Goal: Task Accomplishment & Management: Use online tool/utility

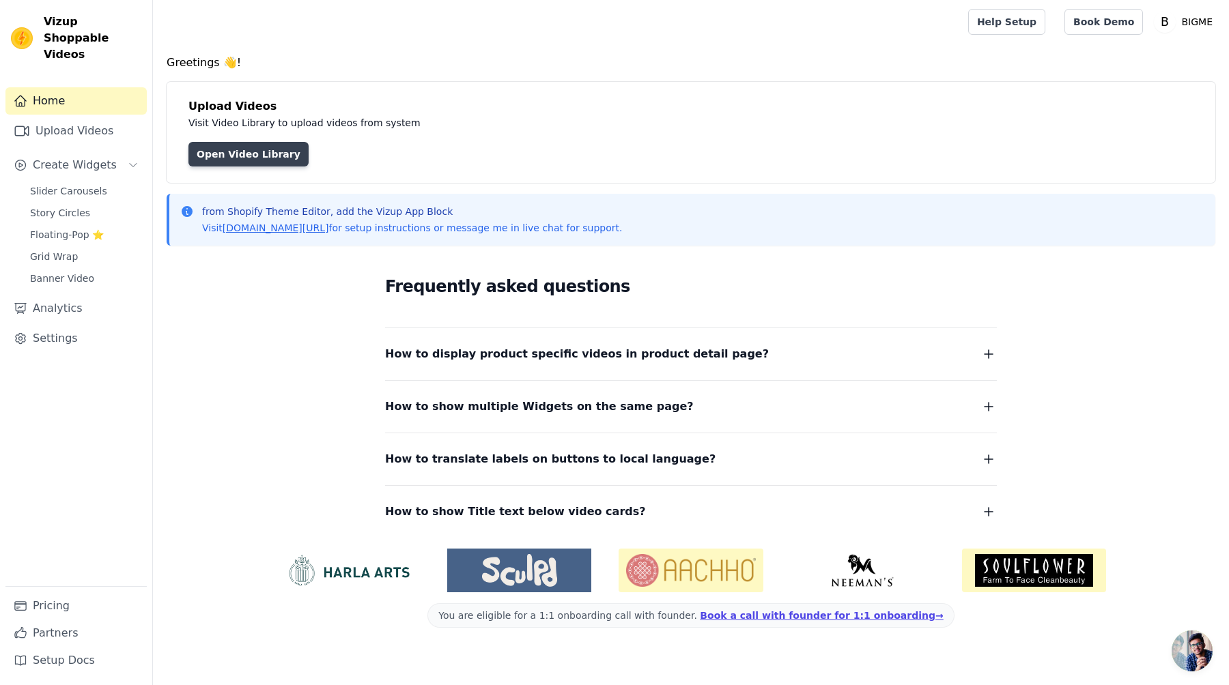
click at [224, 146] on link "Open Video Library" at bounding box center [248, 154] width 120 height 25
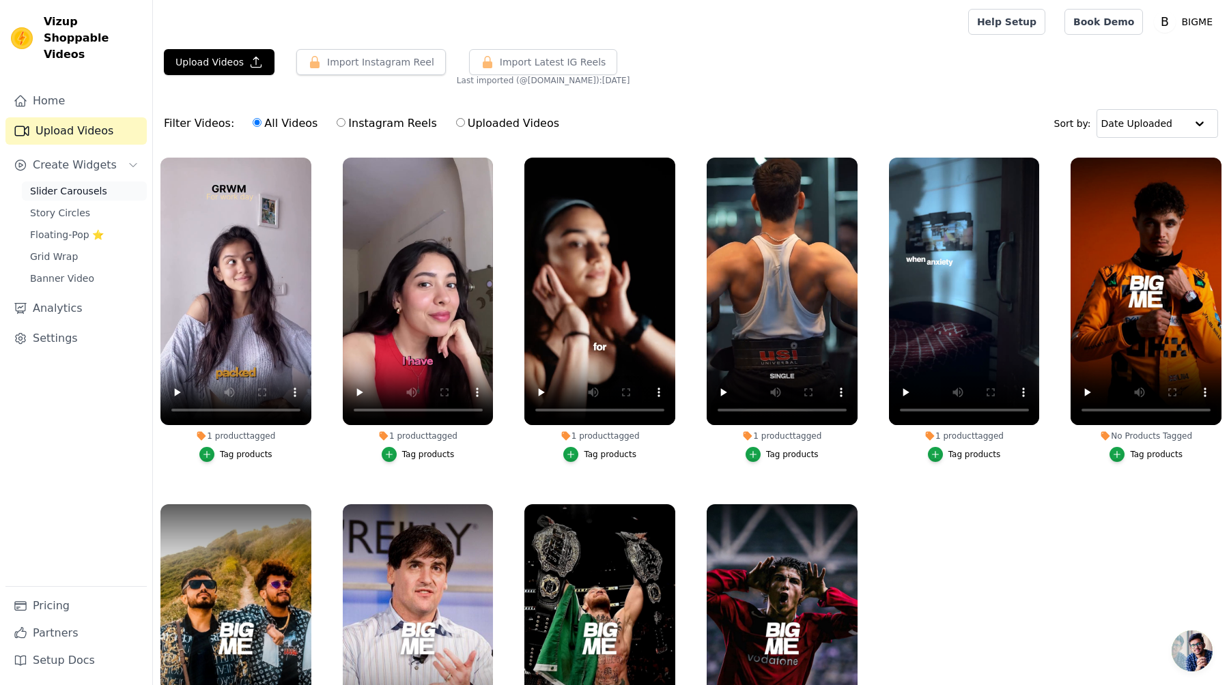
click at [76, 184] on span "Slider Carousels" at bounding box center [68, 191] width 77 height 14
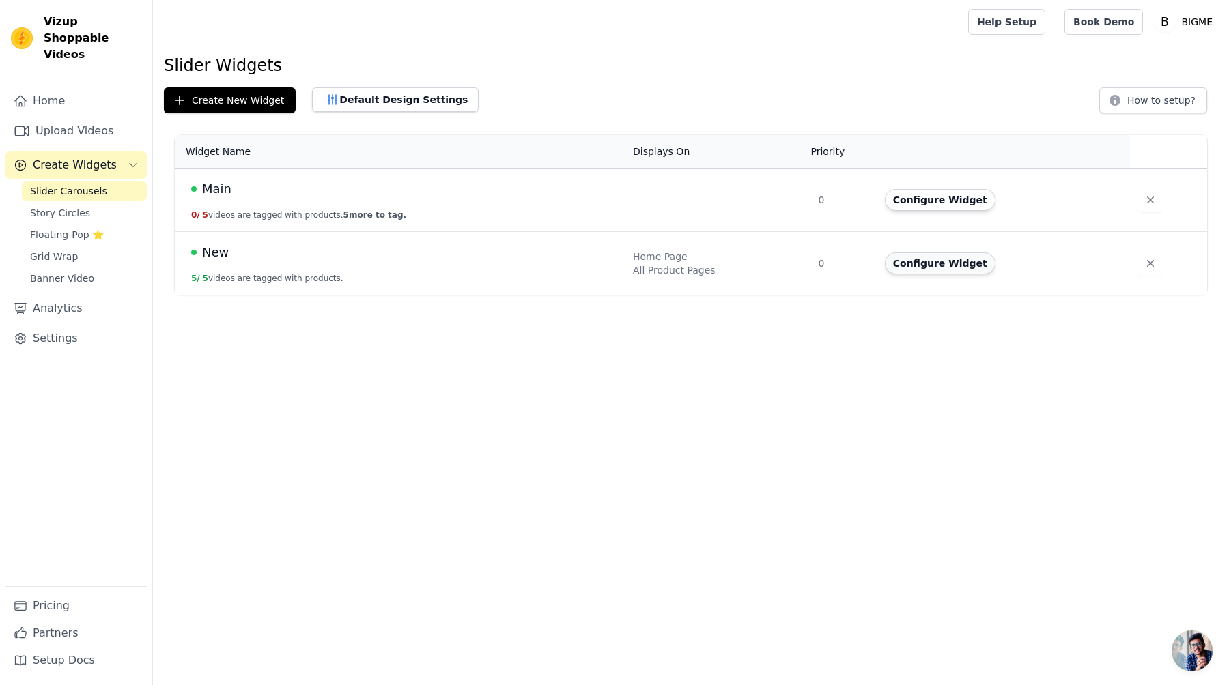
click at [905, 255] on button "Configure Widget" at bounding box center [940, 264] width 111 height 22
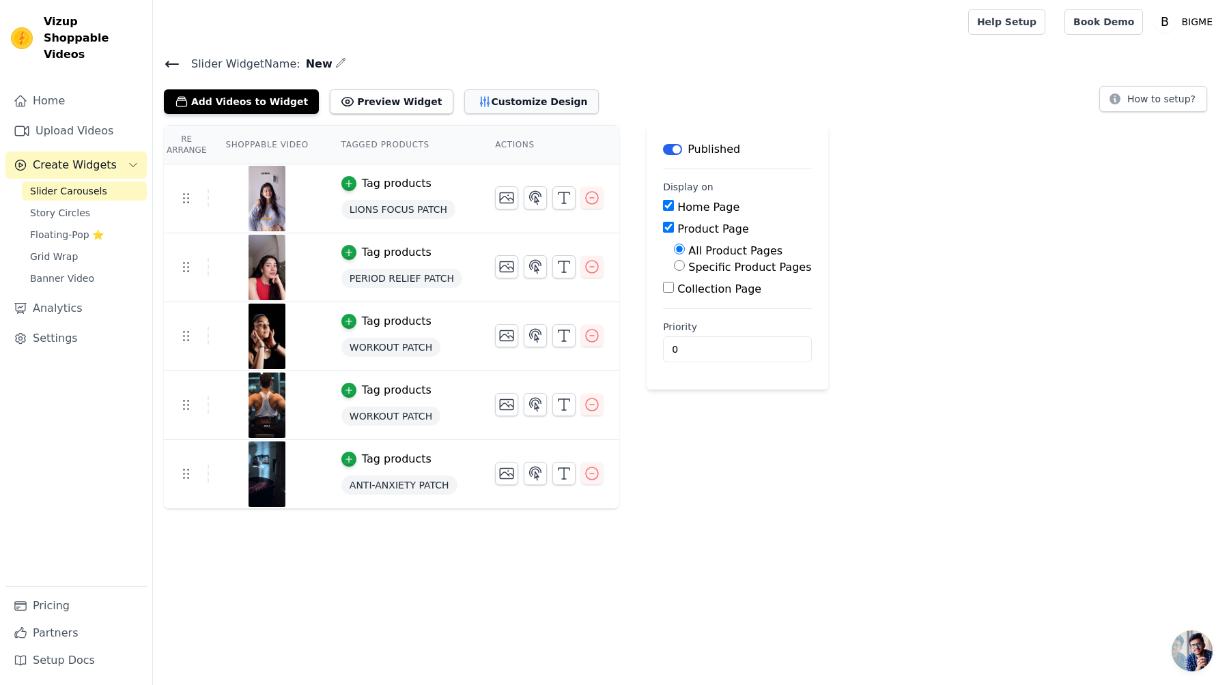
click at [510, 100] on button "Customize Design" at bounding box center [531, 101] width 134 height 25
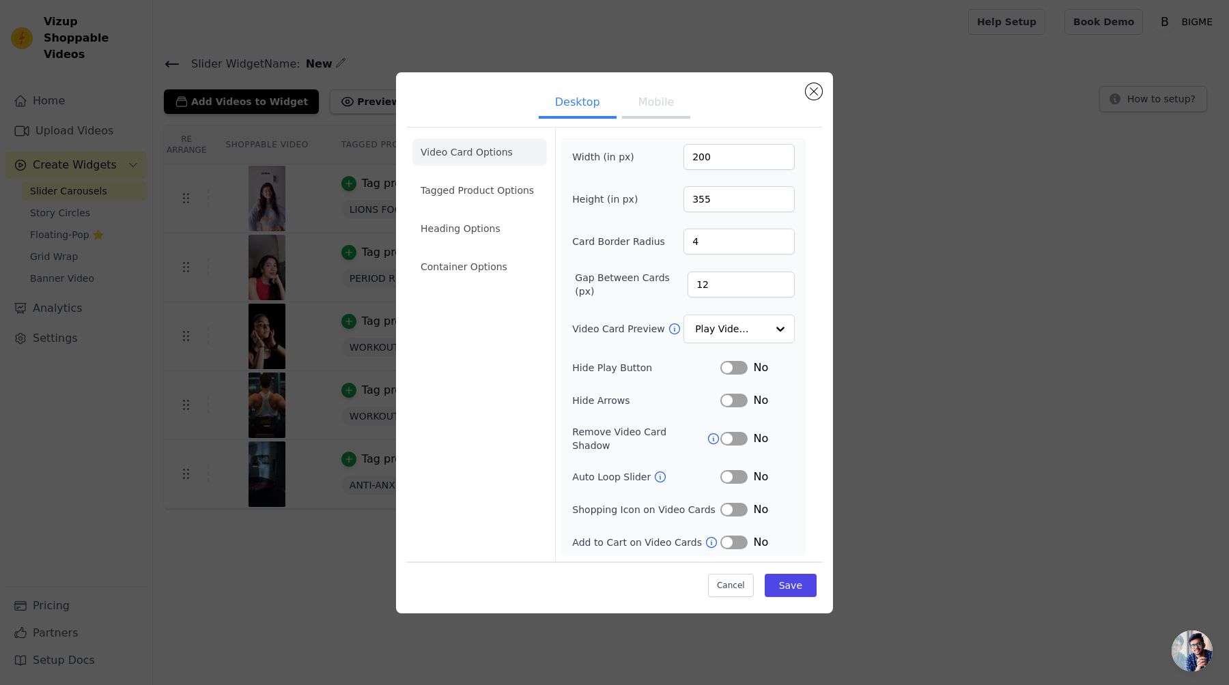
click at [739, 470] on button "Label" at bounding box center [733, 477] width 27 height 14
click at [741, 476] on button "Label" at bounding box center [733, 477] width 27 height 14
click at [735, 541] on button "Label" at bounding box center [733, 543] width 27 height 14
click at [659, 111] on button "Mobile" at bounding box center [656, 104] width 68 height 30
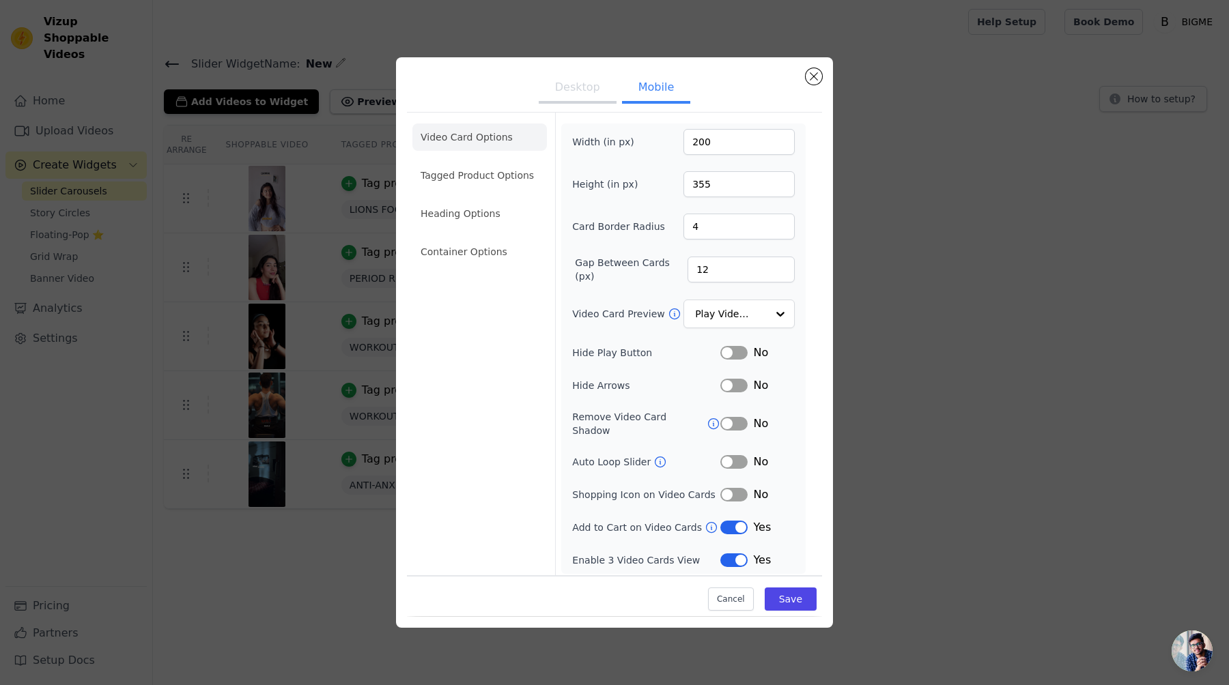
click at [600, 101] on button "Desktop" at bounding box center [578, 89] width 78 height 30
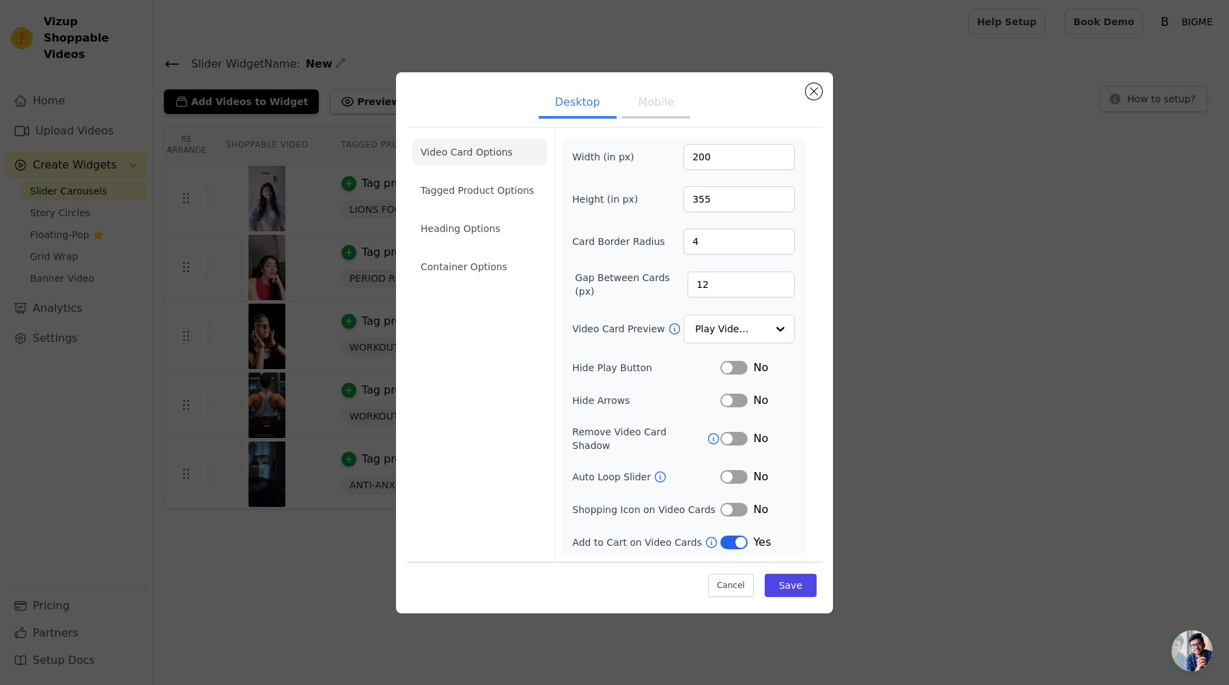
click at [647, 109] on button "Mobile" at bounding box center [656, 104] width 68 height 30
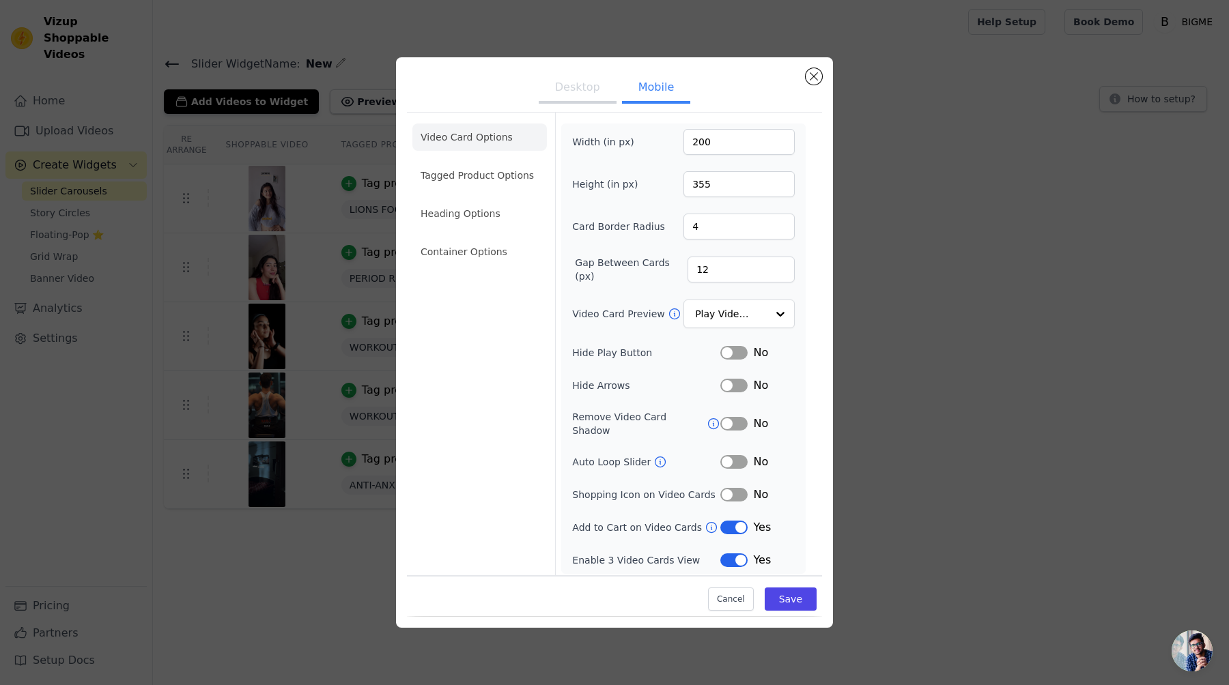
click at [598, 104] on button "Desktop" at bounding box center [578, 89] width 78 height 30
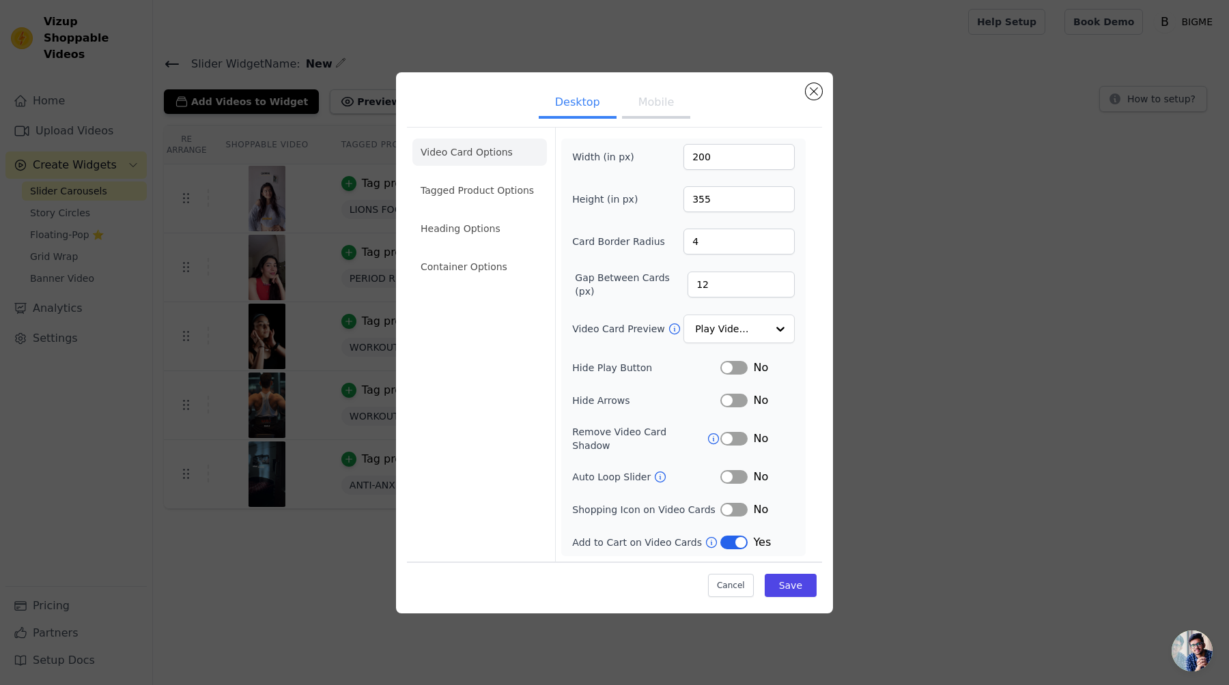
click at [735, 503] on button "Label" at bounding box center [733, 510] width 27 height 14
click at [466, 221] on li "Heading Options" at bounding box center [479, 228] width 134 height 27
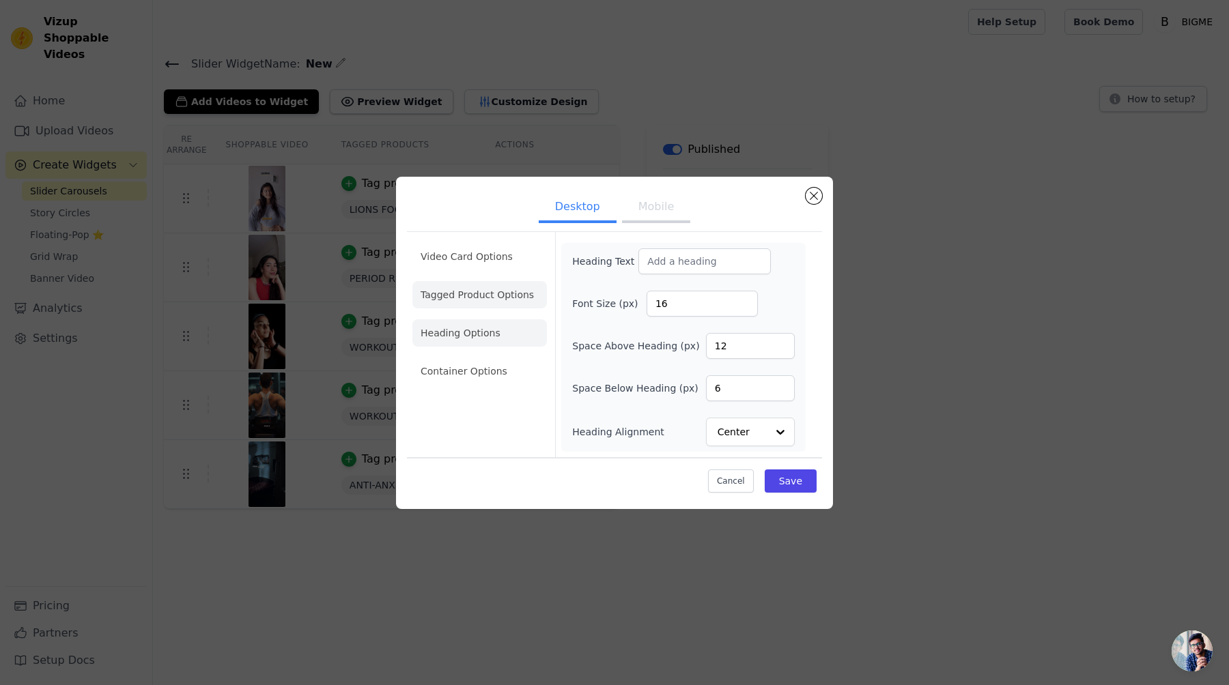
click at [483, 358] on li "Tagged Product Options" at bounding box center [479, 371] width 134 height 27
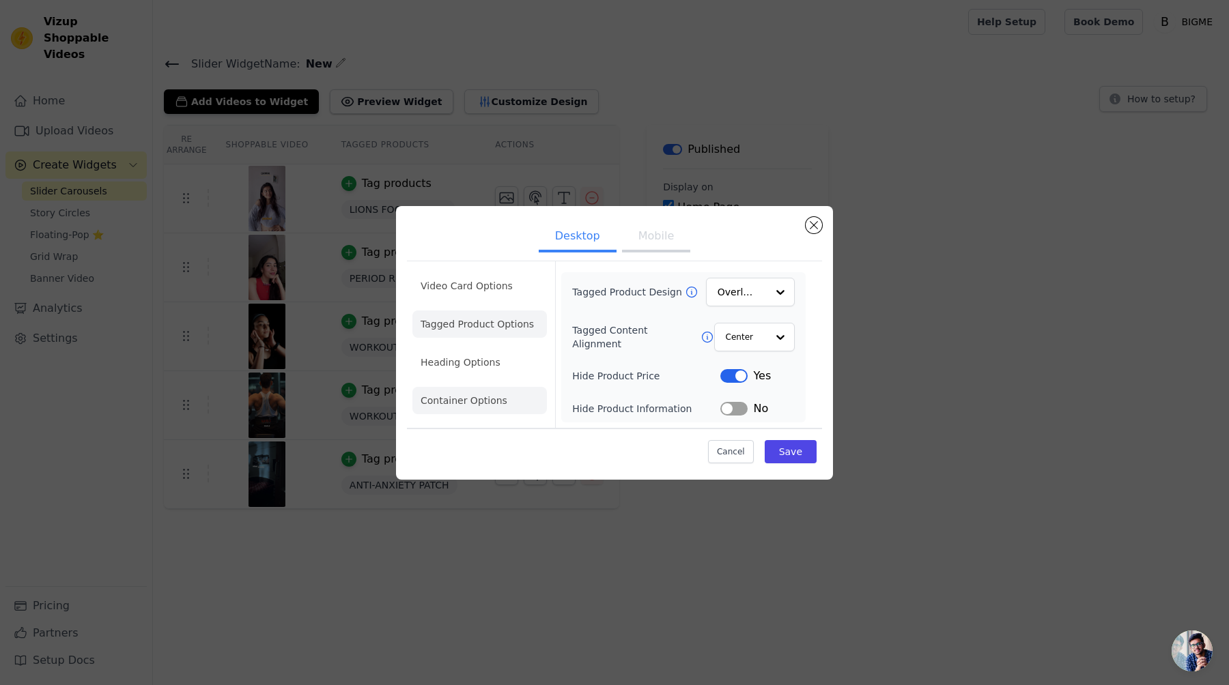
click at [494, 404] on li "Container Options" at bounding box center [479, 400] width 134 height 27
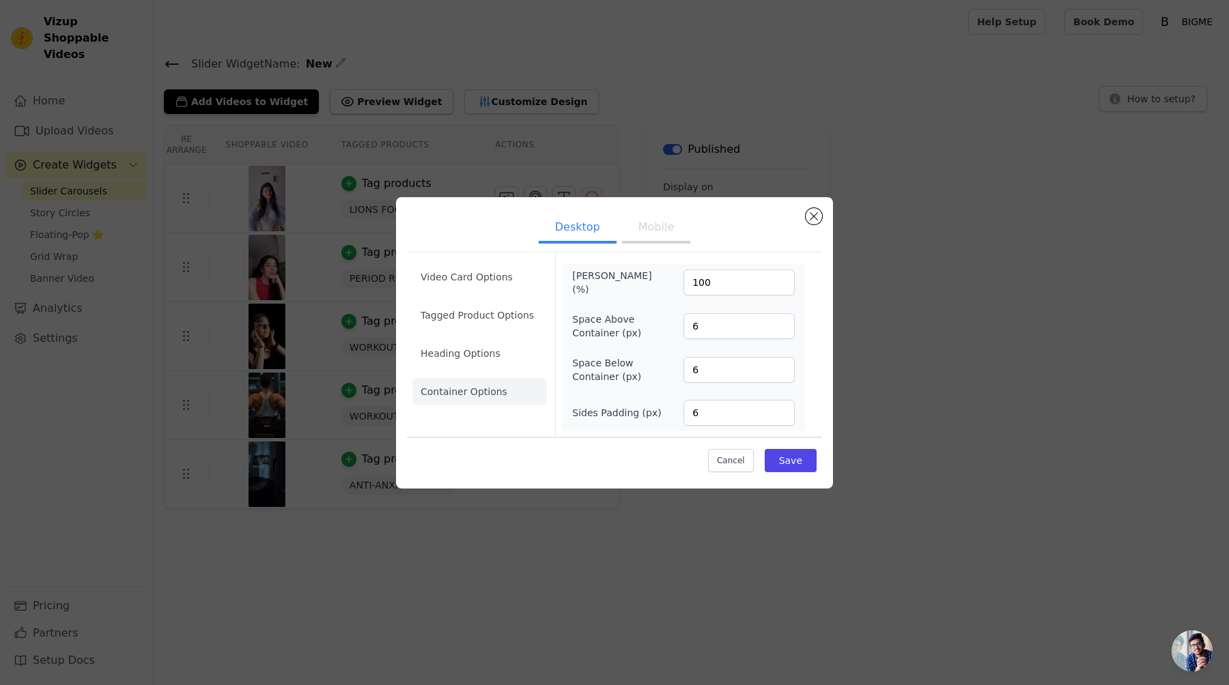
click at [498, 377] on ul "Video Card Options Tagged Product Options Heading Options Container Options" at bounding box center [479, 334] width 134 height 153
click at [498, 358] on li "Heading Options" at bounding box center [479, 353] width 134 height 27
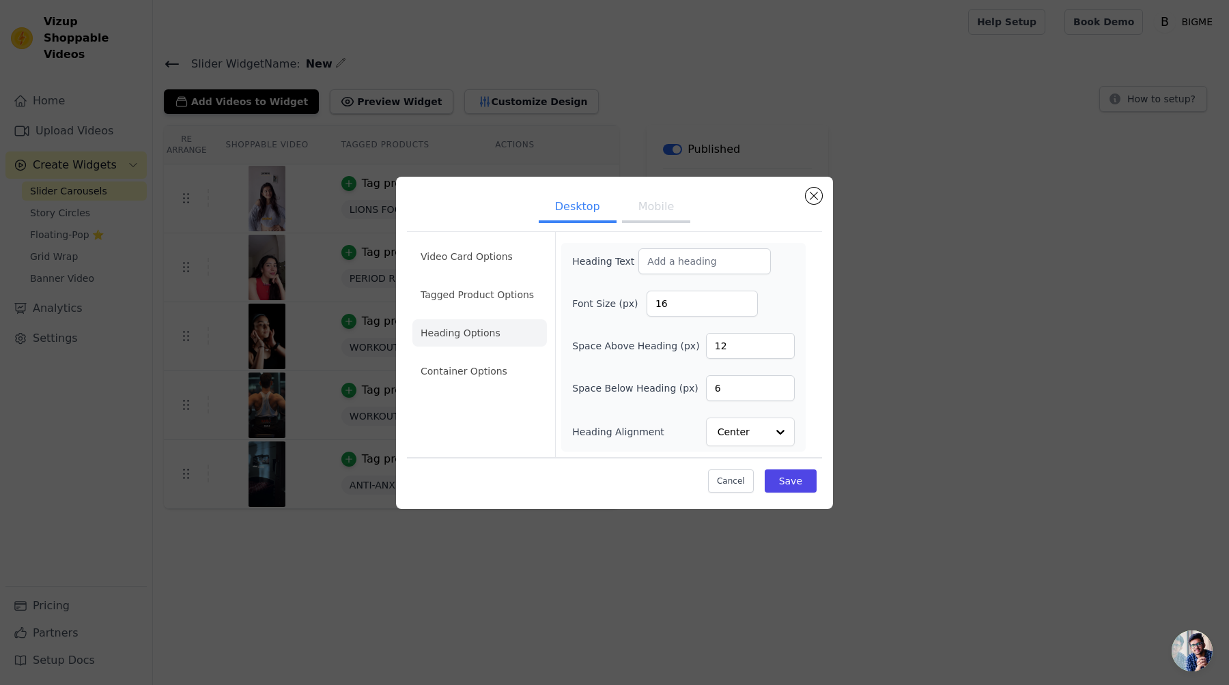
click at [506, 358] on li "Tagged Product Options" at bounding box center [479, 371] width 134 height 27
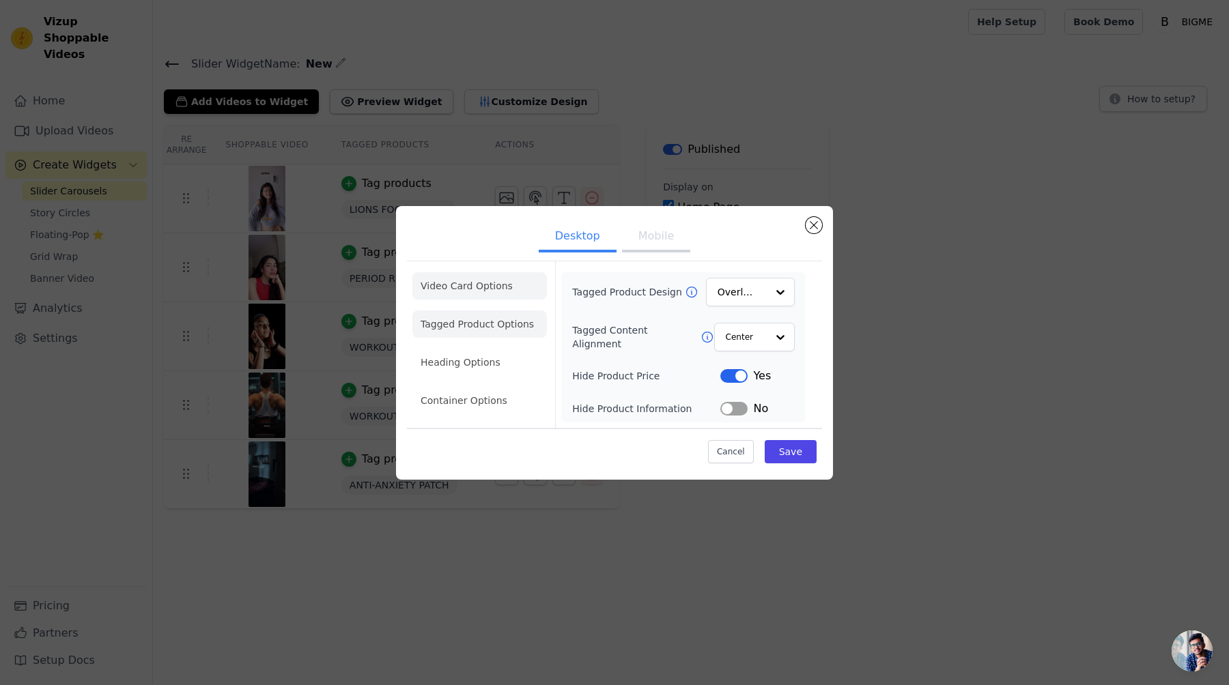
click at [484, 311] on li "Video Card Options" at bounding box center [479, 324] width 134 height 27
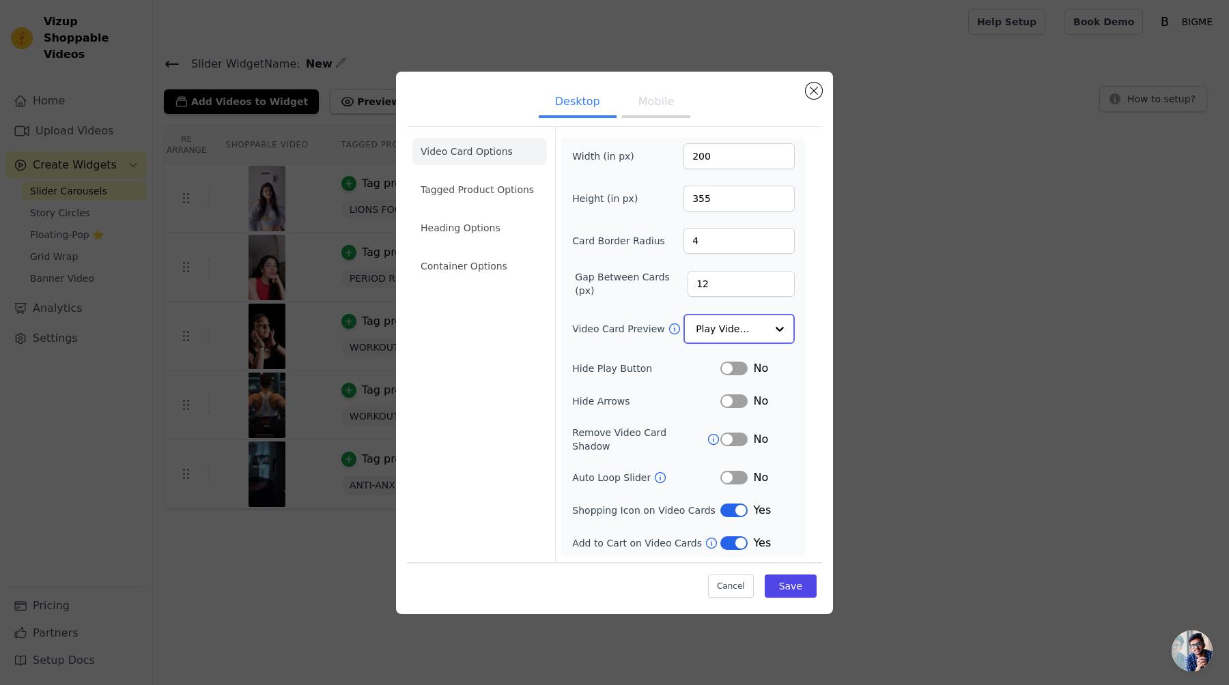
click at [732, 325] on input "Video Card Preview" at bounding box center [731, 328] width 70 height 27
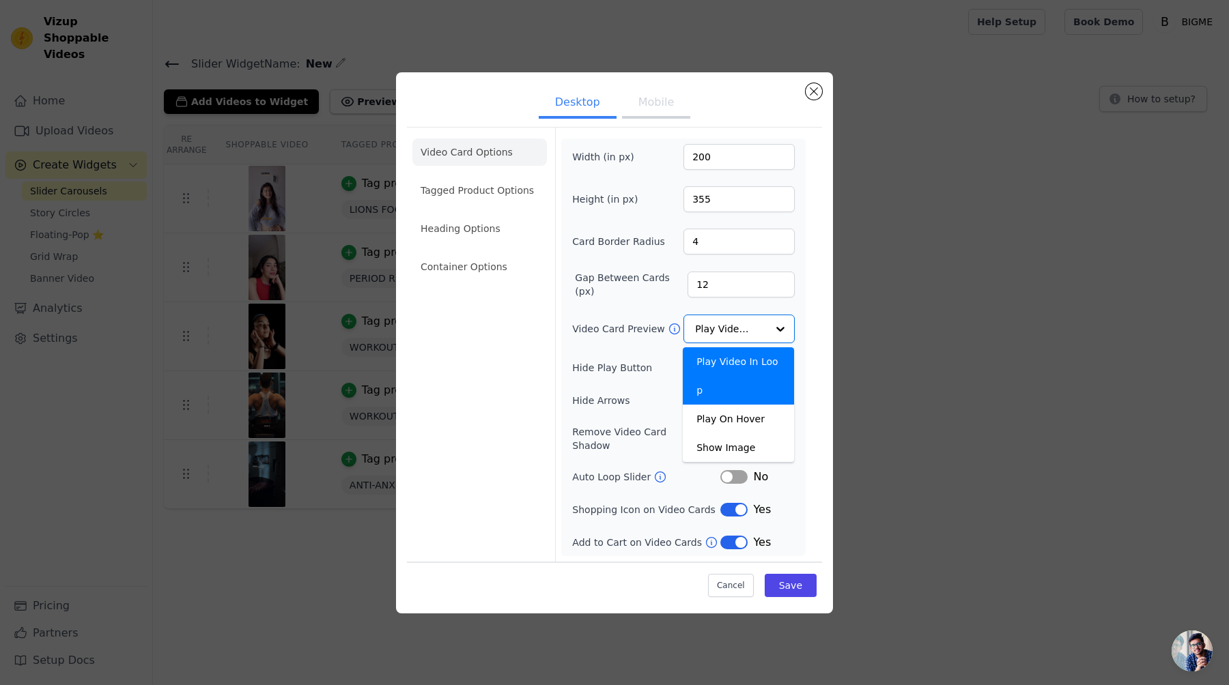
click at [606, 336] on label "Video Card Preview" at bounding box center [619, 329] width 95 height 14
click at [696, 337] on input "Video Card Preview" at bounding box center [731, 328] width 70 height 27
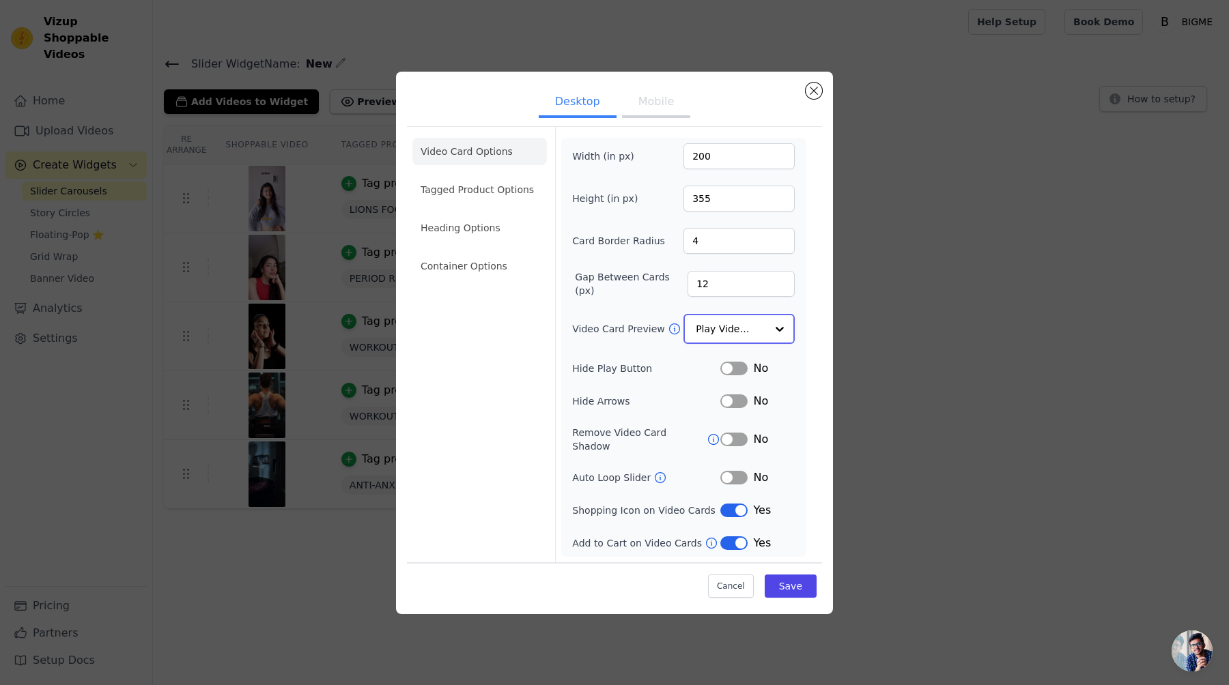
click at [698, 334] on input "Video Card Preview" at bounding box center [731, 328] width 70 height 27
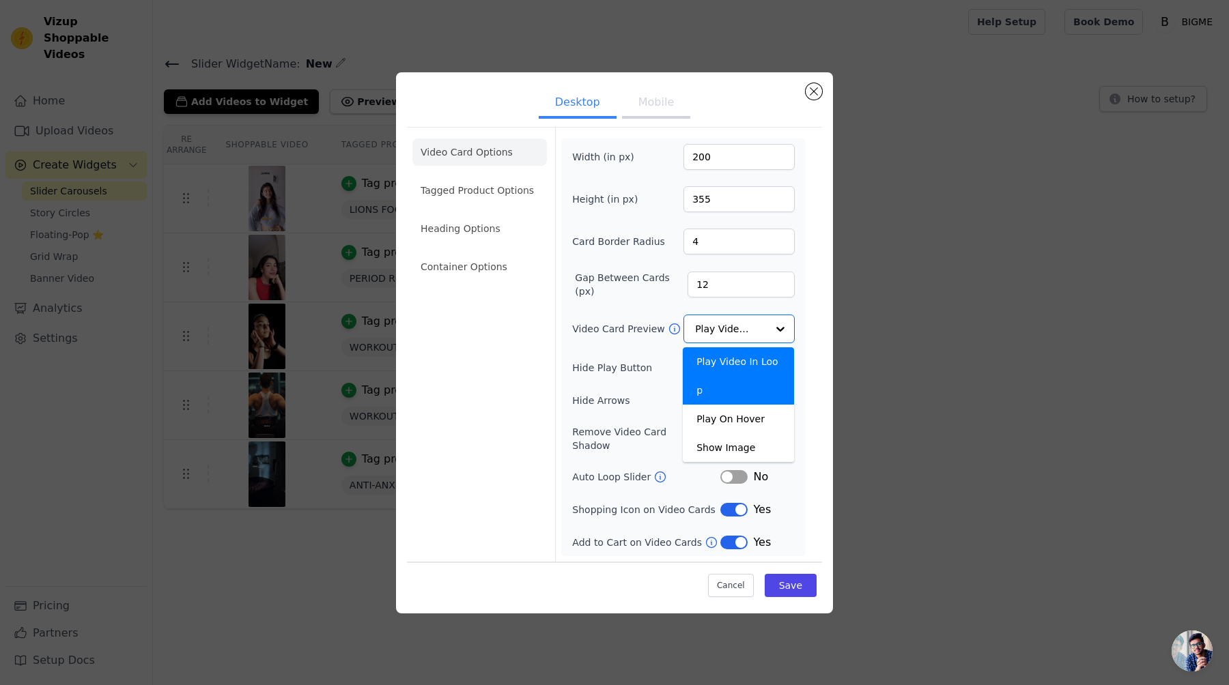
click at [638, 341] on div "Video Card Preview Play Video In Loop Play On Hover Show Image Option Play Vide…" at bounding box center [683, 329] width 223 height 29
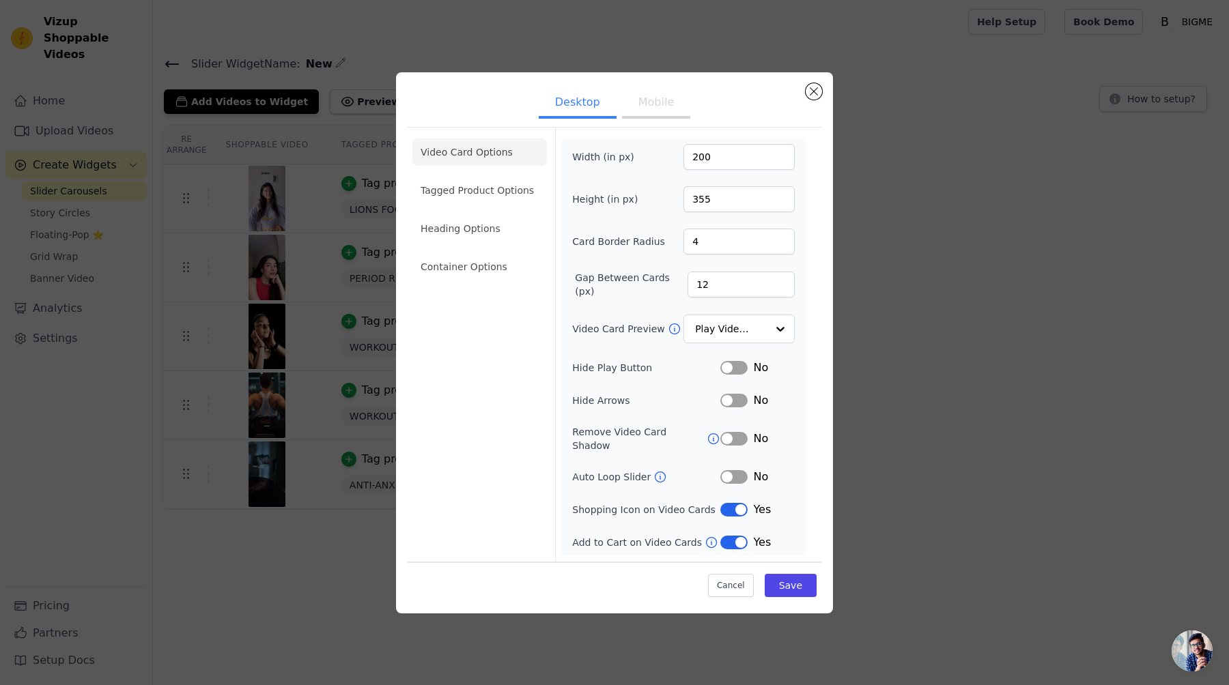
click at [733, 375] on button "Label" at bounding box center [733, 368] width 27 height 14
click at [794, 575] on button "Save" at bounding box center [791, 585] width 52 height 23
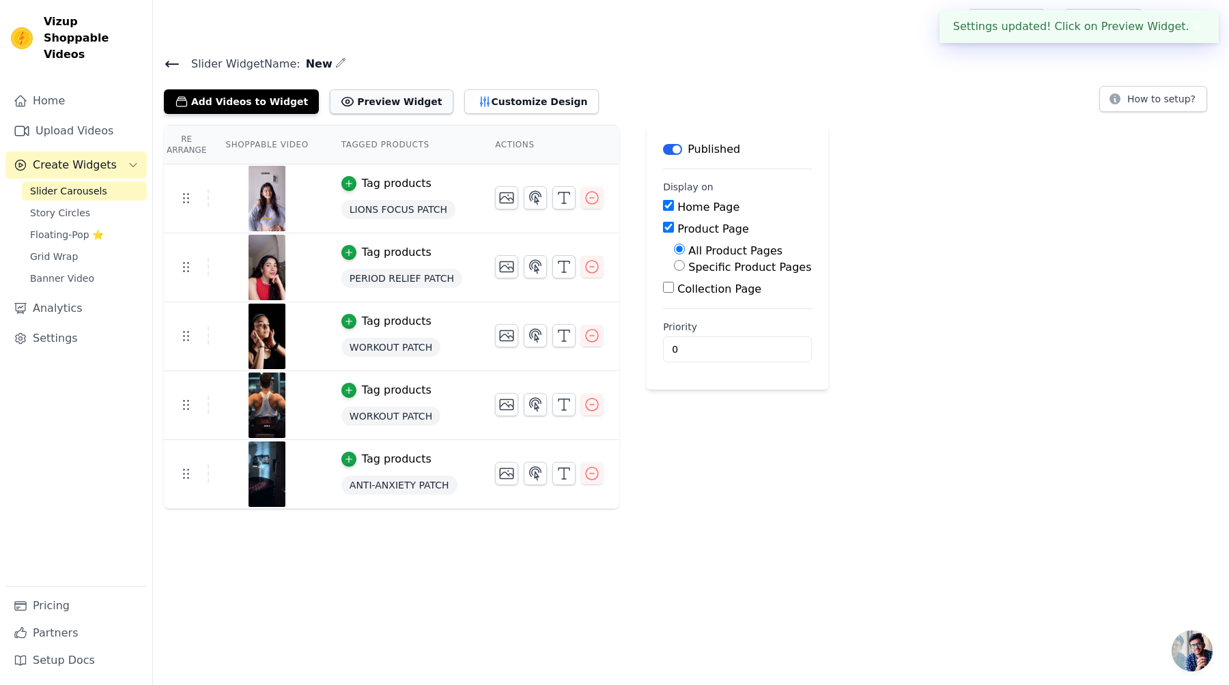
click at [382, 99] on button "Preview Widget" at bounding box center [391, 101] width 123 height 25
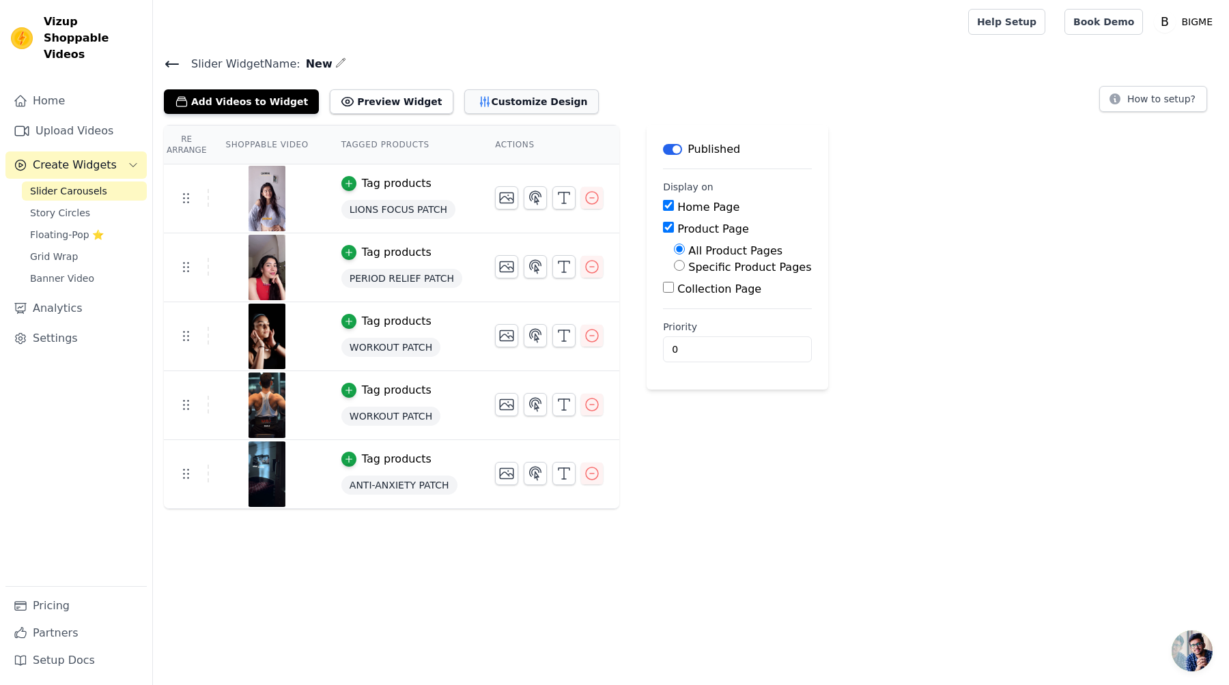
click at [495, 105] on button "Customize Design" at bounding box center [531, 101] width 134 height 25
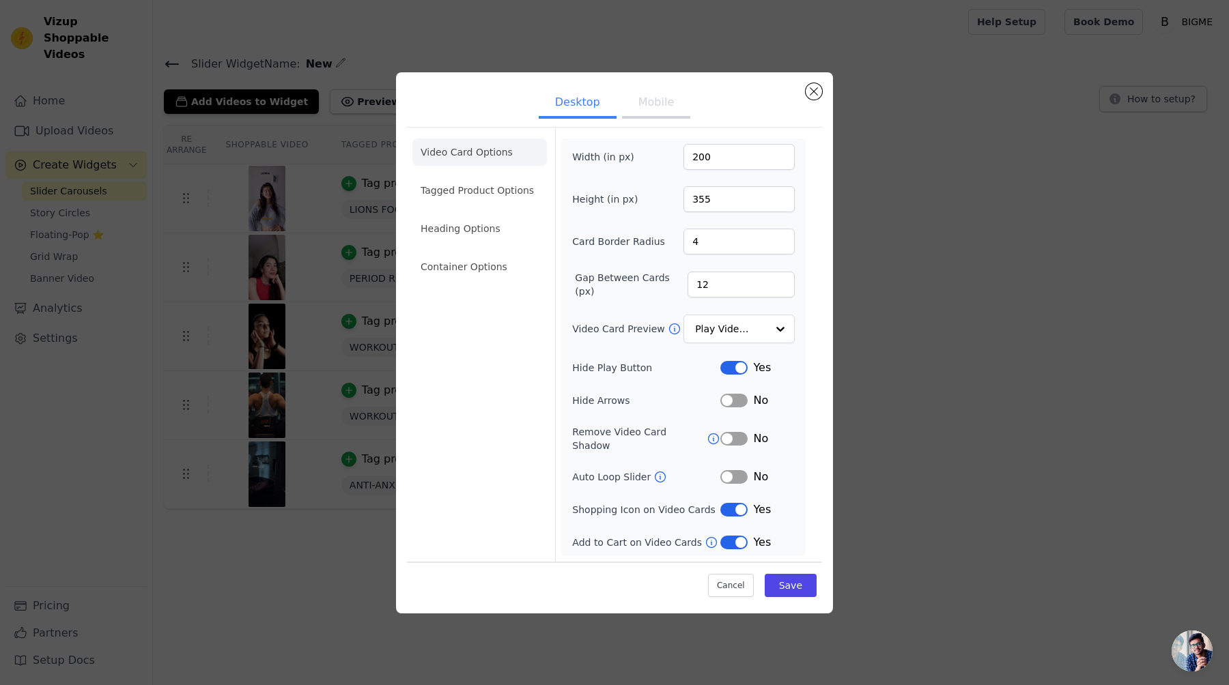
click at [733, 508] on button "Label" at bounding box center [733, 510] width 27 height 14
click at [786, 584] on button "Save" at bounding box center [791, 585] width 52 height 23
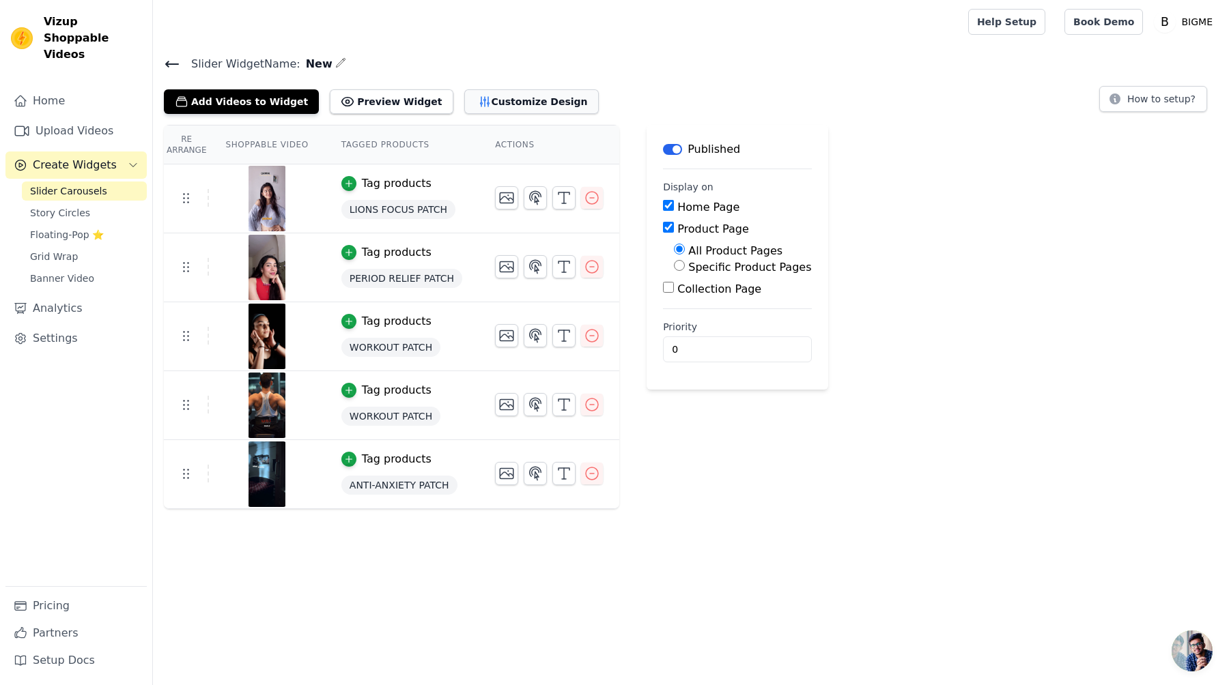
click at [470, 109] on button "Customize Design" at bounding box center [531, 101] width 134 height 25
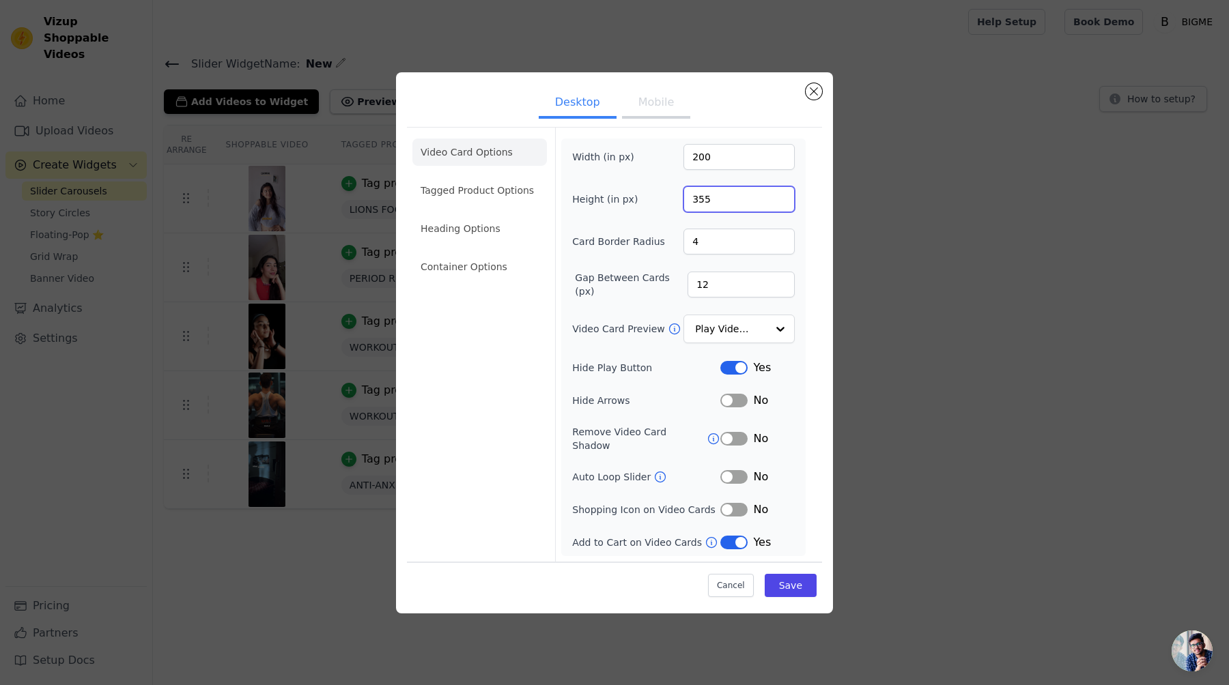
click at [722, 203] on input "355" at bounding box center [738, 199] width 111 height 26
click at [740, 145] on div "Width (in px) 200 Height (in px) 355 Card Border Radius 4 Gap Between Cards (px…" at bounding box center [683, 348] width 244 height 418
click at [614, 96] on button "Desktop" at bounding box center [578, 104] width 78 height 30
click at [642, 98] on button "Mobile" at bounding box center [656, 104] width 68 height 30
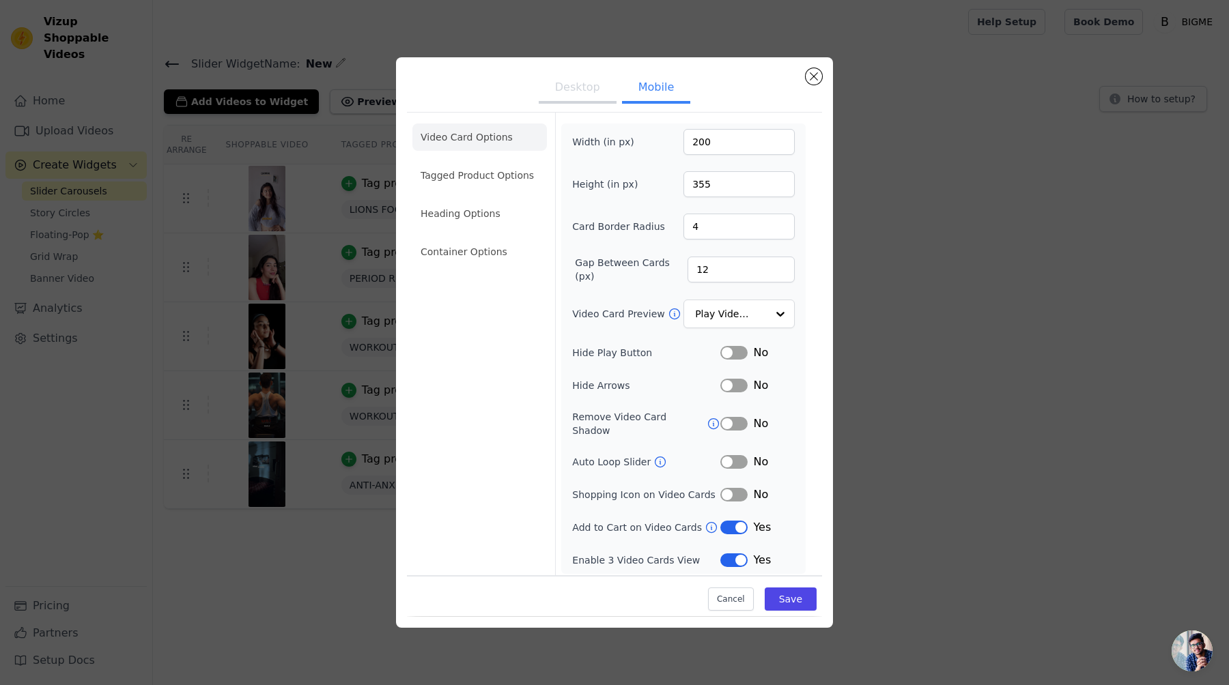
click at [586, 99] on button "Desktop" at bounding box center [578, 89] width 78 height 30
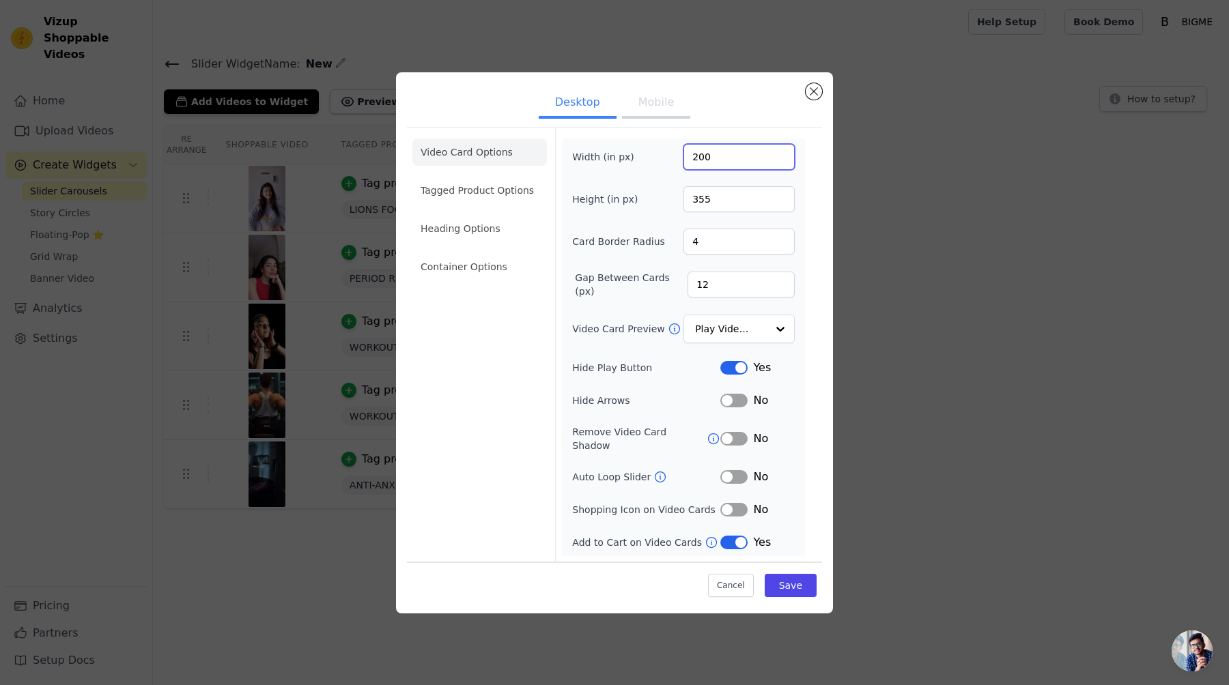
click at [714, 170] on input "200" at bounding box center [738, 157] width 111 height 26
type input "1080"
click at [732, 207] on input "355" at bounding box center [738, 199] width 111 height 26
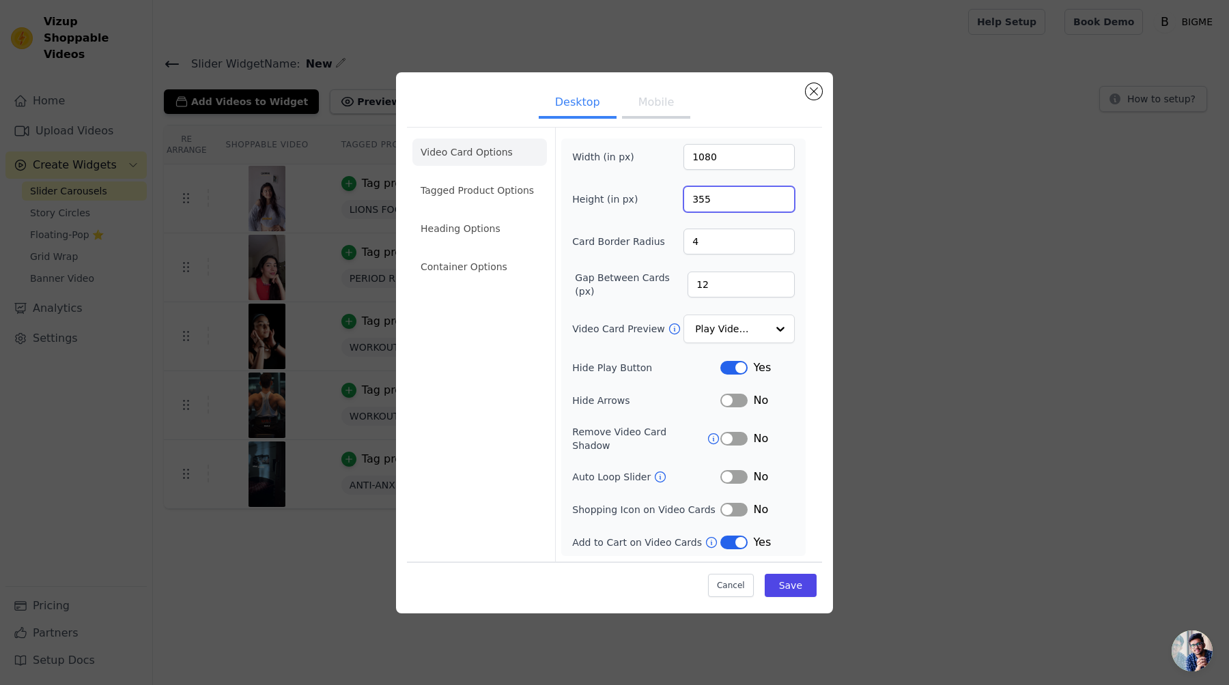
click at [732, 207] on input "355" at bounding box center [738, 199] width 111 height 26
type input "1920"
click at [784, 582] on button "Save" at bounding box center [791, 585] width 52 height 23
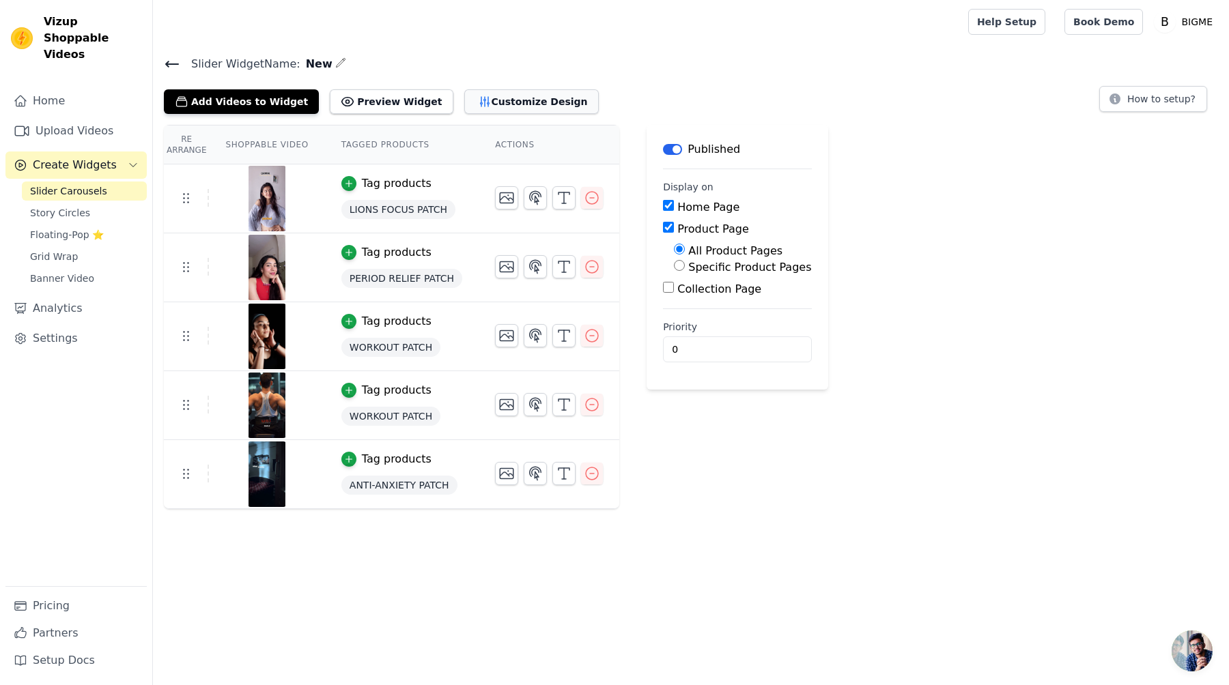
click at [513, 108] on button "Customize Design" at bounding box center [531, 101] width 134 height 25
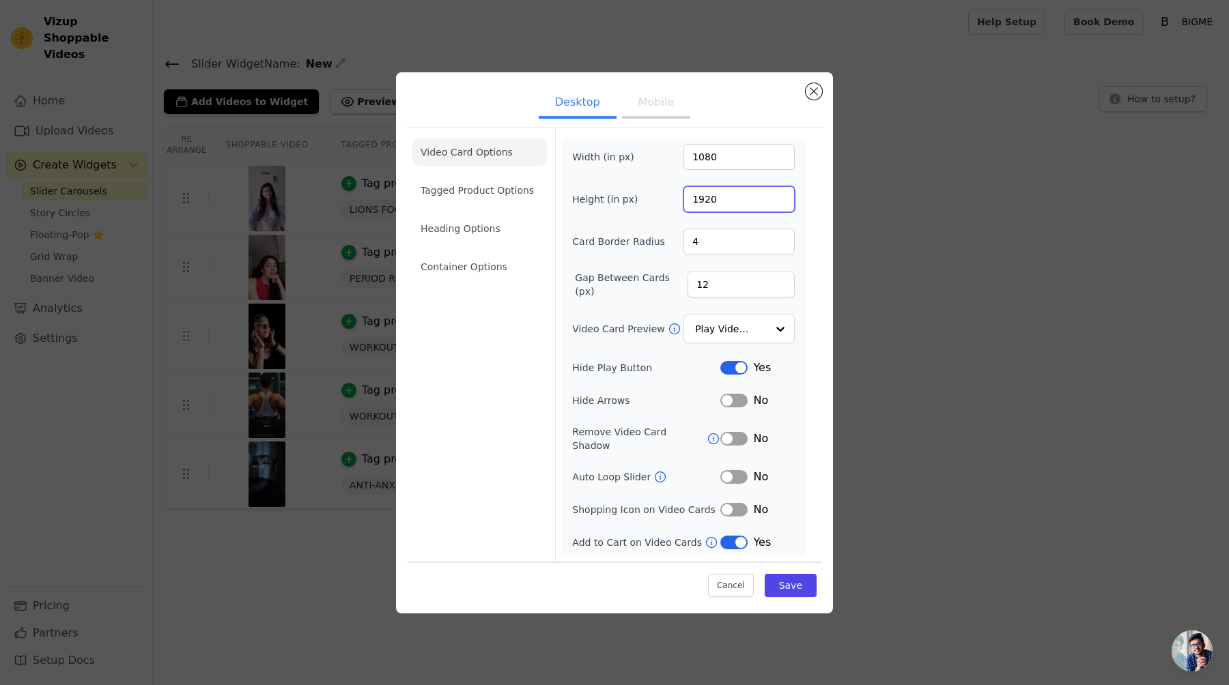
click at [713, 192] on input "1920" at bounding box center [738, 199] width 111 height 26
click at [759, 203] on input "1920" at bounding box center [738, 199] width 111 height 26
type input "480"
click at [747, 160] on input "1080" at bounding box center [738, 157] width 111 height 26
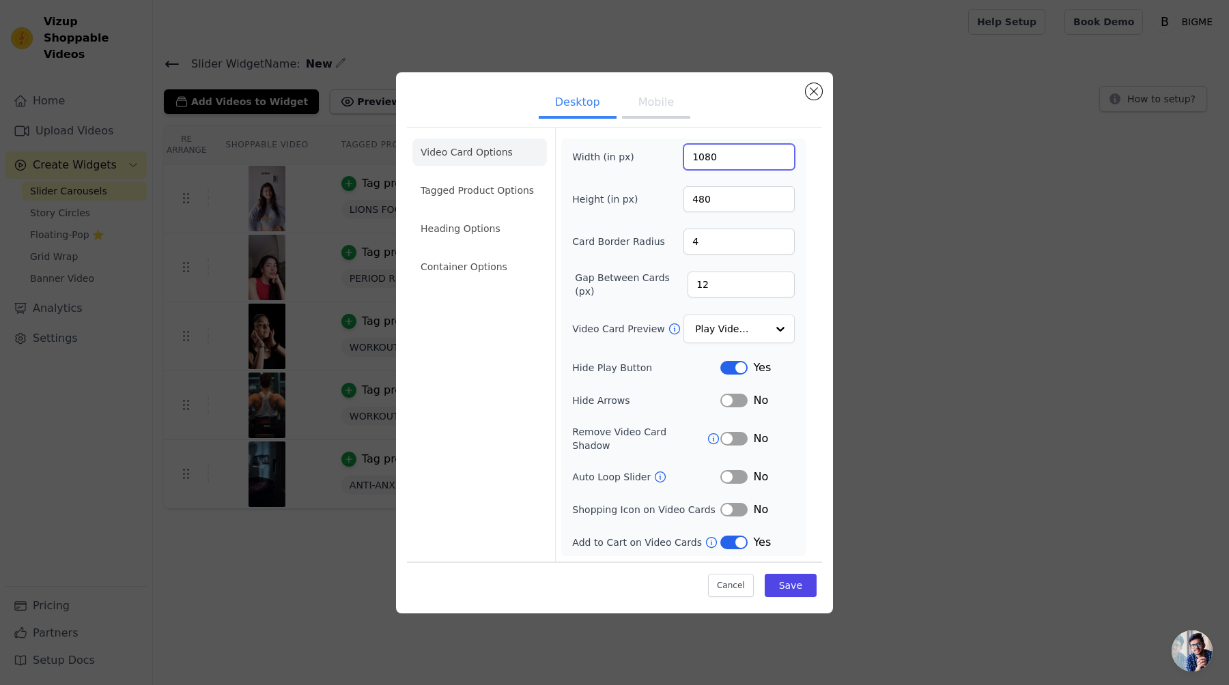
click at [747, 160] on input "1080" at bounding box center [738, 157] width 111 height 26
type input "270"
click at [797, 588] on button "Save" at bounding box center [791, 585] width 52 height 23
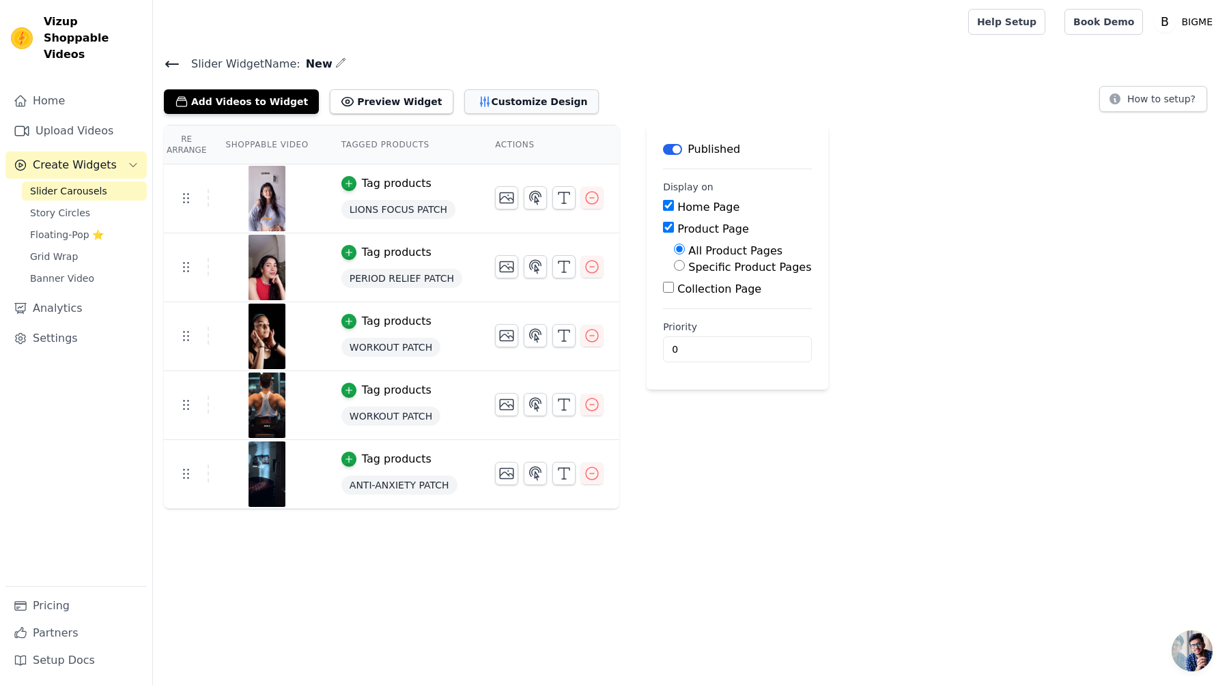
click at [504, 100] on button "Customize Design" at bounding box center [531, 101] width 134 height 25
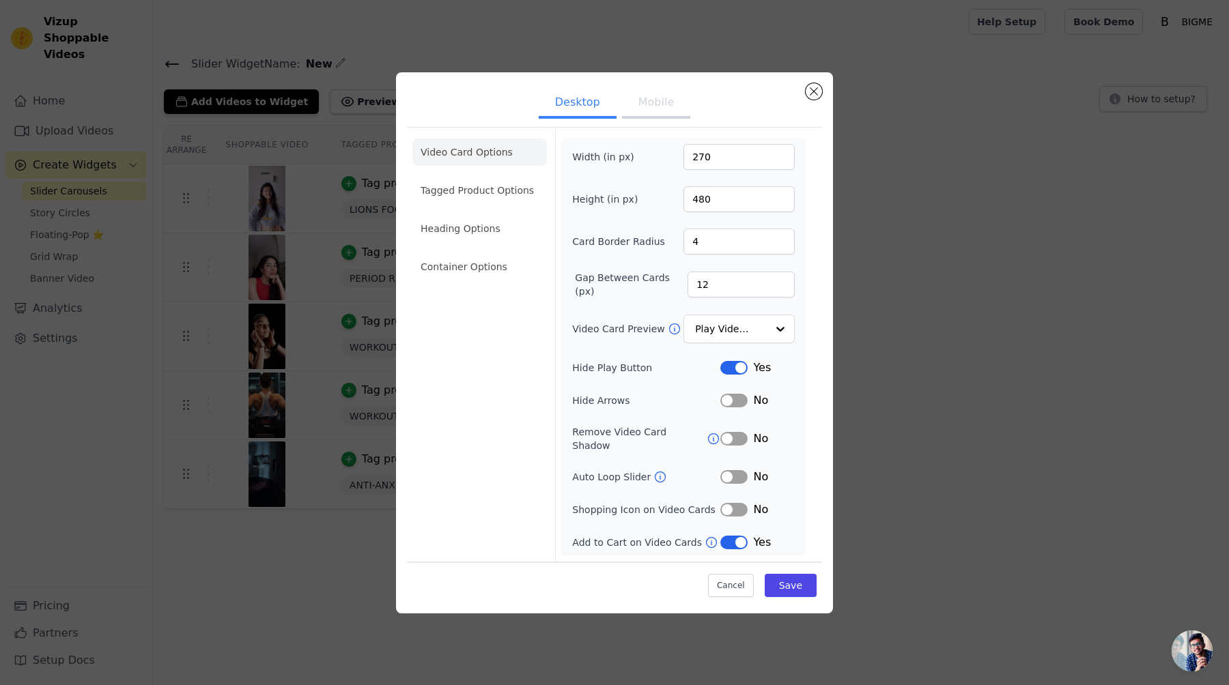
click at [734, 504] on button "Label" at bounding box center [733, 510] width 27 height 14
click at [737, 539] on button "Label" at bounding box center [733, 543] width 27 height 14
click at [731, 537] on button "Label" at bounding box center [733, 543] width 27 height 14
click at [738, 540] on button "Label" at bounding box center [733, 543] width 27 height 14
click at [799, 591] on button "Save" at bounding box center [791, 585] width 52 height 23
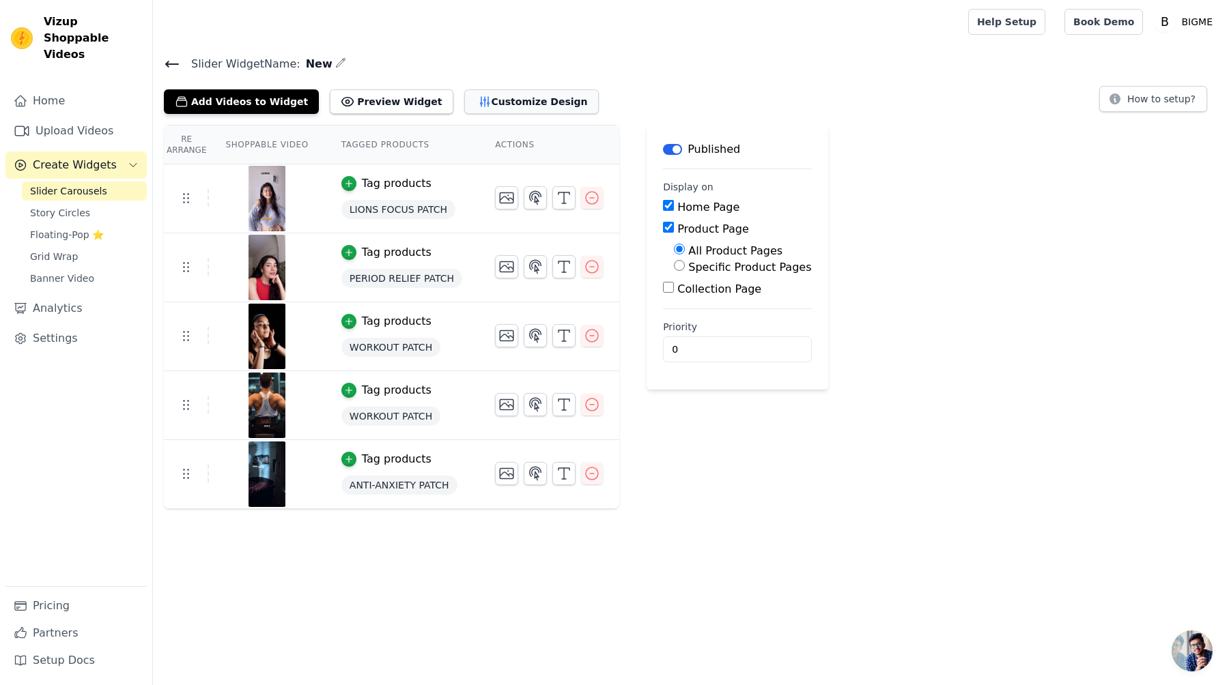
click at [474, 106] on button "Customize Design" at bounding box center [531, 101] width 134 height 25
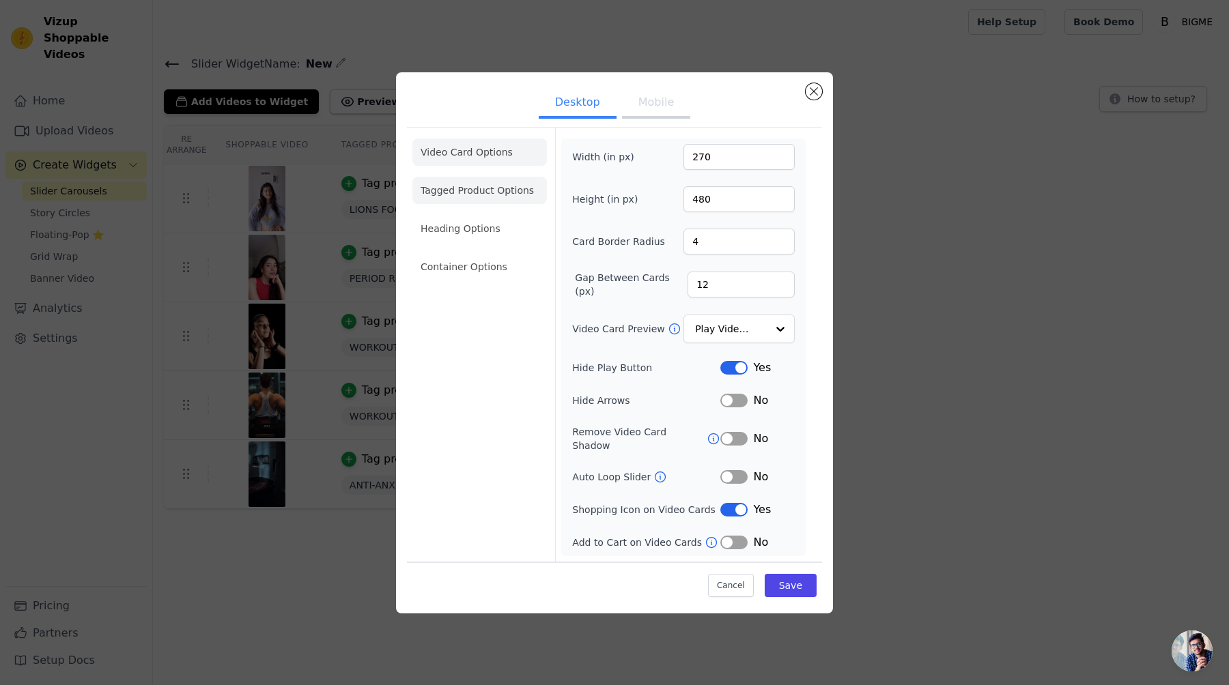
click at [479, 253] on li "Tagged Product Options" at bounding box center [479, 266] width 134 height 27
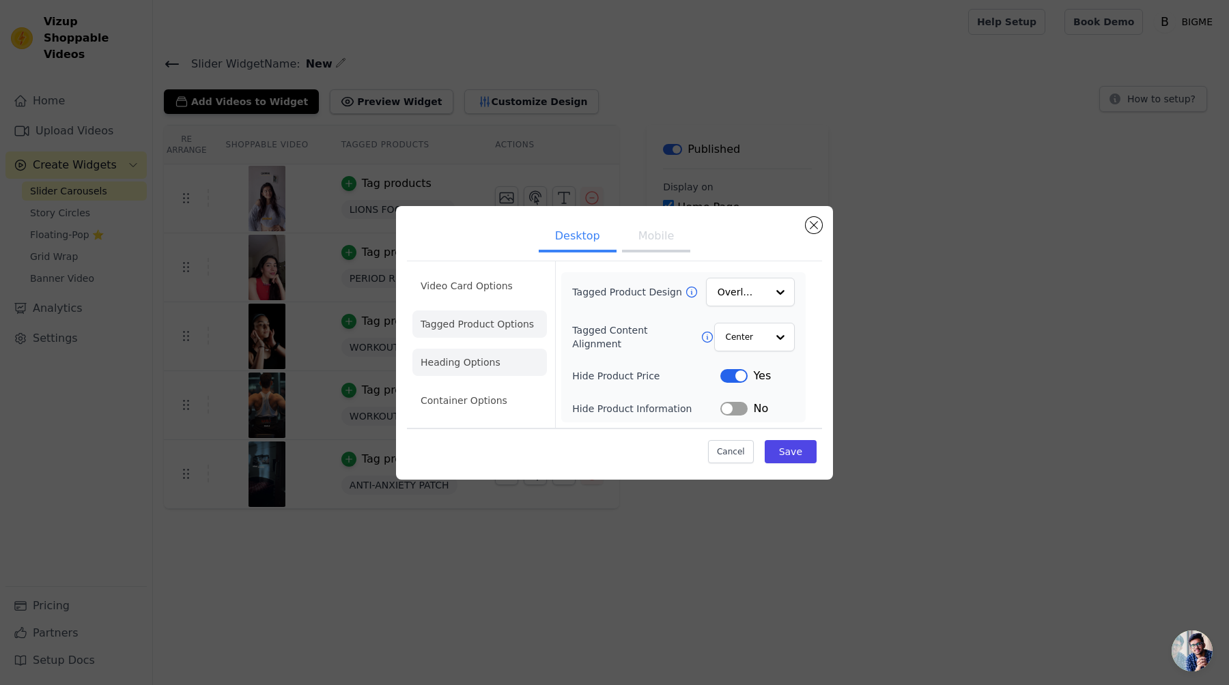
click at [471, 367] on li "Heading Options" at bounding box center [479, 362] width 134 height 27
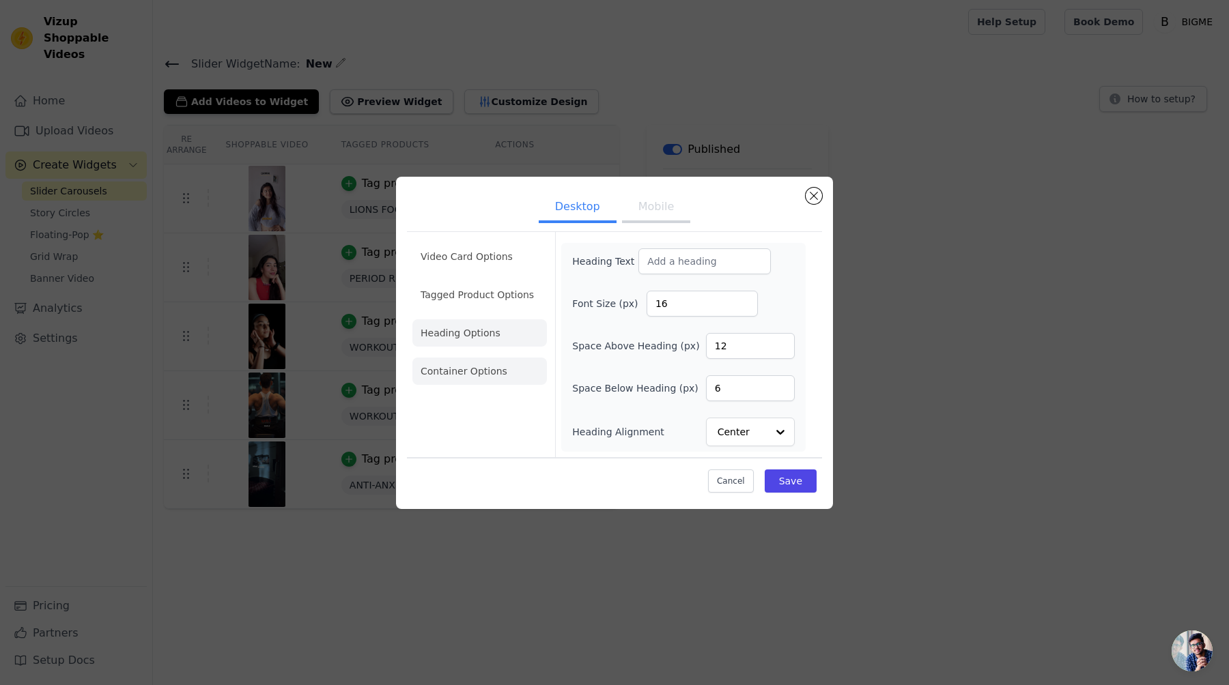
click at [470, 375] on li "Container Options" at bounding box center [479, 371] width 134 height 27
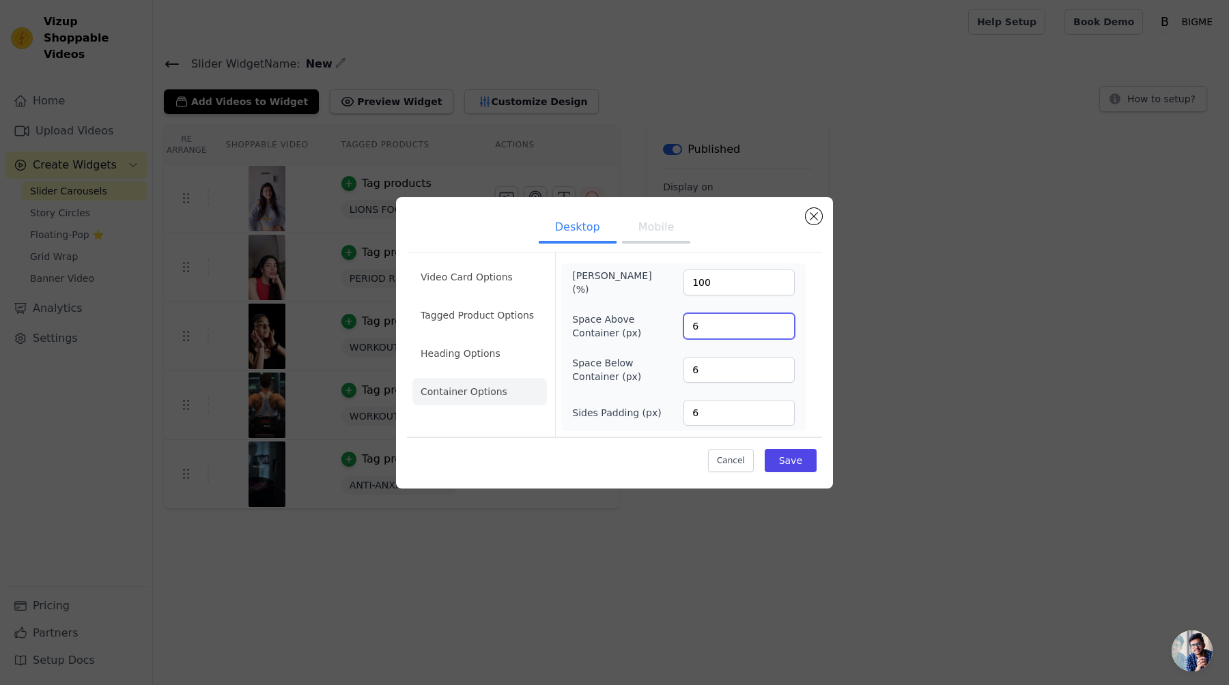
click at [742, 313] on input "6" at bounding box center [738, 326] width 111 height 26
type input "100"
click at [717, 369] on input "6" at bounding box center [738, 370] width 111 height 26
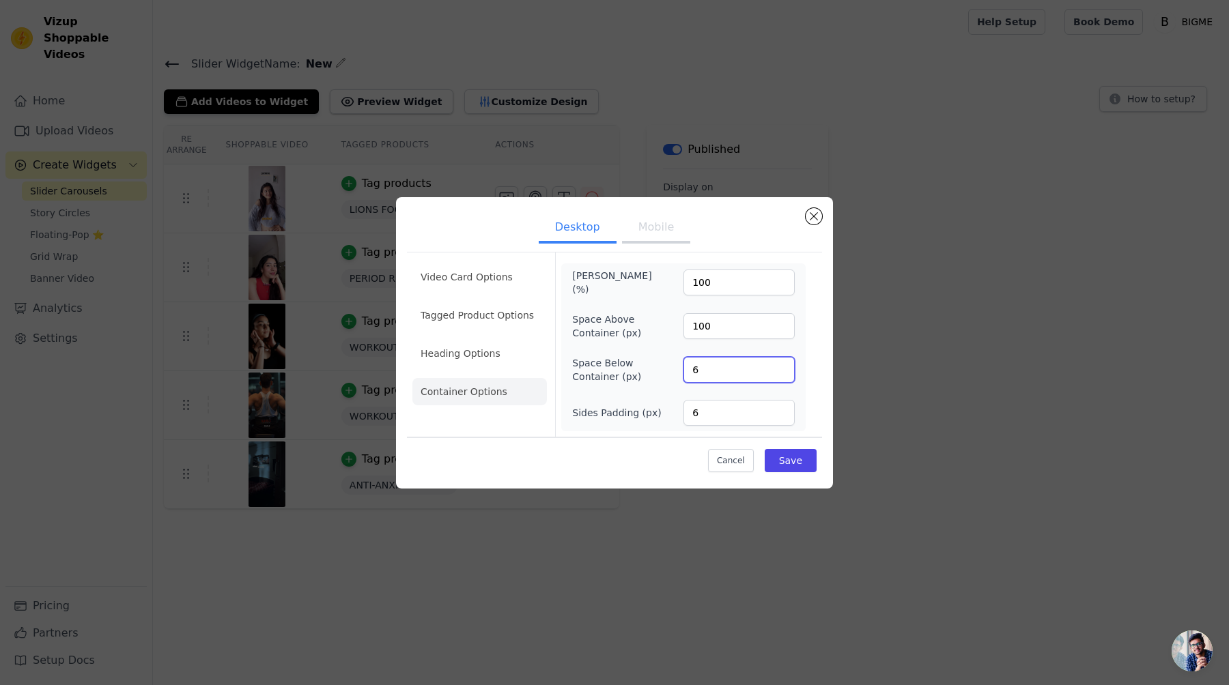
click at [717, 369] on input "6" at bounding box center [738, 370] width 111 height 26
type input "50"
click at [720, 337] on input "100" at bounding box center [738, 326] width 111 height 26
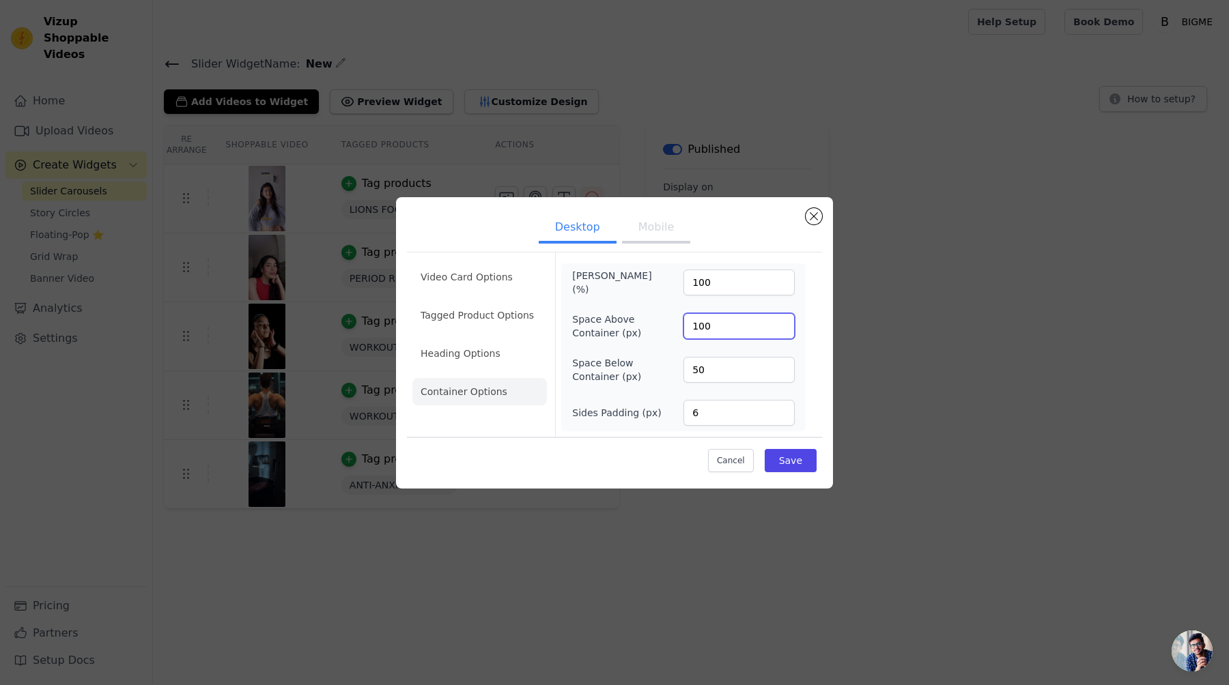
click at [720, 337] on input "100" at bounding box center [738, 326] width 111 height 26
type input "50"
click at [793, 466] on button "Save" at bounding box center [791, 460] width 52 height 23
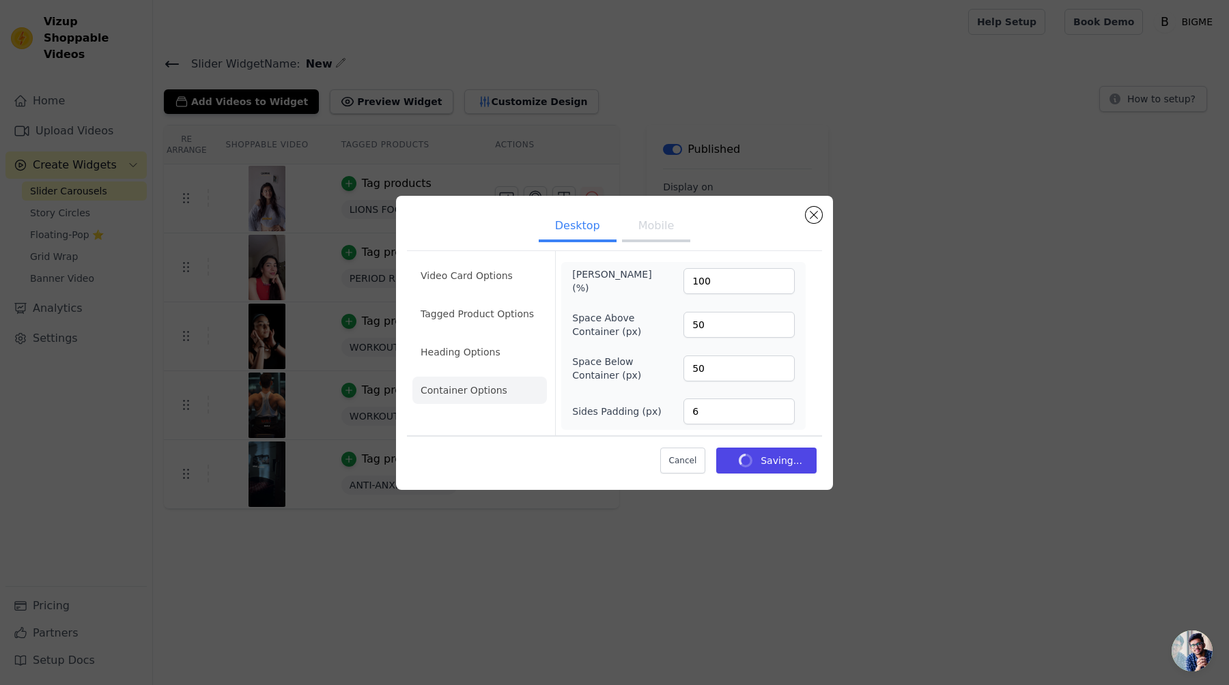
click at [647, 233] on button "Mobile" at bounding box center [656, 227] width 68 height 30
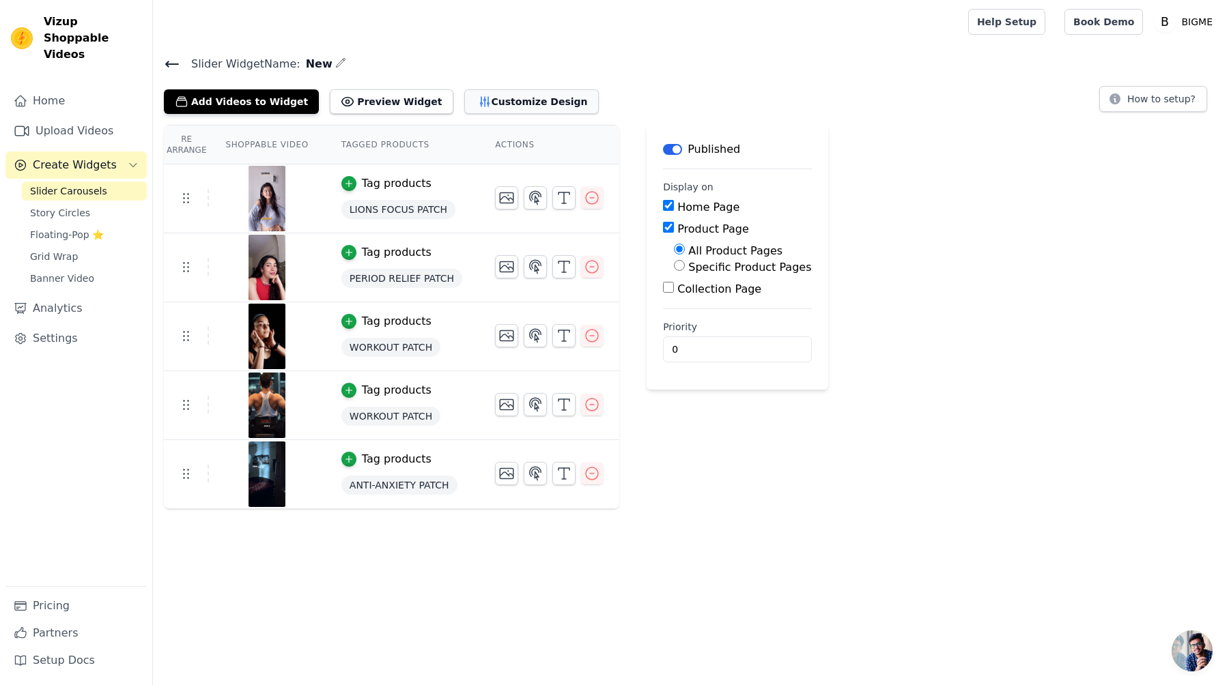
click at [480, 98] on button "Customize Design" at bounding box center [531, 101] width 134 height 25
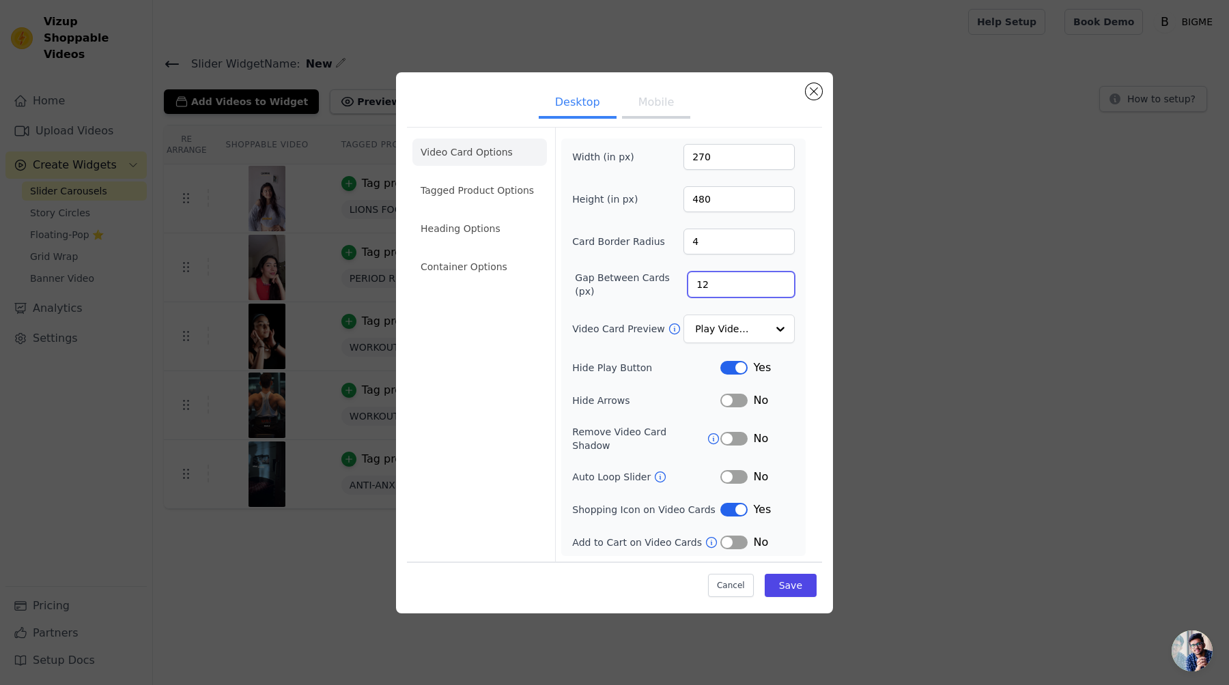
click at [733, 287] on input "12" at bounding box center [740, 285] width 107 height 26
type input "20"
click at [721, 340] on input "Video Card Preview" at bounding box center [731, 328] width 70 height 27
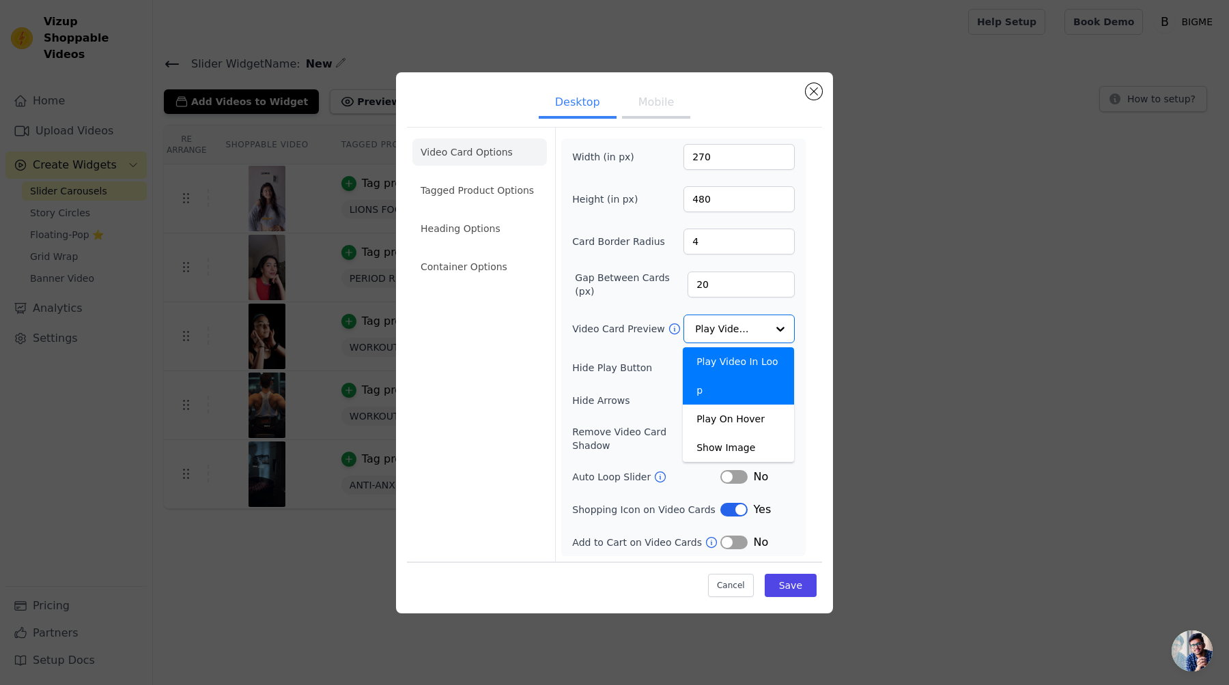
click at [620, 328] on label "Video Card Preview" at bounding box center [619, 329] width 95 height 14
click at [696, 328] on input "Video Card Preview" at bounding box center [731, 328] width 70 height 27
click at [736, 504] on button "Label" at bounding box center [733, 510] width 27 height 14
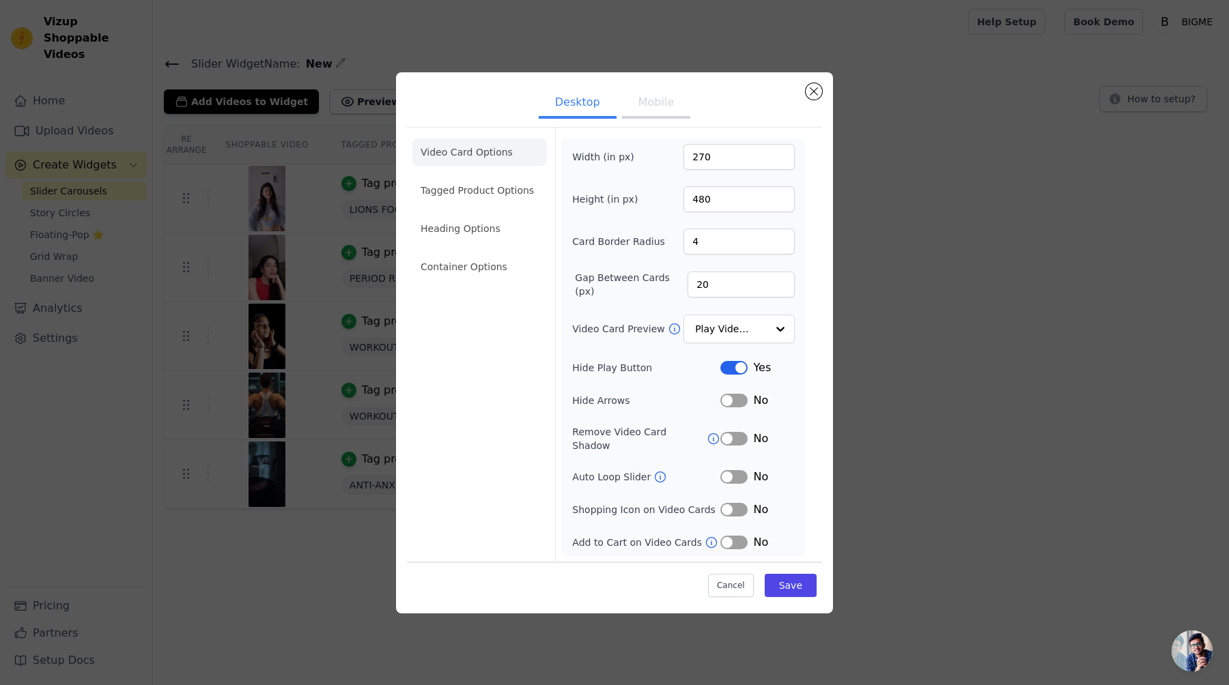
click at [737, 539] on button "Label" at bounding box center [733, 543] width 27 height 14
click at [456, 253] on li "Tagged Product Options" at bounding box center [479, 266] width 134 height 27
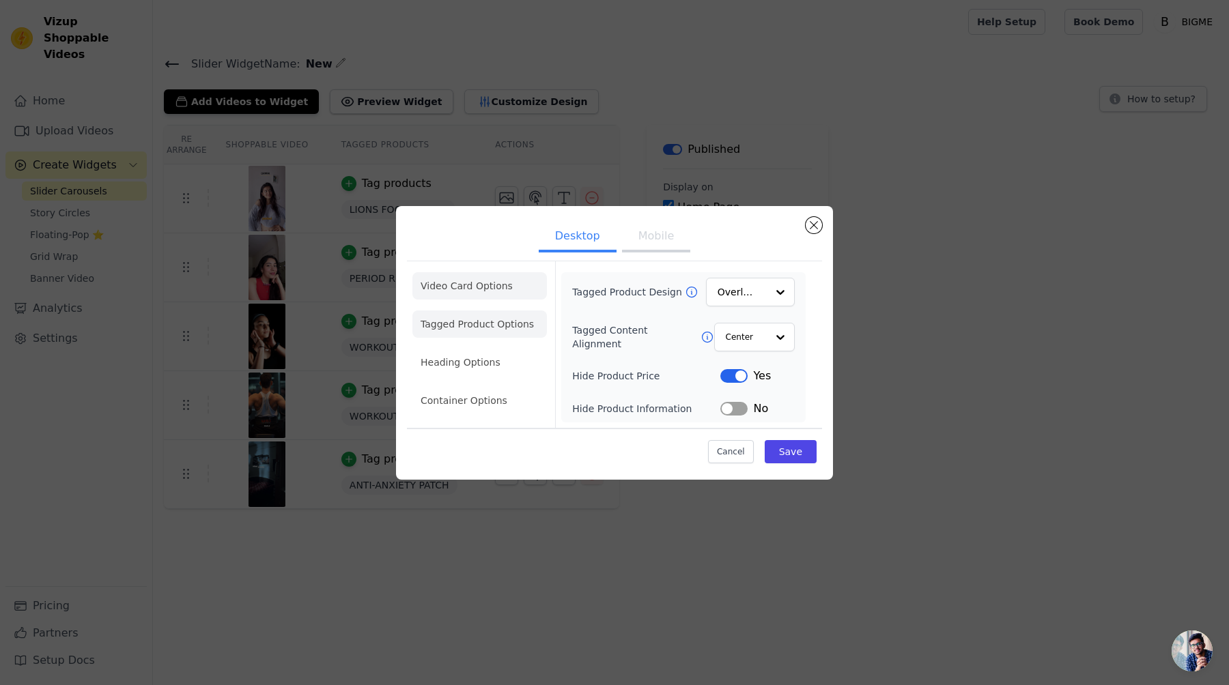
click at [481, 311] on li "Video Card Options" at bounding box center [479, 324] width 134 height 27
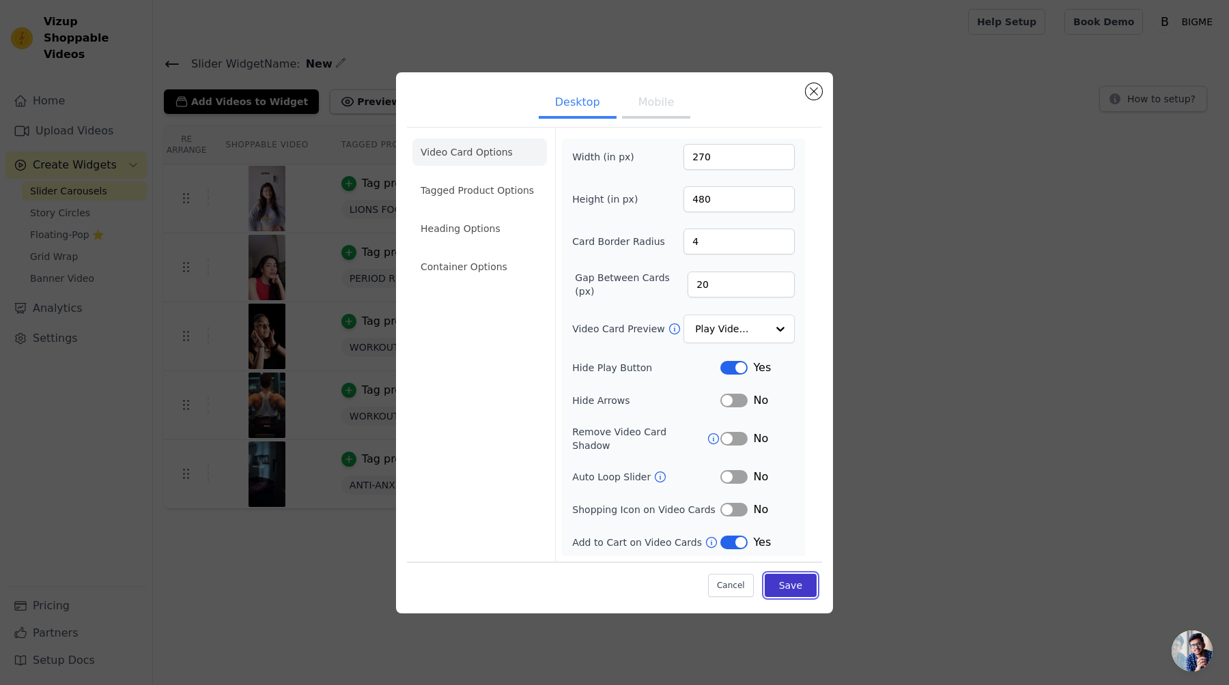
click at [781, 578] on button "Save" at bounding box center [791, 585] width 52 height 23
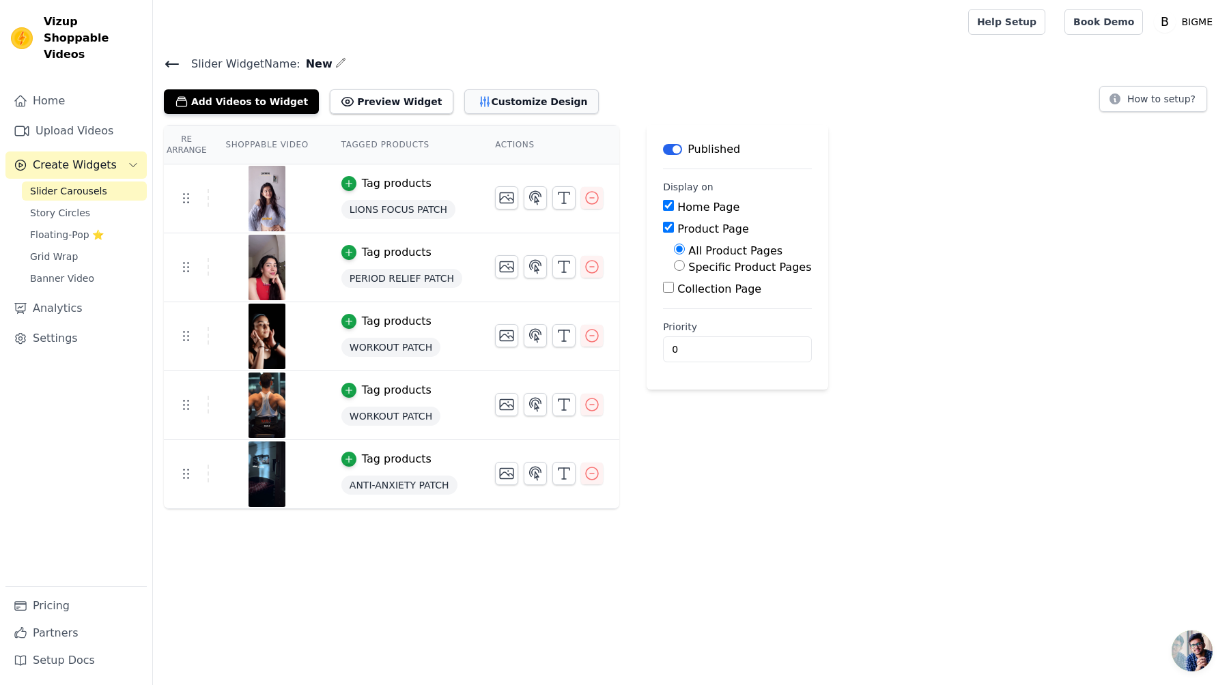
click at [465, 99] on button "Customize Design" at bounding box center [531, 101] width 134 height 25
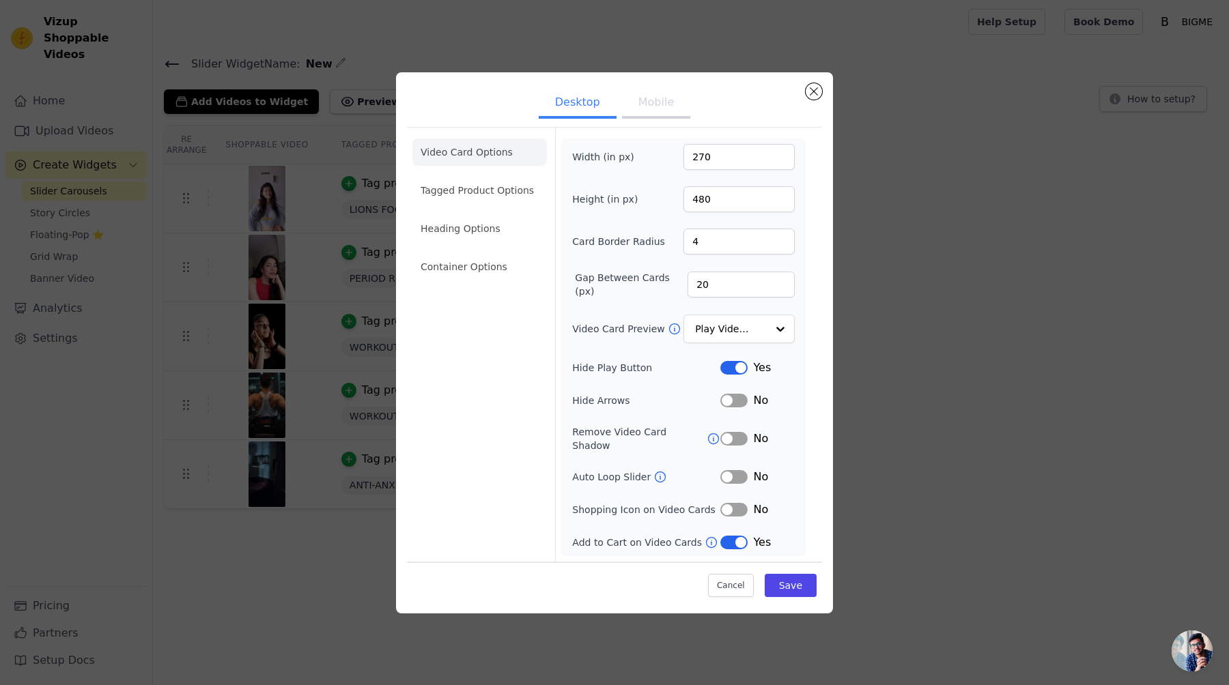
click at [651, 116] on button "Mobile" at bounding box center [656, 104] width 68 height 30
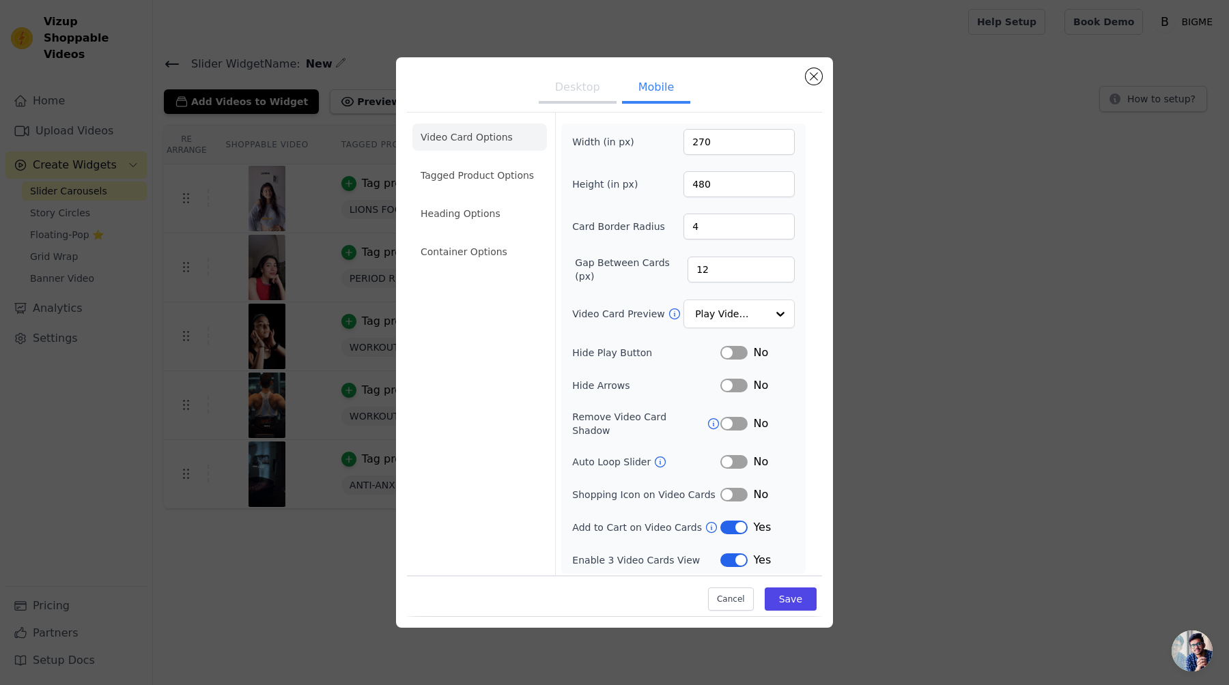
click at [593, 96] on button "Desktop" at bounding box center [578, 89] width 78 height 30
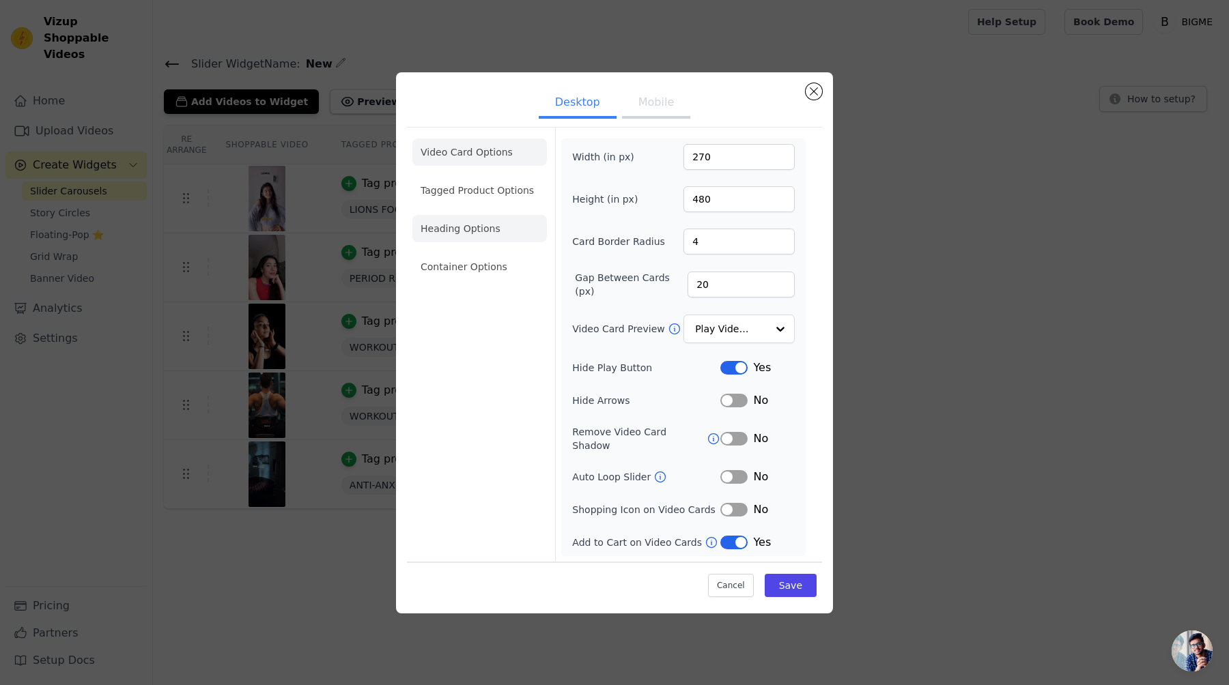
click at [481, 229] on li "Heading Options" at bounding box center [479, 228] width 134 height 27
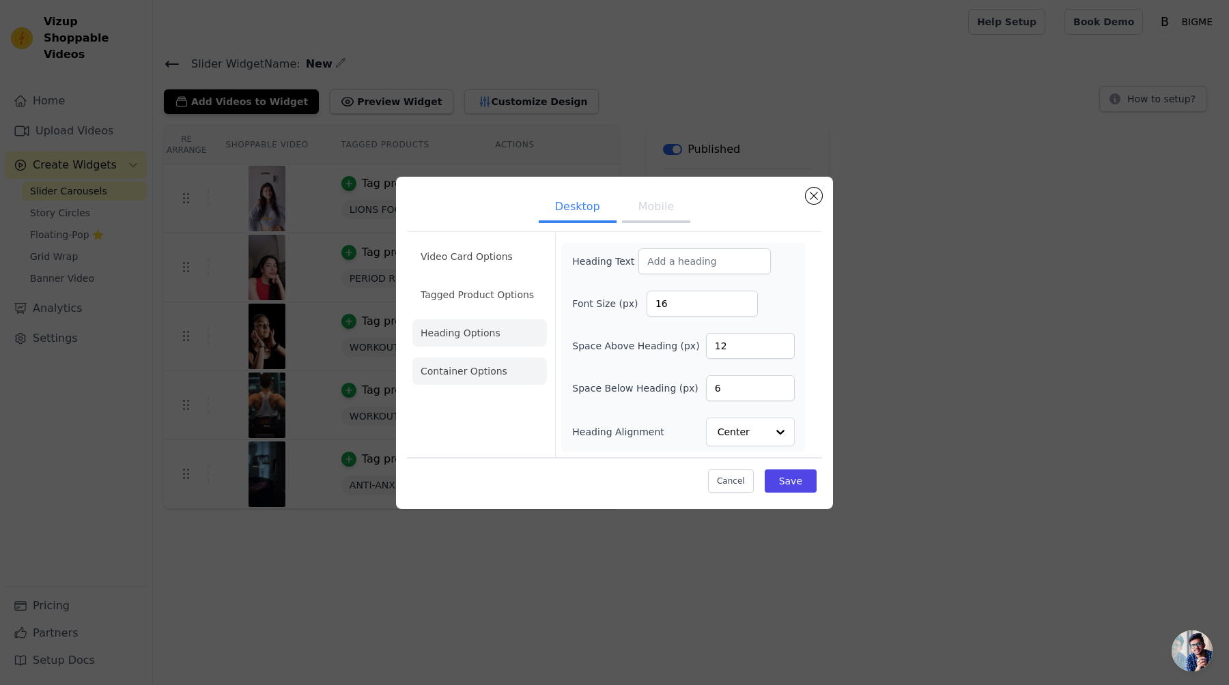
click at [491, 365] on li "Container Options" at bounding box center [479, 371] width 134 height 27
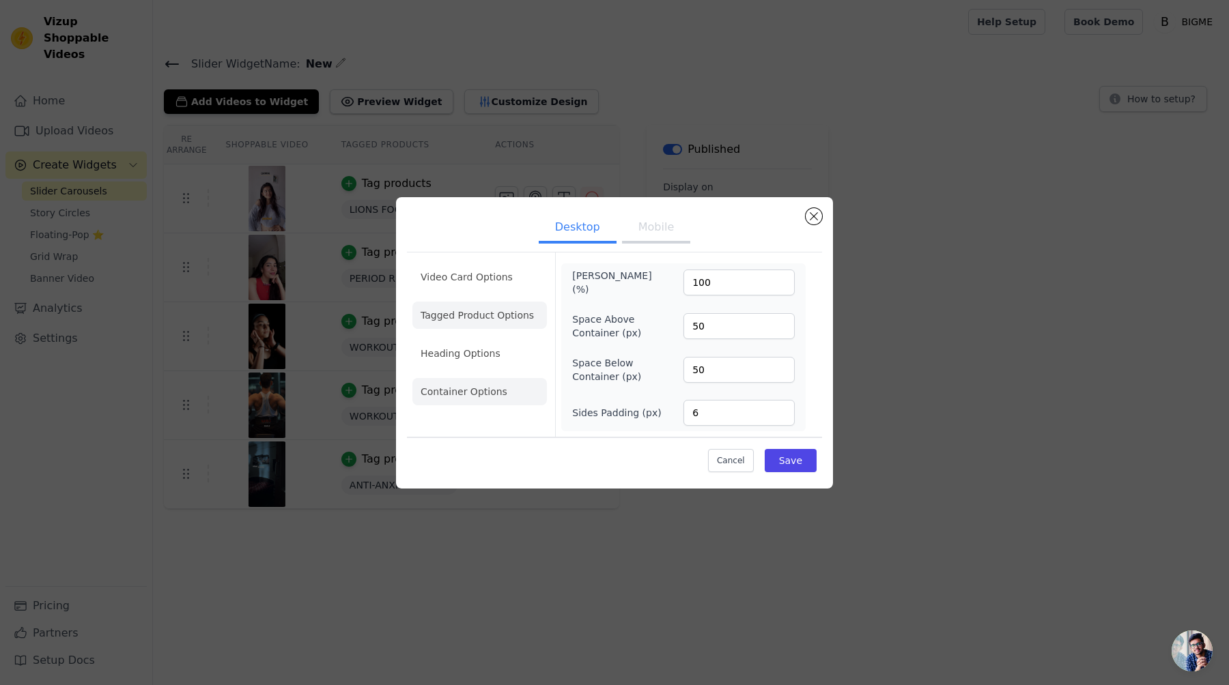
click at [489, 378] on li "Tagged Product Options" at bounding box center [479, 391] width 134 height 27
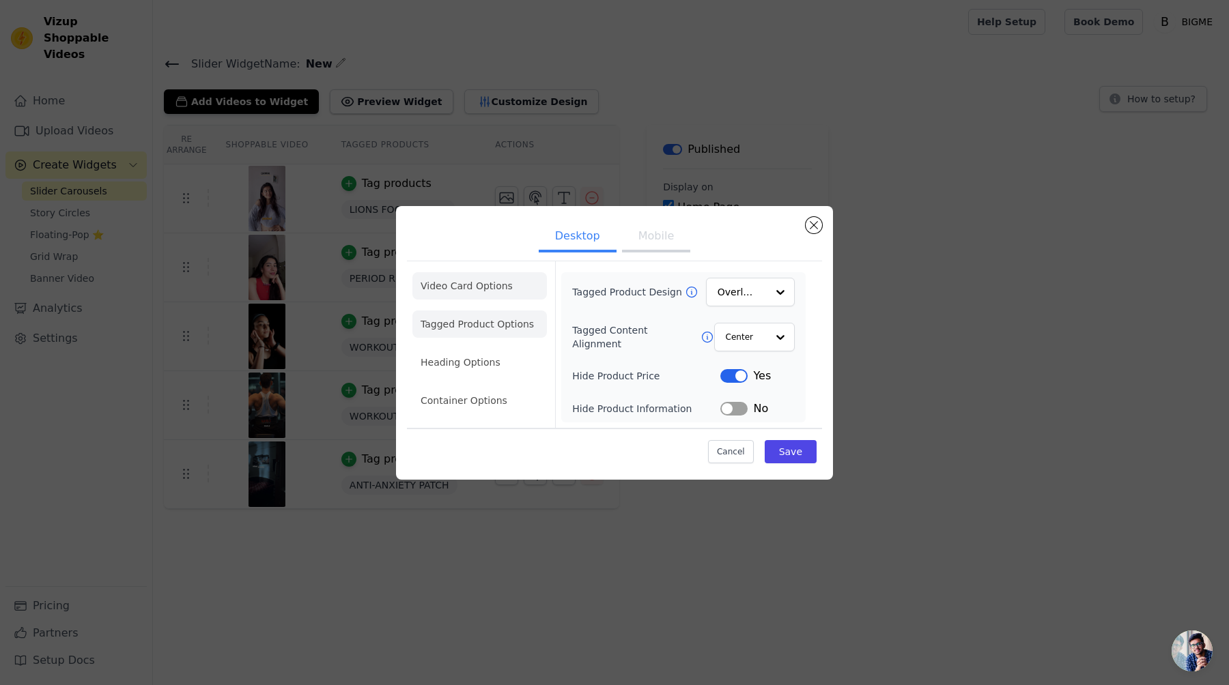
click at [484, 311] on li "Video Card Options" at bounding box center [479, 324] width 134 height 27
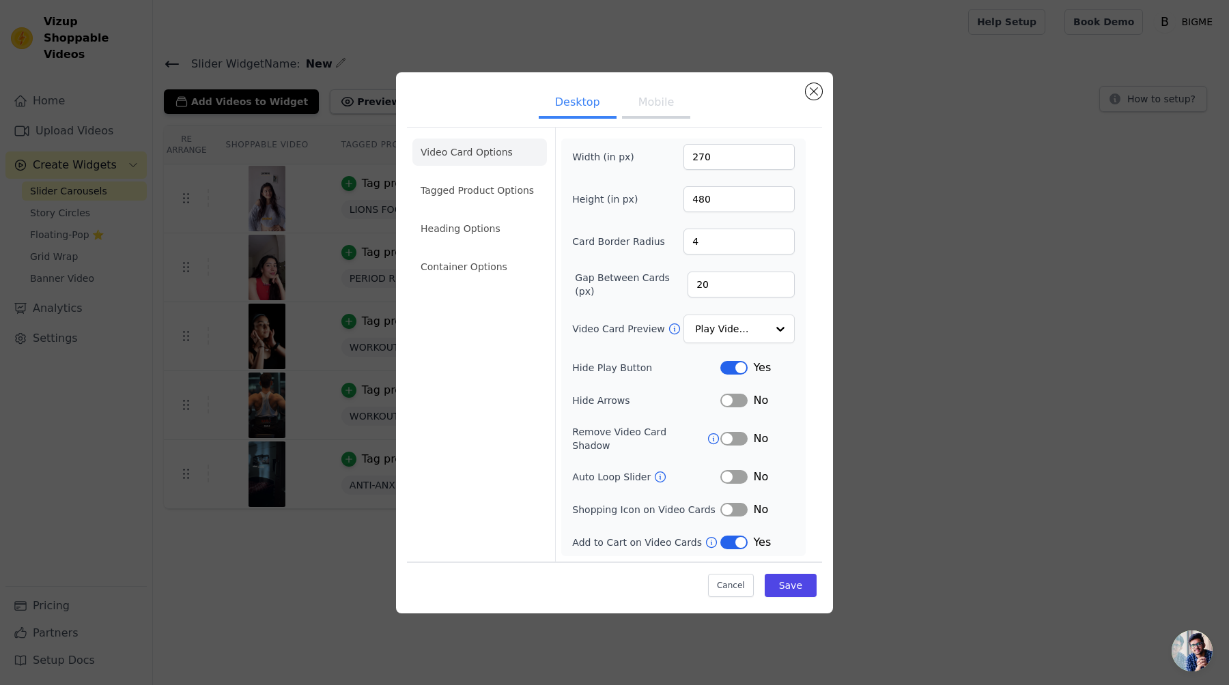
click at [734, 505] on button "Label" at bounding box center [733, 510] width 27 height 14
click at [810, 582] on button "Save" at bounding box center [791, 585] width 52 height 23
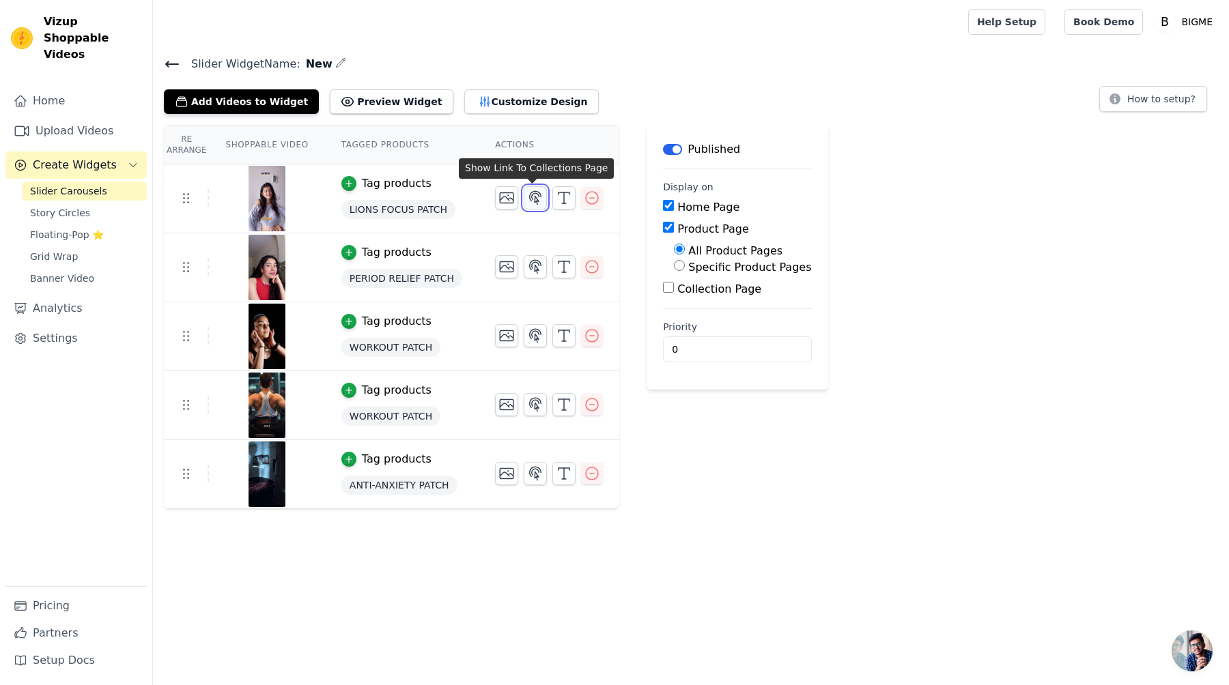
click at [529, 195] on icon "button" at bounding box center [535, 198] width 16 height 16
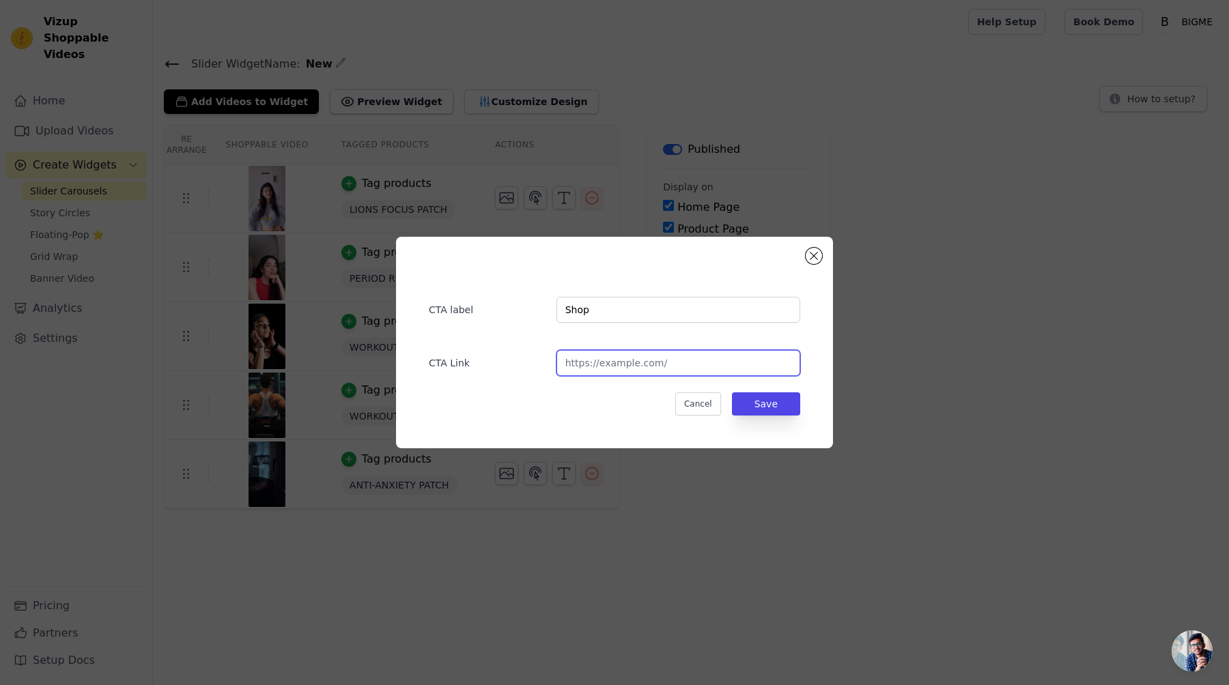
click at [633, 365] on input "url" at bounding box center [678, 363] width 244 height 26
click at [576, 111] on div "CTA label Shop CTA Link Cancel Save" at bounding box center [614, 342] width 1229 height 685
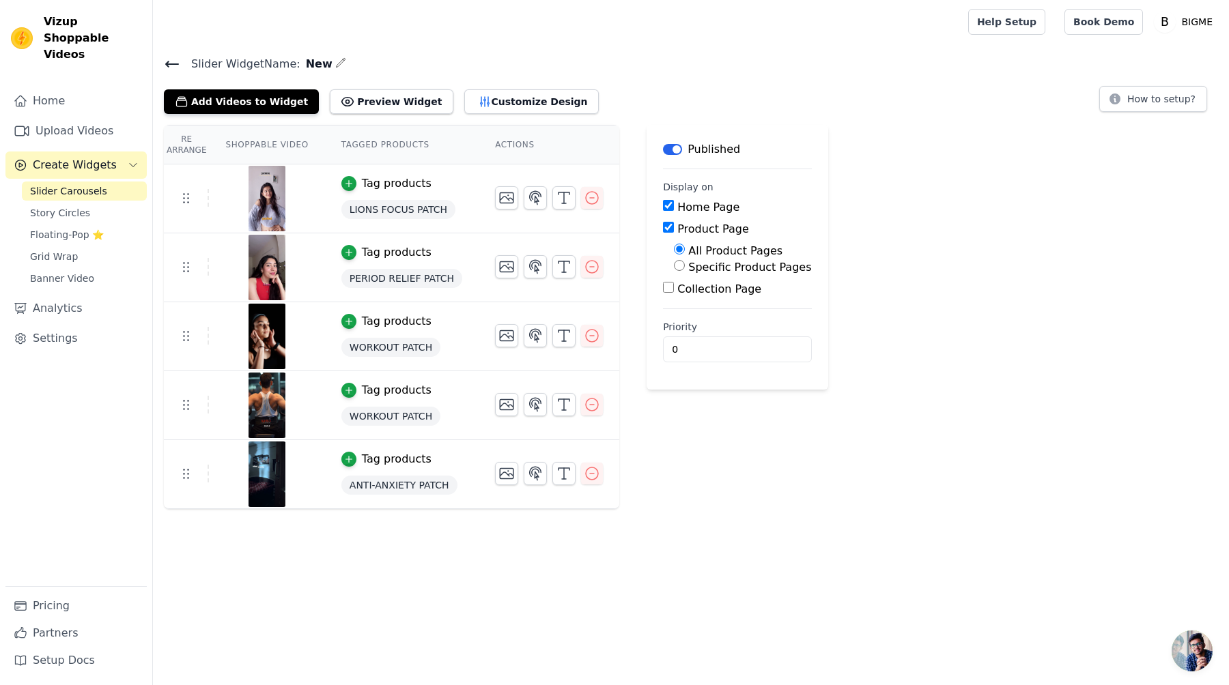
click at [431, 197] on div "LIONS FOCUS PATCH" at bounding box center [401, 209] width 121 height 25
click at [428, 204] on span "LIONS FOCUS PATCH" at bounding box center [398, 209] width 114 height 19
click at [485, 102] on button "Customize Design" at bounding box center [531, 101] width 134 height 25
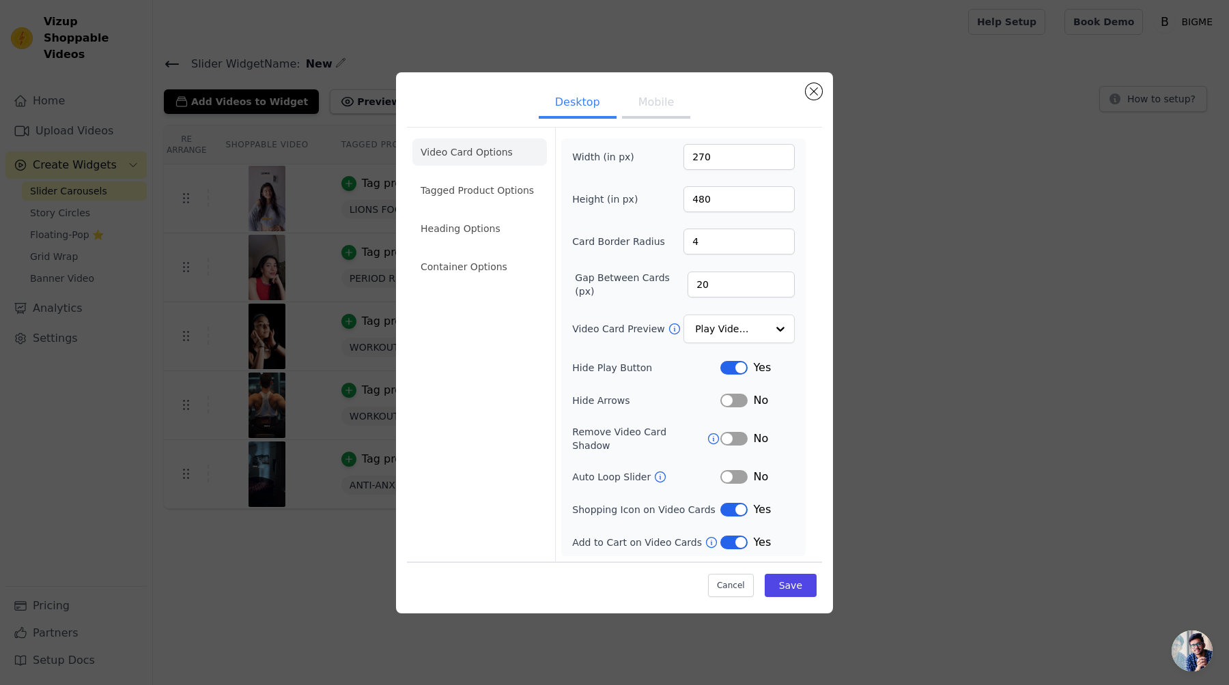
click at [708, 541] on icon at bounding box center [712, 543] width 14 height 14
click at [504, 253] on li "Tagged Product Options" at bounding box center [479, 266] width 134 height 27
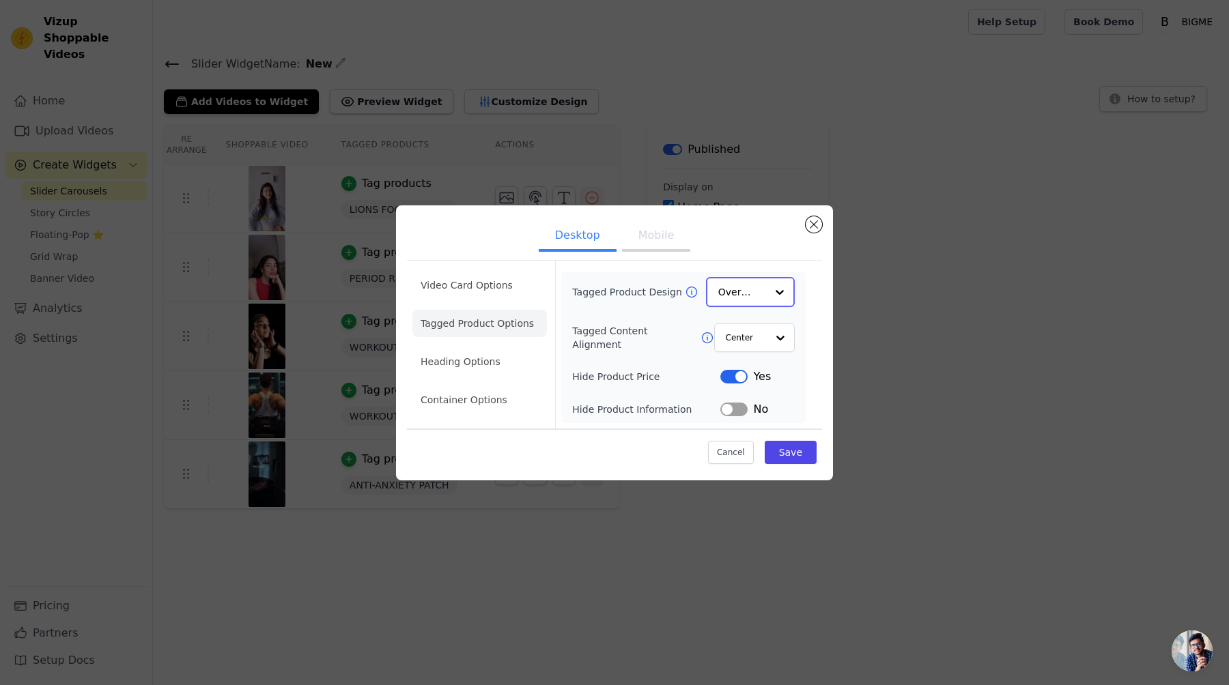
click at [750, 299] on input "Tagged Product Design" at bounding box center [742, 292] width 48 height 27
click at [626, 370] on label "Hide Product Price" at bounding box center [646, 376] width 148 height 14
click at [685, 291] on icon at bounding box center [692, 292] width 14 height 14
click at [737, 345] on input "Tagged Content Alignment" at bounding box center [745, 337] width 41 height 27
click at [657, 298] on div "Tagged Product Design Overlay" at bounding box center [683, 292] width 223 height 29
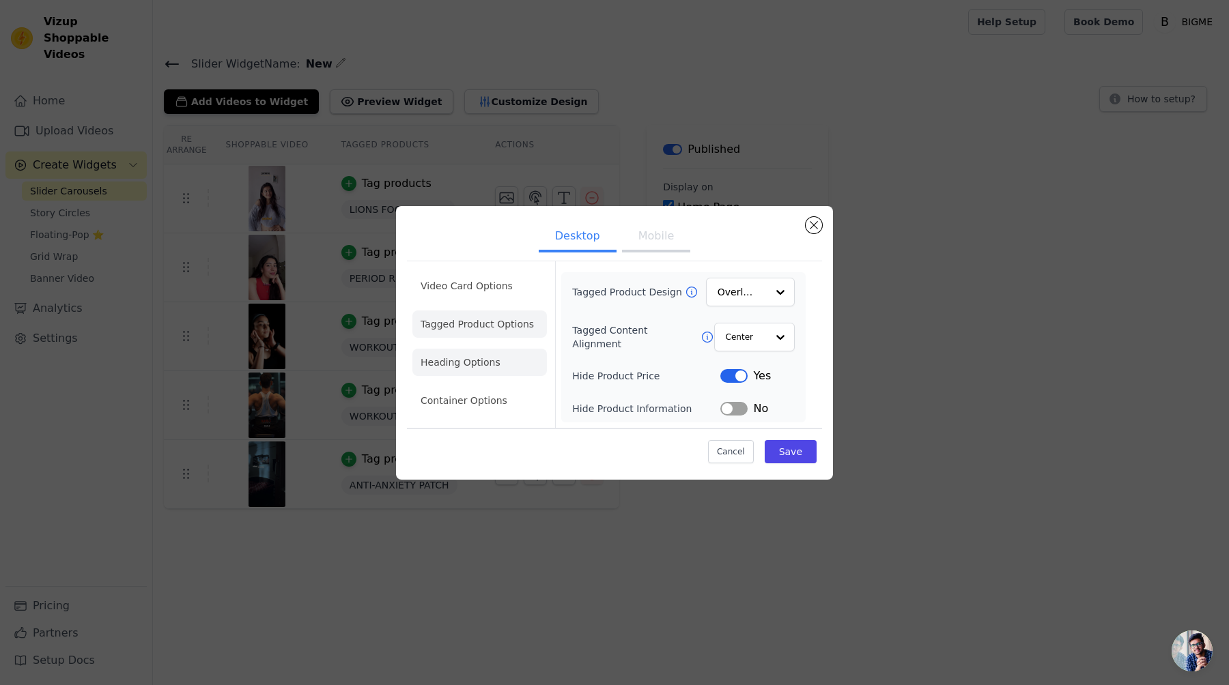
click at [496, 352] on li "Heading Options" at bounding box center [479, 362] width 134 height 27
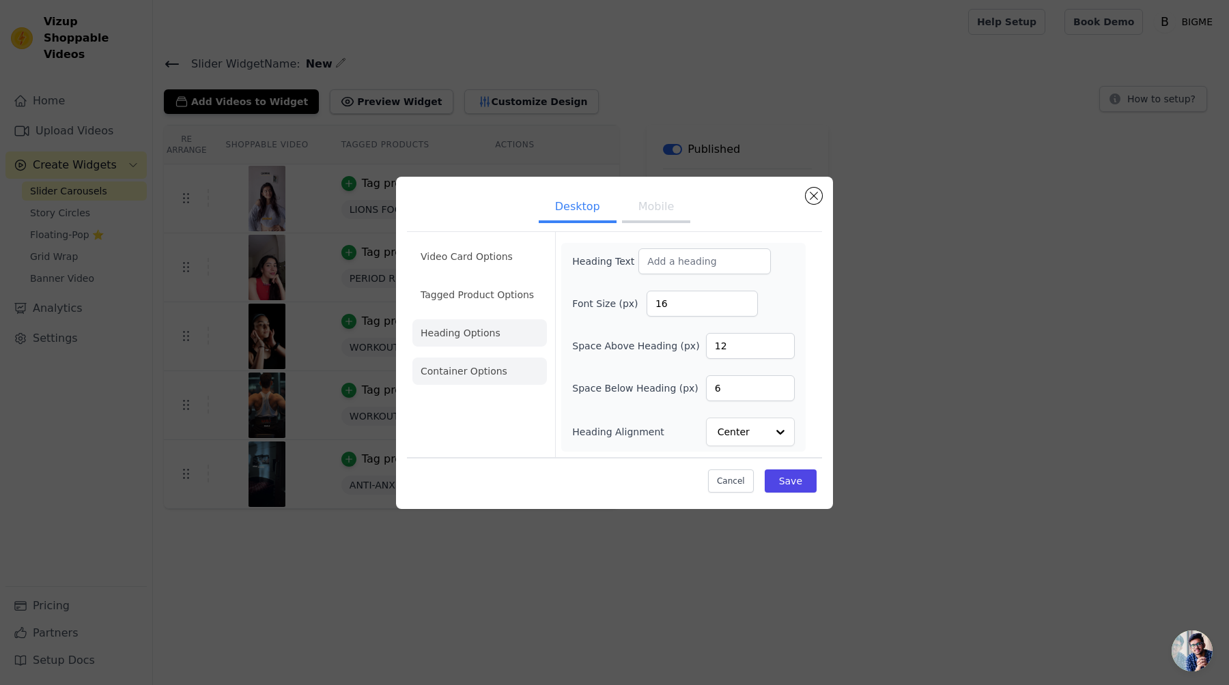
click at [469, 375] on li "Container Options" at bounding box center [479, 371] width 134 height 27
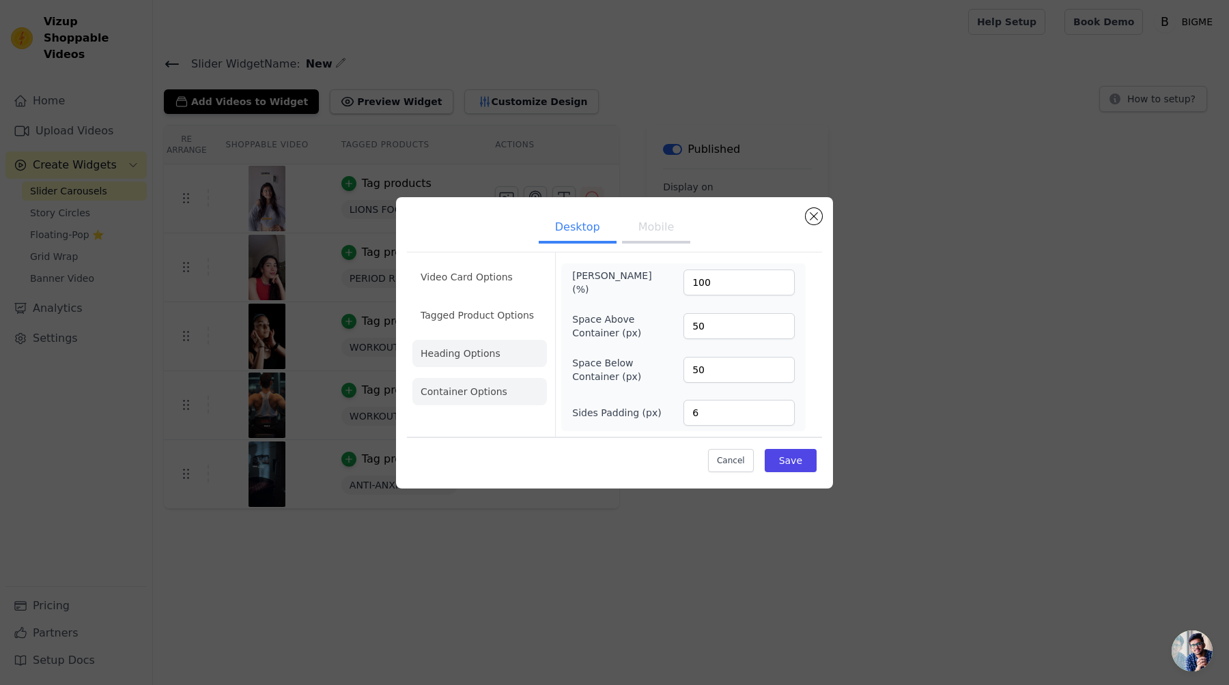
click at [491, 352] on li "Heading Options" at bounding box center [479, 353] width 134 height 27
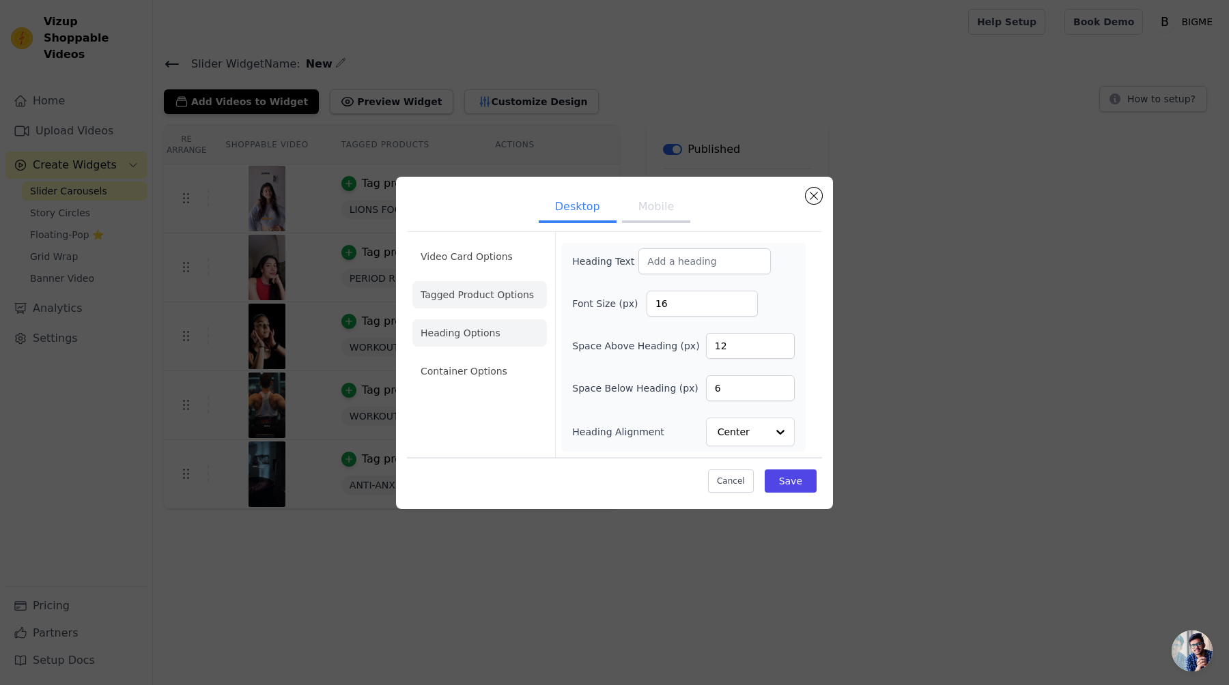
click at [458, 358] on li "Tagged Product Options" at bounding box center [479, 371] width 134 height 27
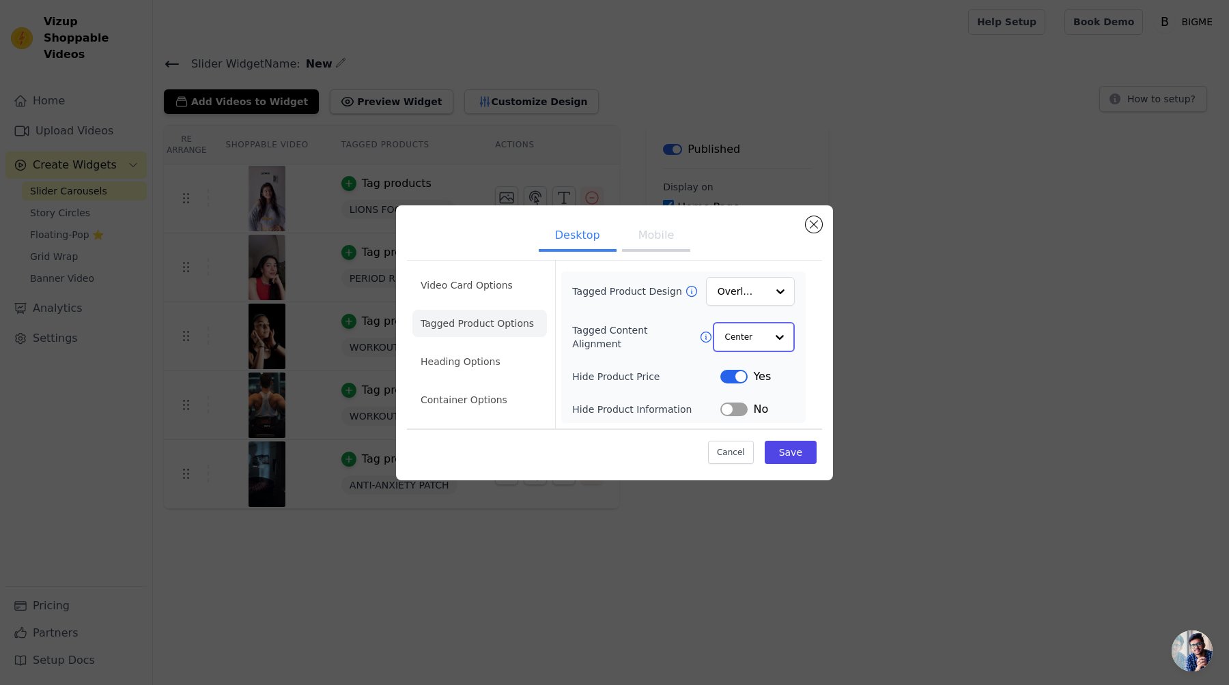
click at [742, 332] on input "Tagged Content Alignment" at bounding box center [745, 337] width 41 height 27
click at [705, 335] on icon at bounding box center [707, 337] width 14 height 14
click at [493, 311] on li "Video Card Options" at bounding box center [479, 324] width 134 height 27
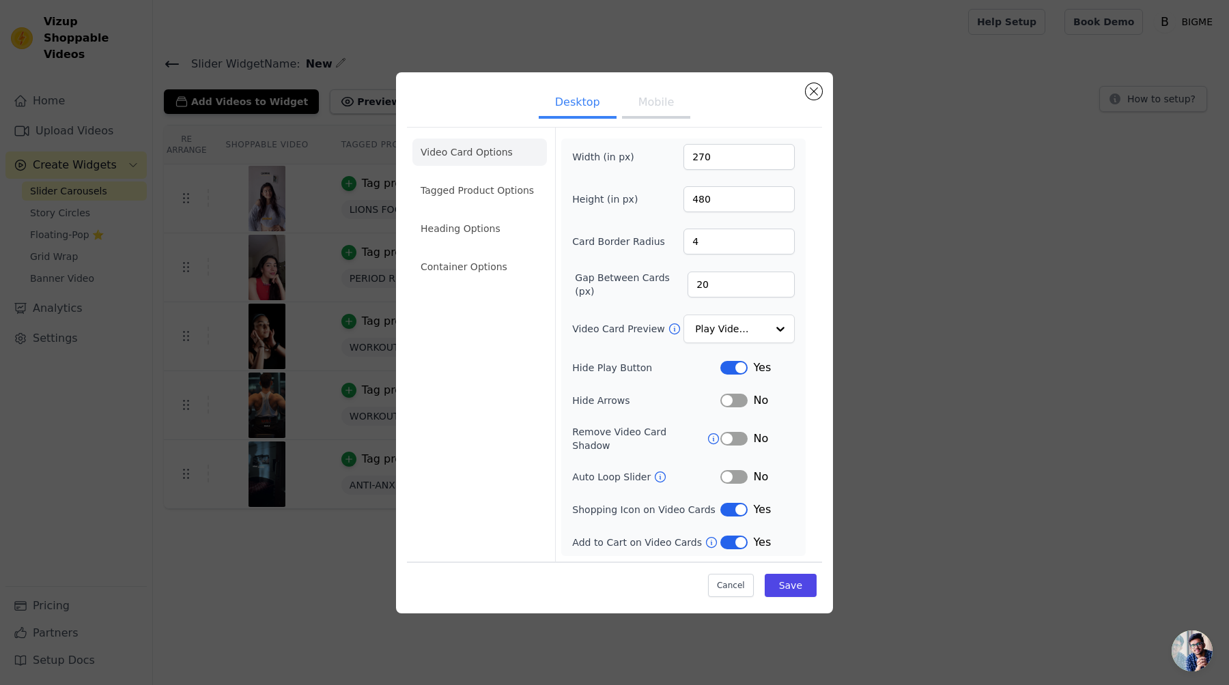
click at [655, 472] on icon at bounding box center [660, 477] width 14 height 14
click at [669, 124] on ul "Desktop Mobile" at bounding box center [614, 103] width 415 height 41
click at [610, 110] on button "Desktop" at bounding box center [578, 104] width 78 height 30
click at [650, 110] on button "Mobile" at bounding box center [656, 104] width 68 height 30
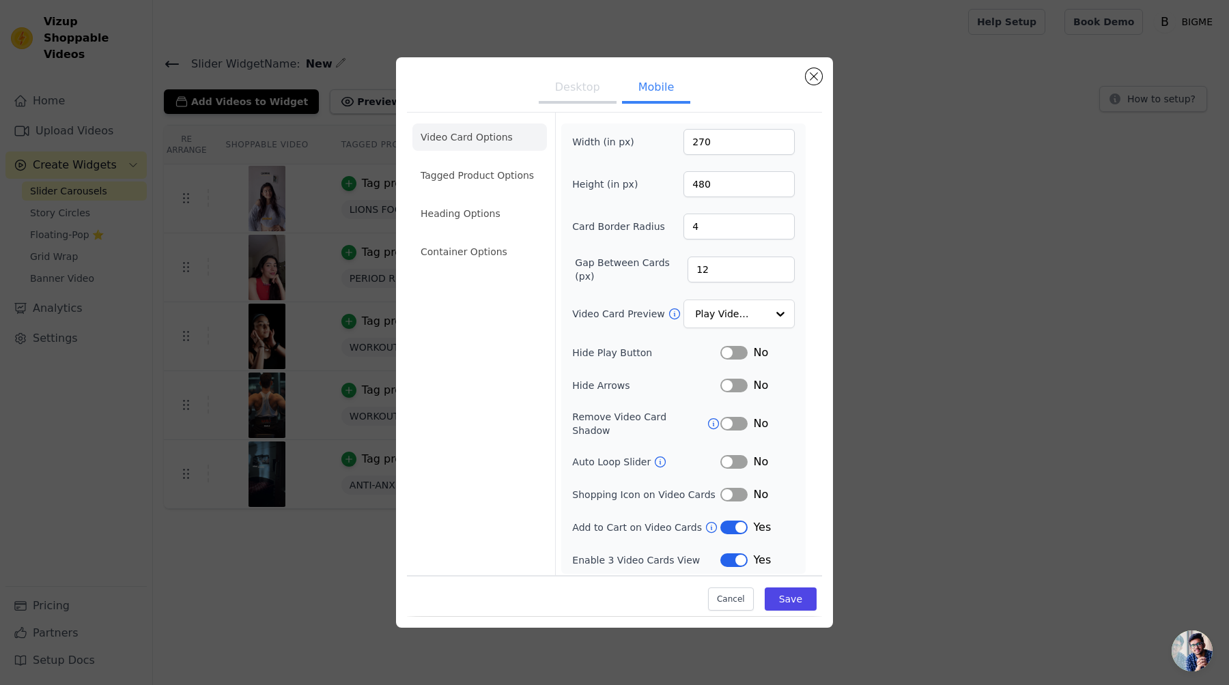
click at [601, 95] on button "Desktop" at bounding box center [578, 89] width 78 height 30
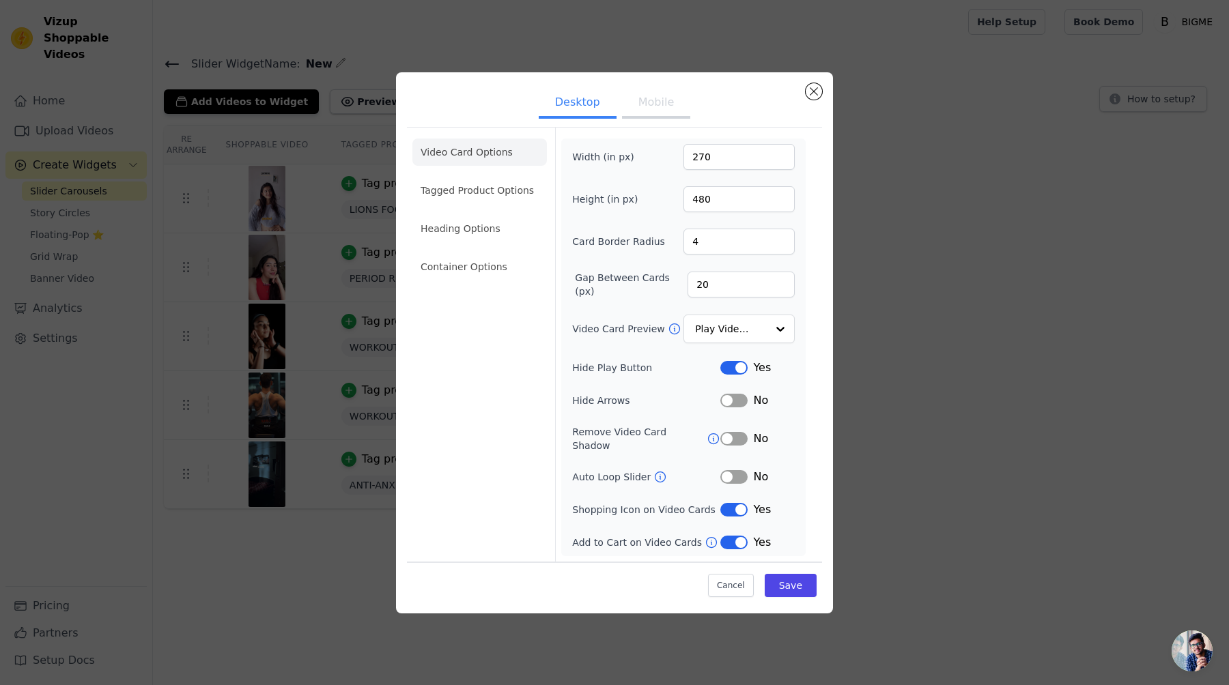
click at [646, 108] on button "Mobile" at bounding box center [656, 104] width 68 height 30
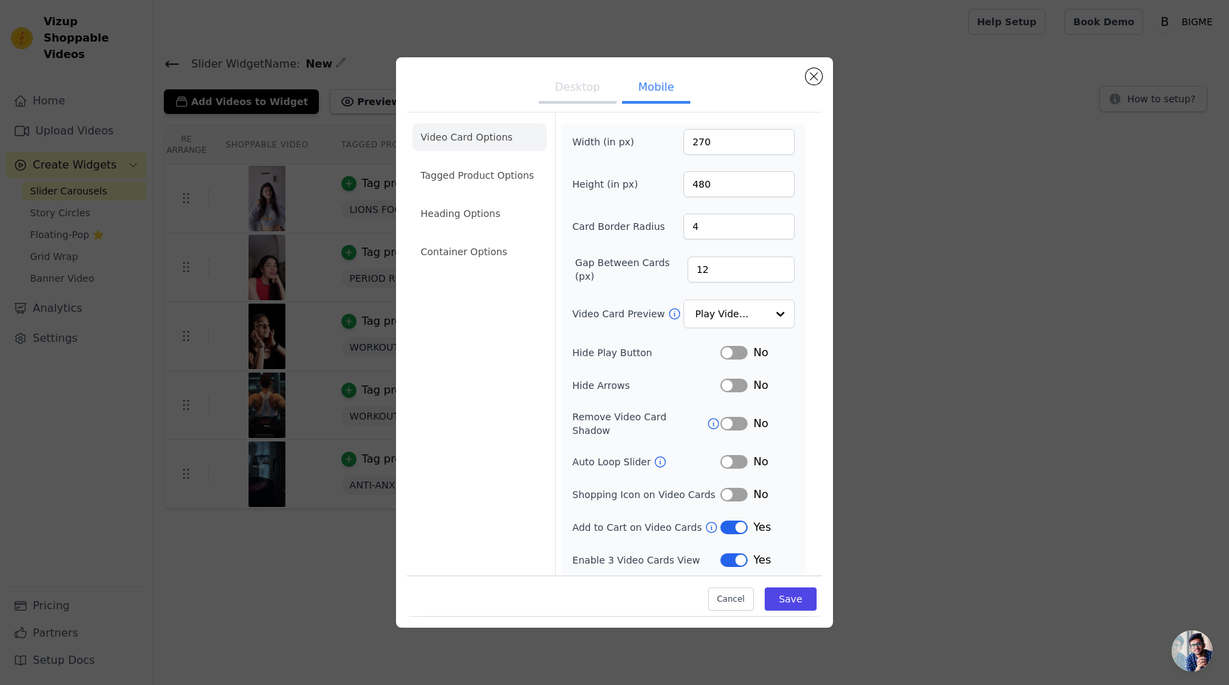
click at [578, 100] on button "Desktop" at bounding box center [578, 89] width 78 height 30
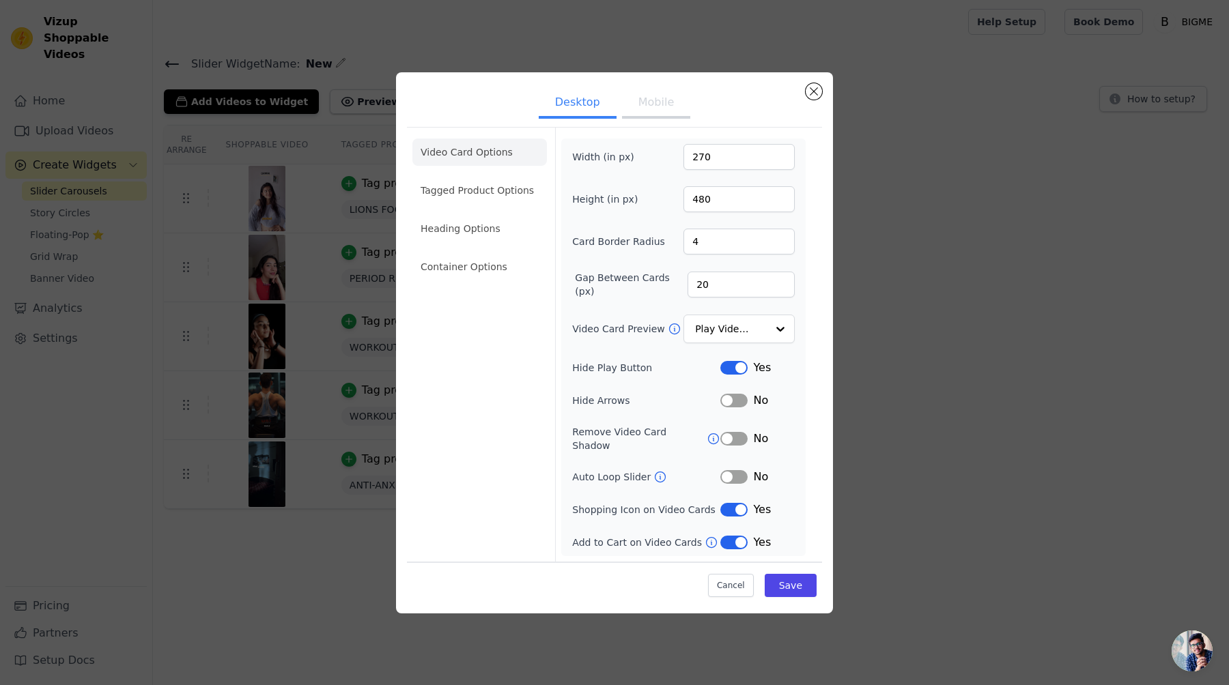
click at [632, 100] on button "Mobile" at bounding box center [656, 104] width 68 height 30
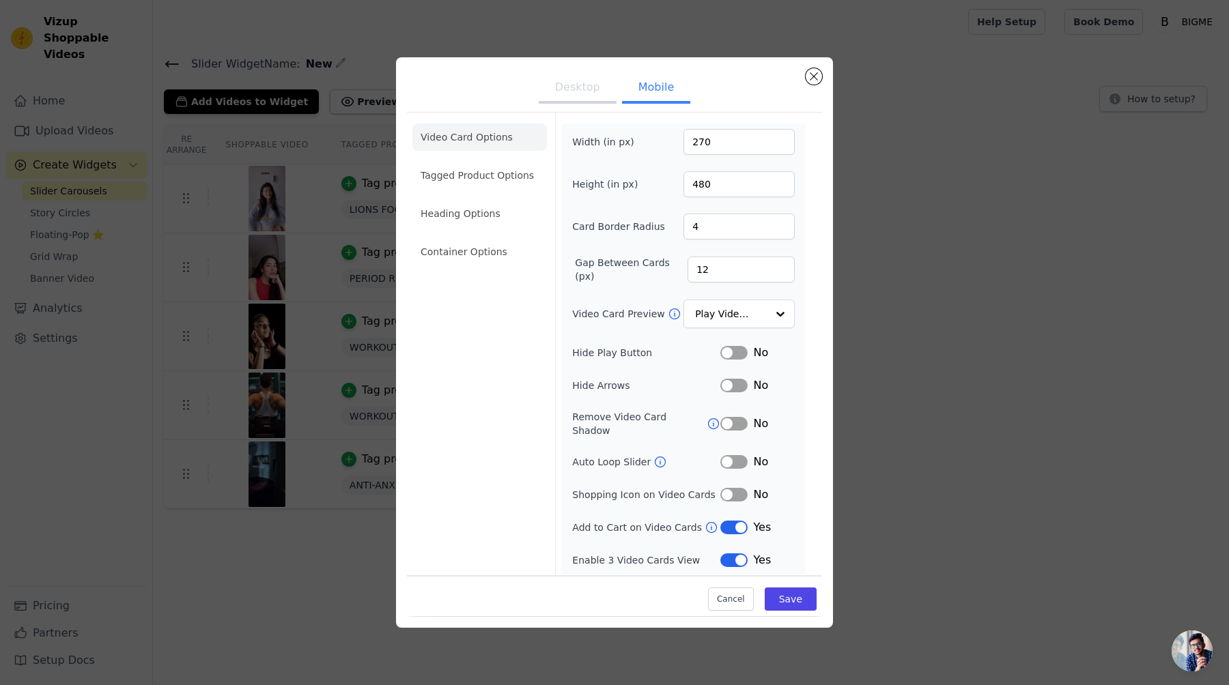
click at [741, 351] on button "Label" at bounding box center [733, 353] width 27 height 14
click at [784, 595] on button "Save" at bounding box center [791, 599] width 52 height 23
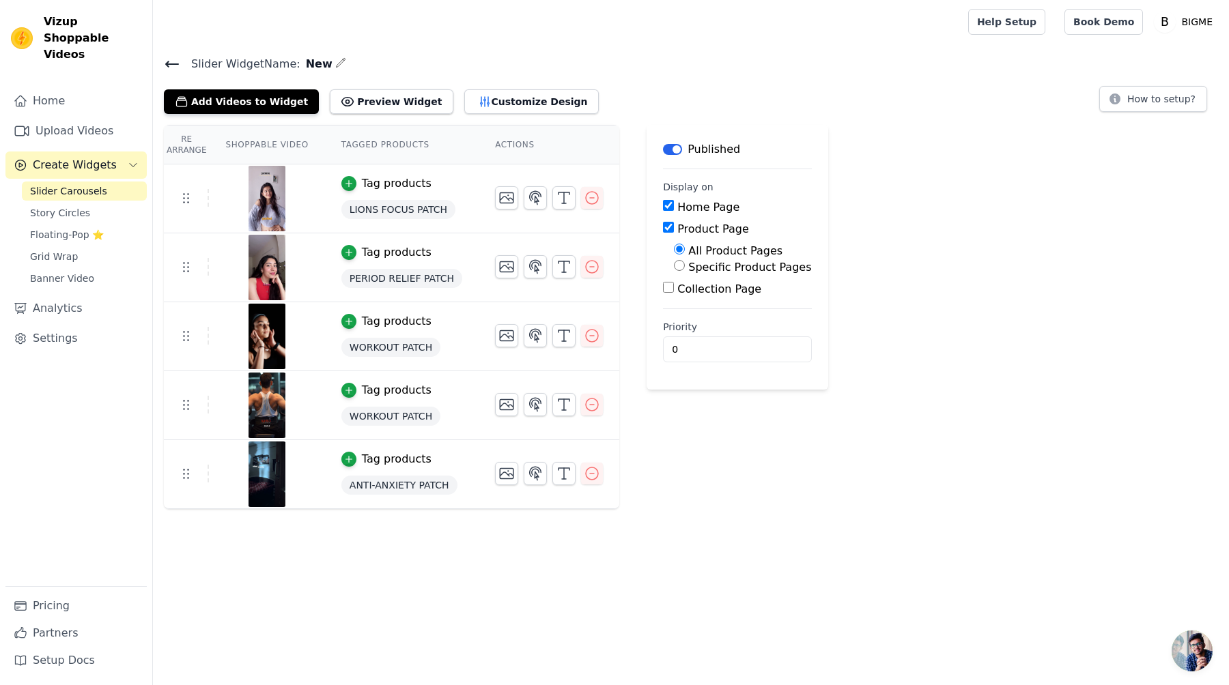
click at [445, 212] on span "LIONS FOCUS PATCH" at bounding box center [398, 209] width 114 height 19
click at [536, 194] on icon "button" at bounding box center [535, 198] width 16 height 16
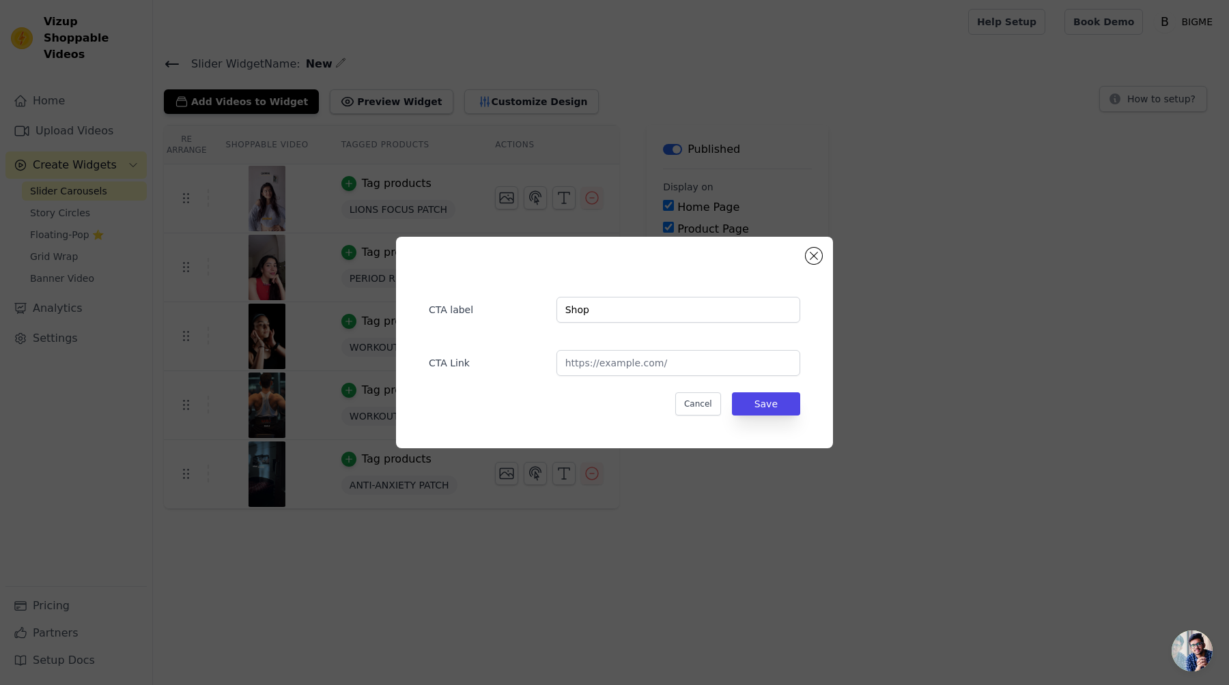
click at [451, 311] on label "CTA label" at bounding box center [487, 307] width 117 height 19
click at [576, 360] on input "url" at bounding box center [678, 363] width 244 height 26
click at [557, 310] on input "Shop" at bounding box center [678, 310] width 244 height 26
click at [820, 250] on div "CTA label Shop CTA Link Cancel Save" at bounding box center [614, 343] width 437 height 212
click at [702, 407] on button "Cancel" at bounding box center [698, 404] width 46 height 23
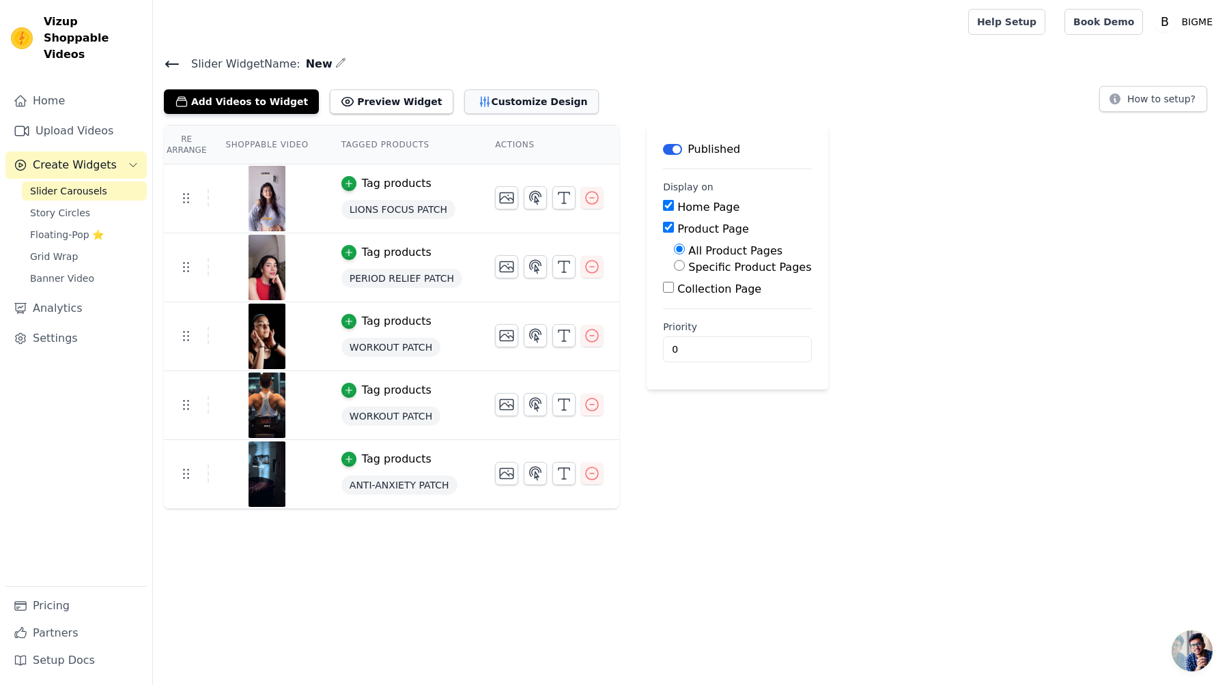
click at [489, 105] on button "Customize Design" at bounding box center [531, 101] width 134 height 25
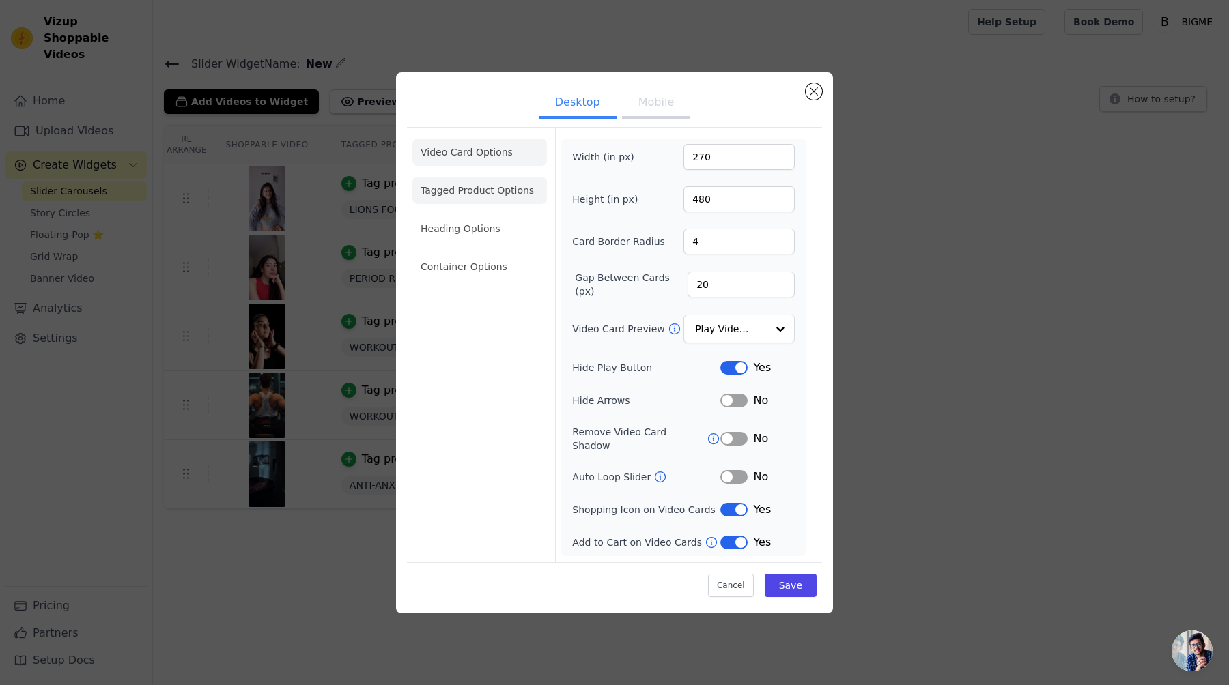
click at [478, 253] on li "Tagged Product Options" at bounding box center [479, 266] width 134 height 27
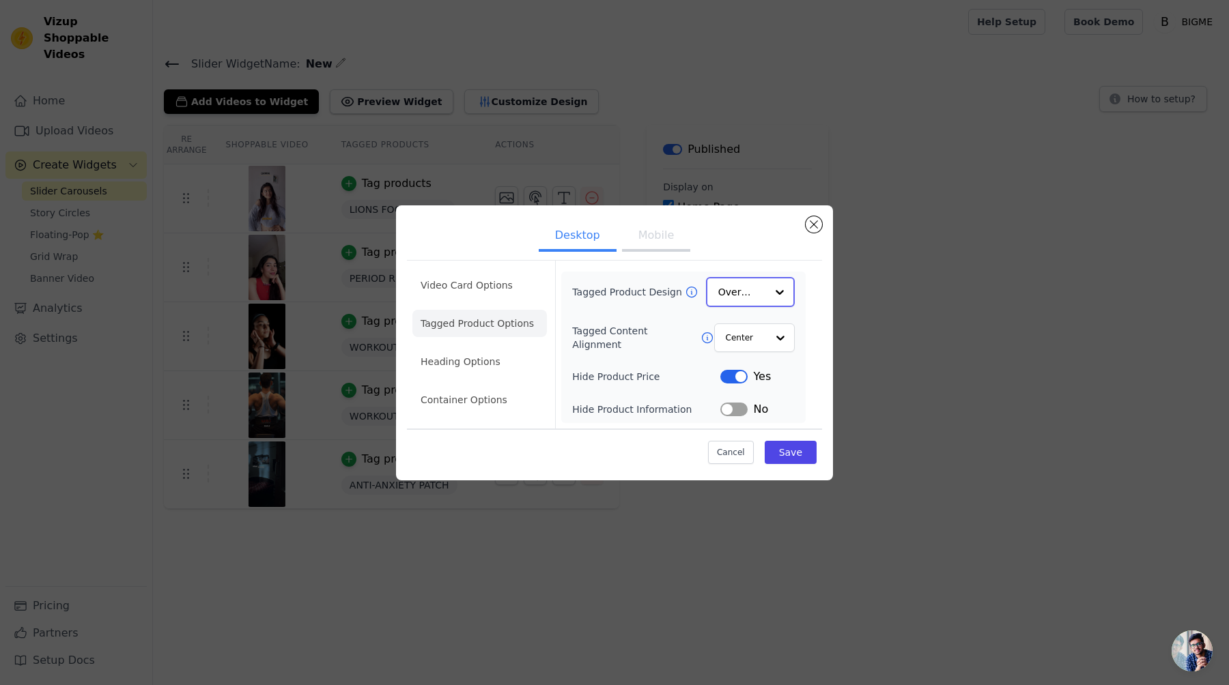
click at [760, 298] on input "Tagged Product Design" at bounding box center [742, 292] width 48 height 27
click at [755, 332] on div "Card" at bounding box center [750, 325] width 89 height 29
click at [795, 457] on button "Save" at bounding box center [791, 451] width 52 height 23
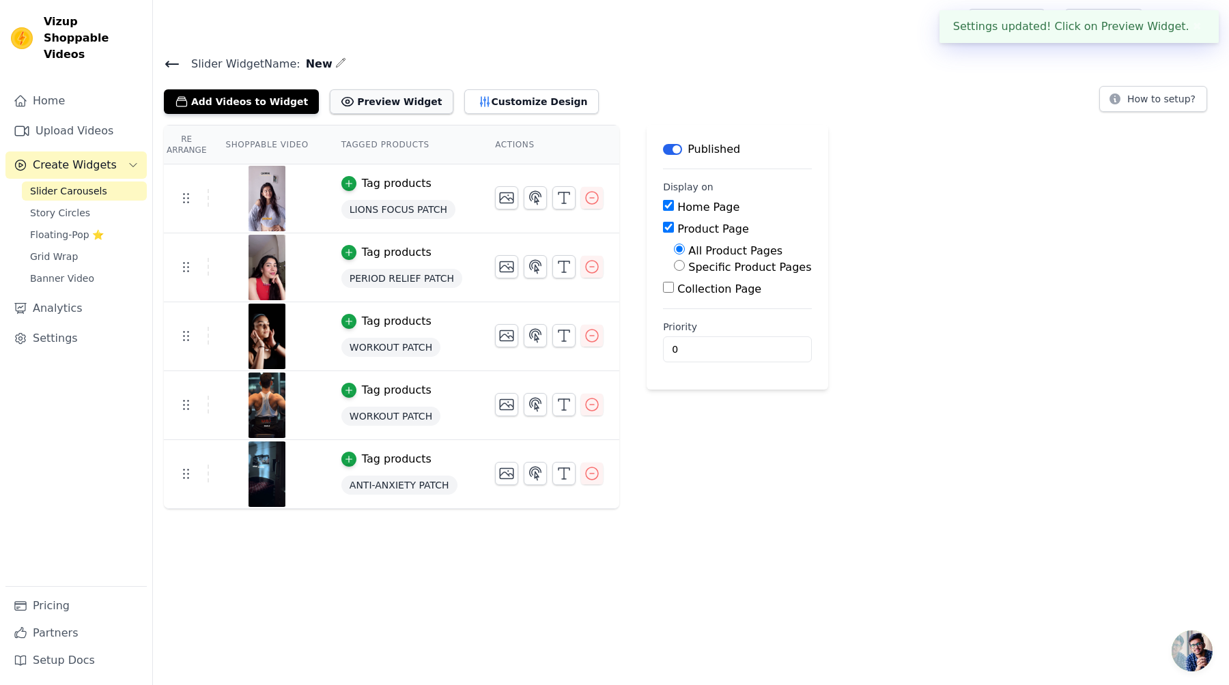
click at [366, 92] on button "Preview Widget" at bounding box center [391, 101] width 123 height 25
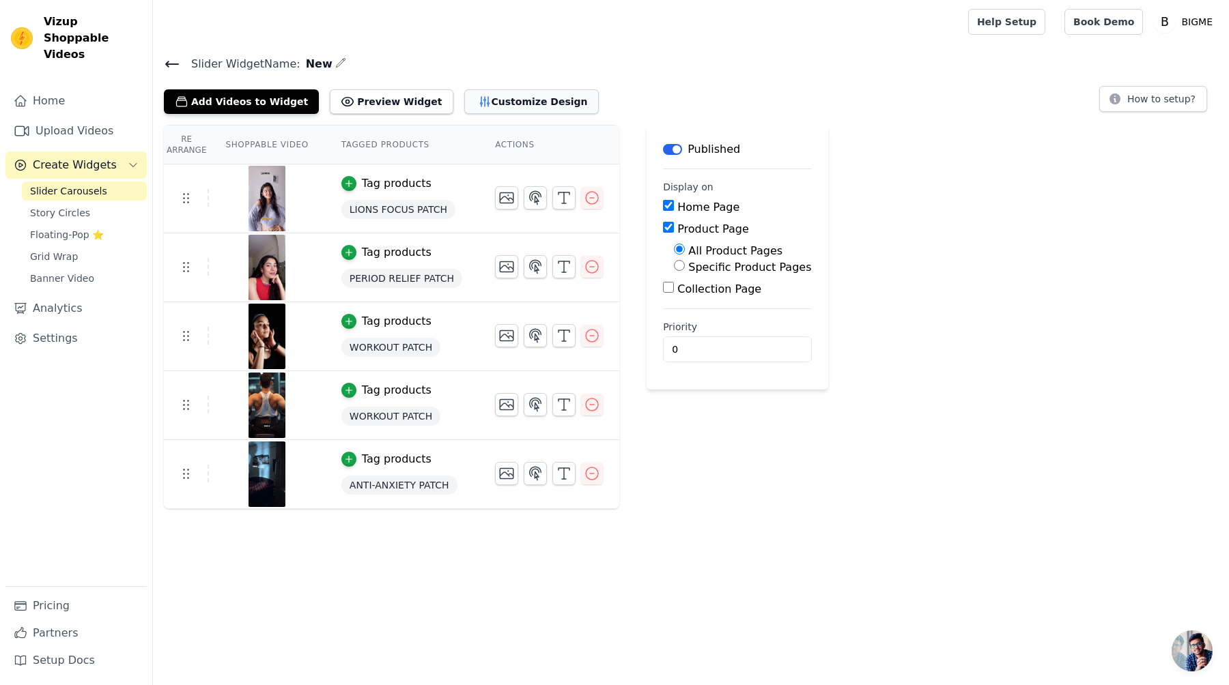
click at [528, 93] on button "Customize Design" at bounding box center [531, 101] width 134 height 25
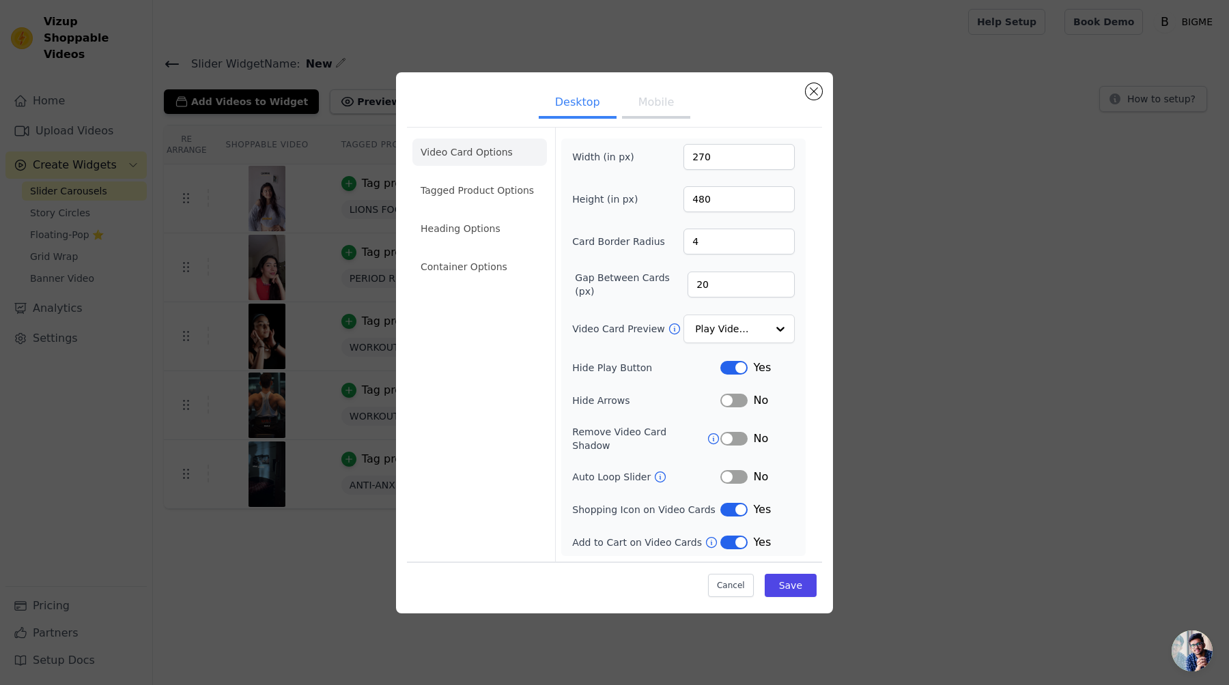
click at [741, 503] on button "Label" at bounding box center [733, 510] width 27 height 14
click at [786, 578] on button "Save" at bounding box center [791, 585] width 52 height 23
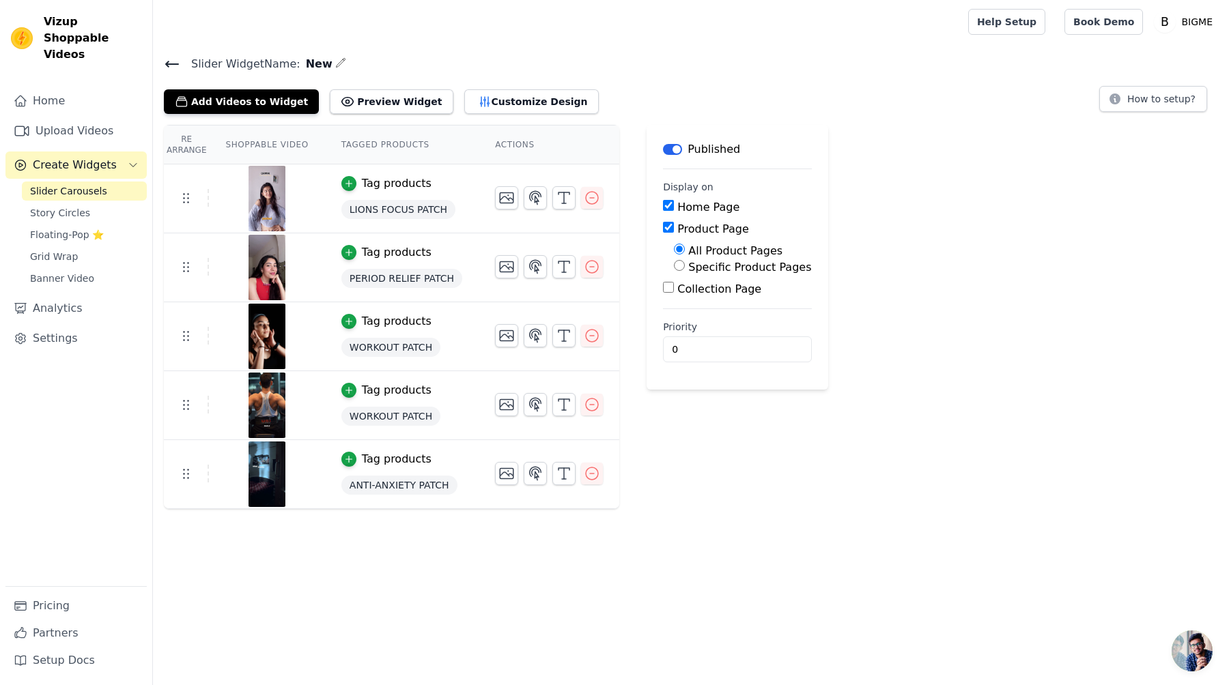
click at [388, 177] on div "Tag products" at bounding box center [397, 183] width 70 height 16
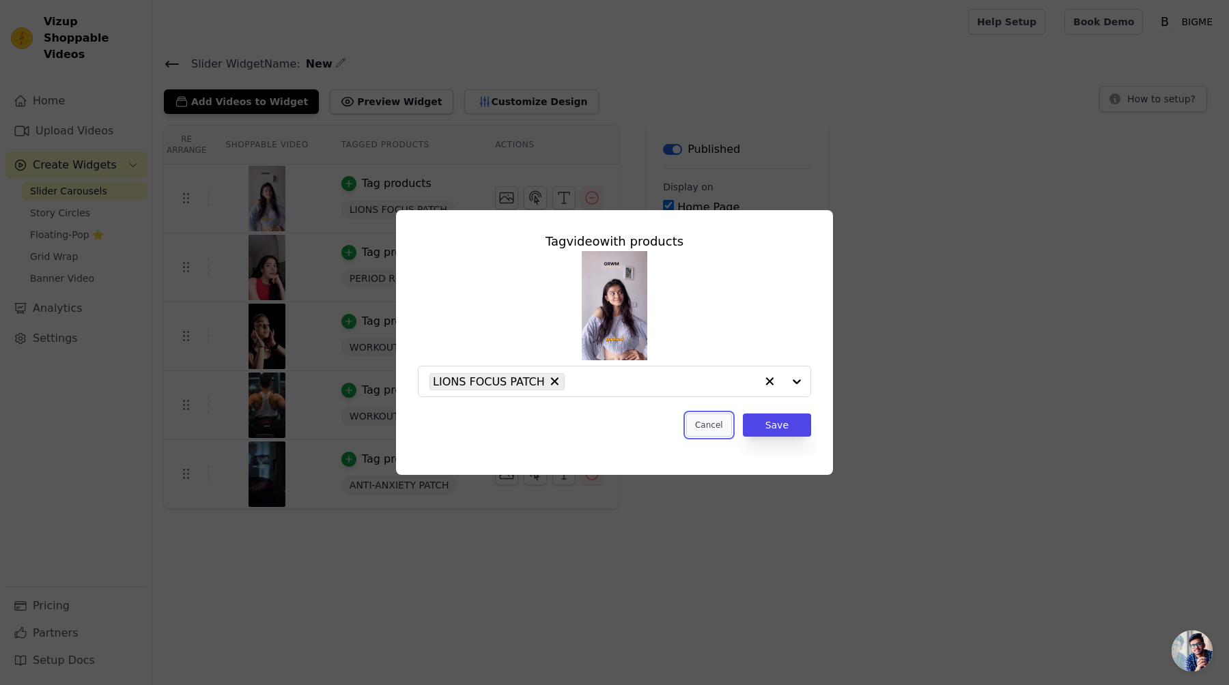
click at [705, 418] on button "Cancel" at bounding box center [709, 425] width 46 height 23
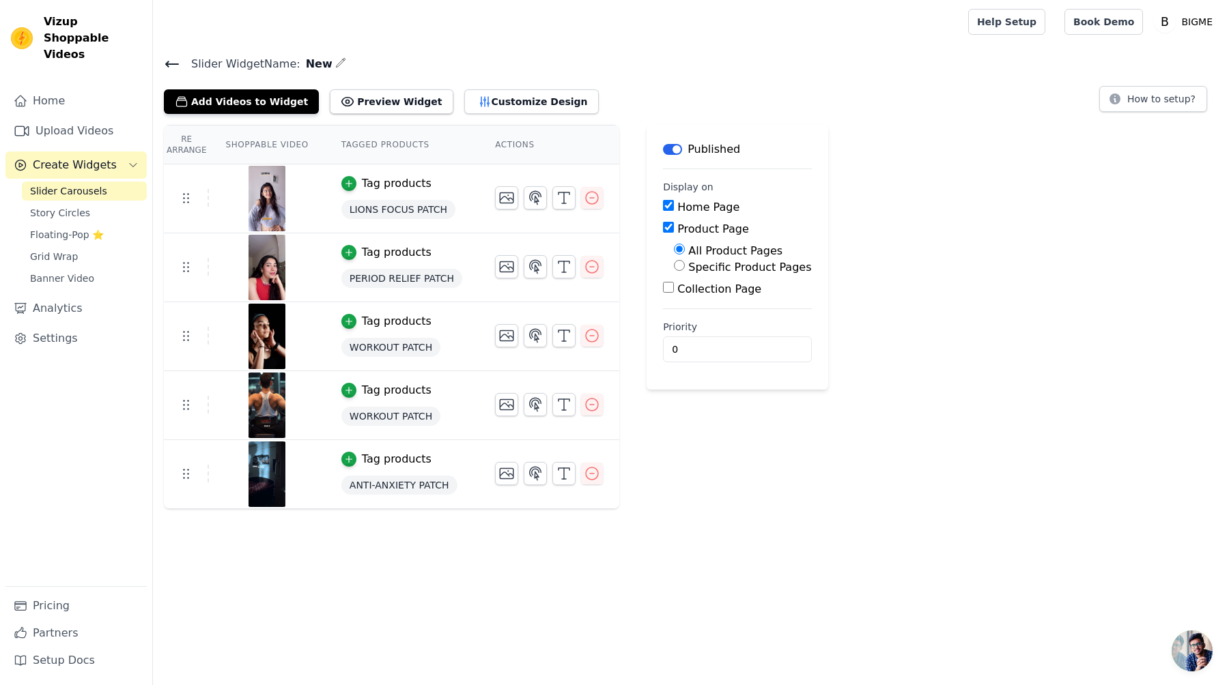
click at [521, 84] on div "Add Videos to Widget Preview Widget Customize Design" at bounding box center [387, 99] width 446 height 30
click at [525, 89] on button "Customize Design" at bounding box center [531, 101] width 134 height 25
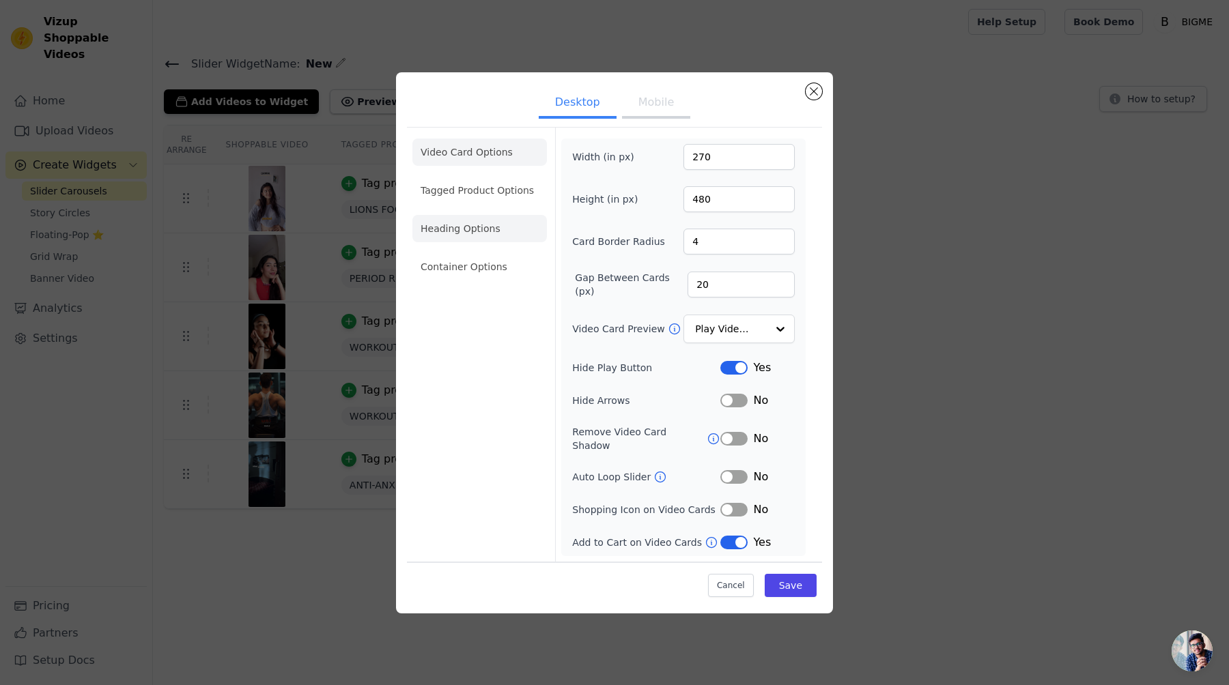
click at [468, 224] on li "Heading Options" at bounding box center [479, 228] width 134 height 27
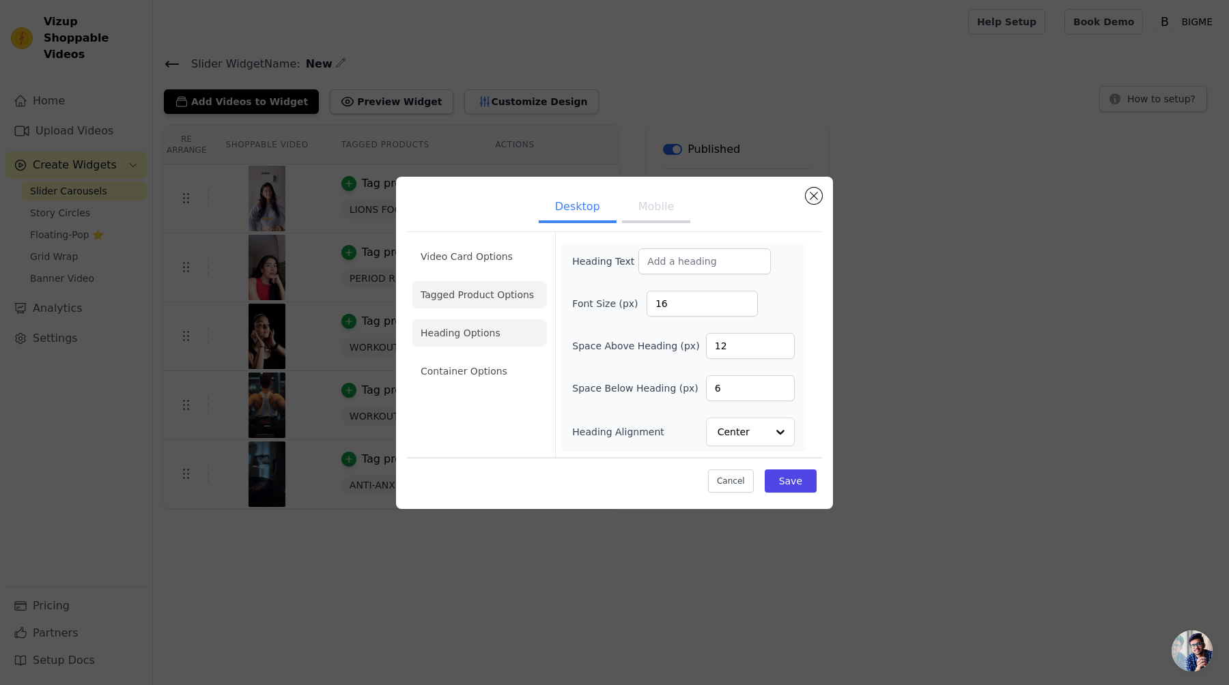
click at [502, 358] on li "Tagged Product Options" at bounding box center [479, 371] width 134 height 27
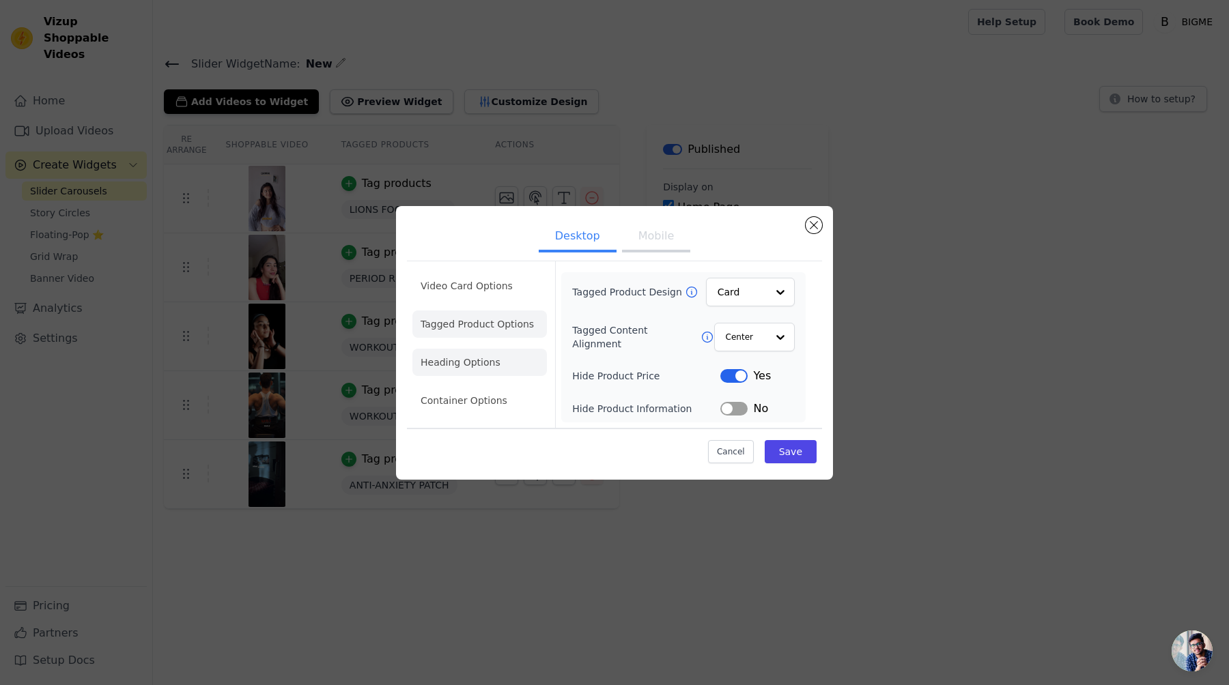
click at [483, 365] on li "Heading Options" at bounding box center [479, 362] width 134 height 27
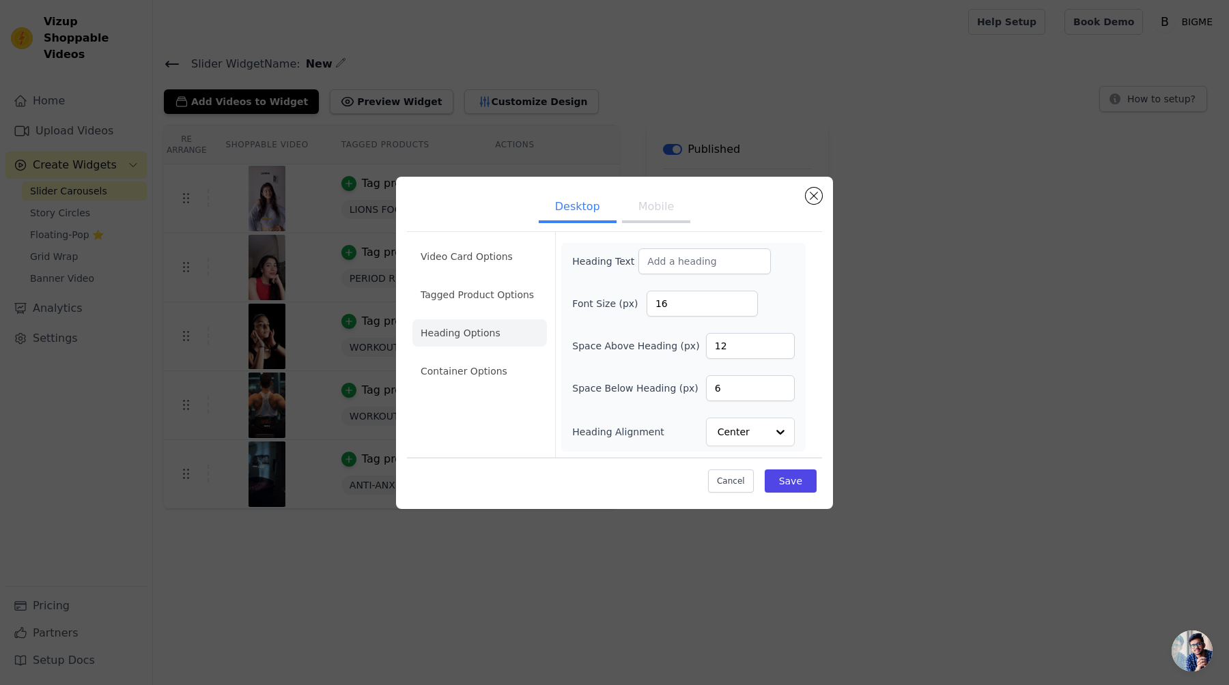
click at [481, 392] on div "Video Card Options Tagged Product Options Heading Options Container Options" at bounding box center [479, 344] width 134 height 225
click at [488, 359] on li "Container Options" at bounding box center [479, 371] width 134 height 27
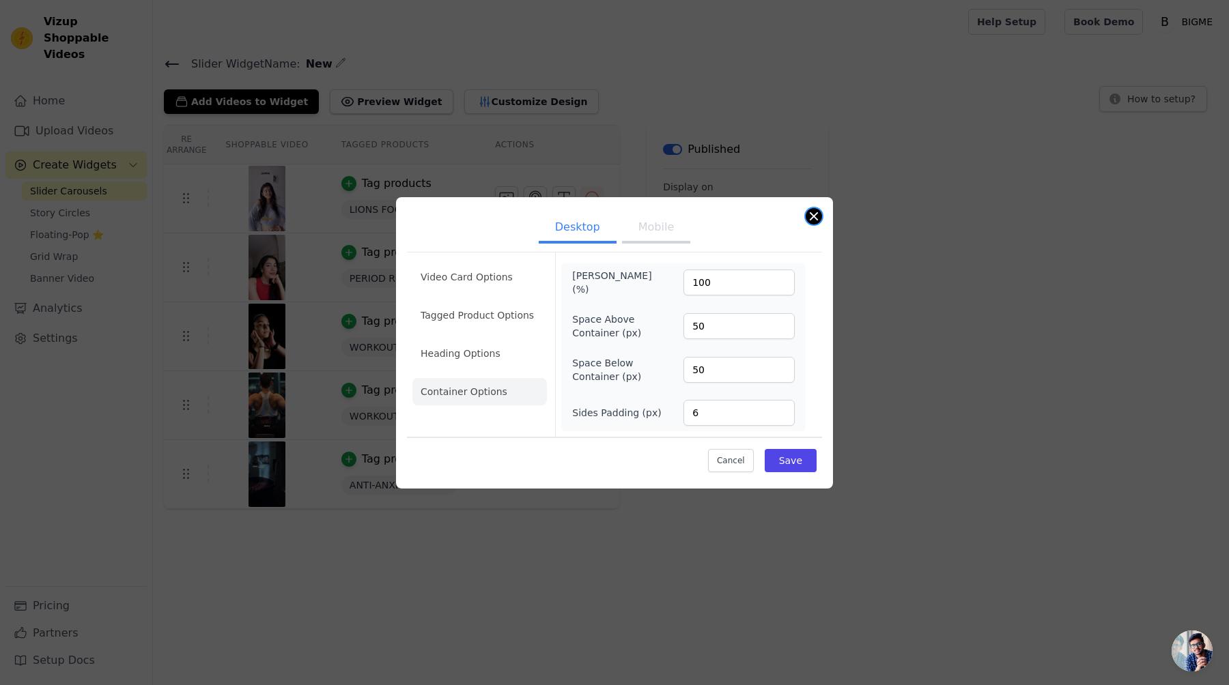
click at [807, 212] on button "Close modal" at bounding box center [814, 216] width 16 height 16
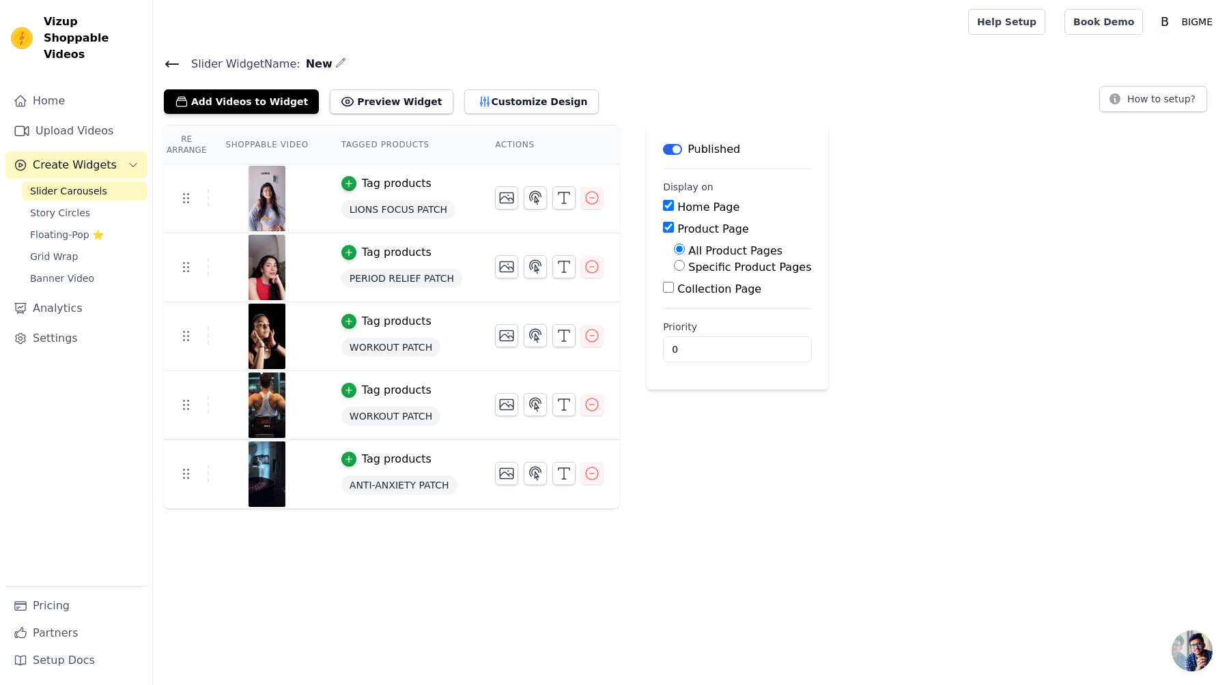
click at [526, 116] on div "Slider Widget Name: New Add Videos to Widget Preview Widget Customize Design Ho…" at bounding box center [691, 282] width 1076 height 455
click at [526, 103] on button "Customize Design" at bounding box center [531, 101] width 134 height 25
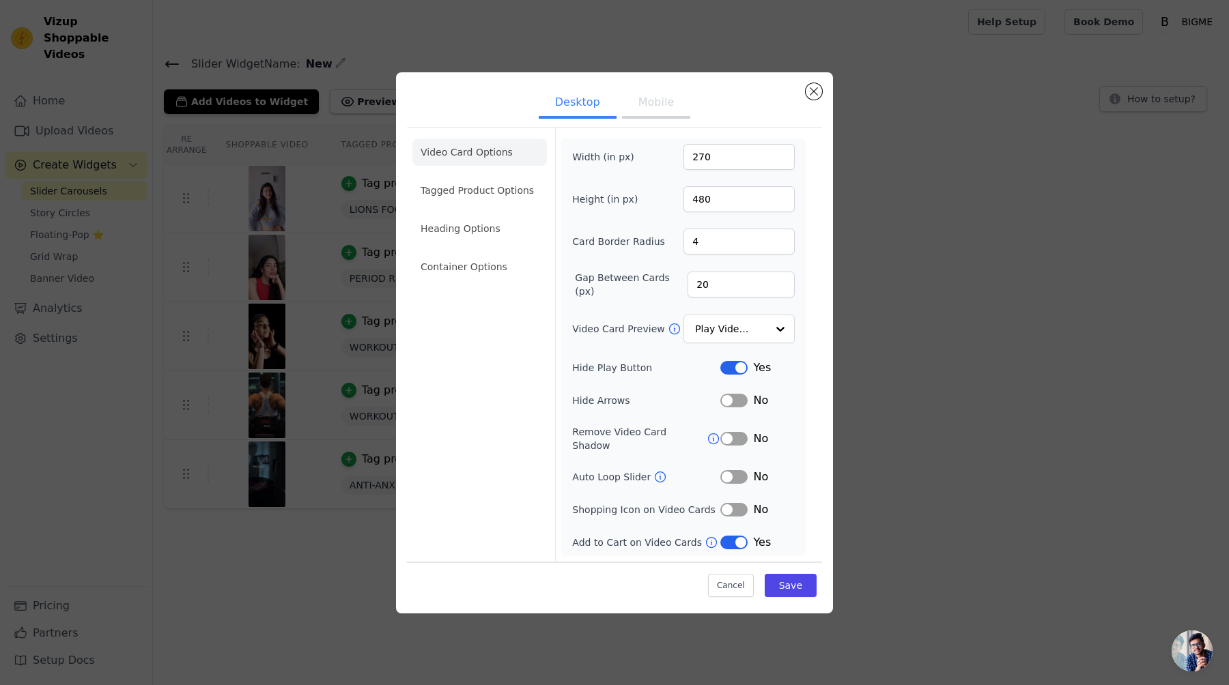
click at [507, 180] on ul "Video Card Options Tagged Product Options Heading Options Container Options" at bounding box center [479, 209] width 134 height 153
click at [496, 253] on li "Tagged Product Options" at bounding box center [479, 266] width 134 height 27
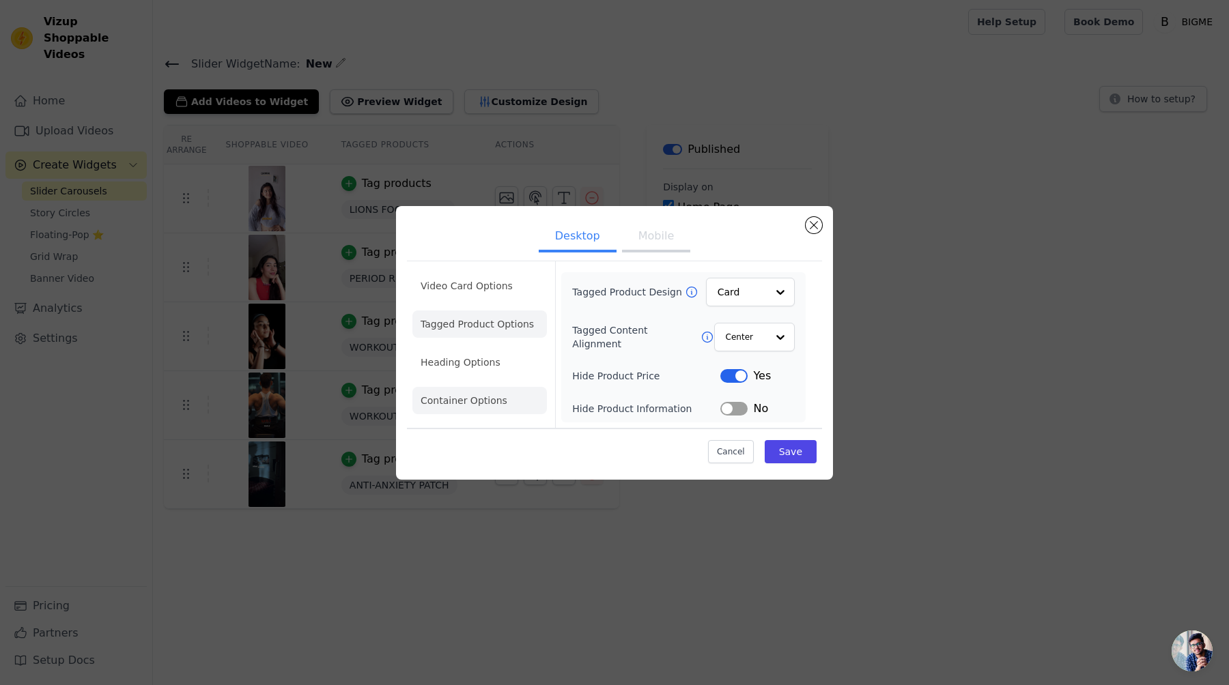
click at [452, 397] on li "Container Options" at bounding box center [479, 400] width 134 height 27
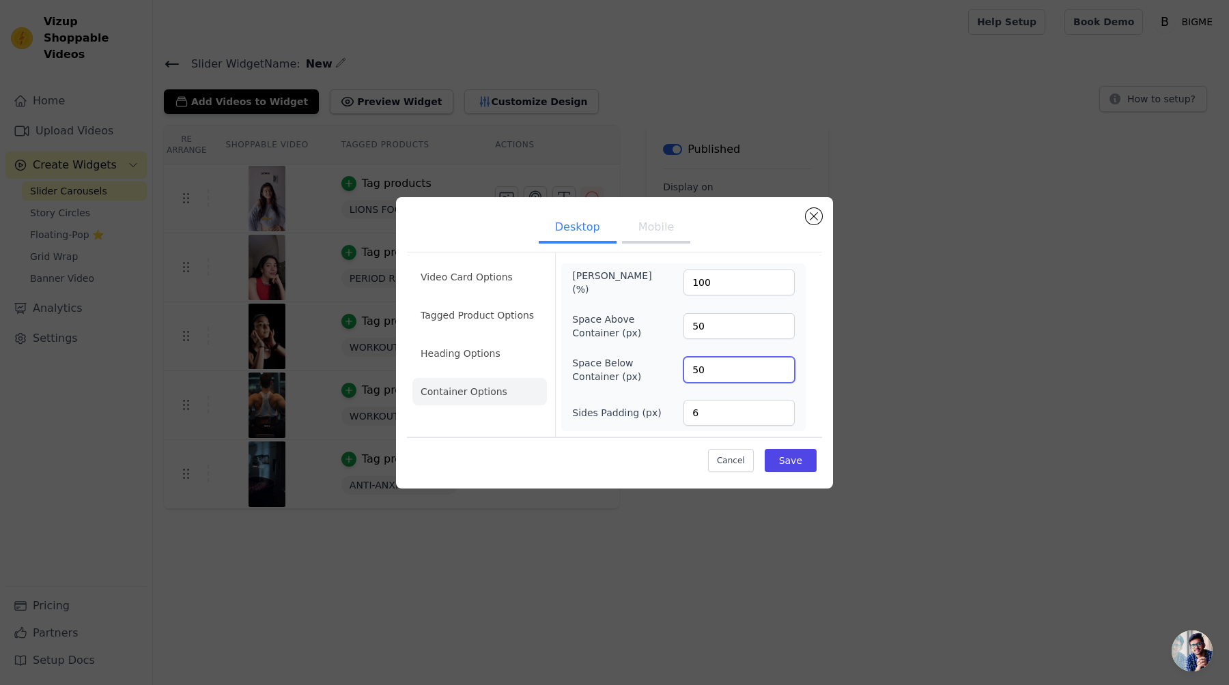
click at [698, 358] on input "50" at bounding box center [738, 370] width 111 height 26
click at [718, 332] on input "50" at bounding box center [738, 326] width 111 height 26
type input "5"
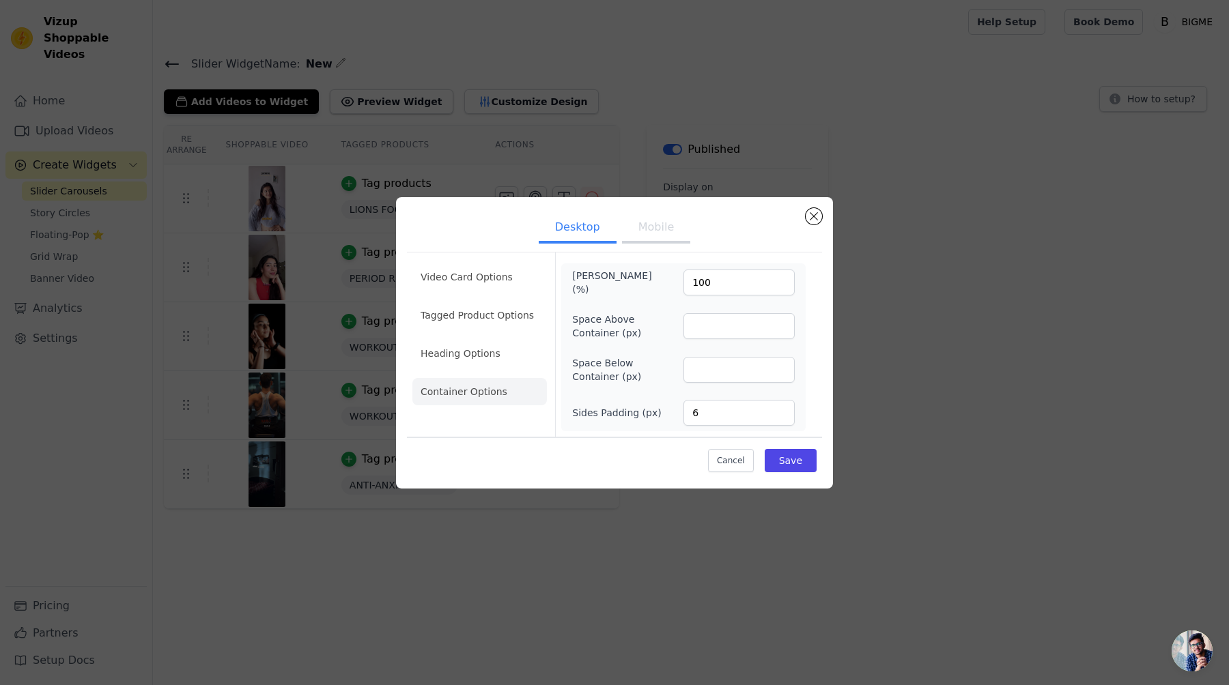
click at [816, 475] on div "Cancel Save" at bounding box center [614, 457] width 415 height 41
click at [810, 473] on div "Cancel Save" at bounding box center [614, 457] width 415 height 41
click at [803, 464] on button "Save" at bounding box center [791, 460] width 52 height 23
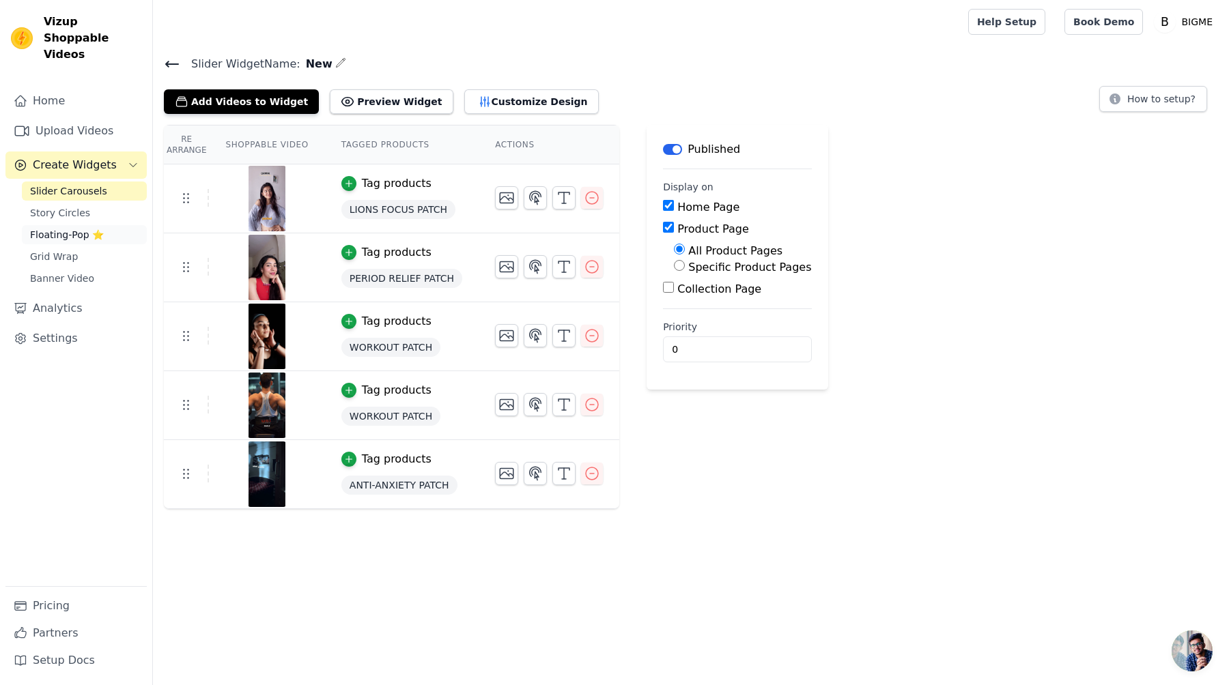
click at [78, 228] on span "Floating-Pop ⭐" at bounding box center [67, 235] width 74 height 14
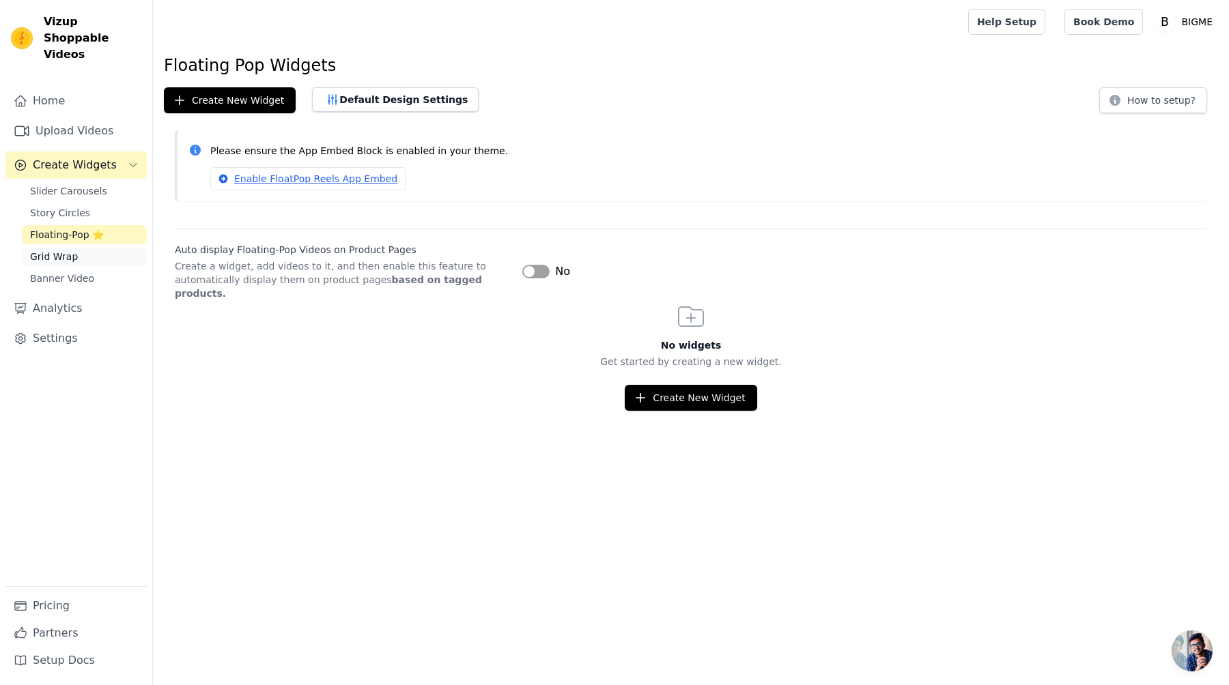
click at [77, 248] on link "Grid Wrap" at bounding box center [84, 256] width 125 height 19
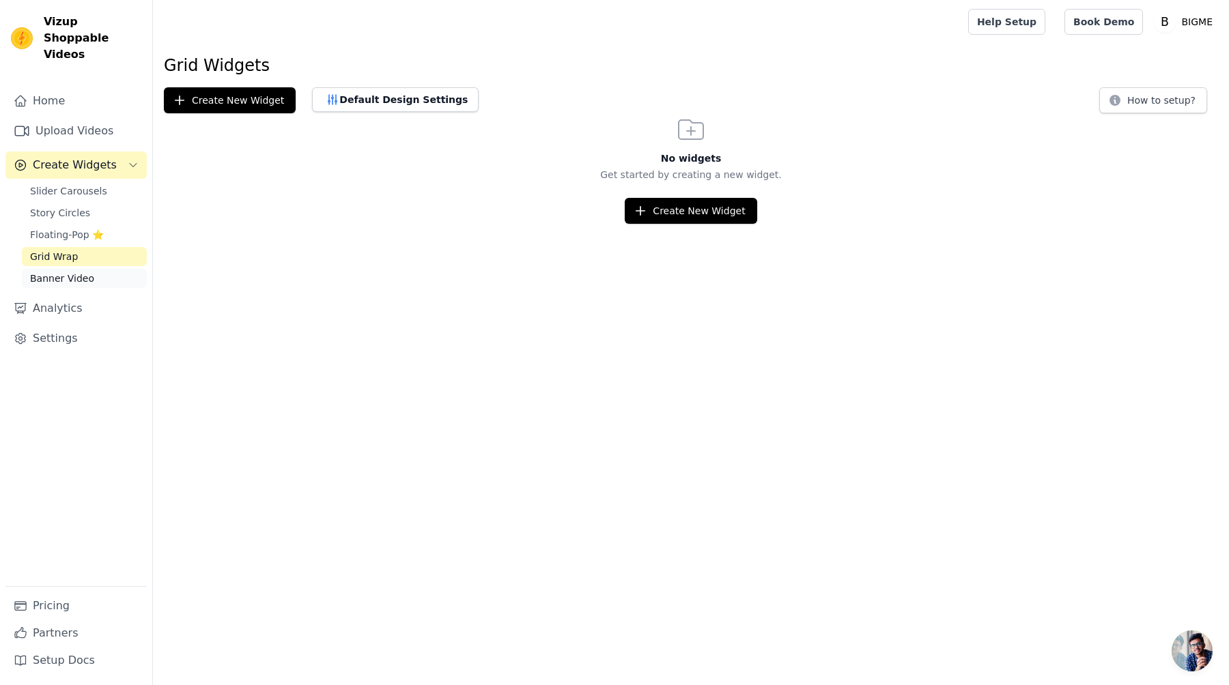
click at [76, 272] on span "Banner Video" at bounding box center [62, 279] width 64 height 14
click at [97, 203] on link "Story Circles" at bounding box center [84, 212] width 125 height 19
click at [97, 185] on div "Slider Carousels Story Circles Floating-Pop ⭐ Grid Wrap Banner Video" at bounding box center [84, 235] width 125 height 106
click at [97, 182] on link "Slider Carousels" at bounding box center [84, 191] width 125 height 19
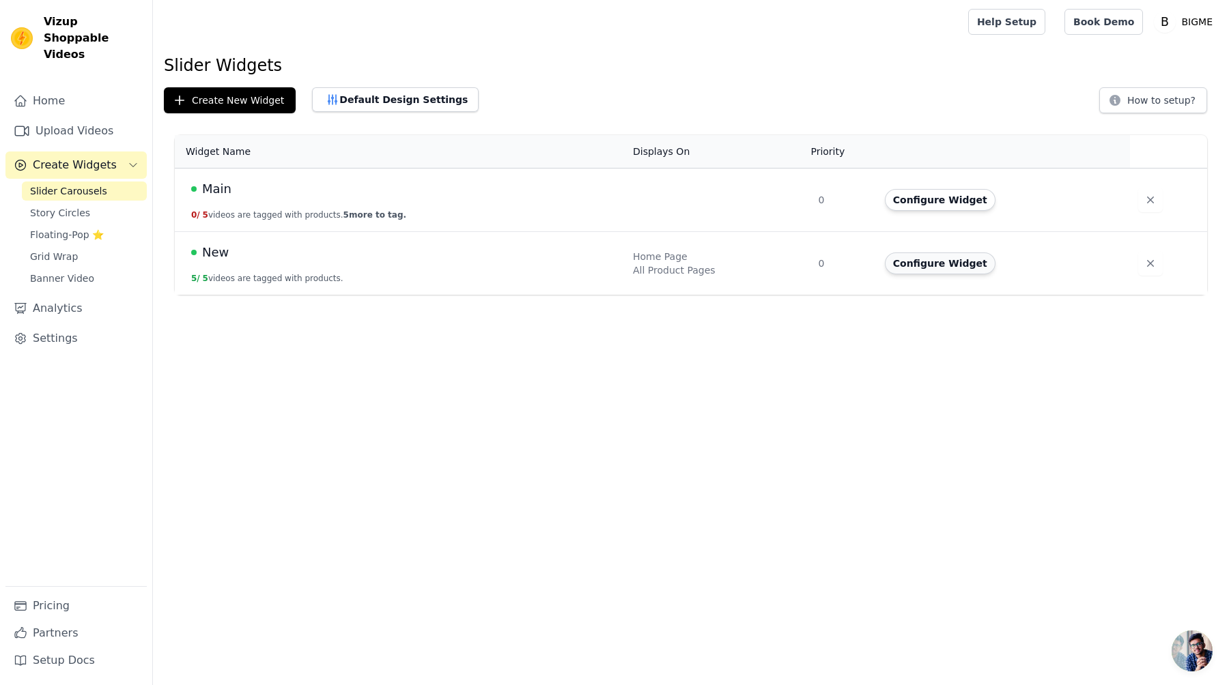
click at [932, 264] on button "Configure Widget" at bounding box center [940, 264] width 111 height 22
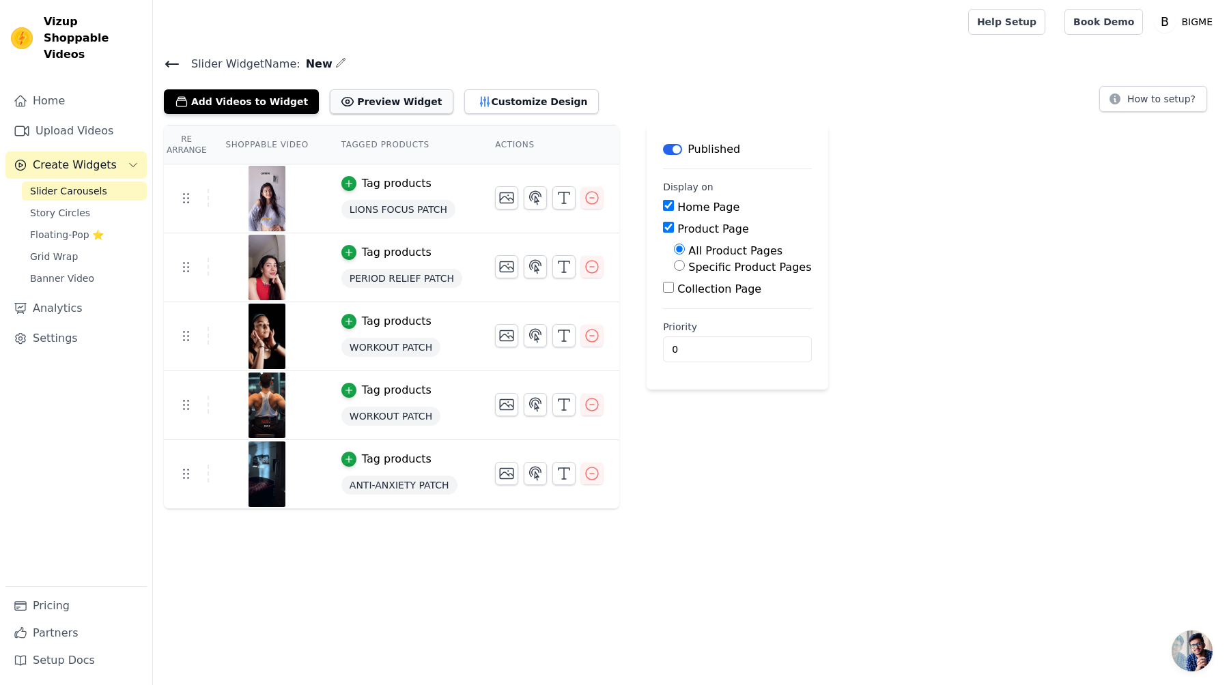
click at [401, 100] on button "Preview Widget" at bounding box center [391, 101] width 123 height 25
click at [496, 87] on div "Add Videos to Widget Preview Widget Customize Design" at bounding box center [387, 99] width 446 height 30
click at [496, 95] on button "Customize Design" at bounding box center [531, 101] width 134 height 25
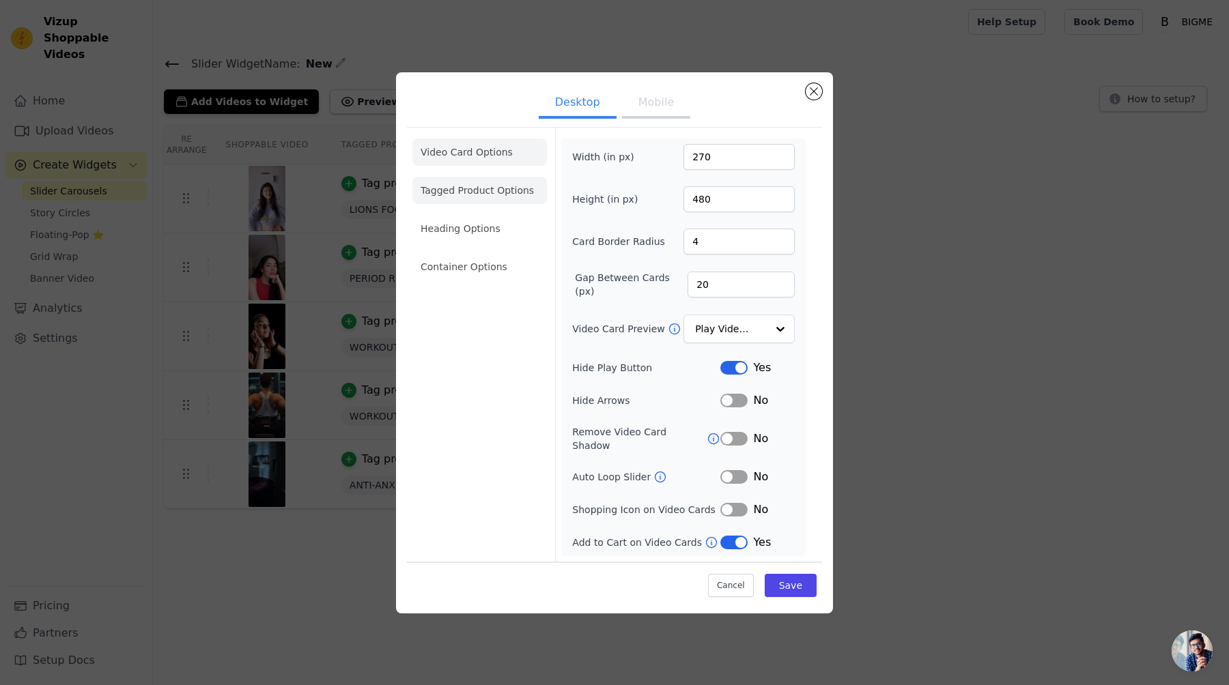
click at [444, 253] on li "Tagged Product Options" at bounding box center [479, 266] width 134 height 27
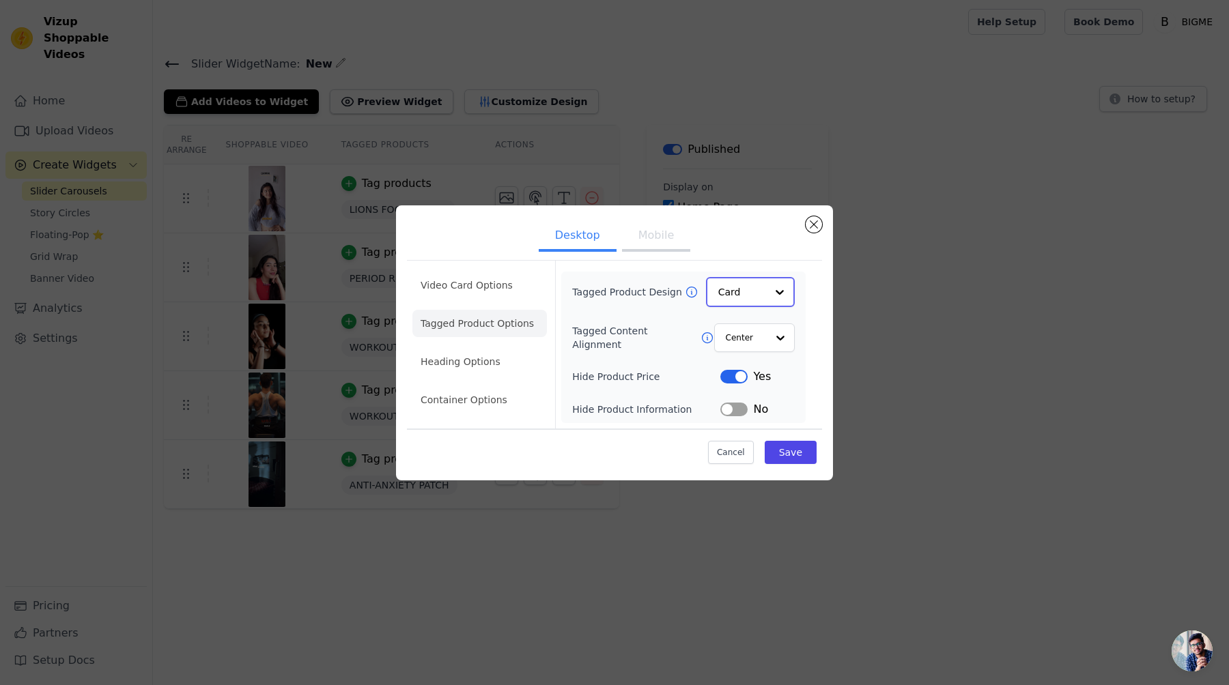
click at [748, 289] on input "Tagged Product Design" at bounding box center [742, 292] width 48 height 27
click at [730, 352] on div "Overlay" at bounding box center [750, 353] width 89 height 29
click at [751, 343] on input "Tagged Content Alignment" at bounding box center [745, 337] width 41 height 27
click at [754, 251] on ul "Desktop Mobile" at bounding box center [614, 237] width 415 height 41
click at [742, 291] on input "Tagged Product Design" at bounding box center [742, 292] width 48 height 27
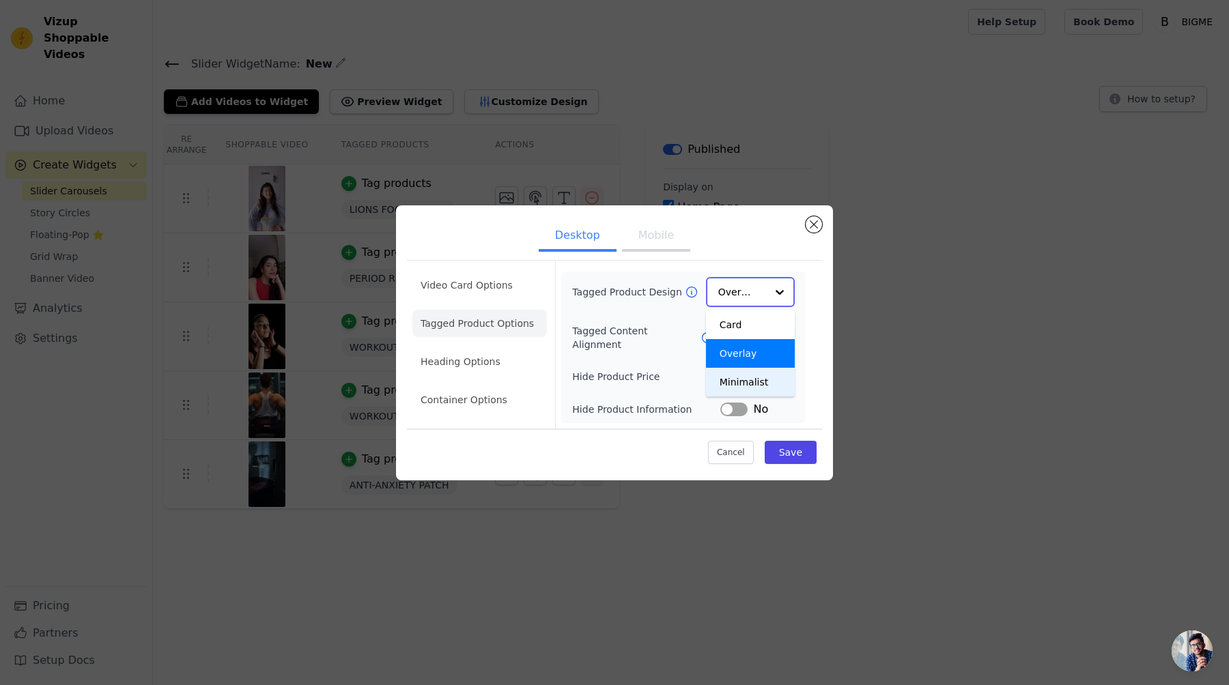
click at [752, 378] on div "Minimalist" at bounding box center [750, 382] width 89 height 29
click at [816, 465] on div "Cancel Save" at bounding box center [614, 448] width 415 height 41
click at [803, 451] on button "Save" at bounding box center [791, 451] width 52 height 23
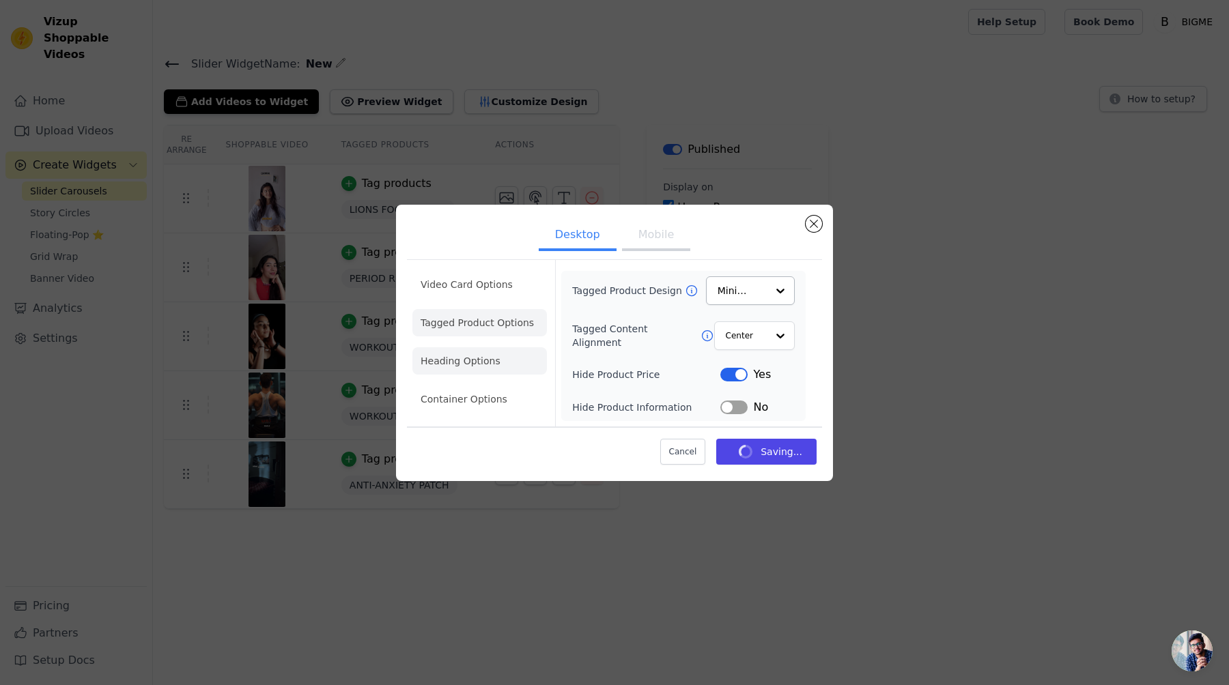
click at [500, 362] on li "Heading Options" at bounding box center [479, 360] width 134 height 27
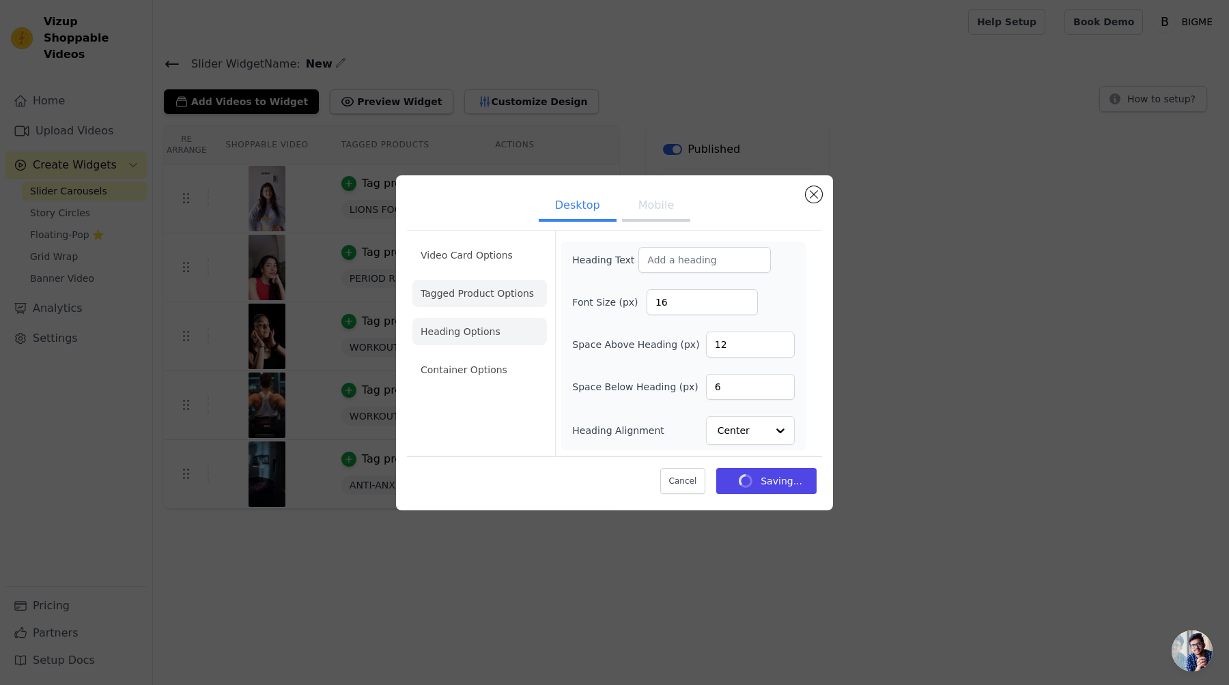
click at [502, 356] on li "Tagged Product Options" at bounding box center [479, 369] width 134 height 27
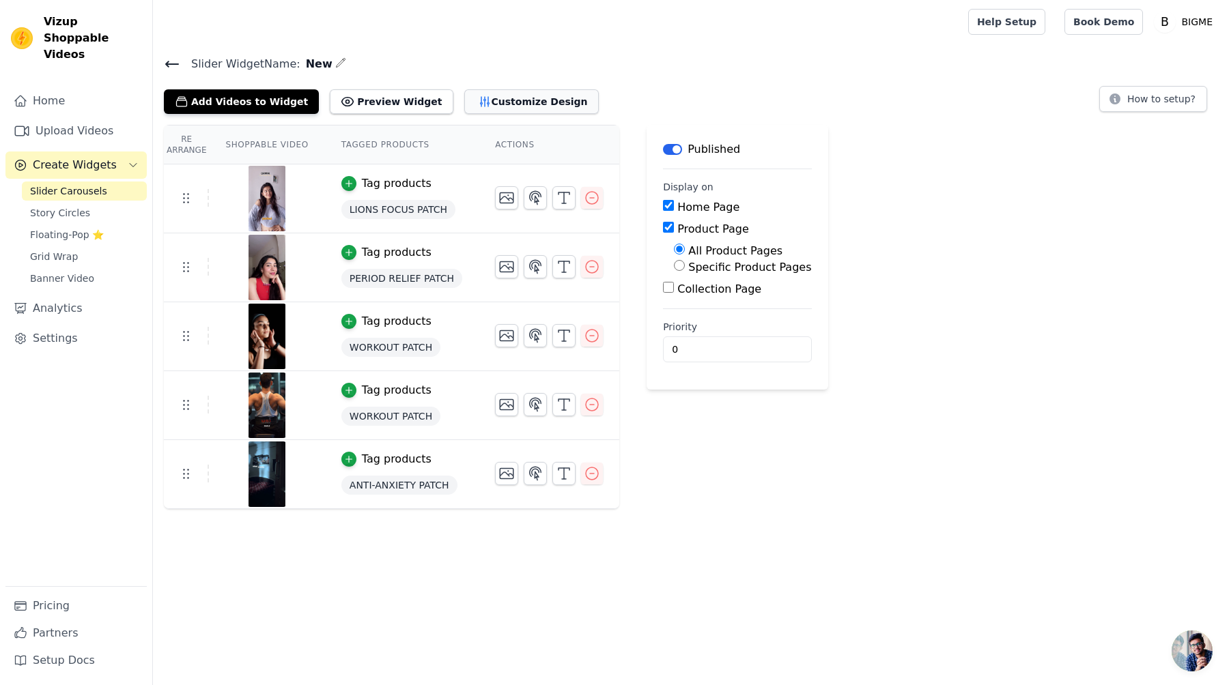
click at [509, 101] on button "Customize Design" at bounding box center [531, 101] width 134 height 25
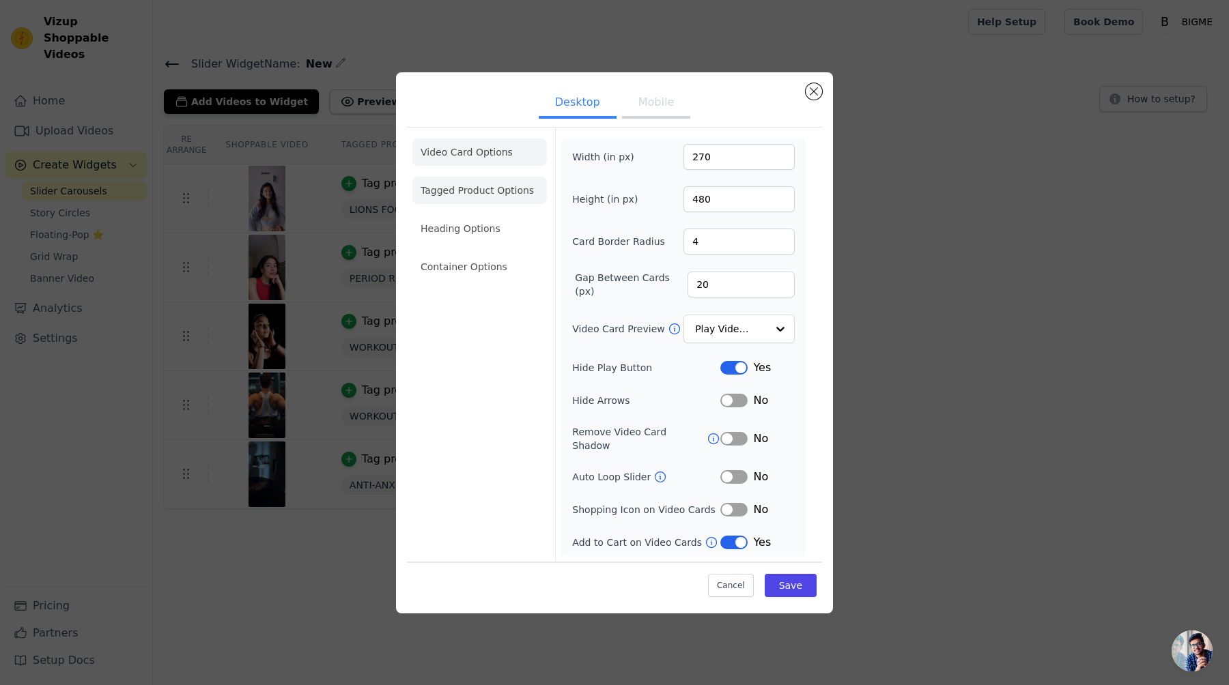
click at [474, 253] on li "Tagged Product Options" at bounding box center [479, 266] width 134 height 27
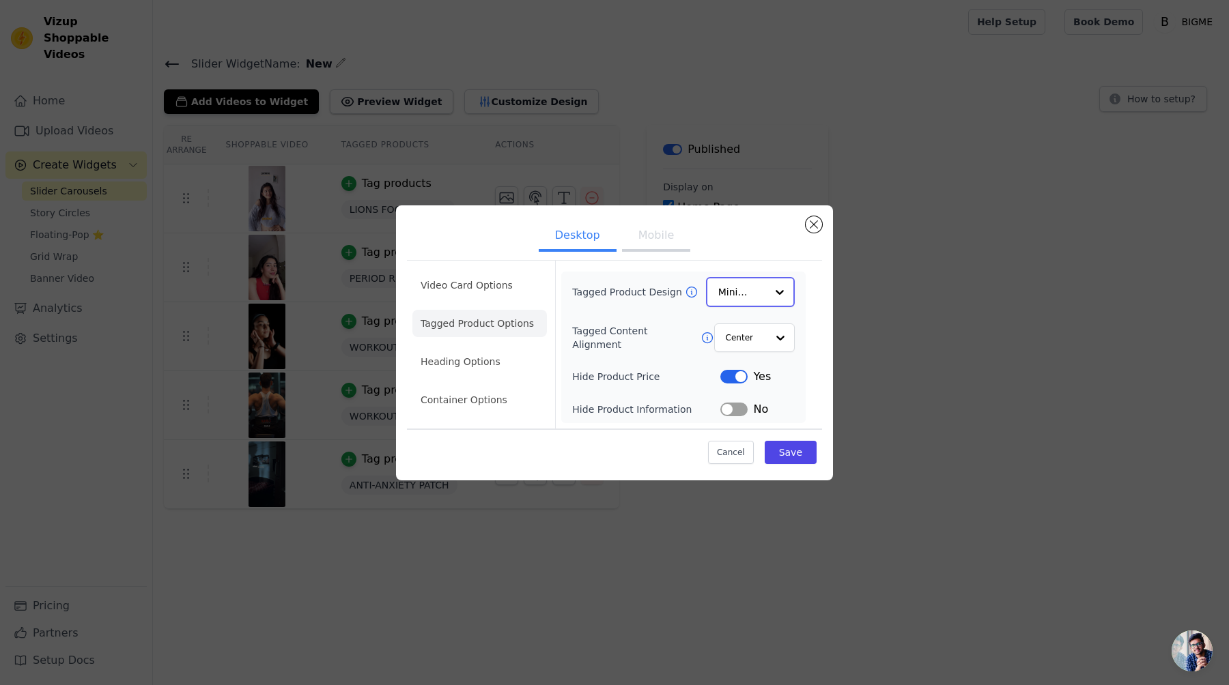
click at [724, 289] on input "Tagged Product Design" at bounding box center [742, 292] width 48 height 27
click at [732, 346] on div "Overlay" at bounding box center [750, 353] width 89 height 29
click at [793, 449] on button "Save" at bounding box center [791, 451] width 52 height 23
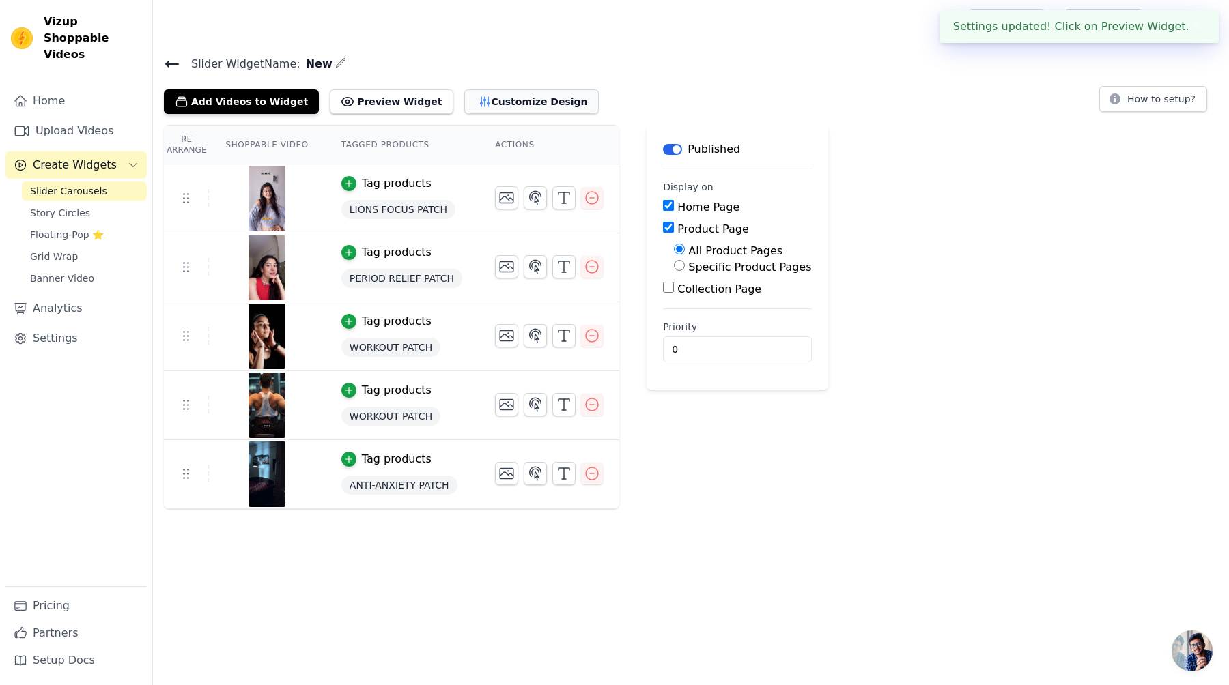
click at [507, 90] on button "Customize Design" at bounding box center [531, 101] width 134 height 25
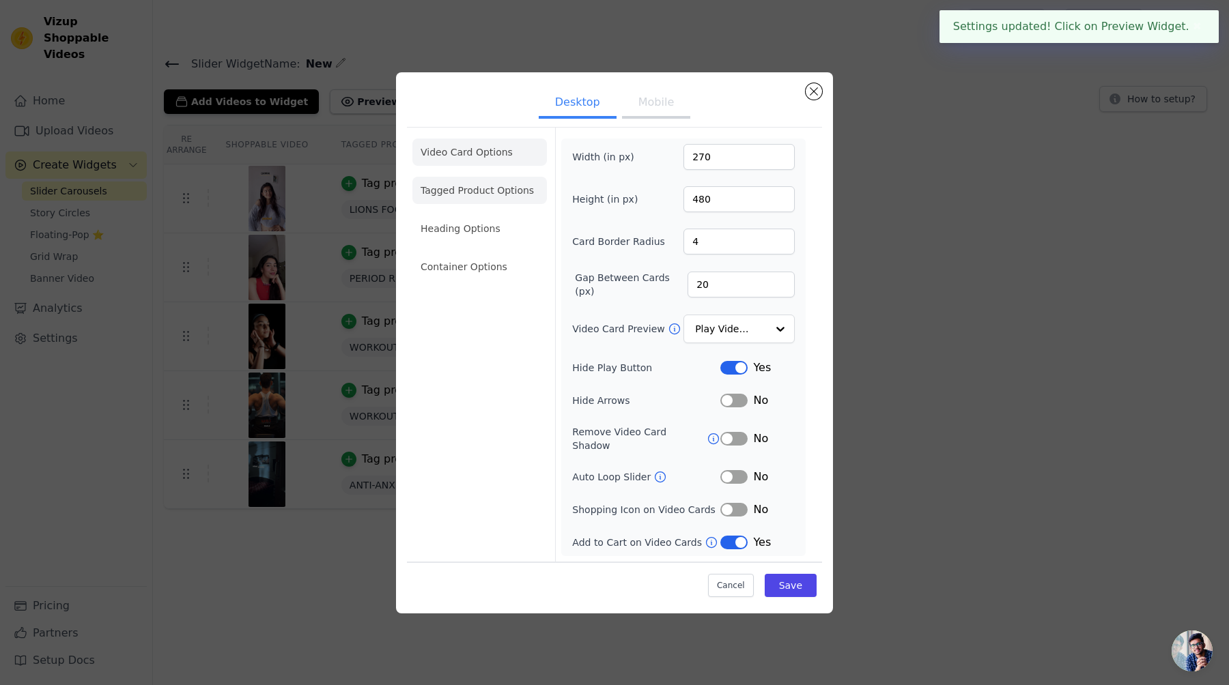
click at [476, 253] on li "Tagged Product Options" at bounding box center [479, 266] width 134 height 27
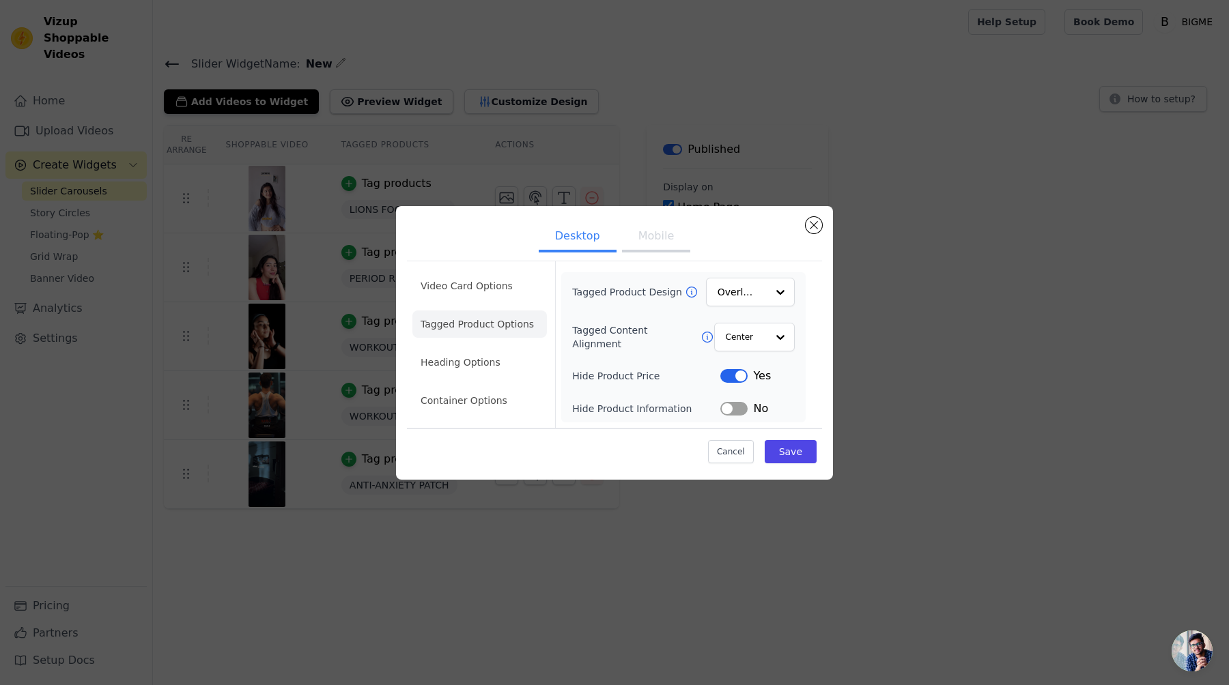
click at [802, 219] on ul "Desktop Mobile" at bounding box center [614, 237] width 415 height 41
click at [812, 221] on button "Close modal" at bounding box center [814, 225] width 16 height 16
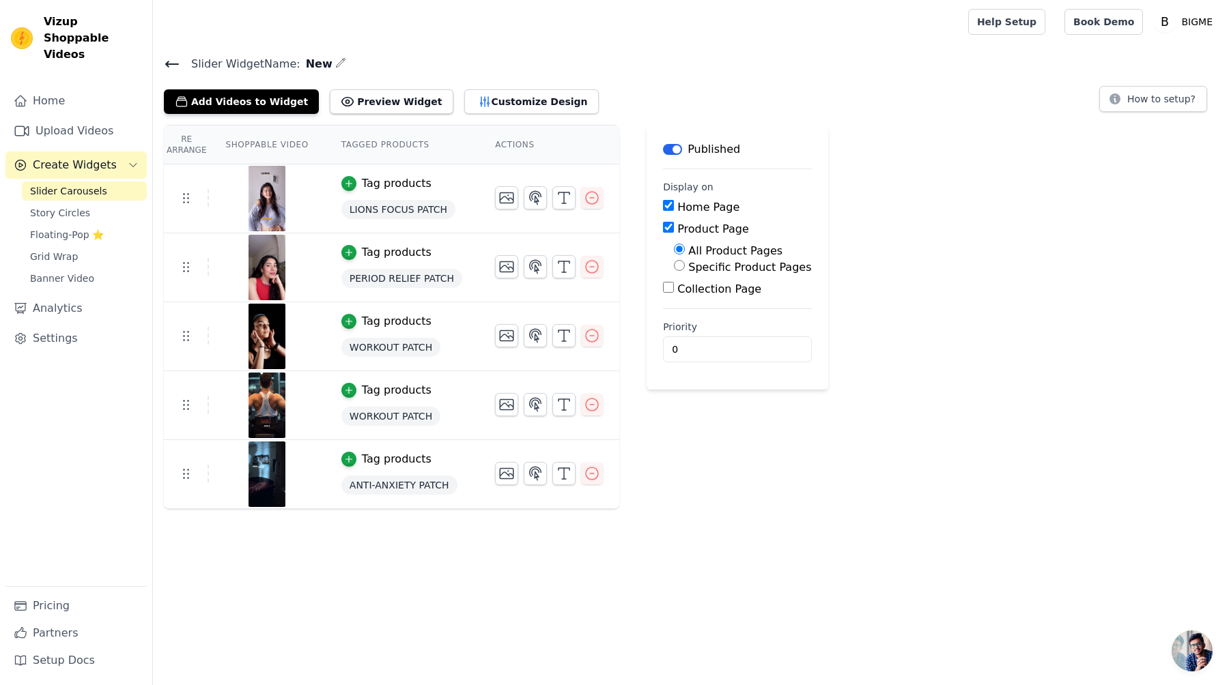
click at [159, 59] on div "Slider Widget Name: New Add Videos to Widget Preview Widget Customize Design Ho…" at bounding box center [691, 84] width 1076 height 59
click at [167, 60] on icon at bounding box center [172, 64] width 16 height 16
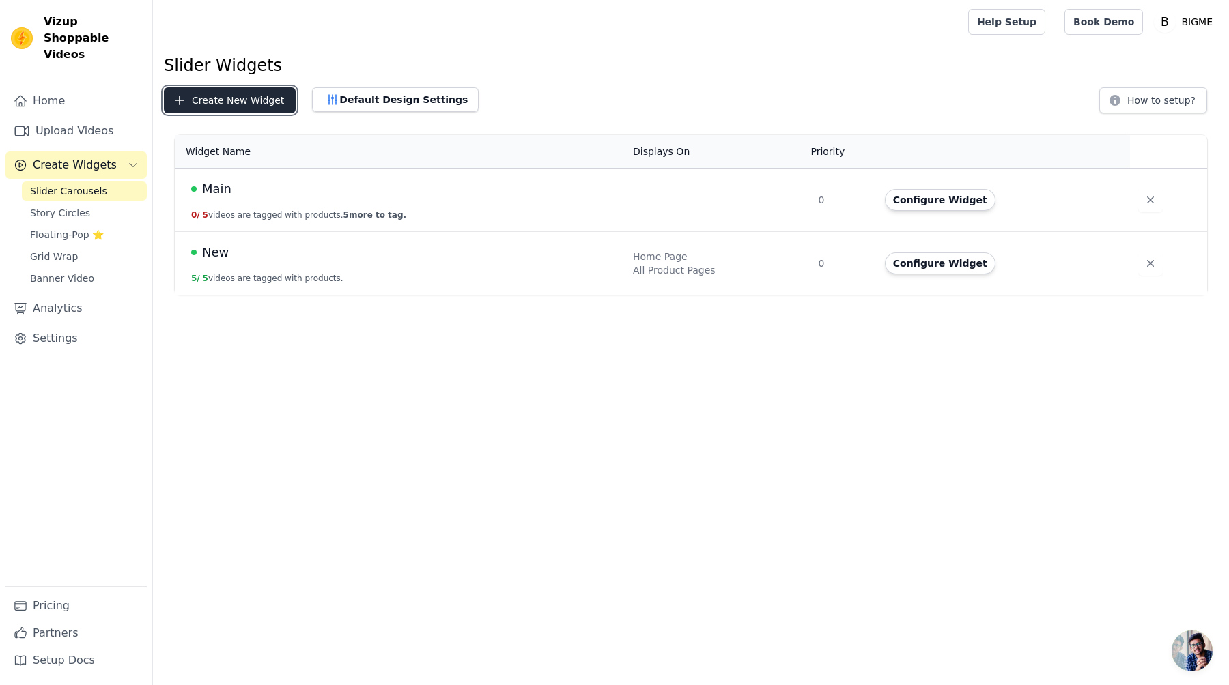
click at [253, 103] on button "Create New Widget" at bounding box center [230, 100] width 132 height 26
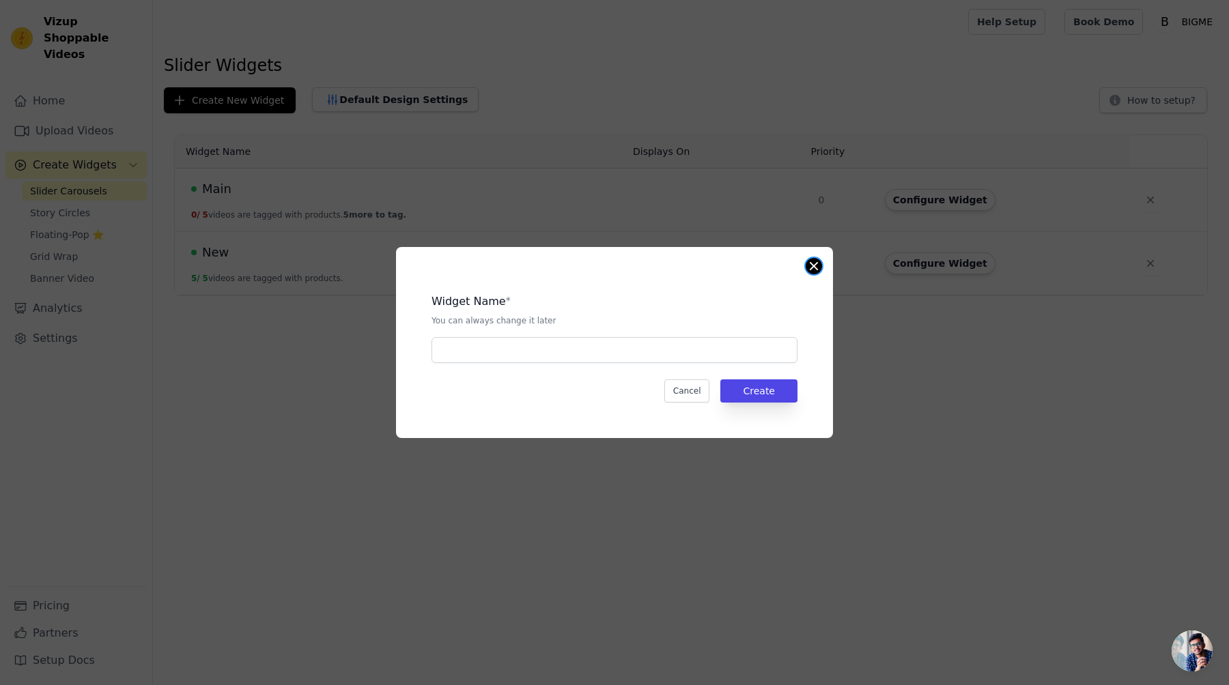
click at [818, 265] on button "Close modal" at bounding box center [814, 266] width 16 height 16
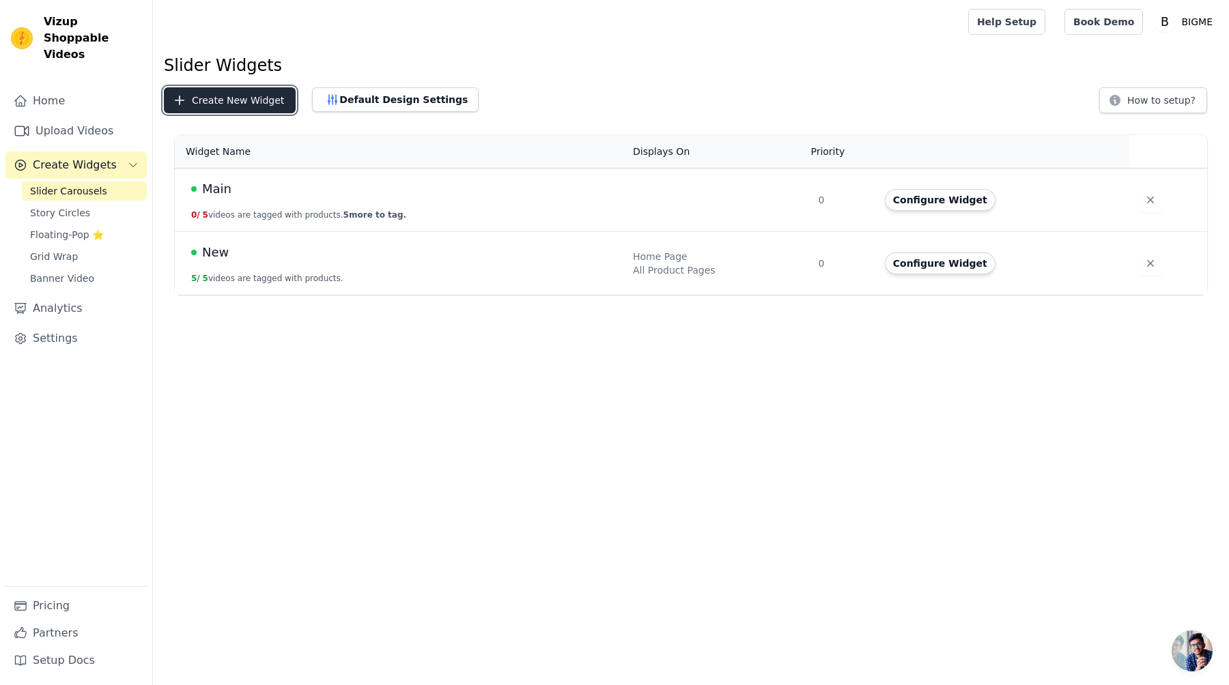
click at [231, 95] on button "Create New Widget" at bounding box center [230, 100] width 132 height 26
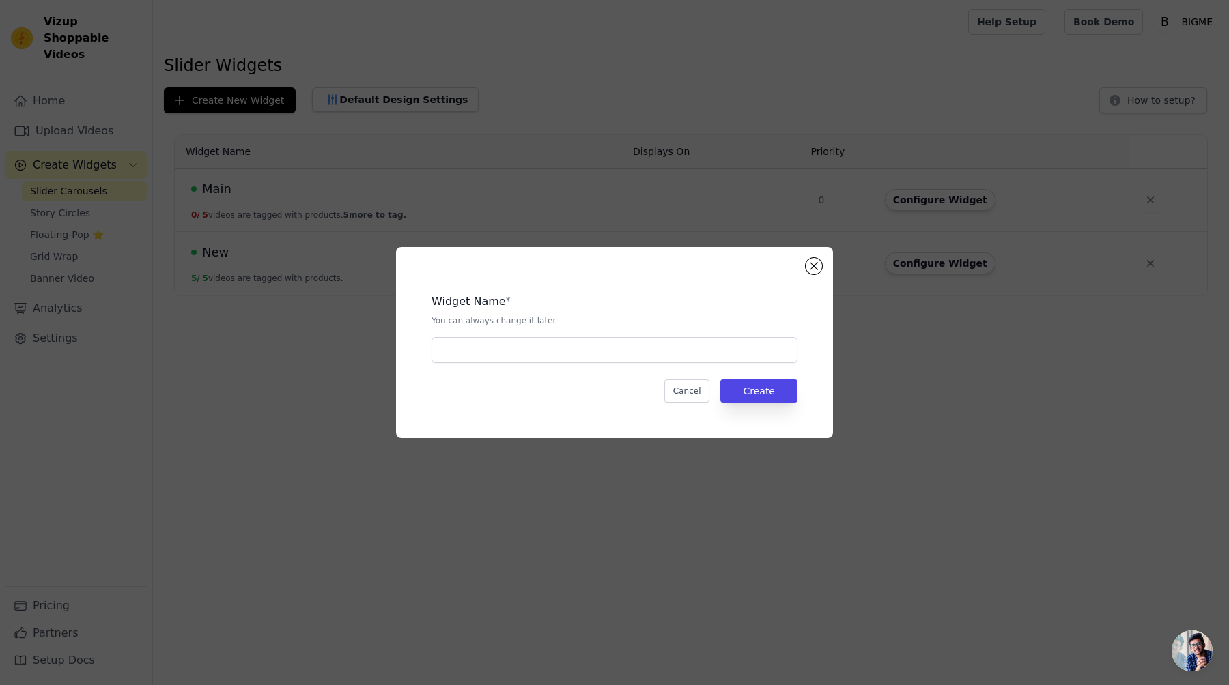
click at [474, 369] on div "Widget Name * You can always change it later Cancel Create" at bounding box center [614, 342] width 393 height 147
click at [491, 356] on input "text" at bounding box center [614, 350] width 366 height 26
click at [449, 355] on input "INstagram" at bounding box center [614, 350] width 366 height 26
type input "Instagram"
click at [766, 412] on div "Widget Name * You can always change it later Instagram Cancel Create" at bounding box center [614, 342] width 393 height 147
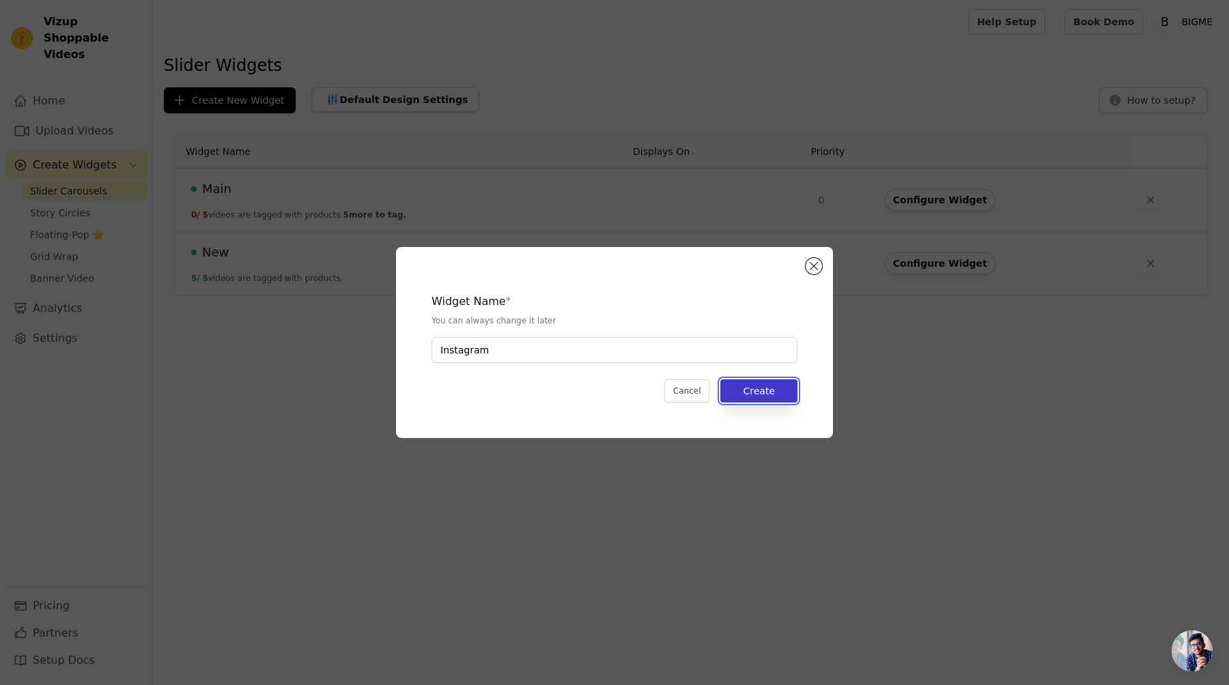
click at [769, 401] on button "Create" at bounding box center [758, 391] width 77 height 23
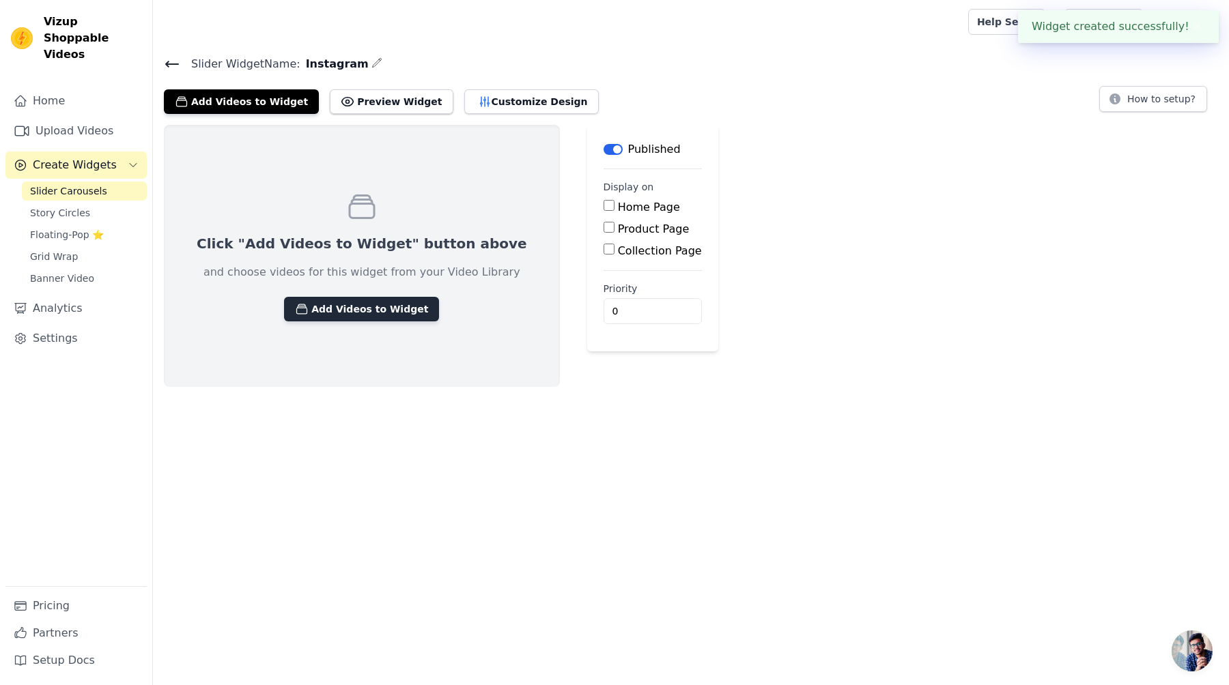
click at [398, 309] on button "Add Videos to Widget" at bounding box center [361, 309] width 155 height 25
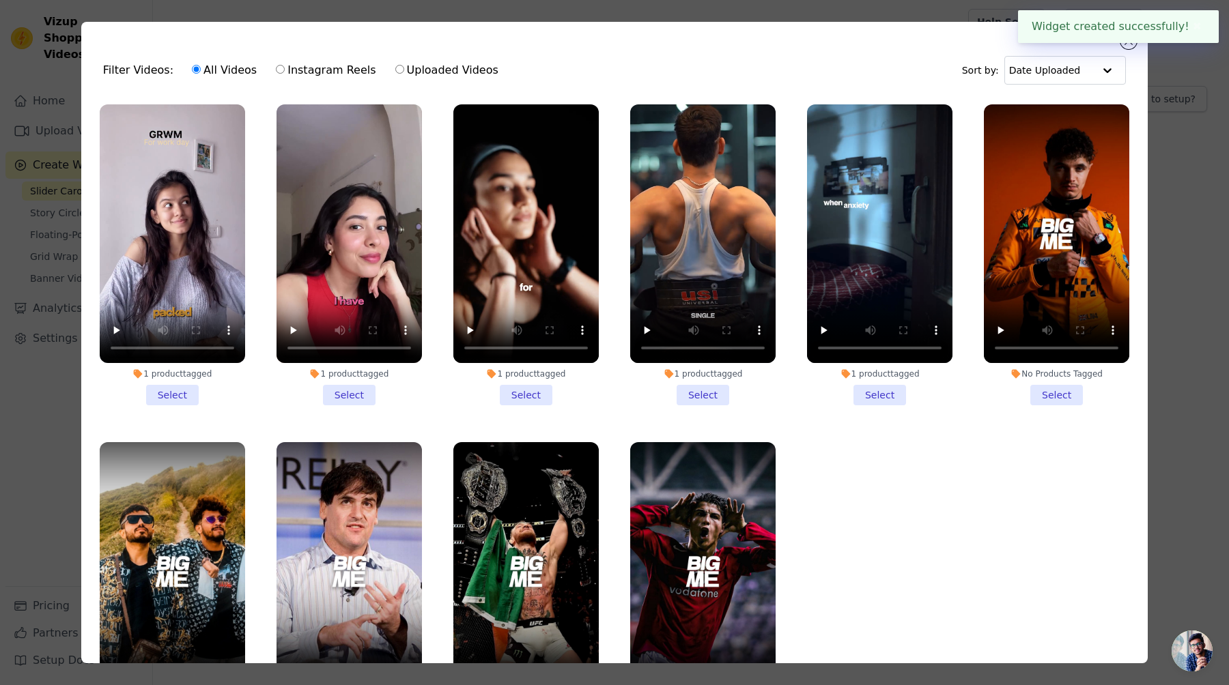
click at [276, 69] on input "Instagram Reels" at bounding box center [280, 69] width 9 height 9
radio input "true"
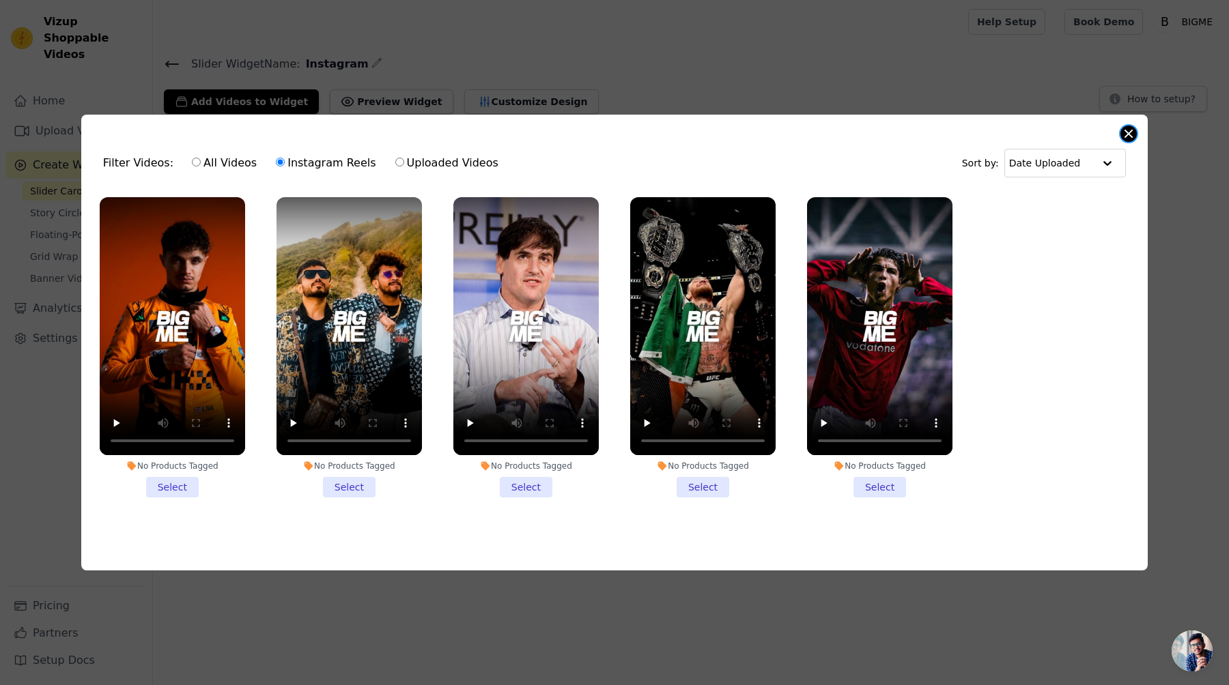
click at [1125, 135] on button "Close modal" at bounding box center [1128, 134] width 16 height 16
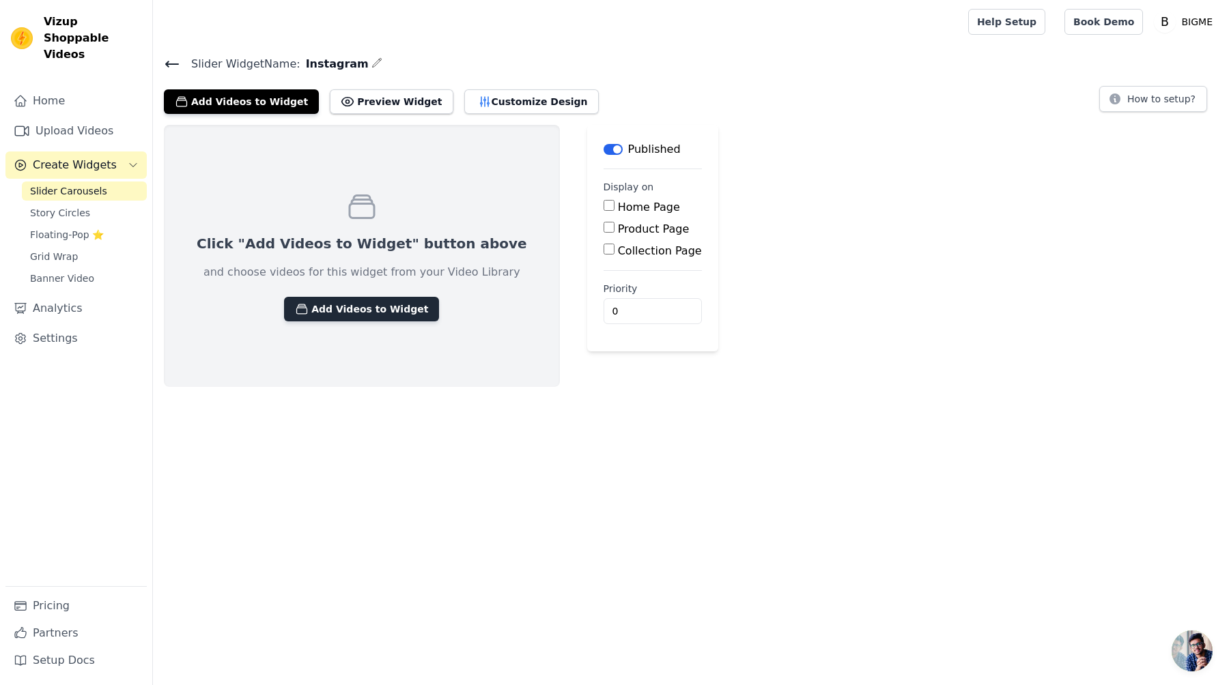
click at [369, 312] on button "Add Videos to Widget" at bounding box center [361, 309] width 155 height 25
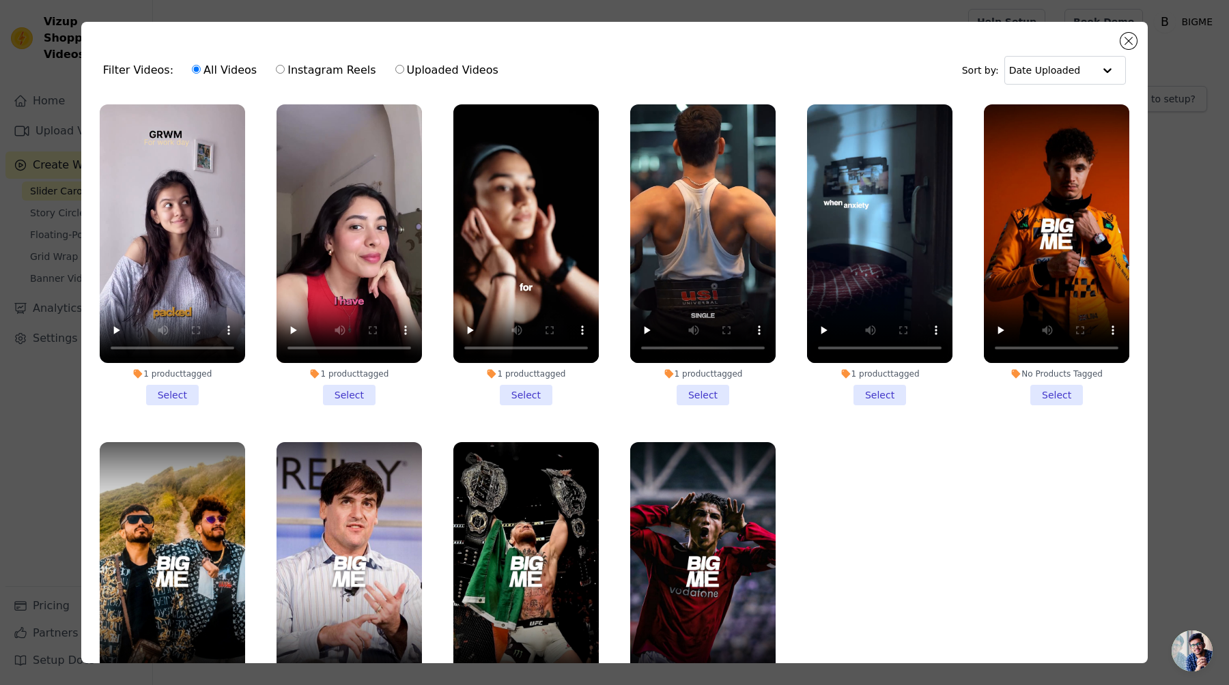
click at [318, 72] on label "Instagram Reels" at bounding box center [325, 70] width 101 height 18
click at [285, 72] on input "Instagram Reels" at bounding box center [280, 69] width 9 height 9
radio input "true"
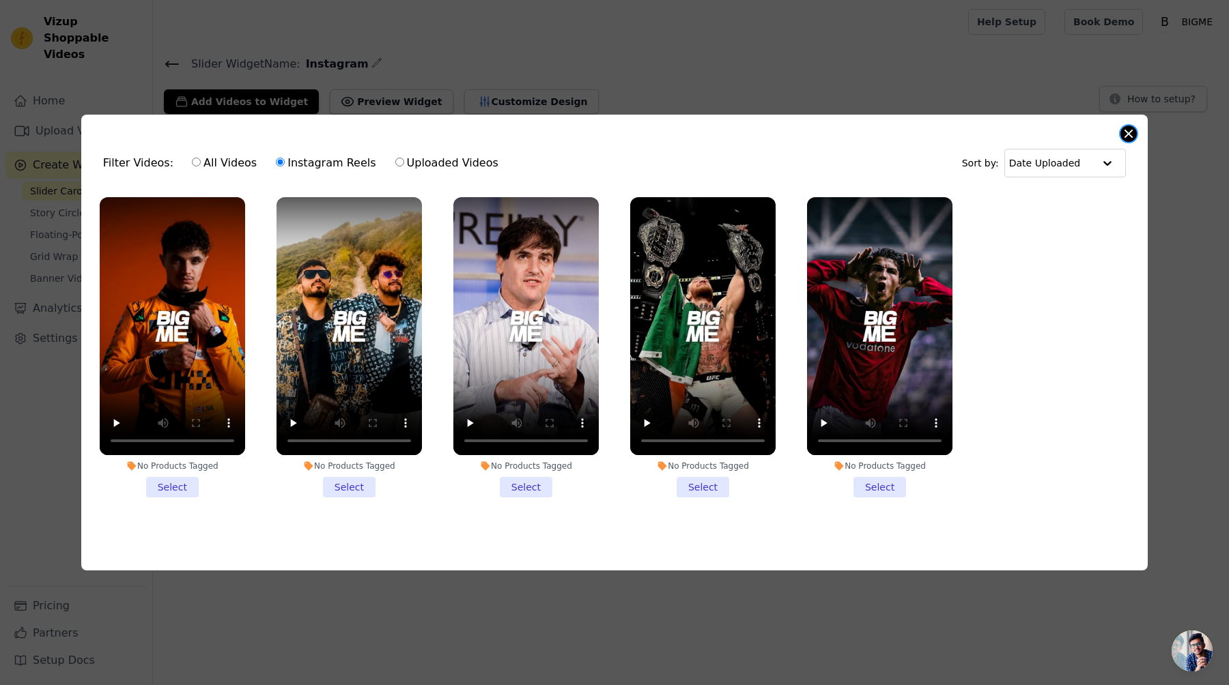
click at [1133, 137] on button "Close modal" at bounding box center [1128, 134] width 16 height 16
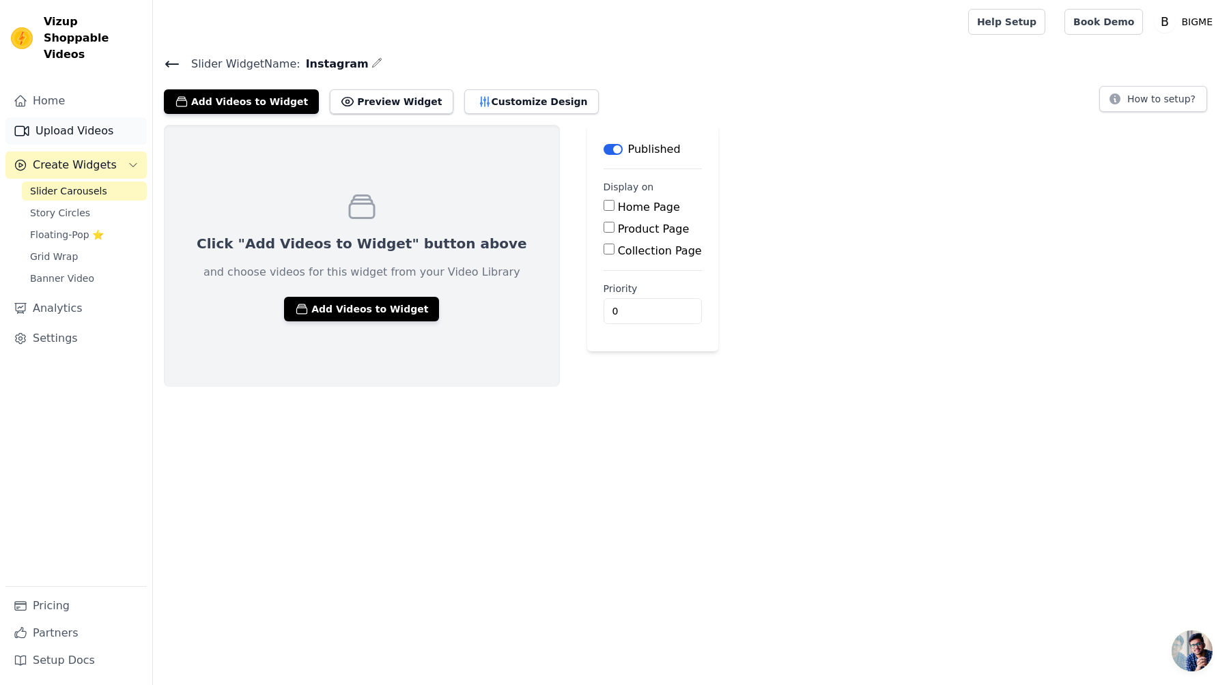
click at [92, 117] on link "Upload Videos" at bounding box center [75, 130] width 141 height 27
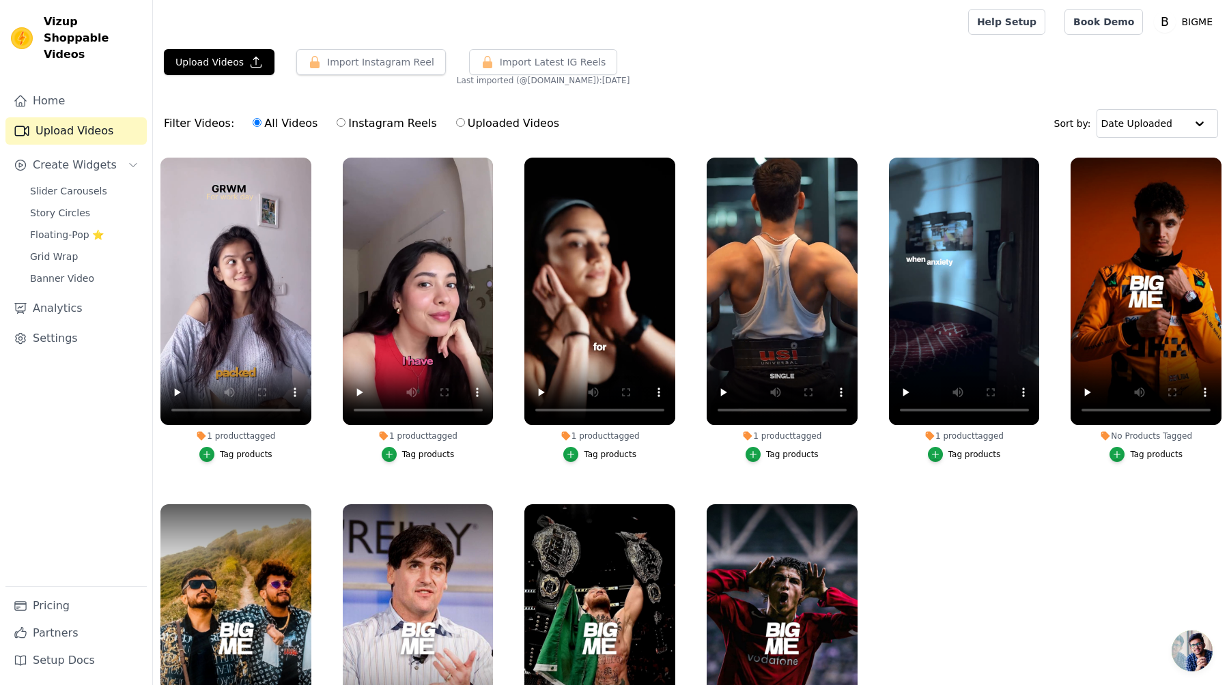
click at [337, 128] on label "Instagram Reels" at bounding box center [386, 124] width 101 height 18
click at [337, 127] on input "Instagram Reels" at bounding box center [341, 122] width 9 height 9
radio input "true"
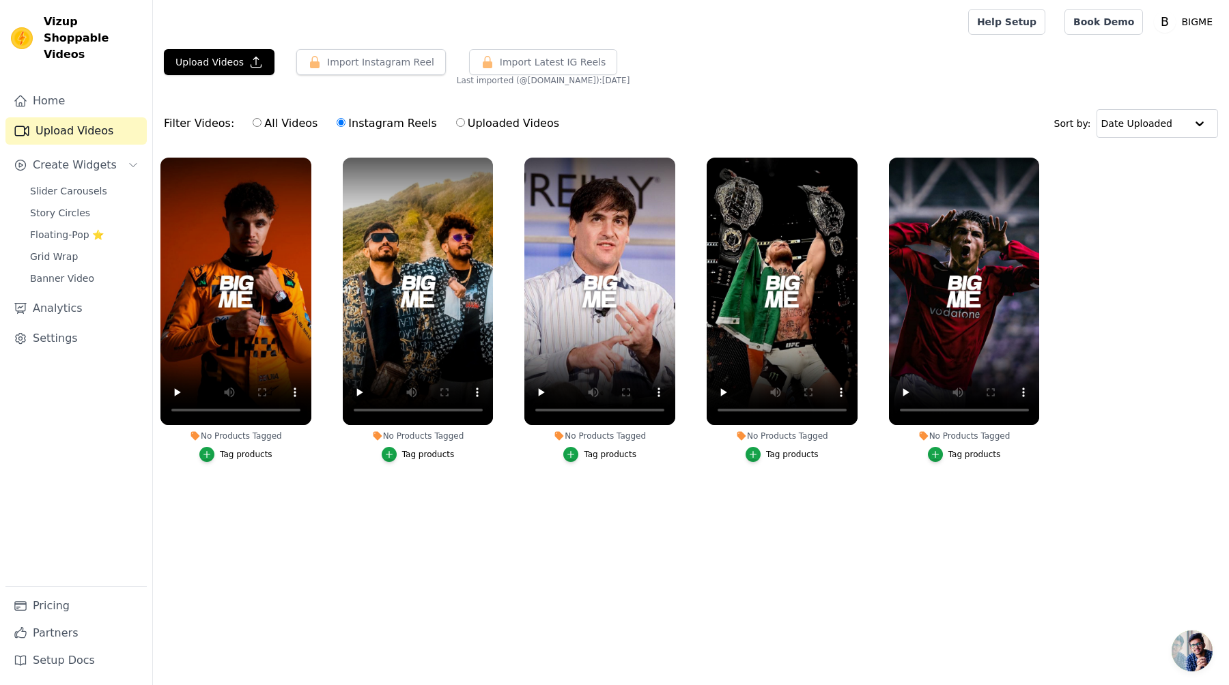
click at [262, 121] on label "All Videos" at bounding box center [285, 124] width 66 height 18
click at [261, 121] on input "All Videos" at bounding box center [257, 122] width 9 height 9
radio input "true"
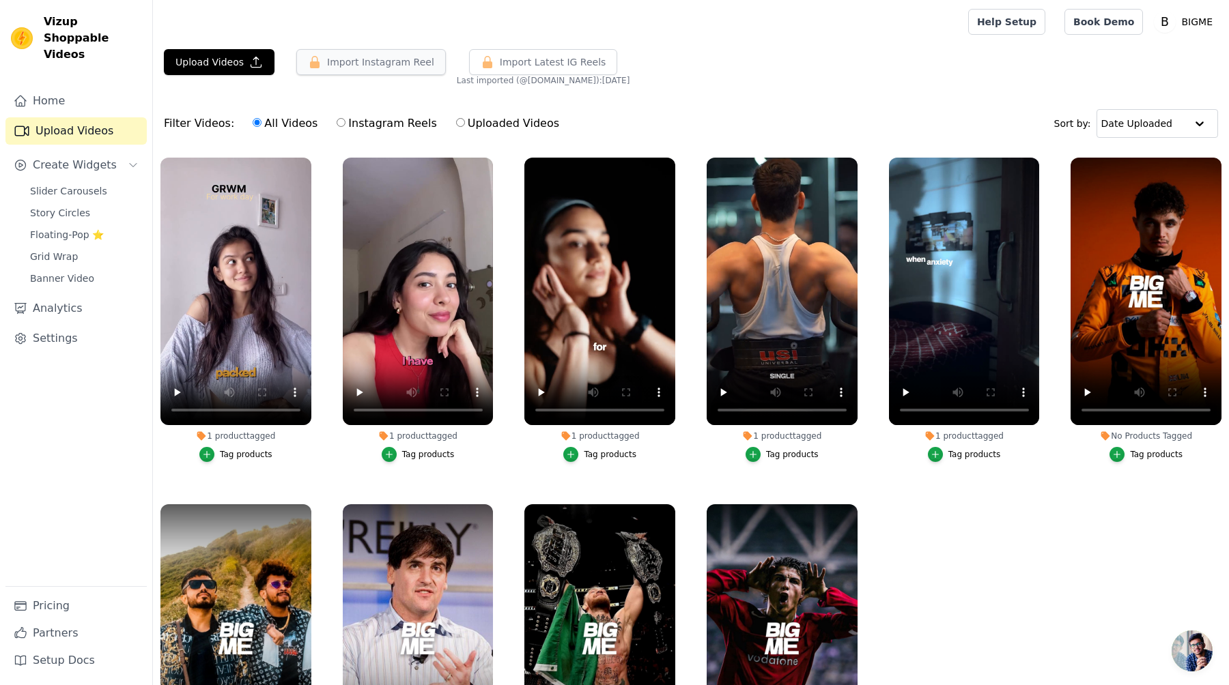
click at [410, 63] on button "Import Instagram Reel" at bounding box center [371, 62] width 150 height 26
click at [536, 67] on span "Import Latest IG Reels" at bounding box center [553, 62] width 106 height 14
click at [599, 55] on button "Import Latest IG Reels" at bounding box center [543, 62] width 149 height 26
click at [85, 87] on link "Home" at bounding box center [75, 100] width 141 height 27
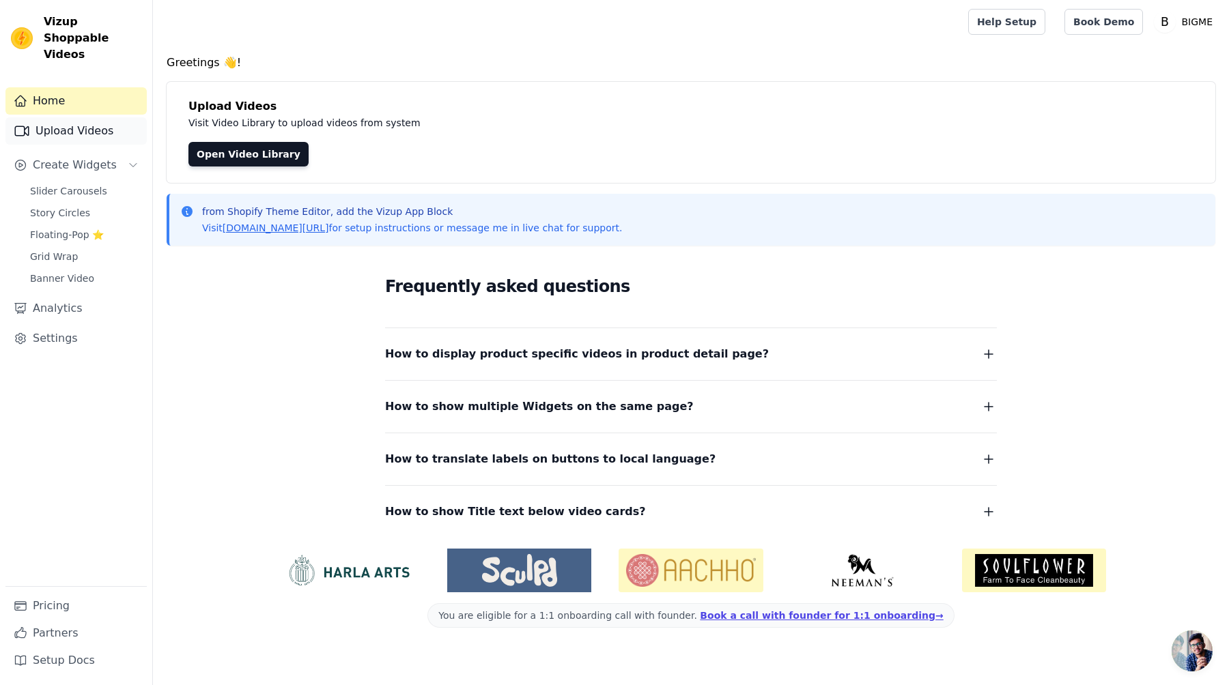
click at [81, 117] on link "Upload Videos" at bounding box center [75, 130] width 141 height 27
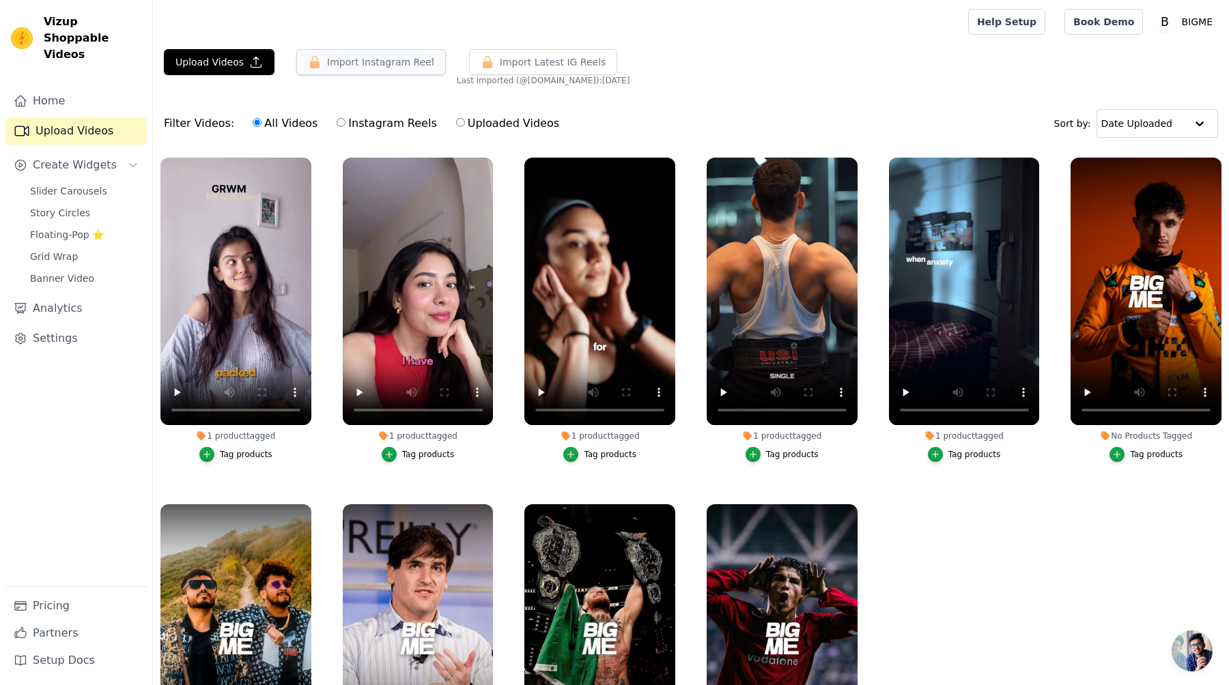
click at [398, 68] on button "Import Instagram Reel" at bounding box center [371, 62] width 150 height 26
click at [337, 121] on input "Instagram Reels" at bounding box center [341, 122] width 9 height 9
radio input "true"
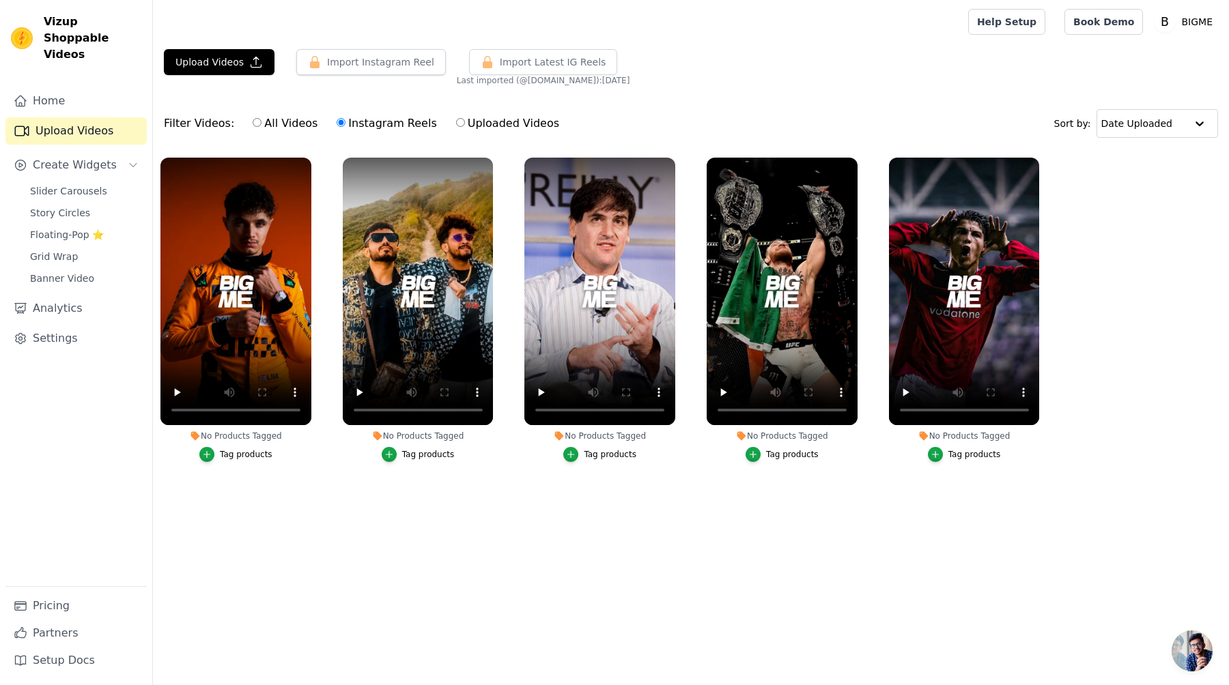
click at [255, 119] on input "All Videos" at bounding box center [257, 122] width 9 height 9
radio input "true"
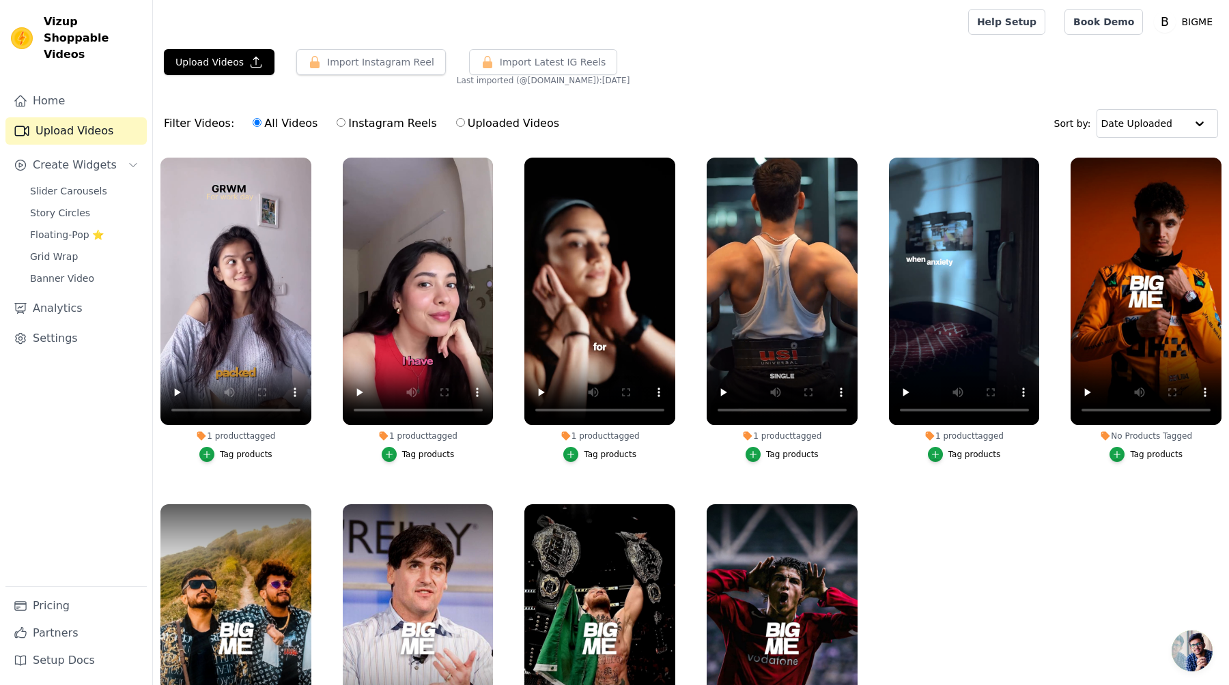
click at [444, 137] on div "All Videos Instagram Reels Uploaded Videos" at bounding box center [406, 123] width 322 height 31
click at [455, 117] on label "Uploaded Videos" at bounding box center [507, 124] width 104 height 18
click at [456, 118] on input "Uploaded Videos" at bounding box center [460, 122] width 9 height 9
radio input "true"
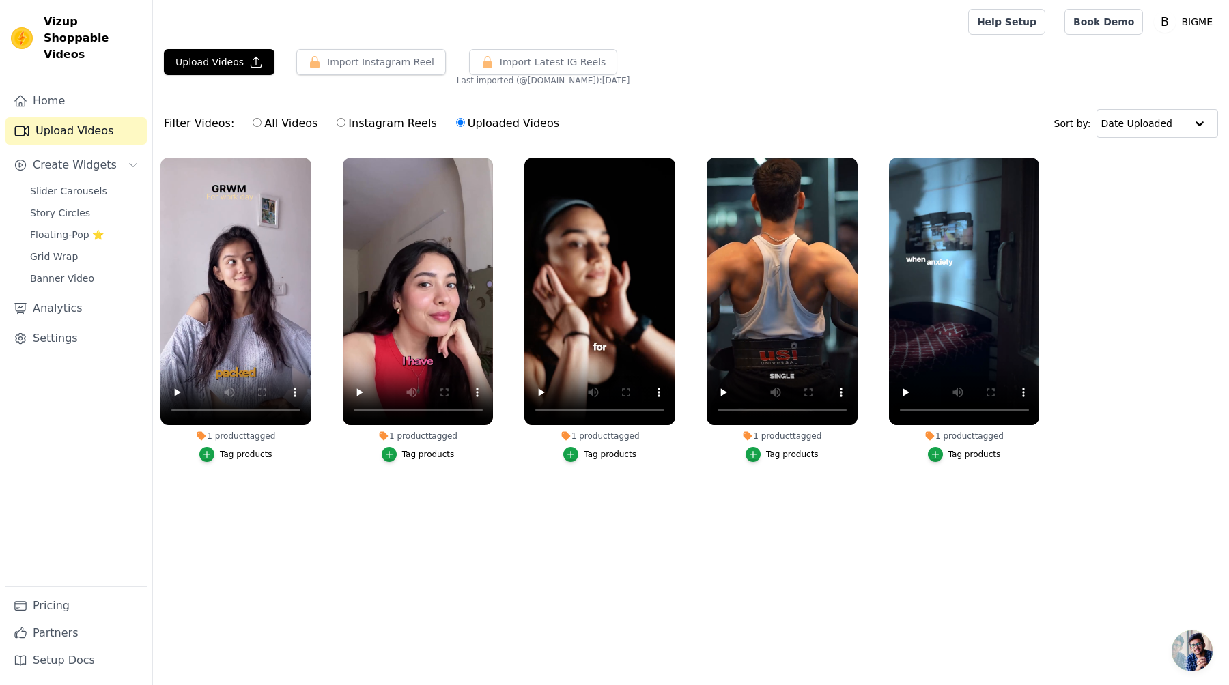
click at [273, 115] on label "All Videos" at bounding box center [285, 124] width 66 height 18
click at [261, 118] on input "All Videos" at bounding box center [257, 122] width 9 height 9
radio input "true"
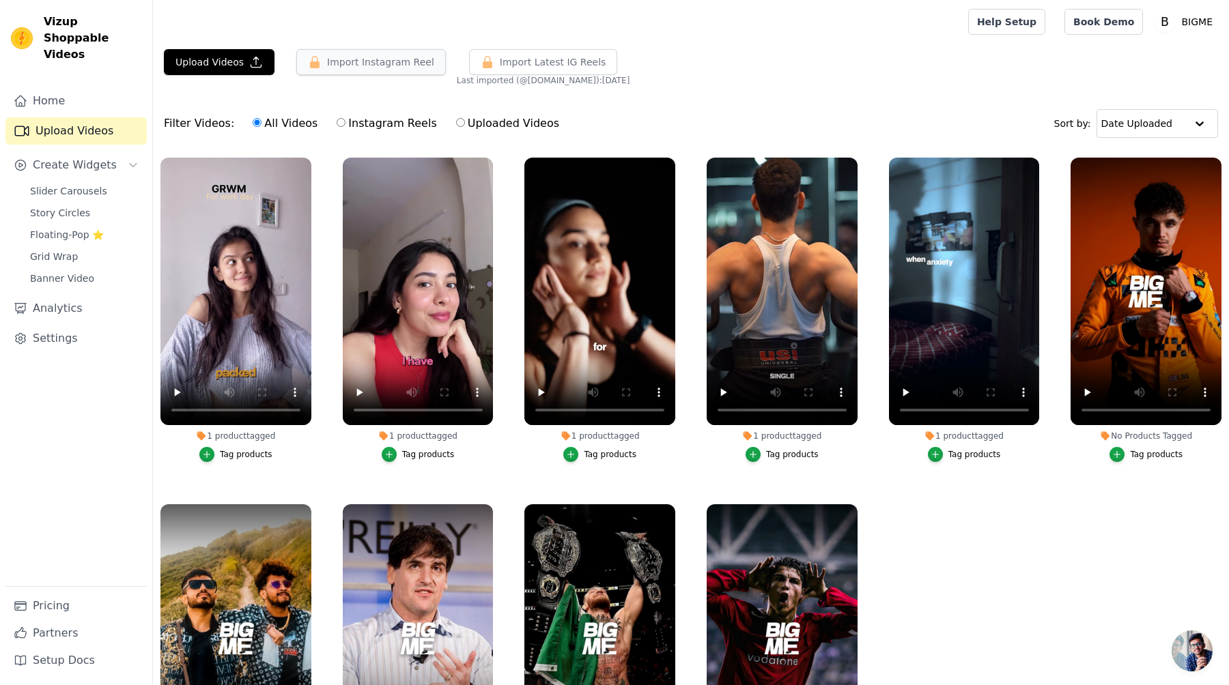
click at [339, 59] on button "Import Instagram Reel" at bounding box center [371, 62] width 150 height 26
click at [455, 115] on label "Uploaded Videos" at bounding box center [507, 124] width 104 height 18
click at [456, 118] on input "Uploaded Videos" at bounding box center [460, 122] width 9 height 9
radio input "true"
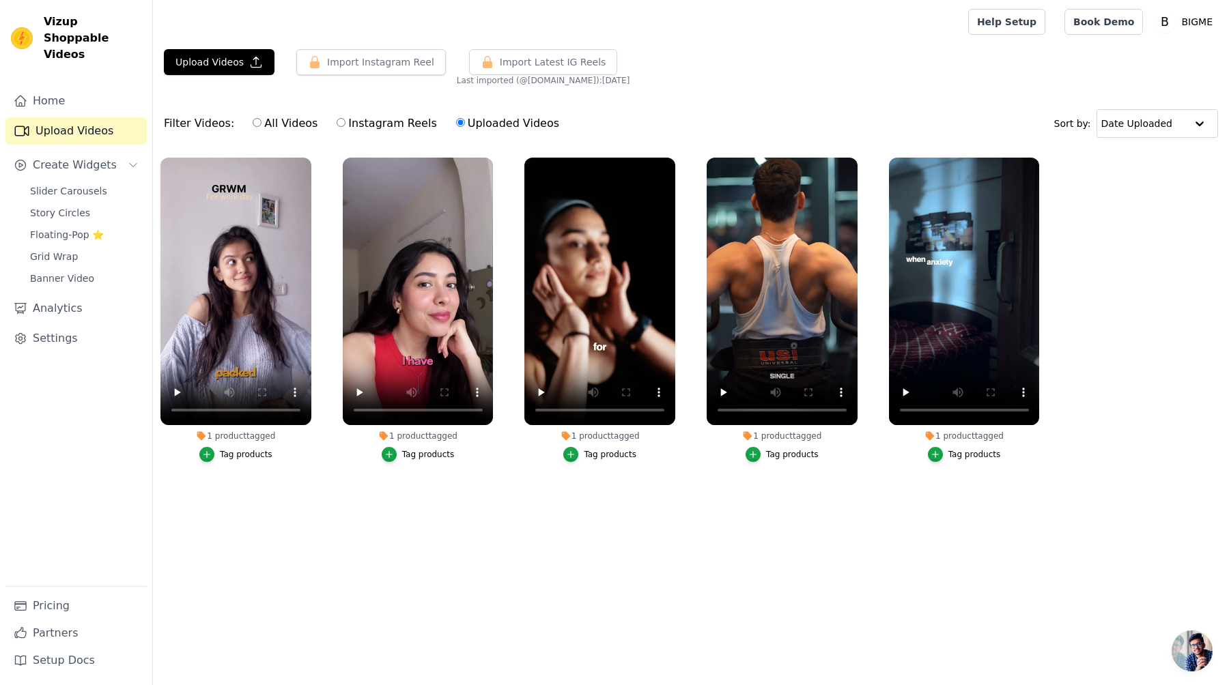
click at [337, 125] on input "Instagram Reels" at bounding box center [341, 122] width 9 height 9
radio input "true"
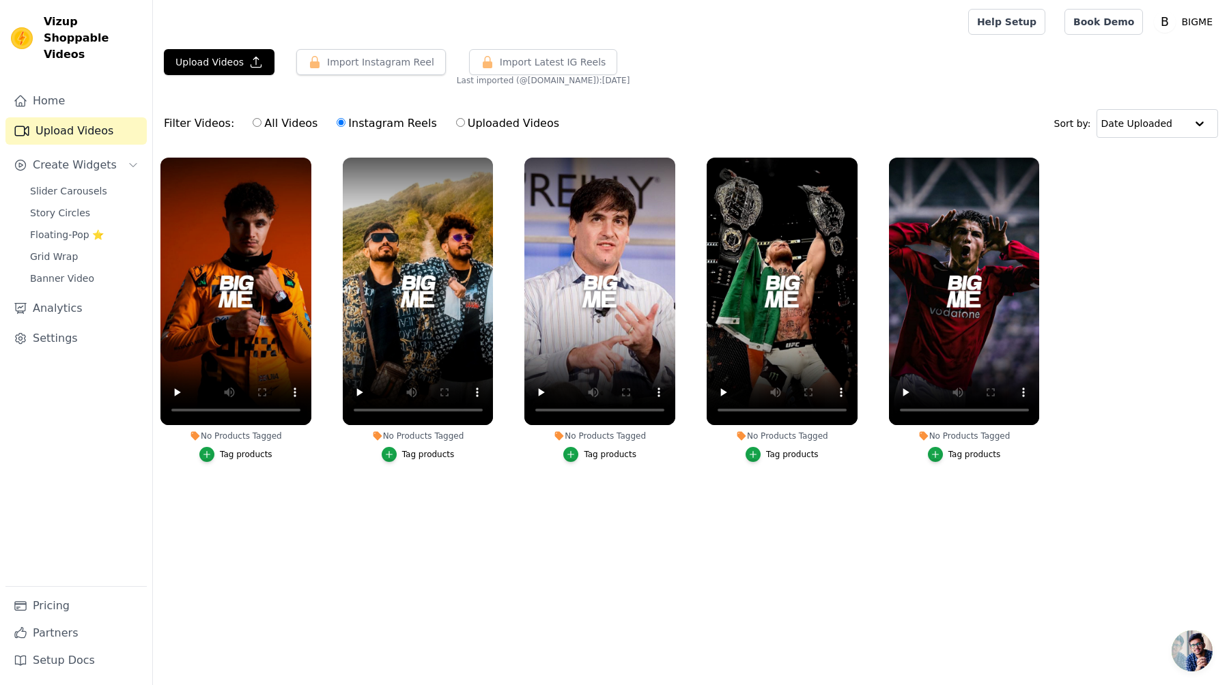
click at [275, 125] on label "All Videos" at bounding box center [285, 124] width 66 height 18
click at [261, 125] on input "All Videos" at bounding box center [257, 122] width 9 height 9
radio input "true"
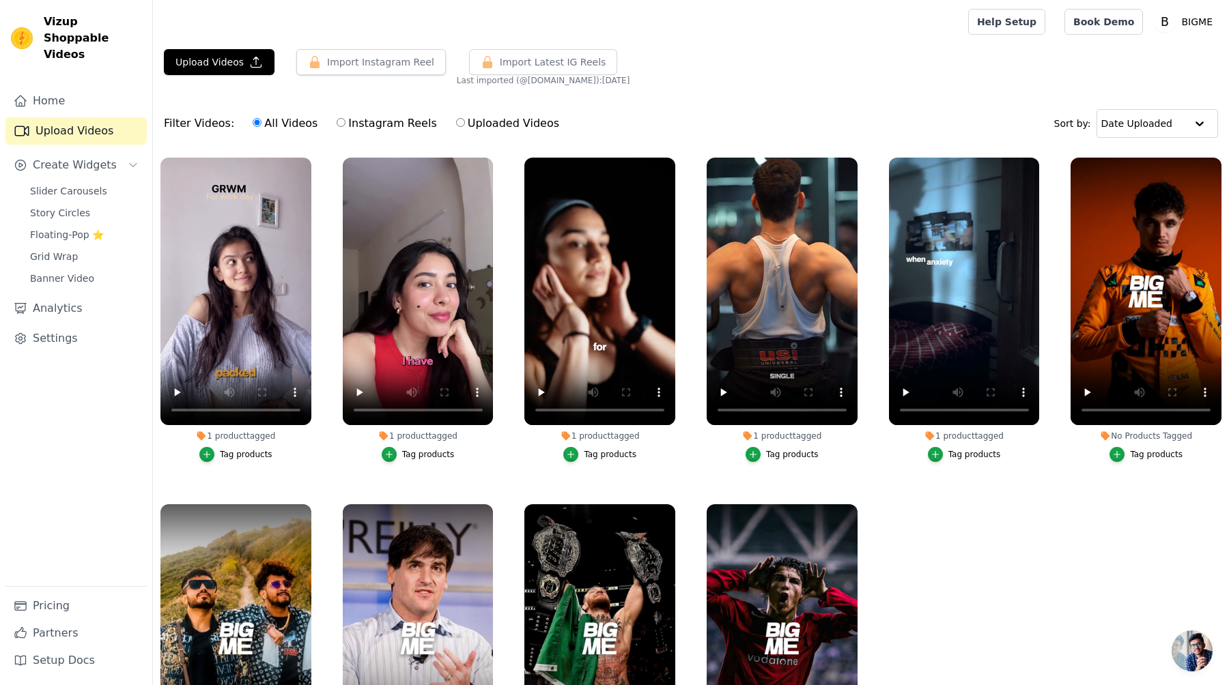
click at [456, 126] on input "Uploaded Videos" at bounding box center [460, 122] width 9 height 9
radio input "true"
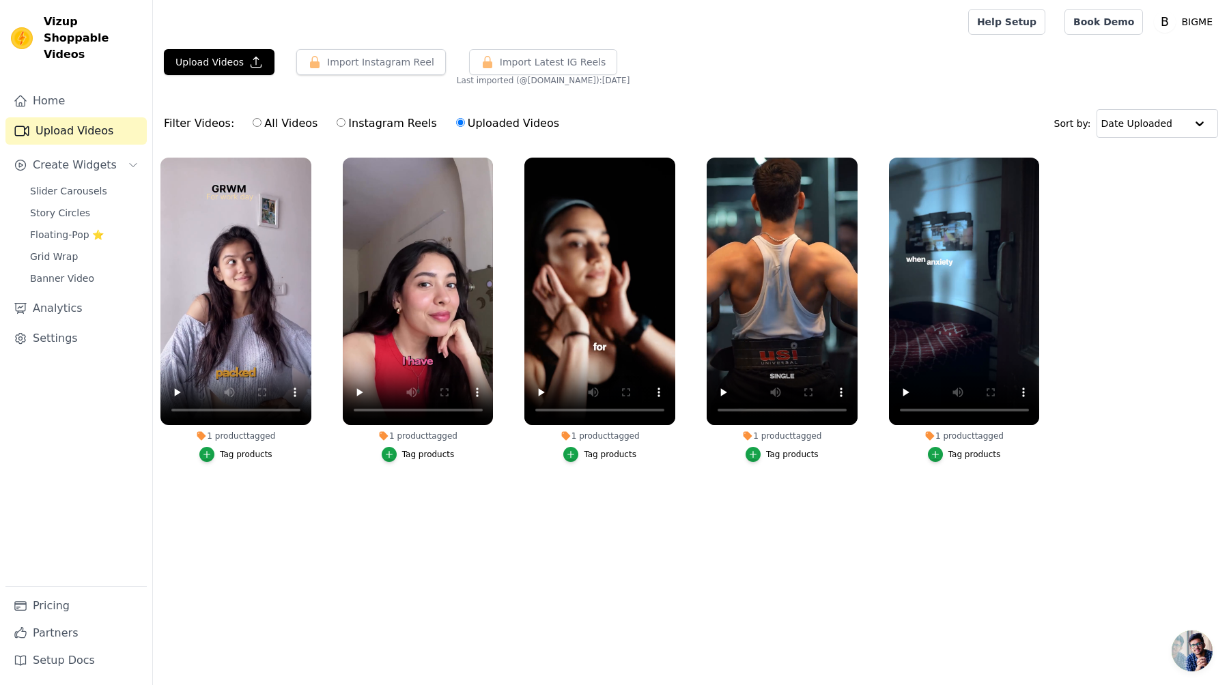
click at [362, 122] on label "Instagram Reels" at bounding box center [386, 124] width 101 height 18
click at [345, 122] on input "Instagram Reels" at bounding box center [341, 122] width 9 height 9
radio input "true"
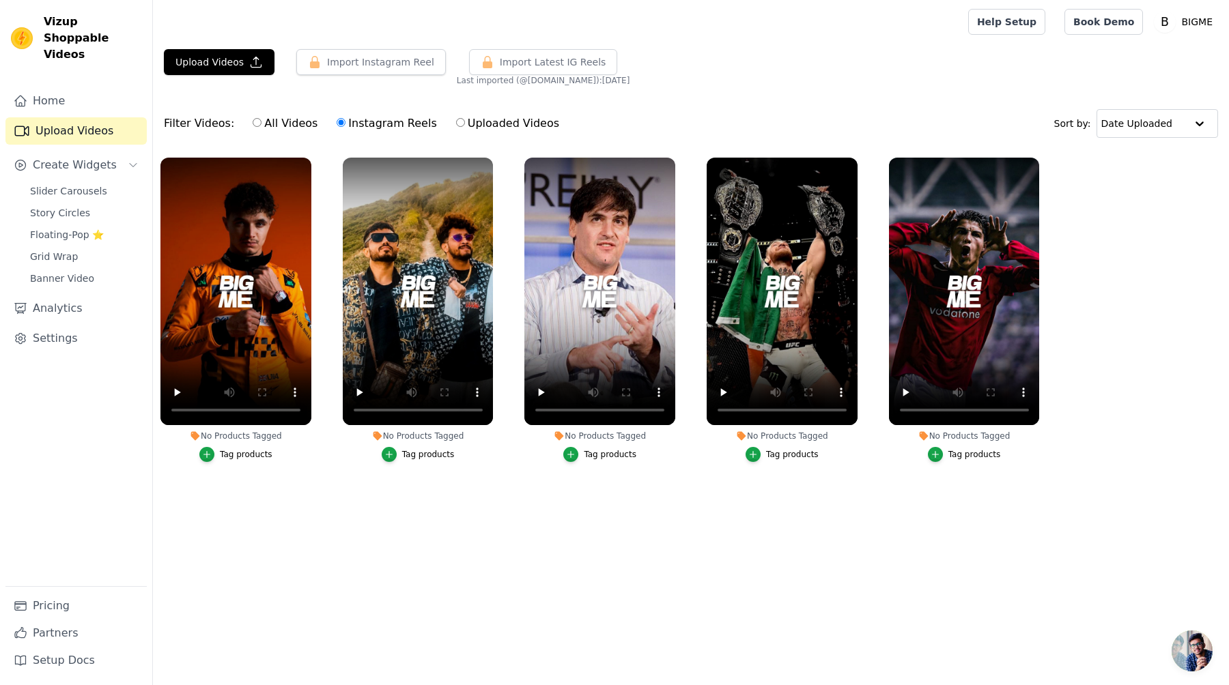
click at [300, 109] on div "All Videos Instagram Reels Uploaded Videos" at bounding box center [406, 123] width 322 height 31
click at [294, 110] on div "All Videos Instagram Reels Uploaded Videos" at bounding box center [406, 123] width 322 height 31
click at [278, 122] on label "All Videos" at bounding box center [285, 124] width 66 height 18
click at [261, 122] on input "All Videos" at bounding box center [257, 122] width 9 height 9
radio input "true"
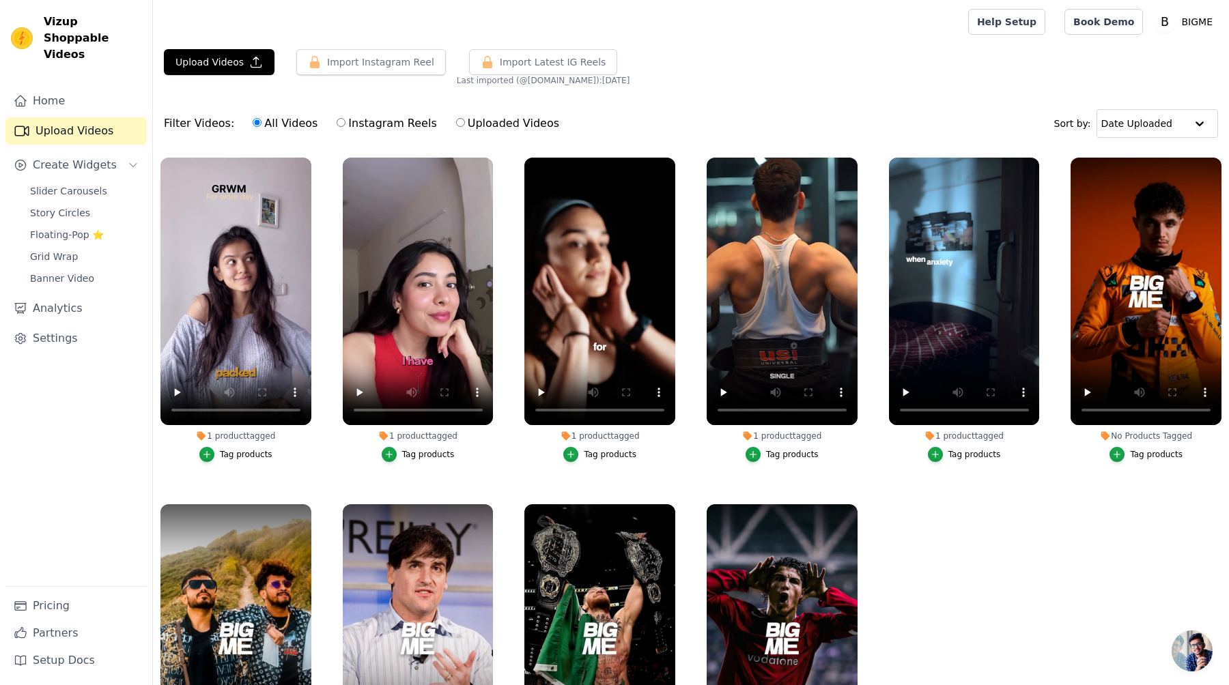
click at [504, 131] on label "Uploaded Videos" at bounding box center [507, 124] width 104 height 18
click at [465, 127] on input "Uploaded Videos" at bounding box center [460, 122] width 9 height 9
radio input "true"
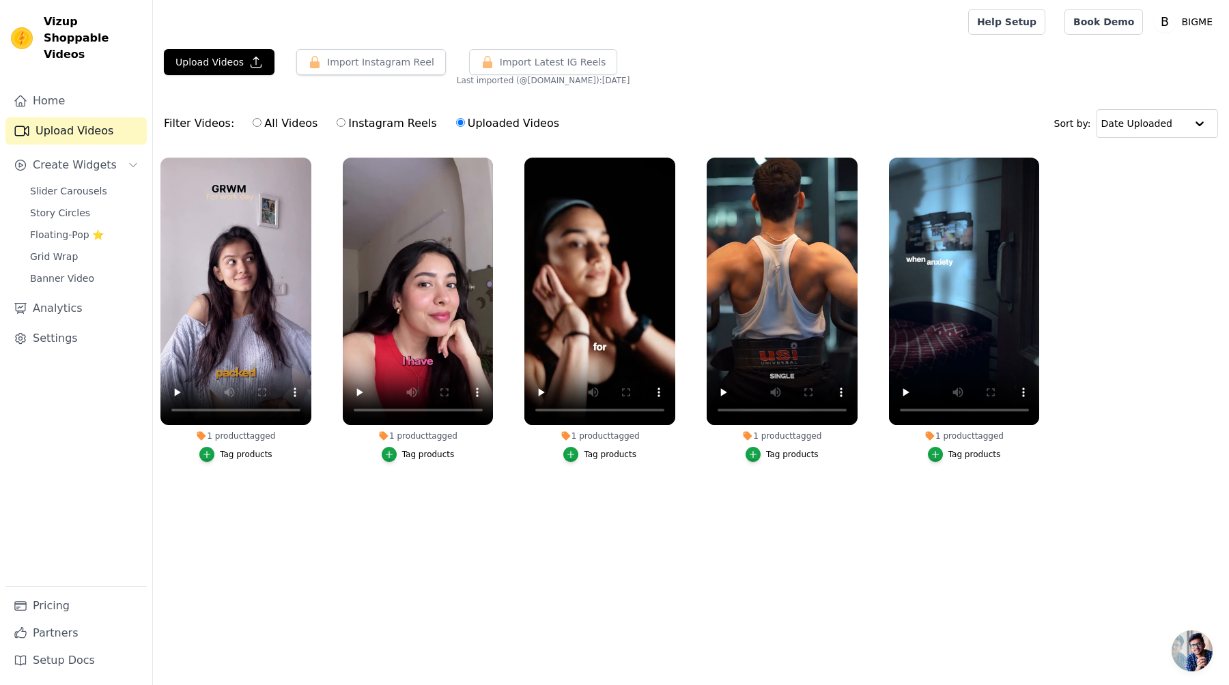
click at [364, 98] on div "Filter Videos: All Videos Instagram Reels Uploaded Videos Sort by: Date Uploaded" at bounding box center [691, 123] width 1076 height 53
click at [352, 123] on label "Instagram Reels" at bounding box center [386, 124] width 101 height 18
click at [345, 123] on input "Instagram Reels" at bounding box center [341, 122] width 9 height 9
radio input "true"
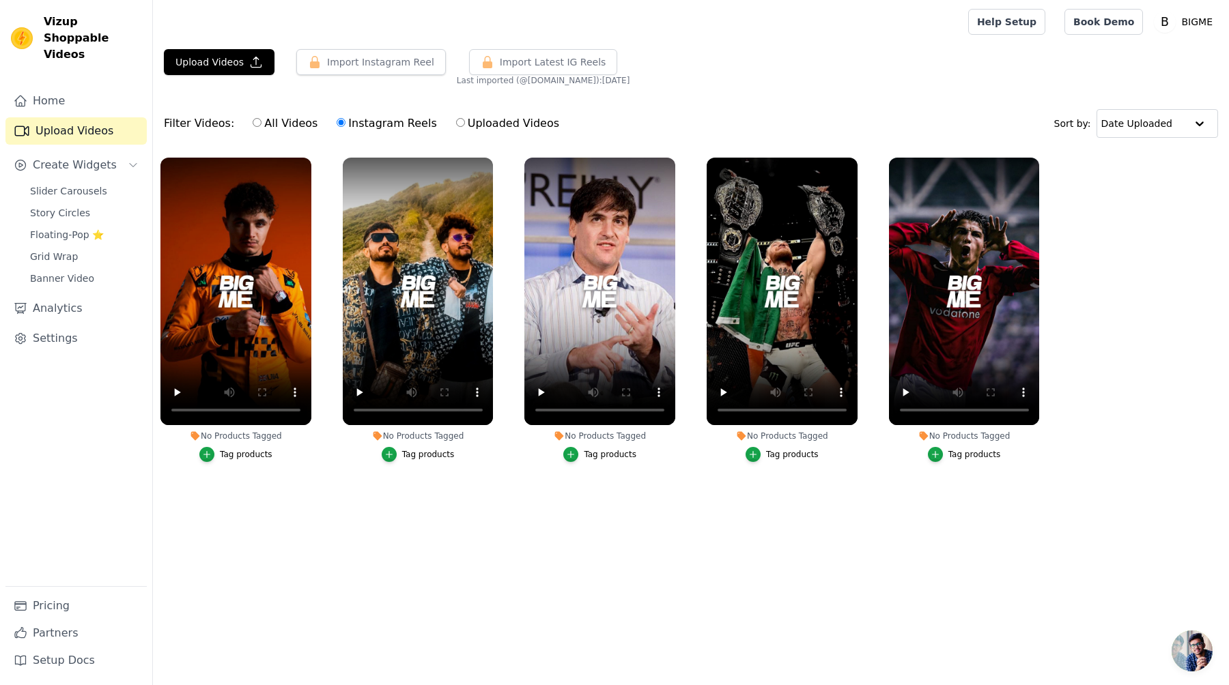
click at [262, 123] on label "All Videos" at bounding box center [285, 124] width 66 height 18
click at [261, 123] on input "All Videos" at bounding box center [257, 122] width 9 height 9
radio input "true"
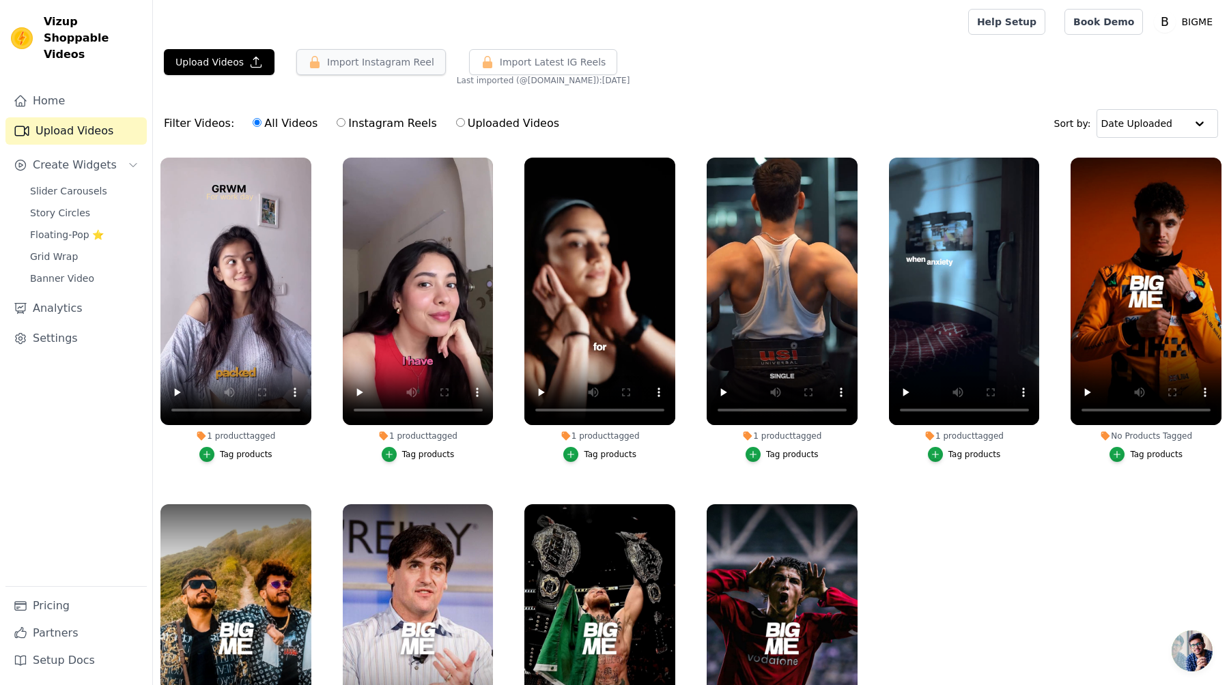
click at [403, 72] on button "Import Instagram Reel" at bounding box center [371, 62] width 150 height 26
click at [83, 184] on span "Slider Carousels" at bounding box center [68, 191] width 77 height 14
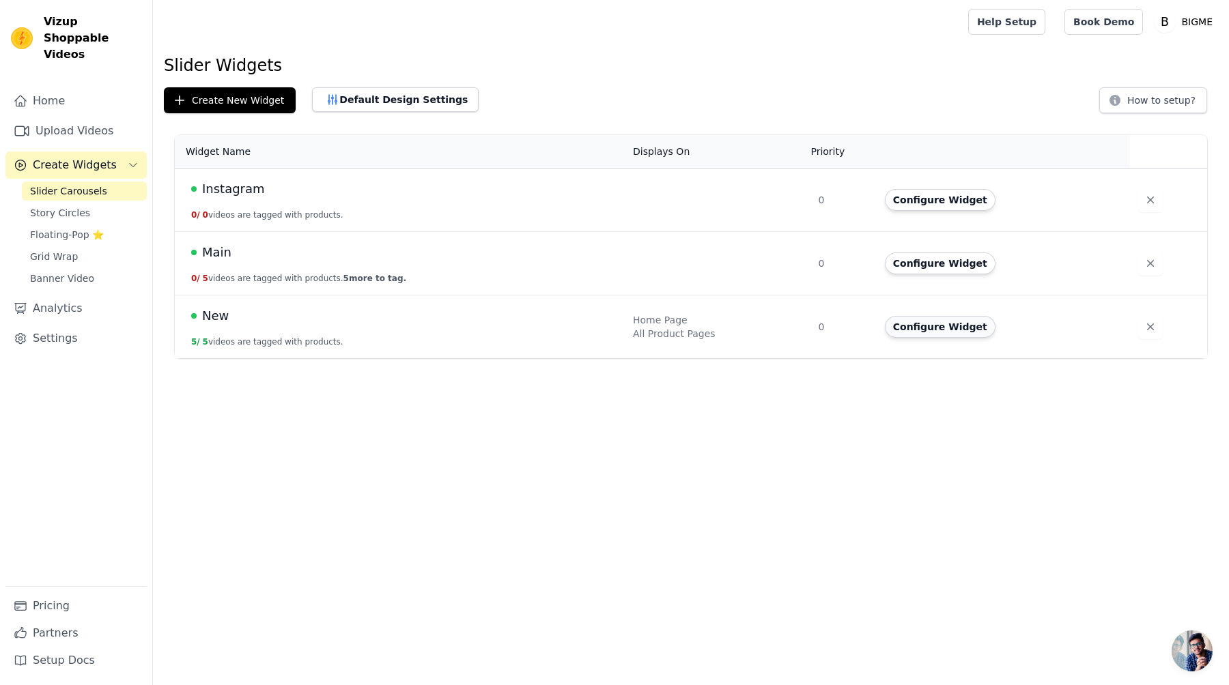
click at [934, 322] on button "Configure Widget" at bounding box center [940, 327] width 111 height 22
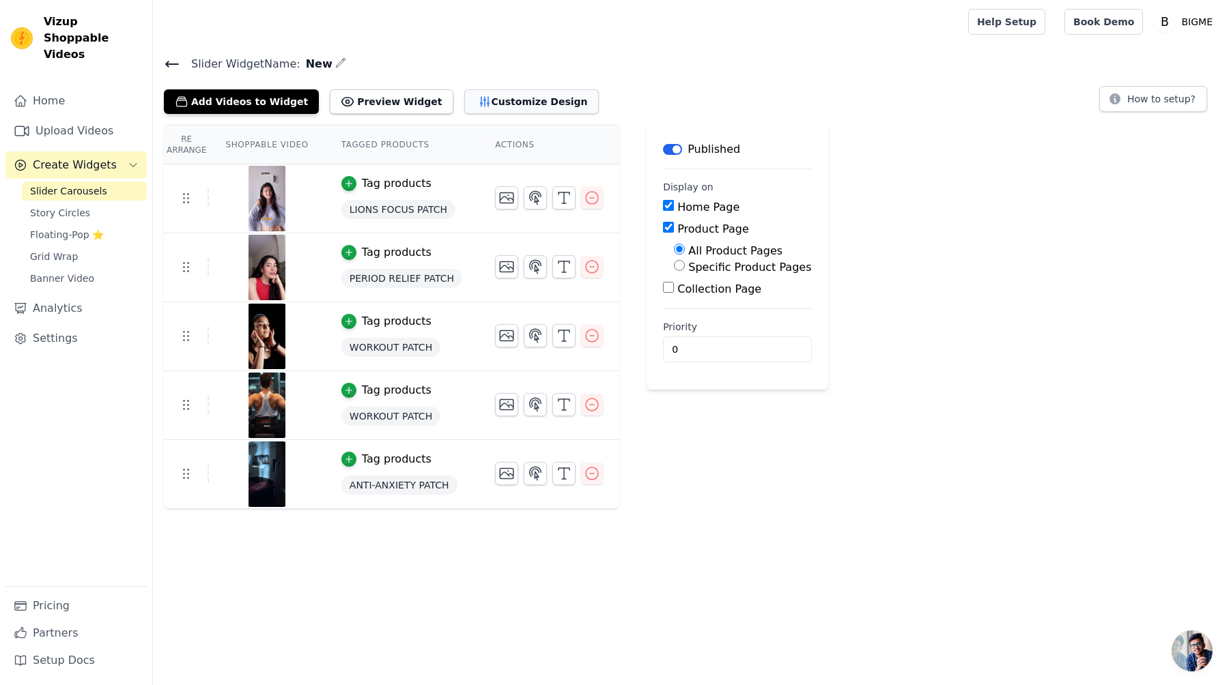
click at [528, 101] on button "Customize Design" at bounding box center [531, 101] width 134 height 25
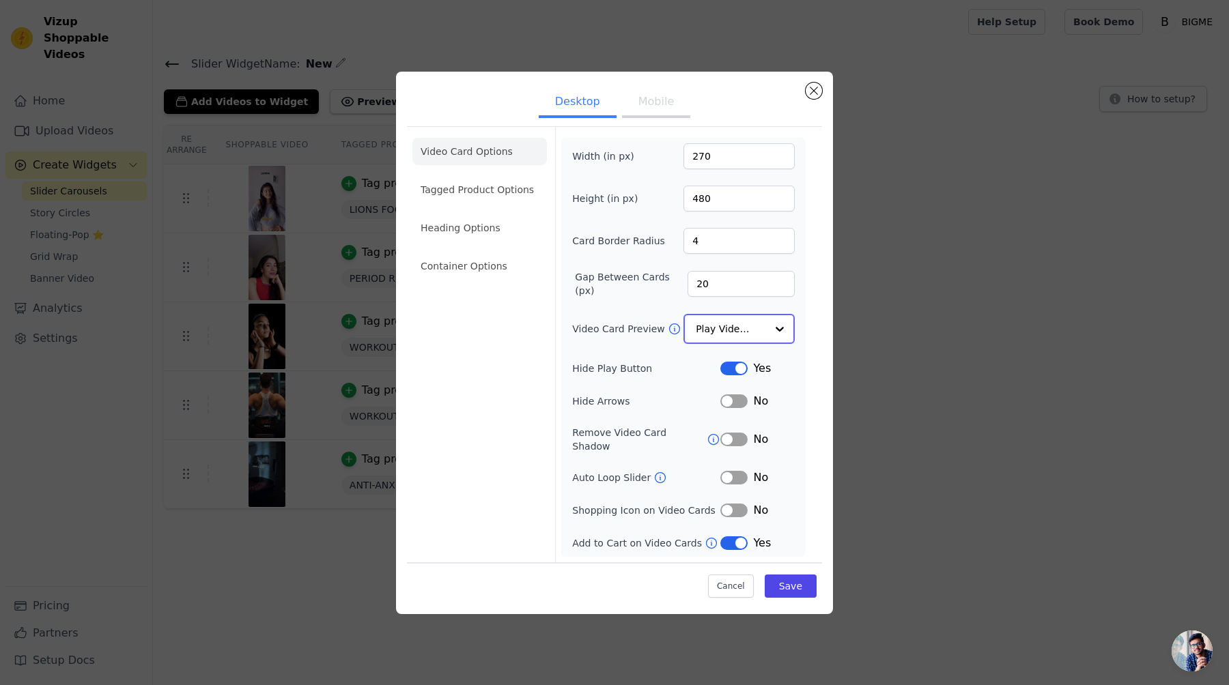
click at [711, 335] on input "Video Card Preview" at bounding box center [731, 328] width 70 height 27
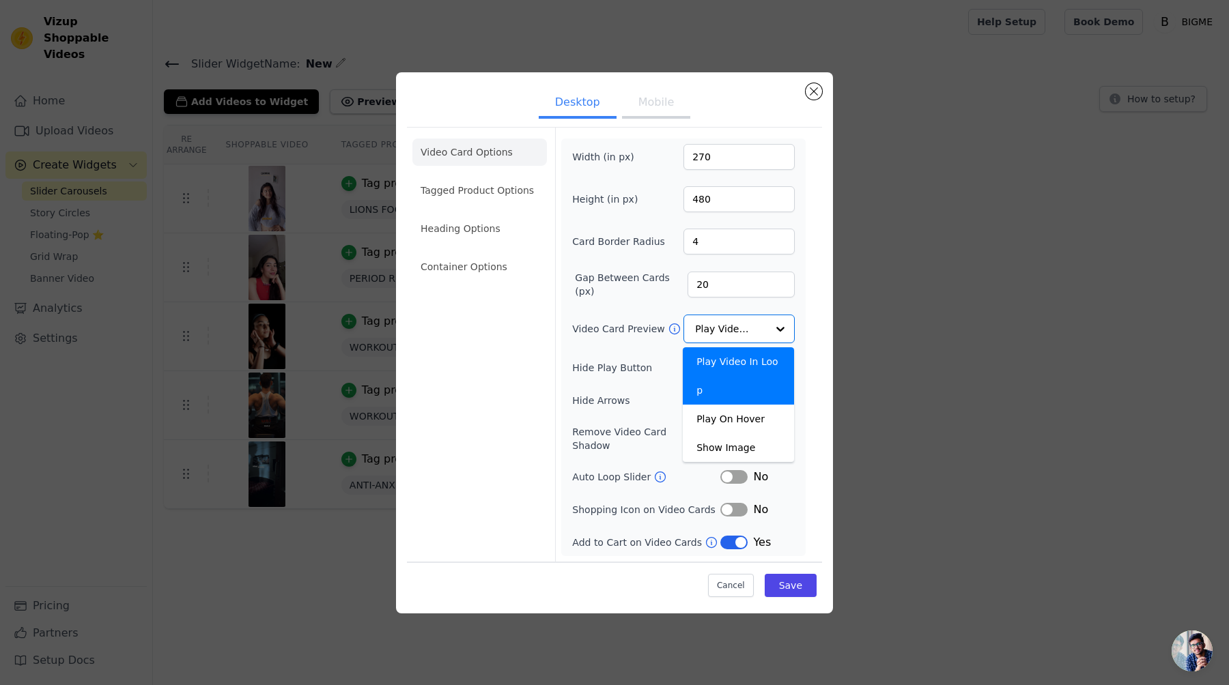
click at [628, 326] on div "Video Card Preview Play Video In Loop Play On Hover Show Image Option Play Vide…" at bounding box center [683, 329] width 223 height 29
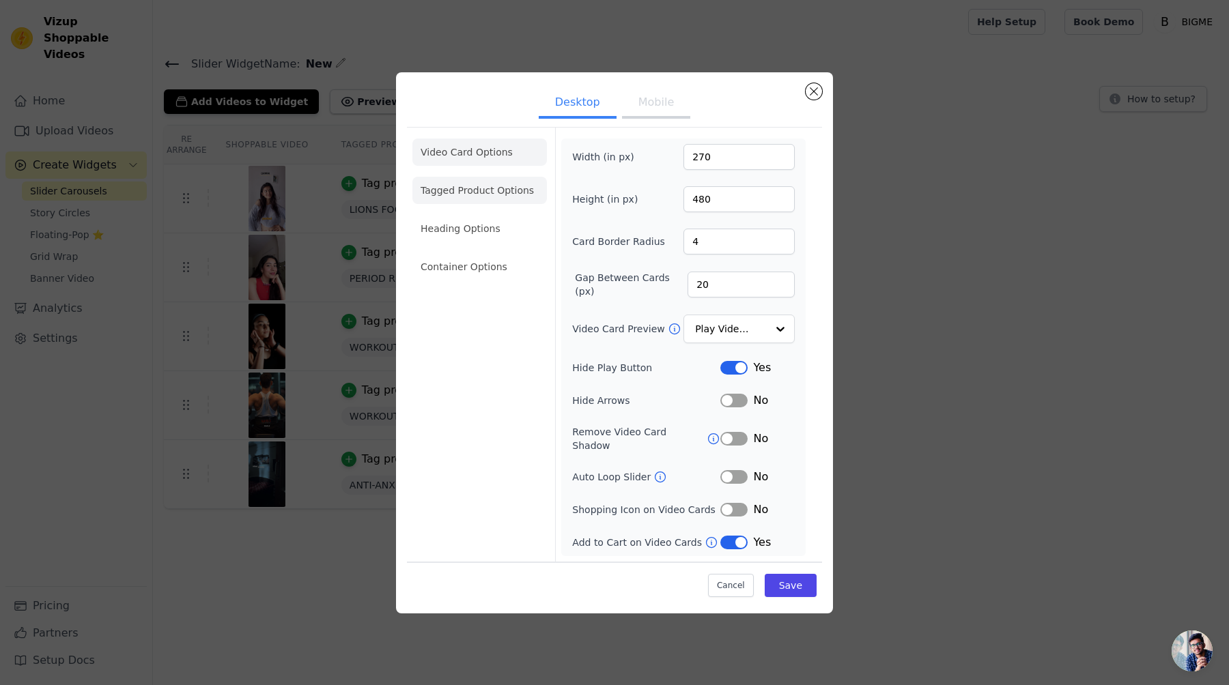
click at [451, 253] on li "Tagged Product Options" at bounding box center [479, 266] width 134 height 27
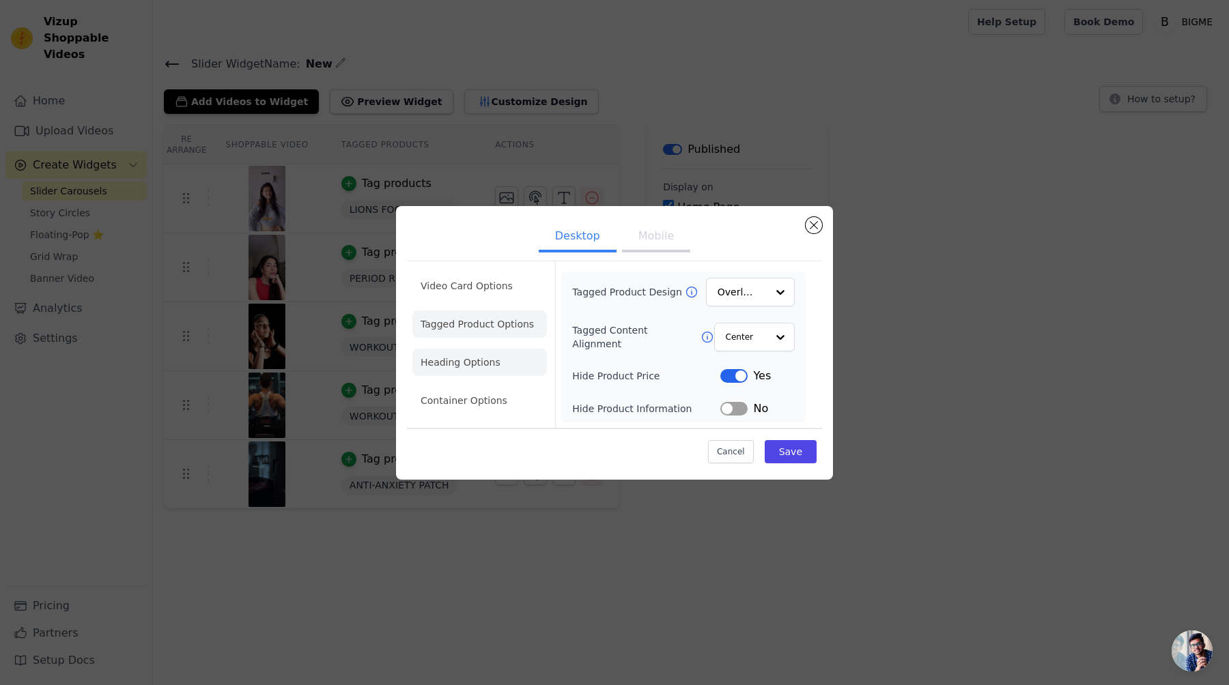
click at [482, 359] on li "Heading Options" at bounding box center [479, 362] width 134 height 27
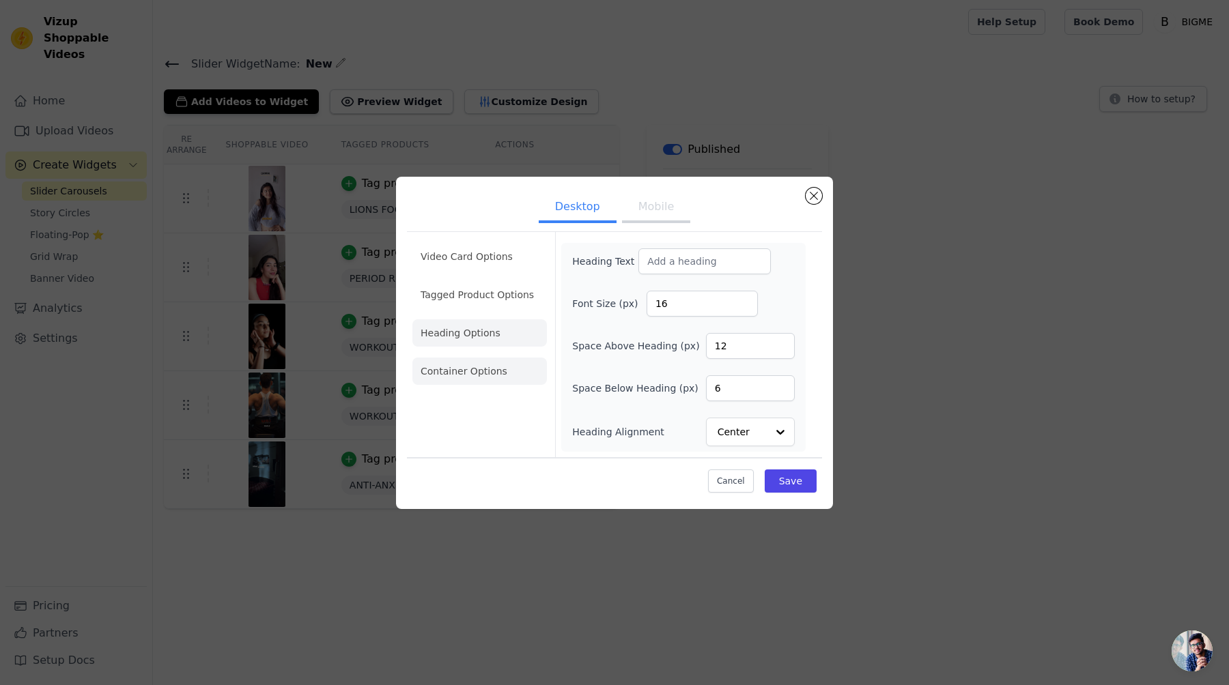
click at [476, 367] on li "Container Options" at bounding box center [479, 371] width 134 height 27
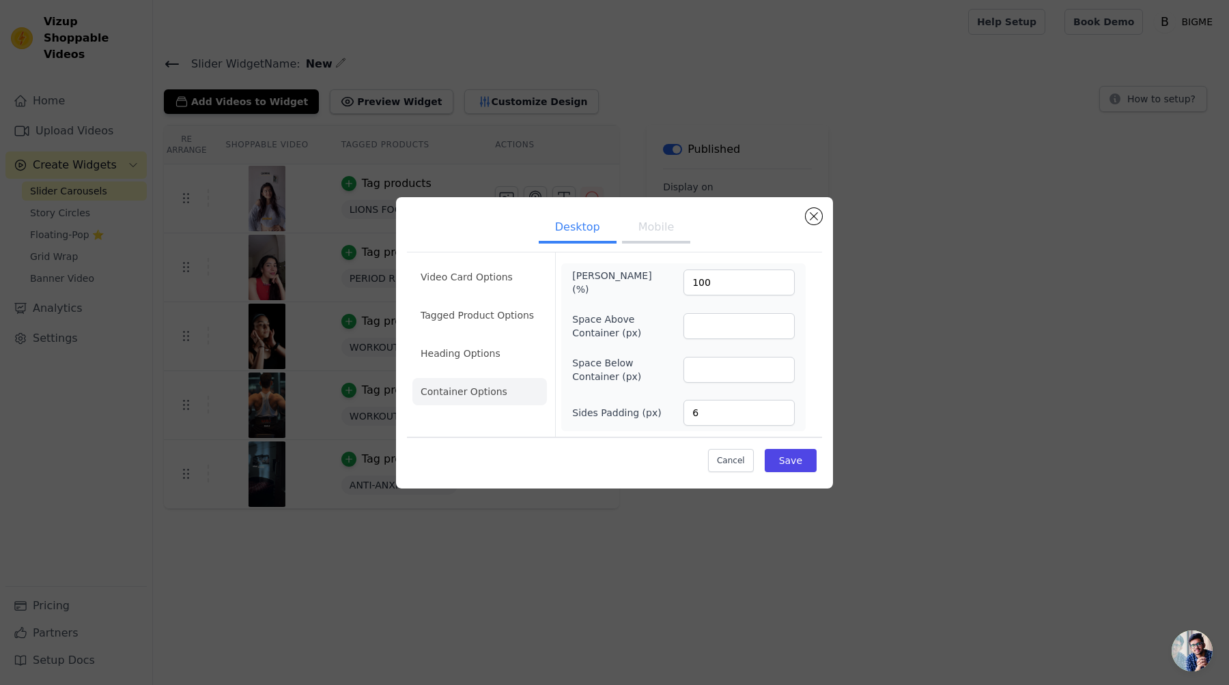
click at [639, 236] on button "Mobile" at bounding box center [656, 229] width 68 height 30
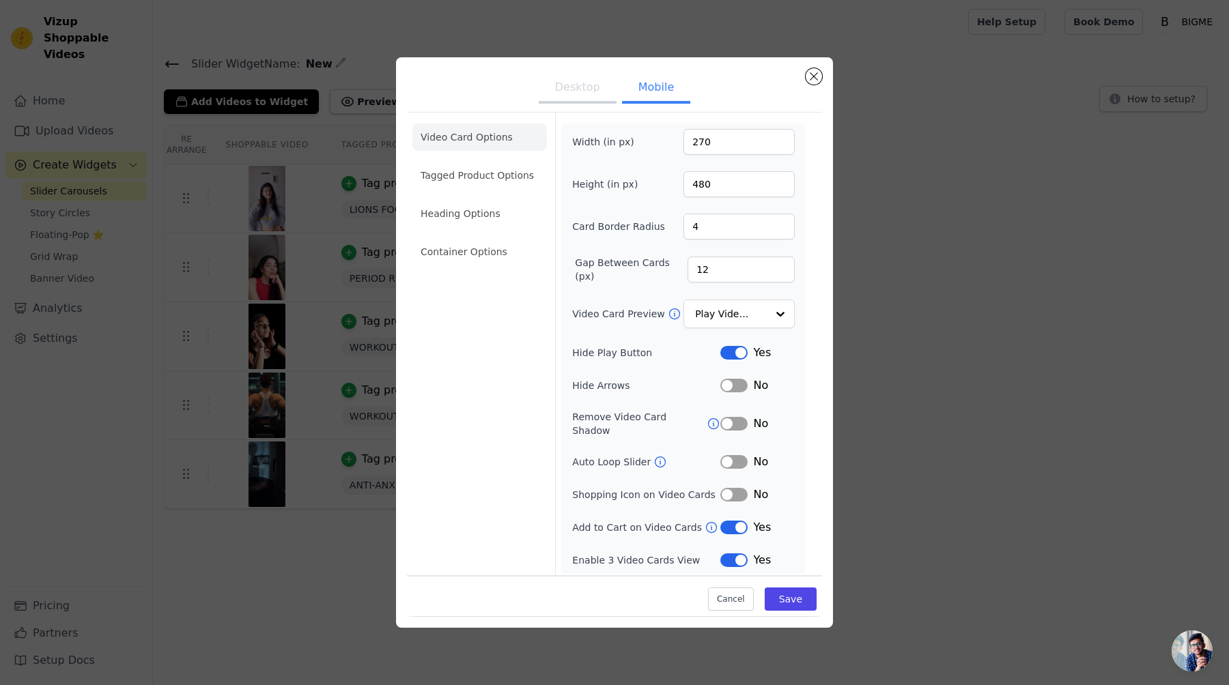
click at [579, 104] on button "Desktop" at bounding box center [578, 89] width 78 height 30
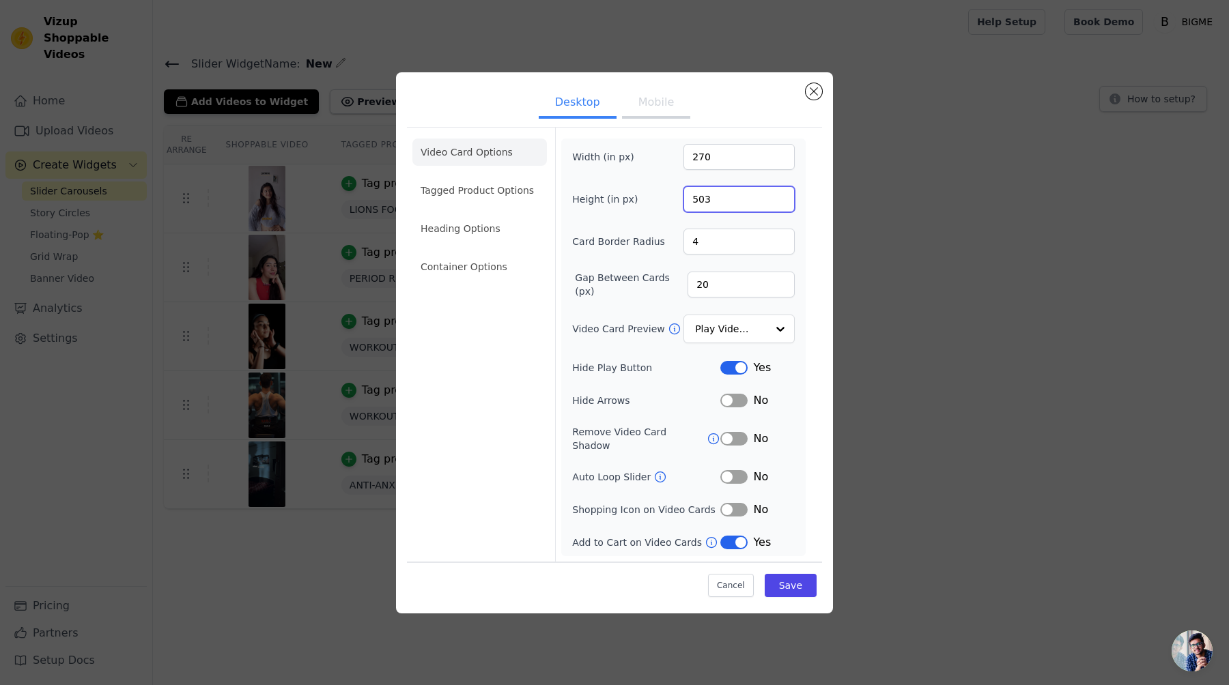
click at [782, 199] on input "503" at bounding box center [738, 199] width 111 height 26
click at [791, 285] on input "20" at bounding box center [740, 285] width 107 height 26
click at [755, 205] on input "503" at bounding box center [738, 199] width 111 height 26
type input "480"
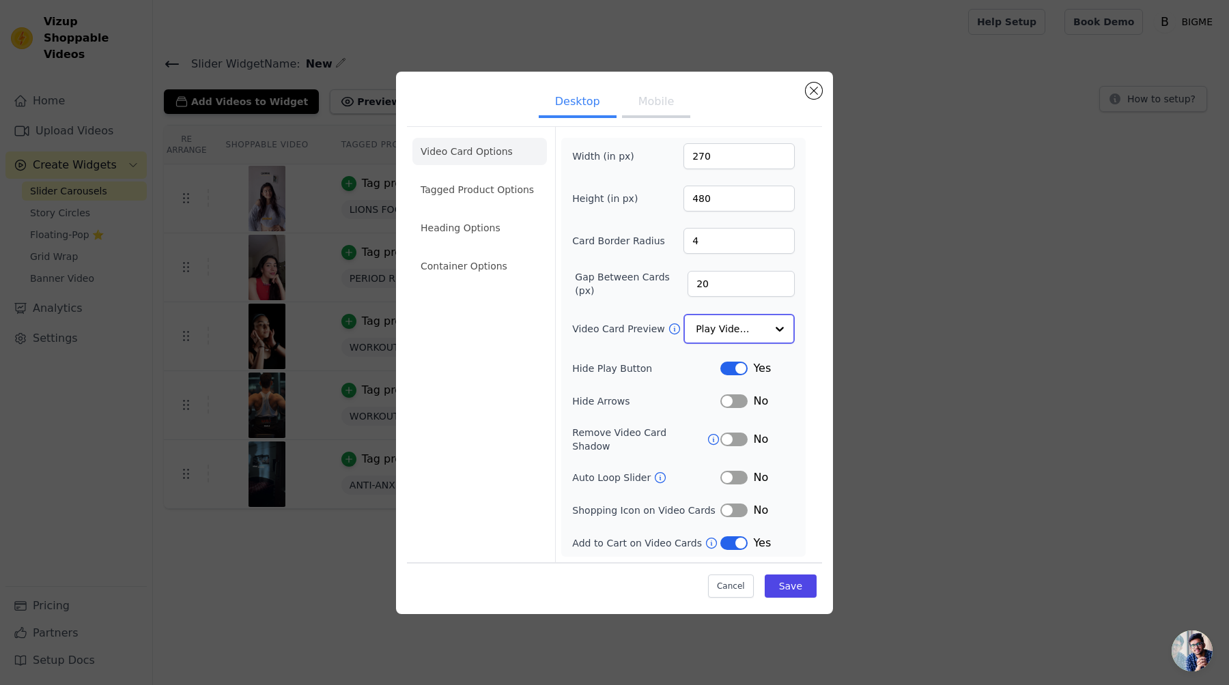
click at [754, 339] on input "Video Card Preview" at bounding box center [731, 328] width 70 height 27
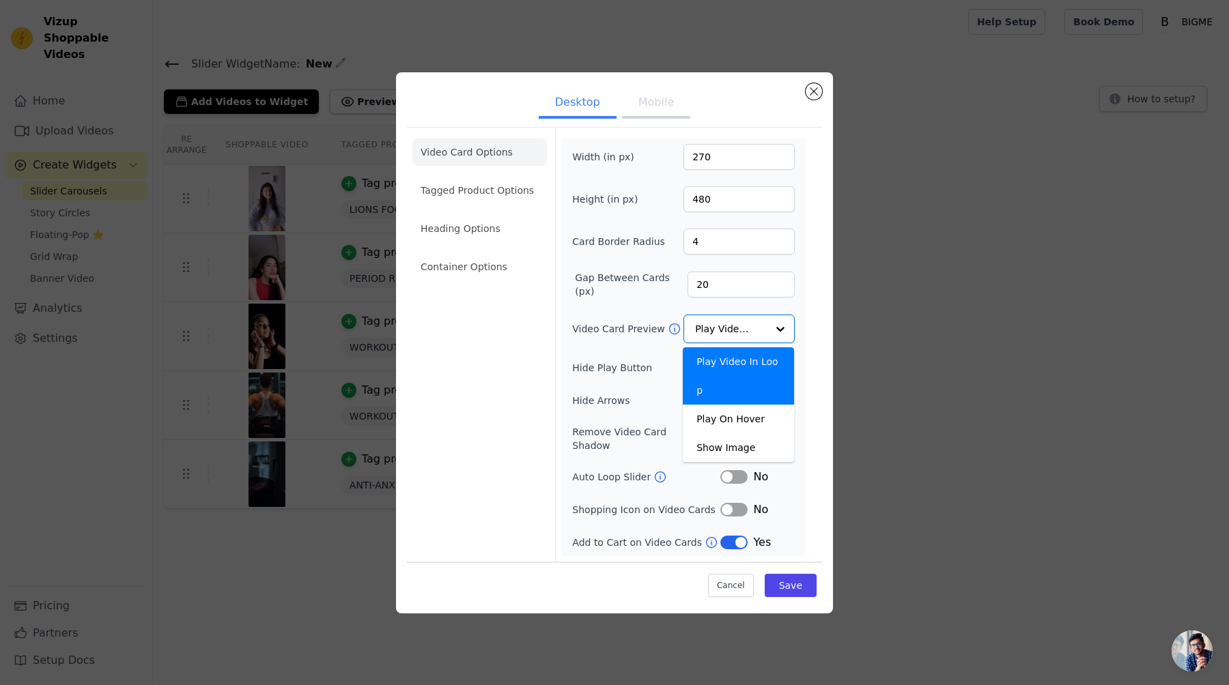
click at [646, 319] on div "Width (in px) 270 Height (in px) 480 Card Border Radius 4 Gap Between Cards (px…" at bounding box center [683, 347] width 223 height 407
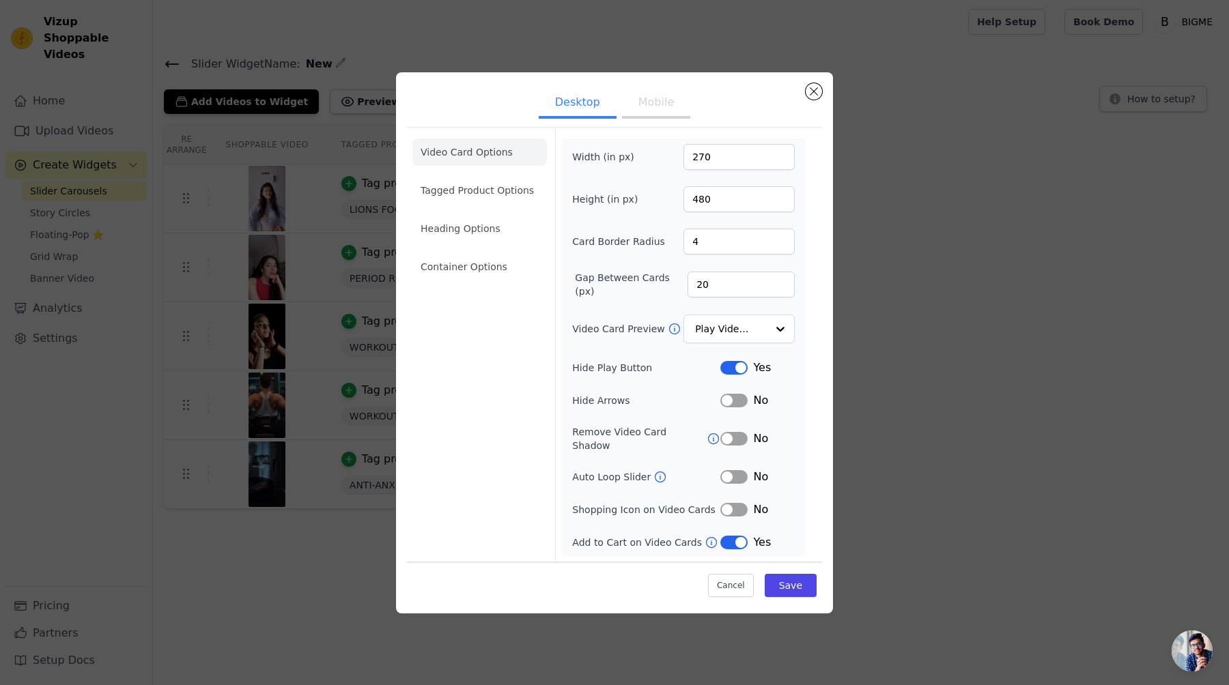
click at [456, 248] on ul "Video Card Options Tagged Product Options Heading Options Container Options" at bounding box center [479, 209] width 134 height 153
click at [456, 262] on li "Container Options" at bounding box center [479, 266] width 134 height 27
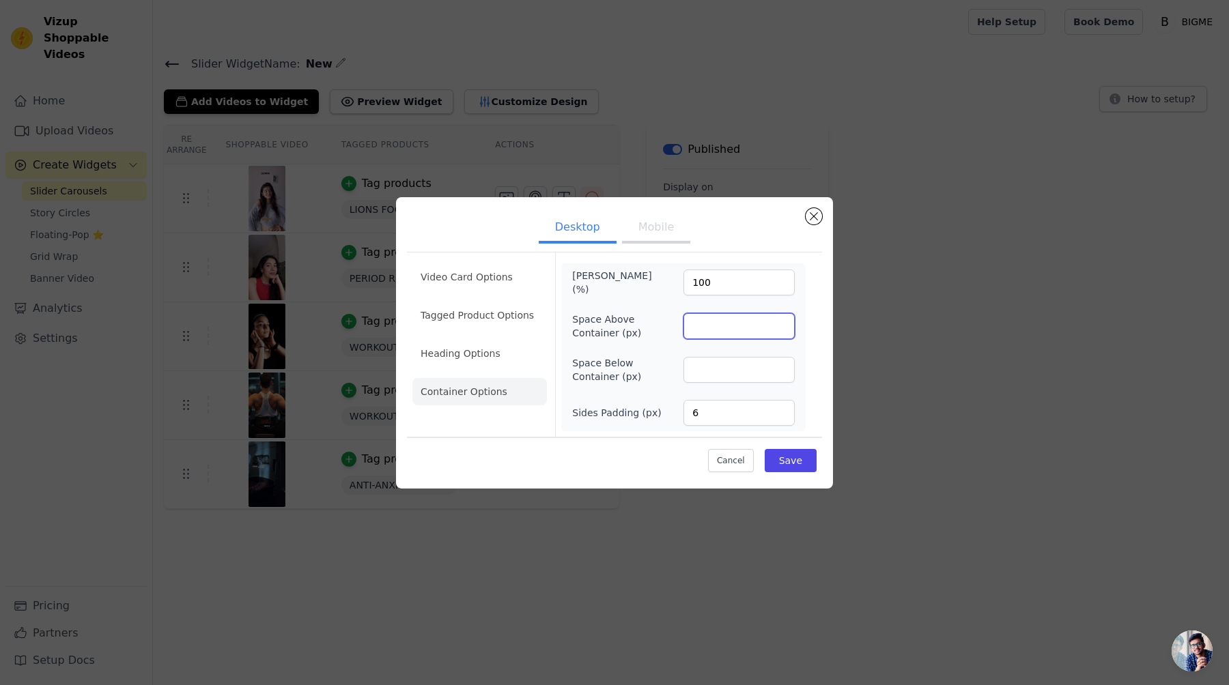
click at [705, 329] on input "Space Above Container (px)" at bounding box center [738, 326] width 111 height 26
click at [707, 367] on input "Space Below Container (px)" at bounding box center [738, 370] width 111 height 26
type input "2"
type input "20"
click at [698, 332] on input "Space Above Container (px)" at bounding box center [738, 326] width 111 height 26
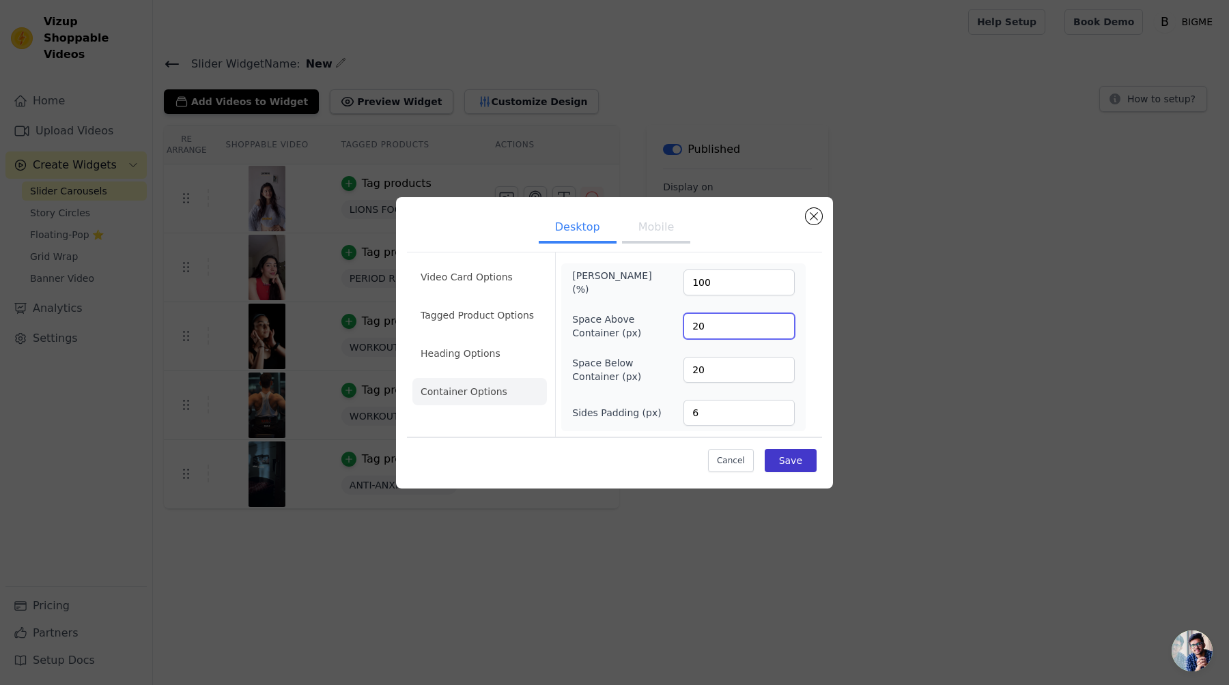
type input "20"
click at [791, 466] on button "Save" at bounding box center [791, 460] width 52 height 23
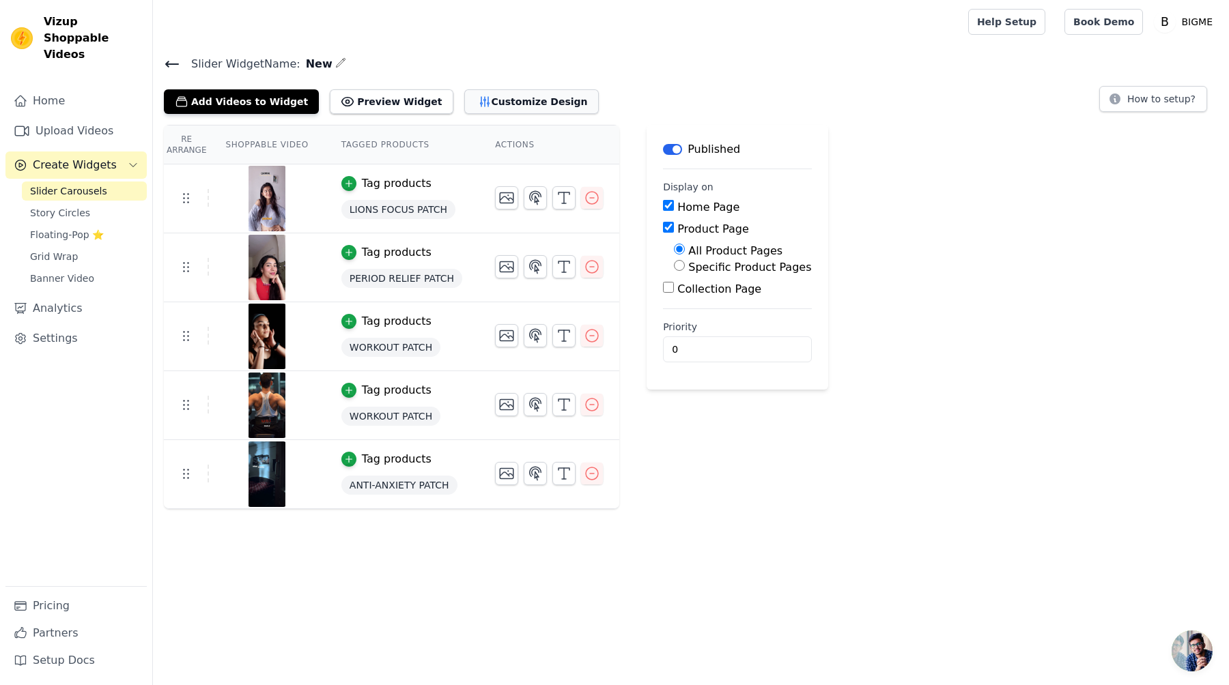
click at [476, 98] on button "Customize Design" at bounding box center [531, 101] width 134 height 25
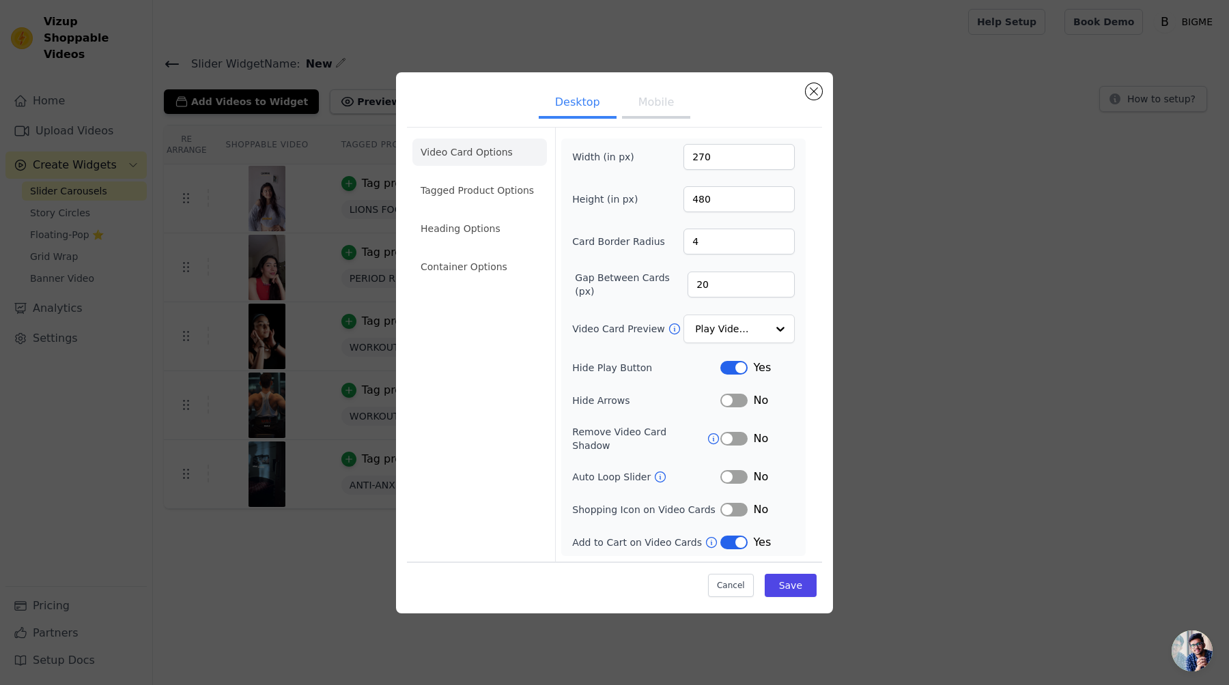
click at [649, 119] on button "Mobile" at bounding box center [656, 104] width 68 height 30
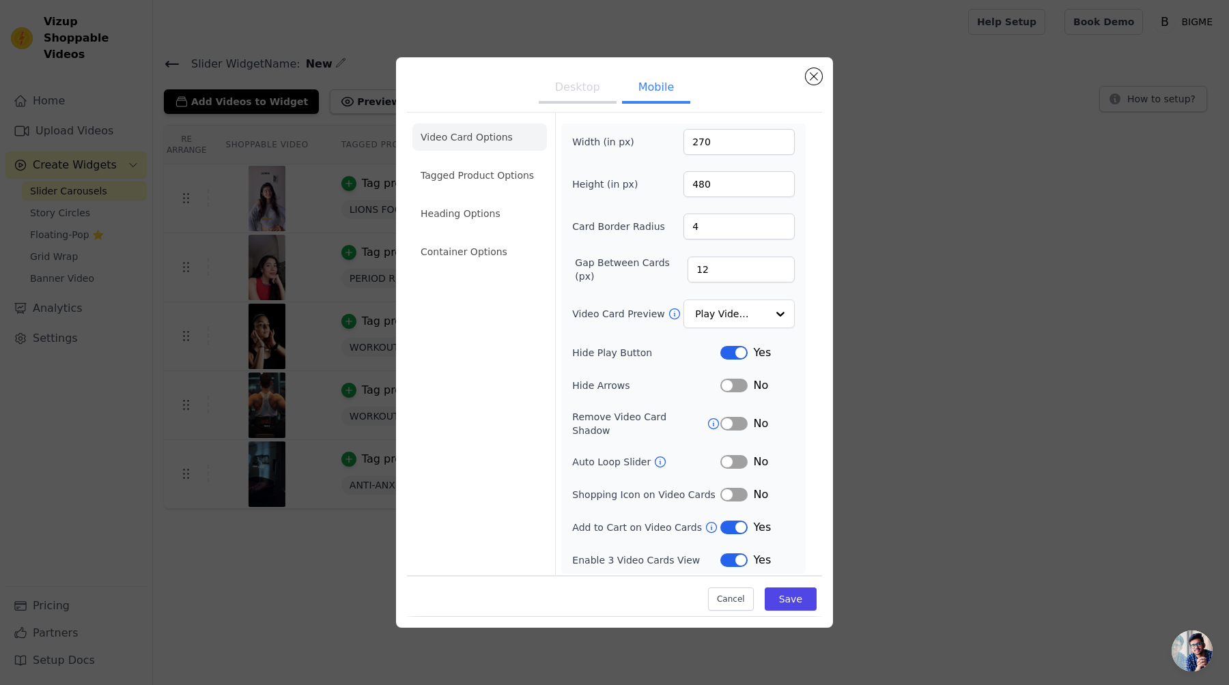
click at [578, 96] on button "Desktop" at bounding box center [578, 89] width 78 height 30
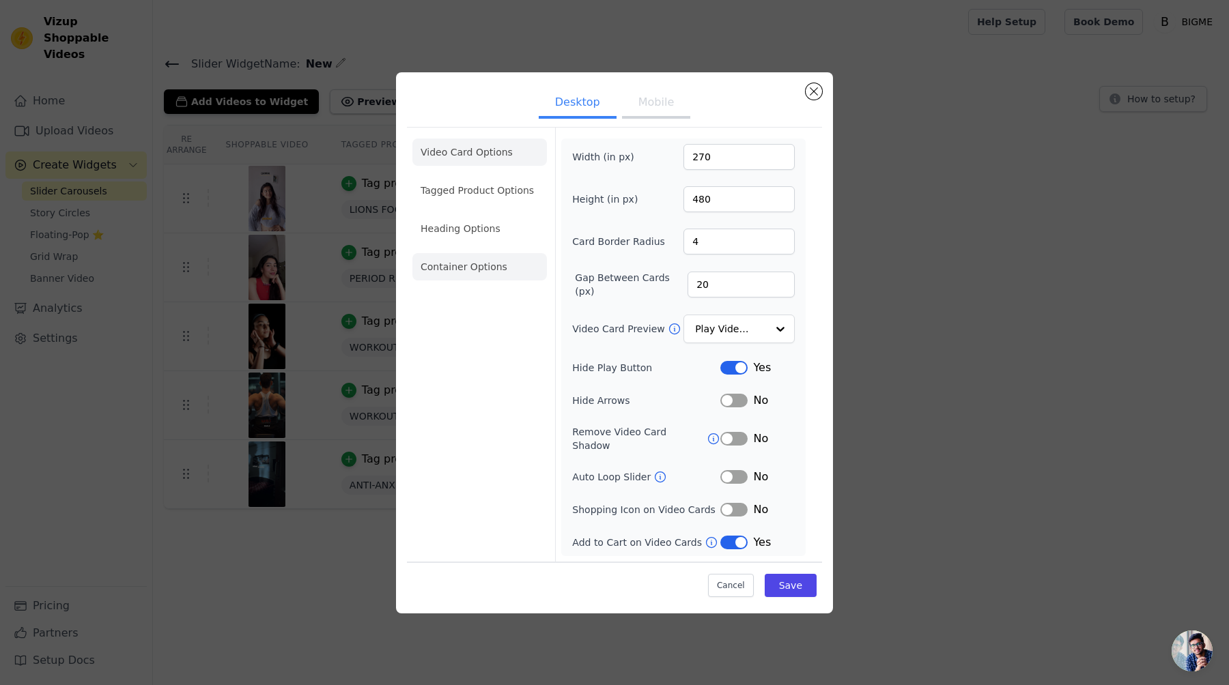
click at [474, 266] on li "Container Options" at bounding box center [479, 266] width 134 height 27
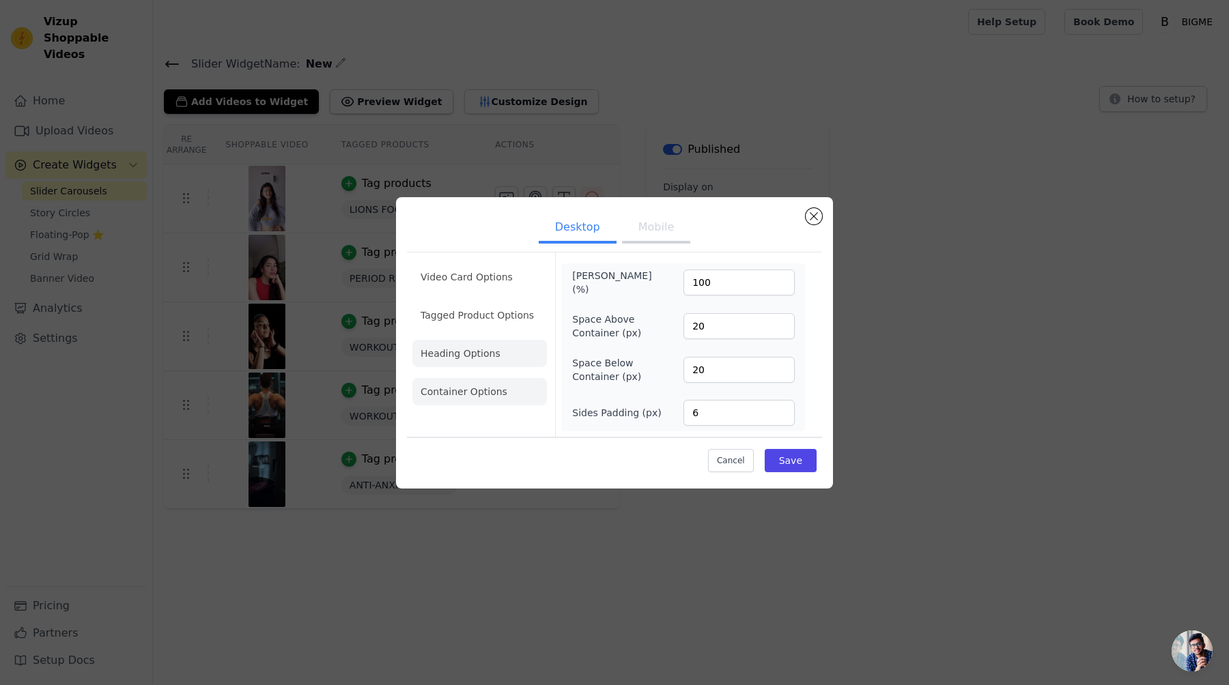
click at [488, 348] on li "Heading Options" at bounding box center [479, 353] width 134 height 27
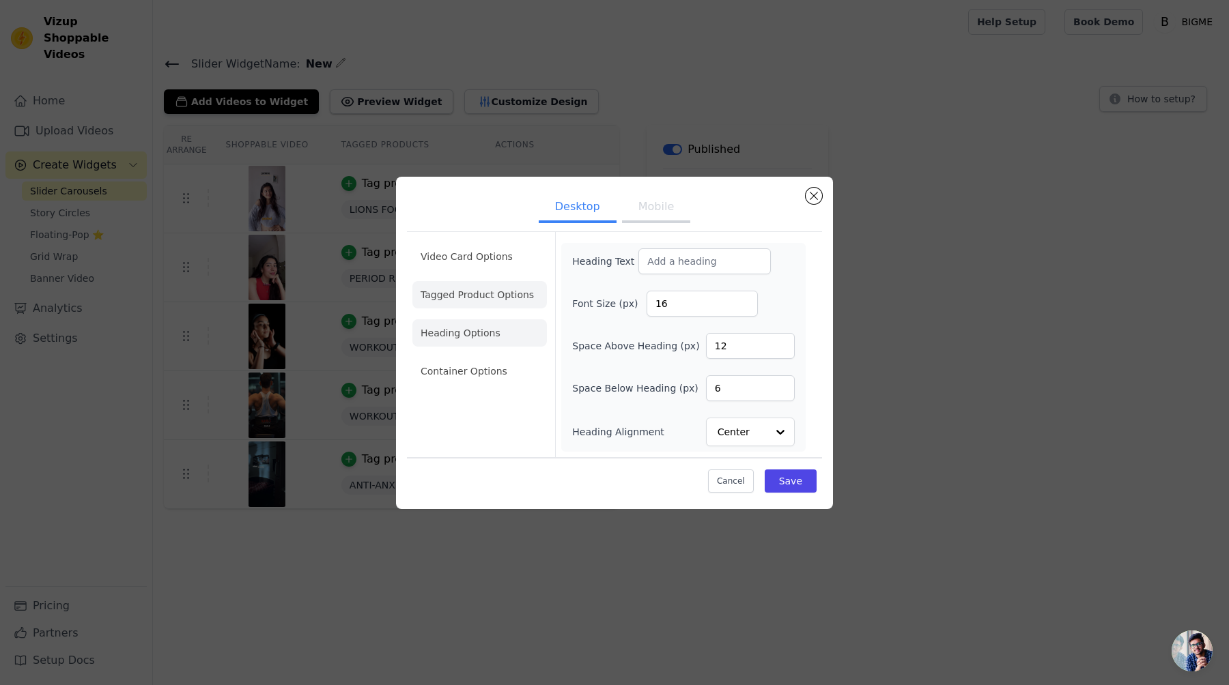
click at [437, 358] on li "Tagged Product Options" at bounding box center [479, 371] width 134 height 27
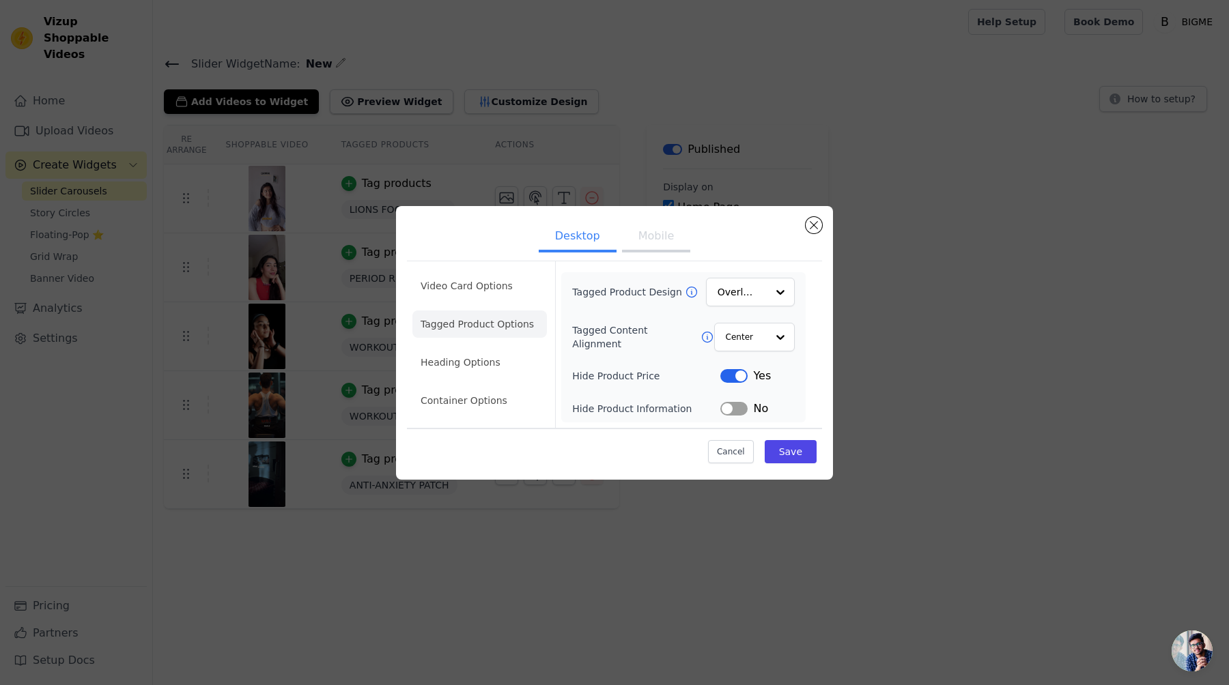
click at [730, 406] on button "Label" at bounding box center [733, 409] width 27 height 14
click at [799, 458] on button "Save" at bounding box center [791, 451] width 52 height 23
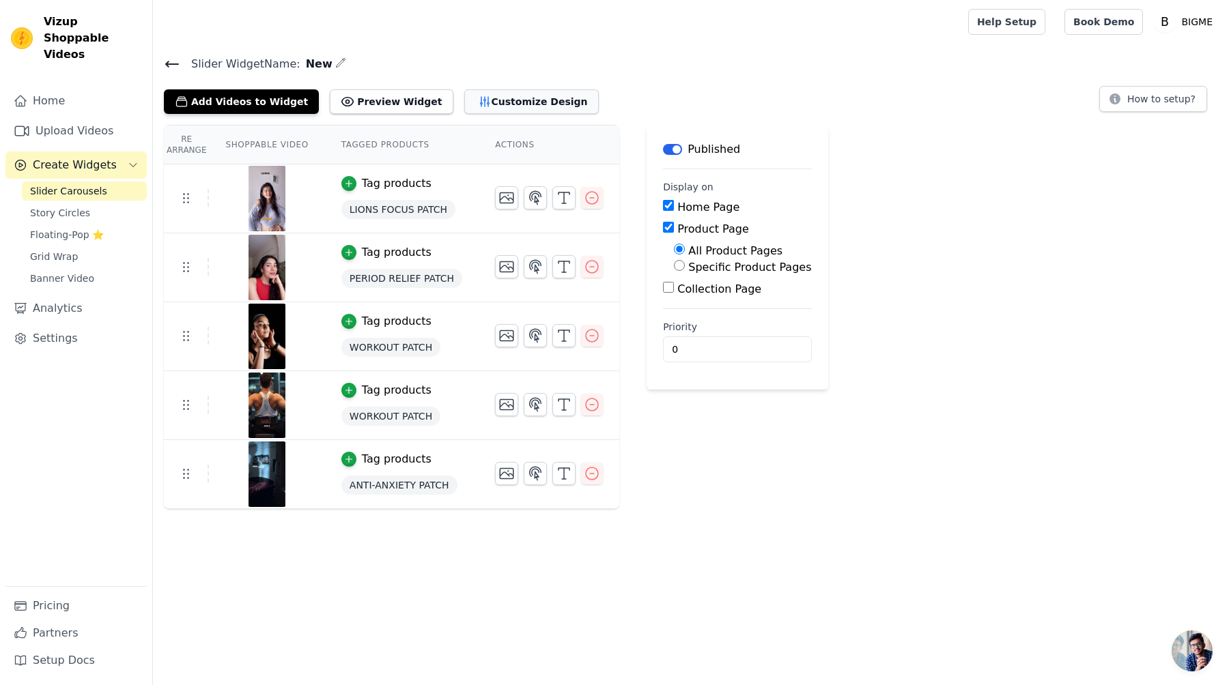
click at [492, 97] on button "Customize Design" at bounding box center [531, 101] width 134 height 25
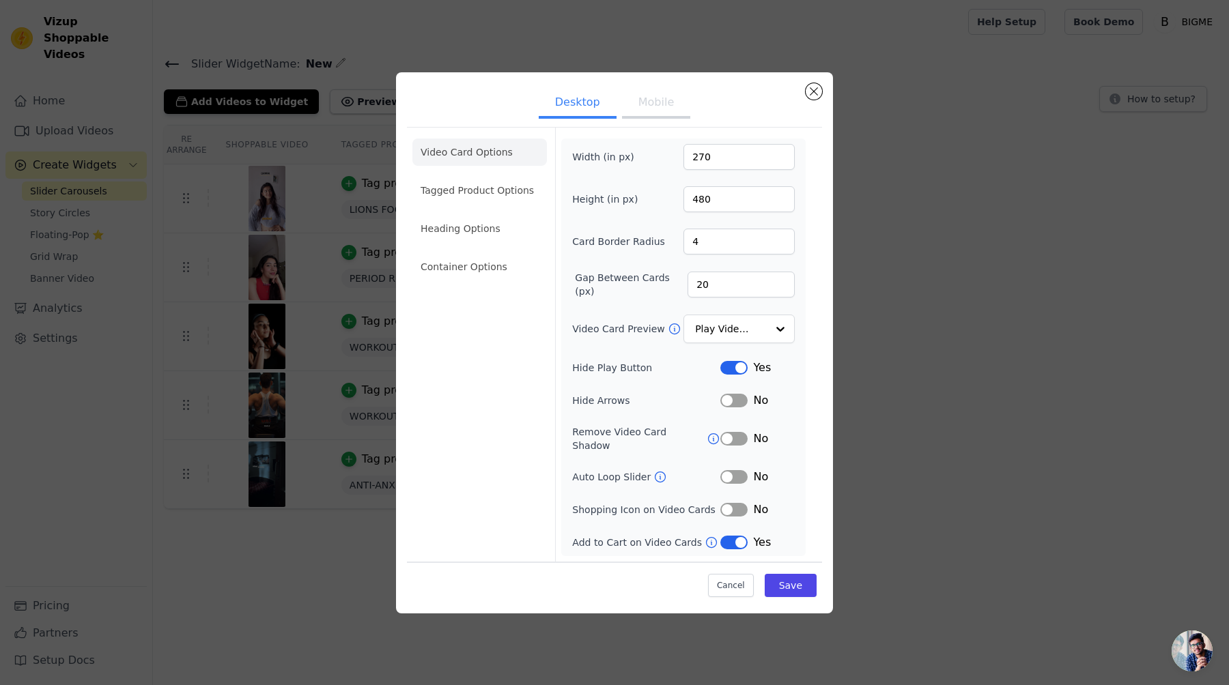
click at [483, 211] on ul "Video Card Options Tagged Product Options Heading Options Container Options" at bounding box center [479, 209] width 134 height 153
click at [463, 236] on li "Heading Options" at bounding box center [479, 228] width 134 height 27
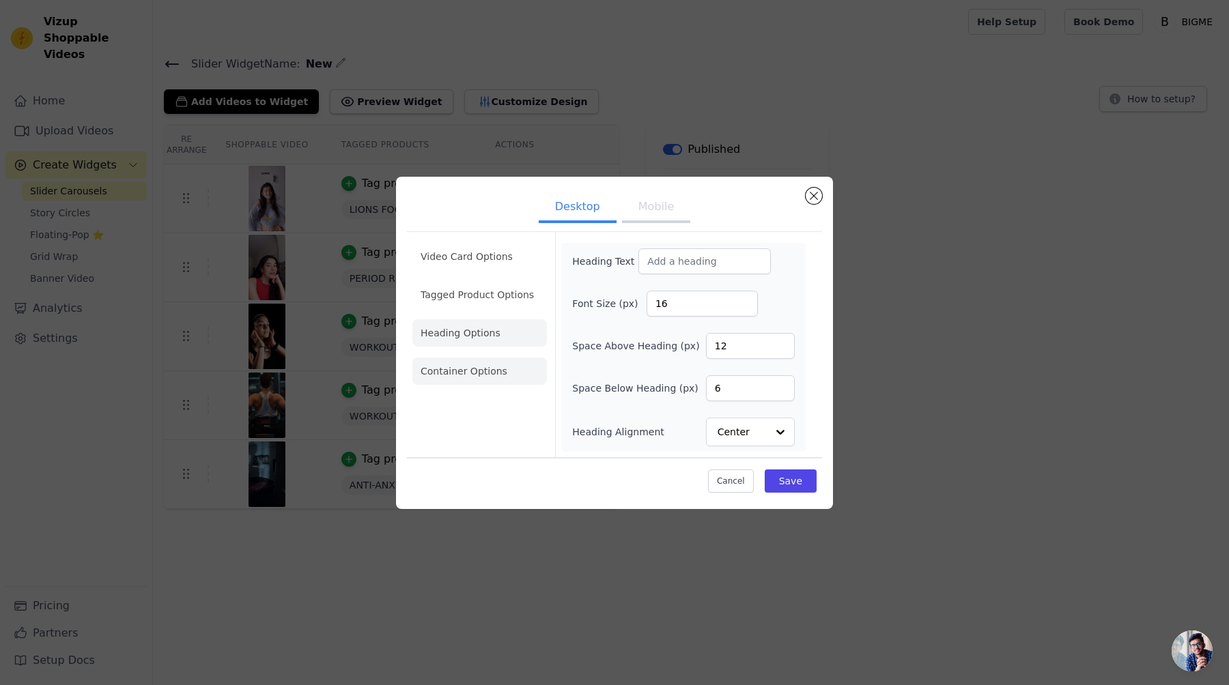
click at [471, 371] on li "Container Options" at bounding box center [479, 371] width 134 height 27
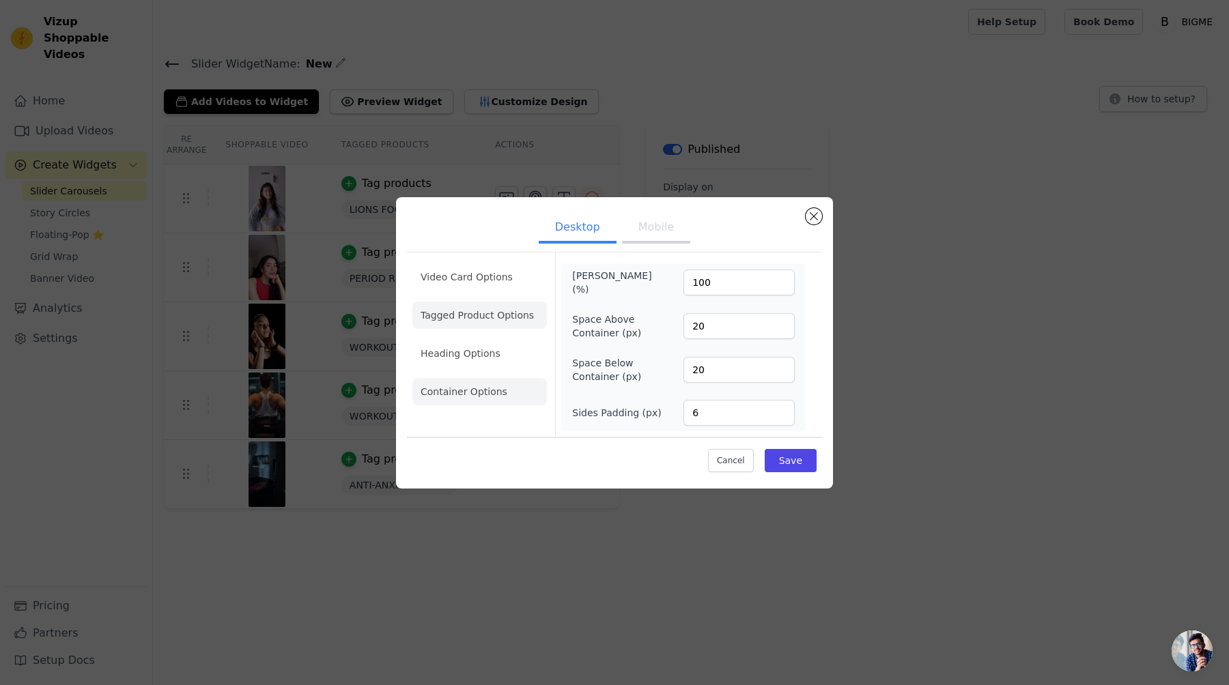
click at [482, 378] on li "Tagged Product Options" at bounding box center [479, 391] width 134 height 27
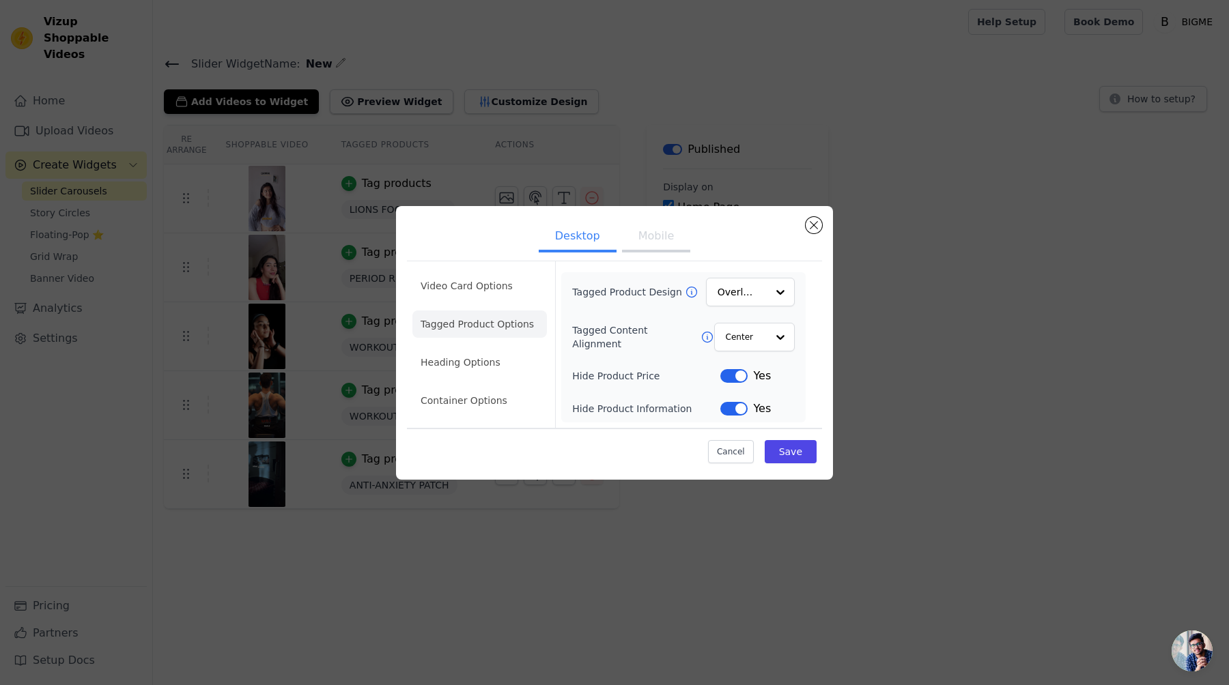
click at [733, 412] on button "Label" at bounding box center [733, 409] width 27 height 14
click at [479, 311] on li "Video Card Options" at bounding box center [479, 324] width 134 height 27
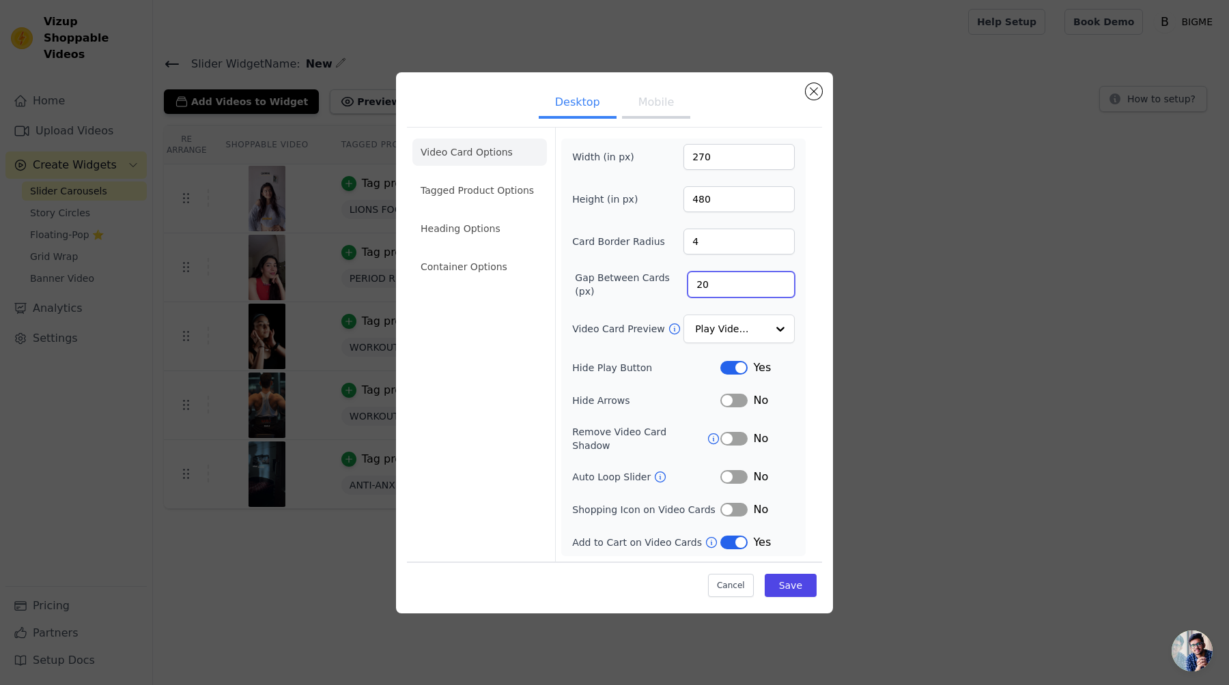
click at [742, 296] on input "20" at bounding box center [740, 285] width 107 height 26
type input "2"
type input "6"
click at [735, 253] on input "4" at bounding box center [738, 242] width 111 height 26
click at [781, 575] on button "Save" at bounding box center [791, 585] width 52 height 23
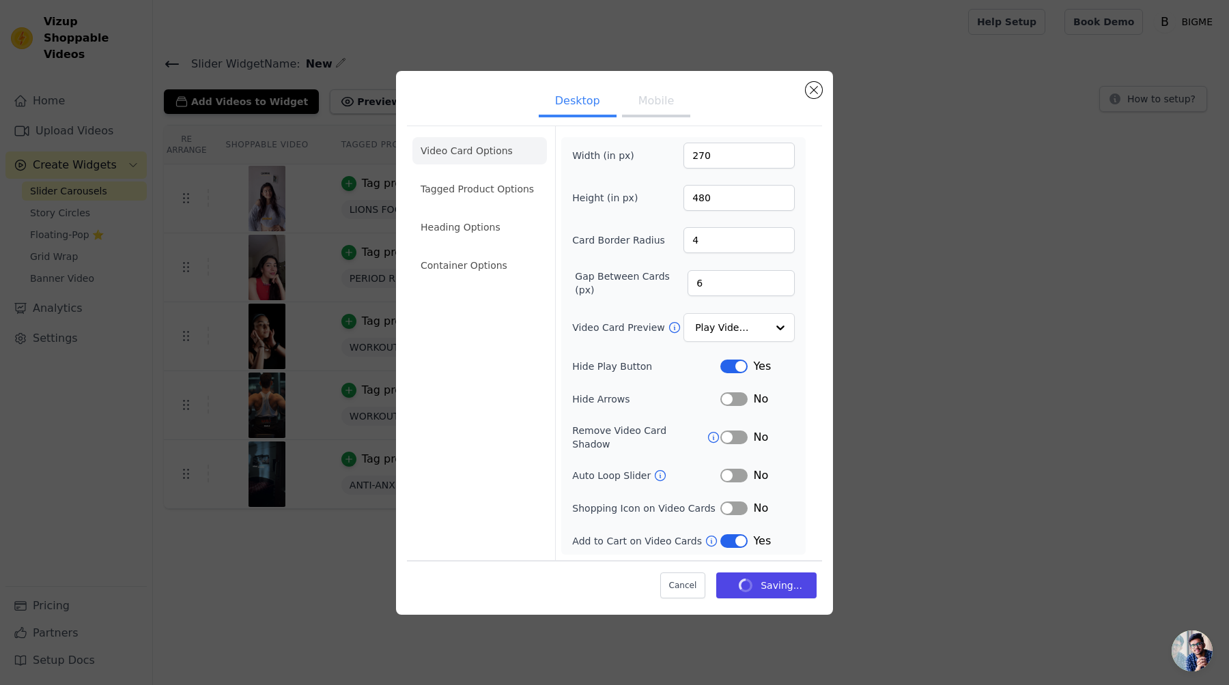
click at [887, 189] on div "Desktop Mobile Video Card Options Tagged Product Options Heading Options Contai…" at bounding box center [614, 343] width 1185 height 588
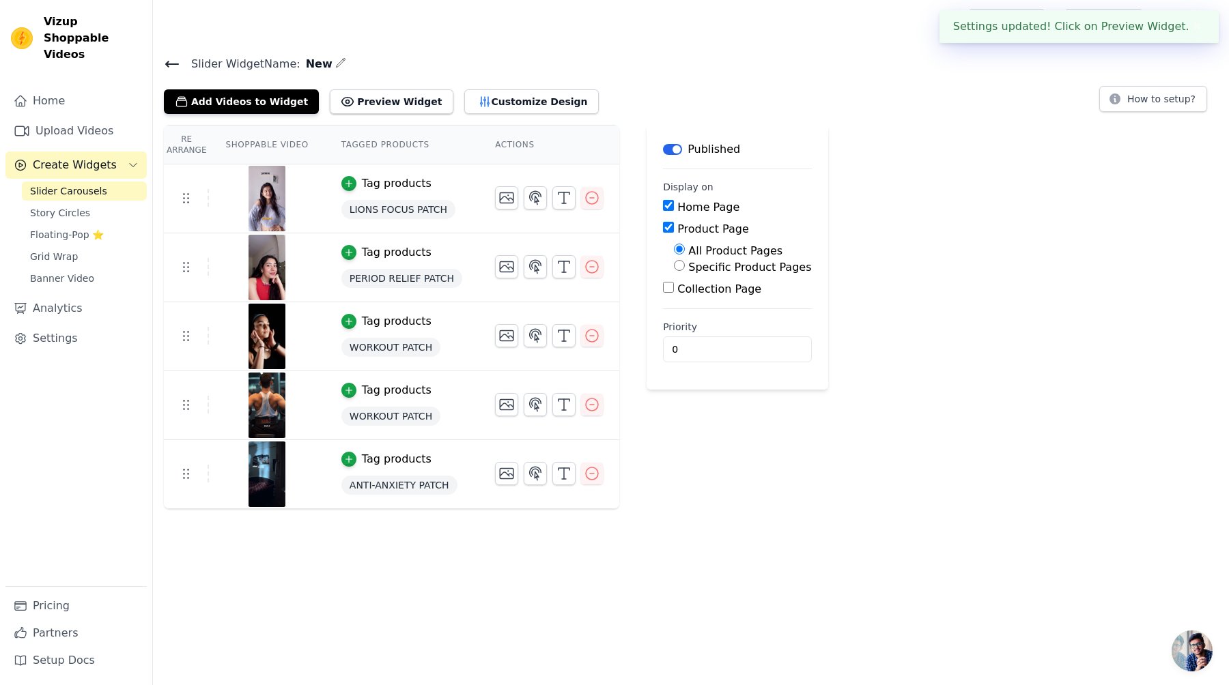
click at [1118, 33] on div "Settings updated! Click on Preview Widget. ✖" at bounding box center [1078, 26] width 279 height 33
click at [1139, 23] on div "Settings updated! Click on Preview Widget. ✖" at bounding box center [1078, 26] width 279 height 33
click at [386, 108] on button "Preview Widget" at bounding box center [391, 101] width 123 height 25
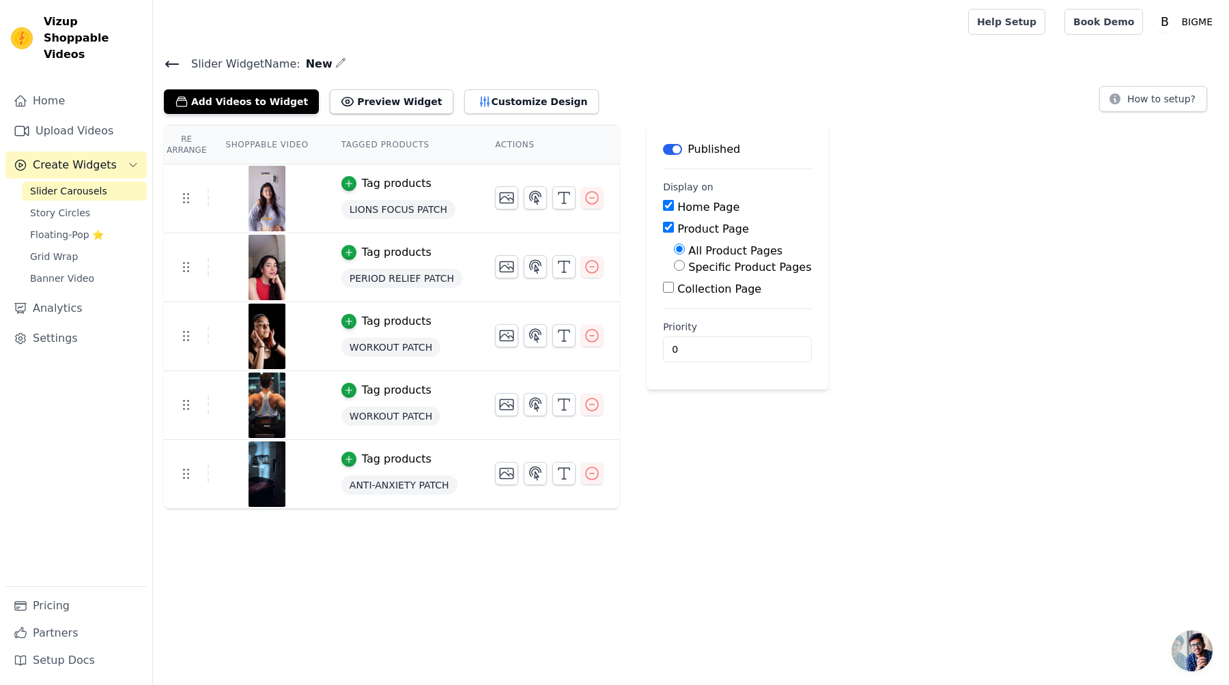
click at [265, 205] on img at bounding box center [267, 199] width 38 height 66
click at [281, 197] on img at bounding box center [267, 199] width 38 height 66
click at [484, 101] on button "Customize Design" at bounding box center [531, 101] width 134 height 25
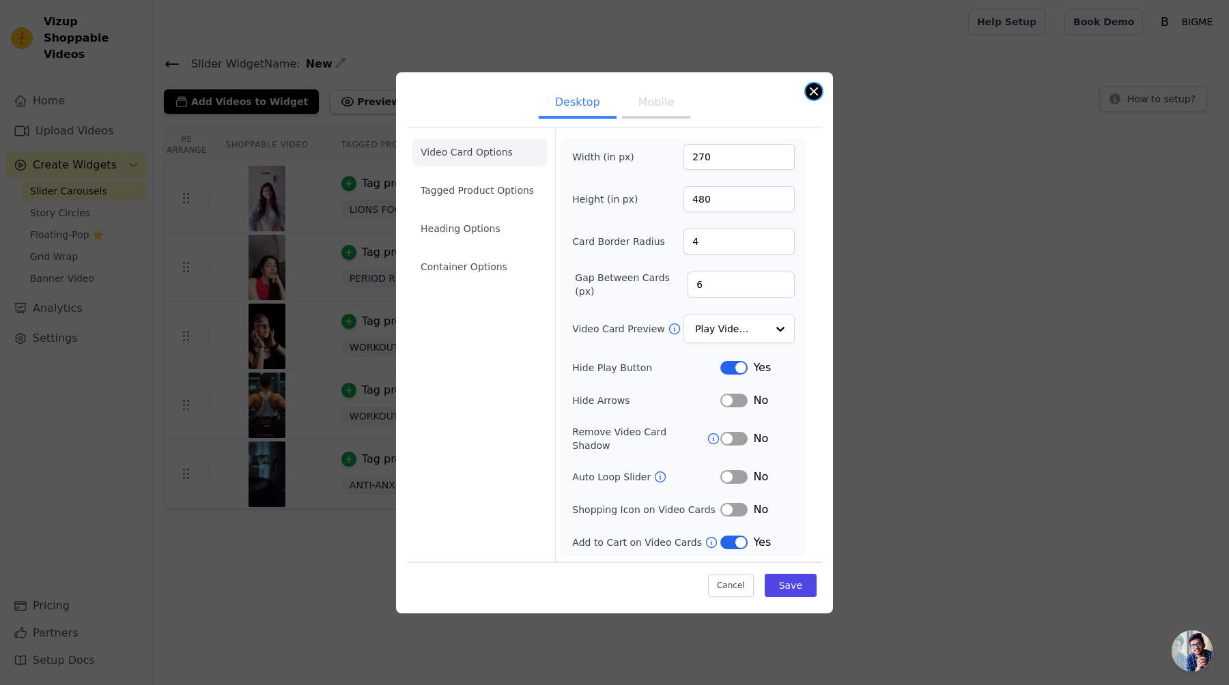
click at [809, 94] on button "Close modal" at bounding box center [814, 91] width 16 height 16
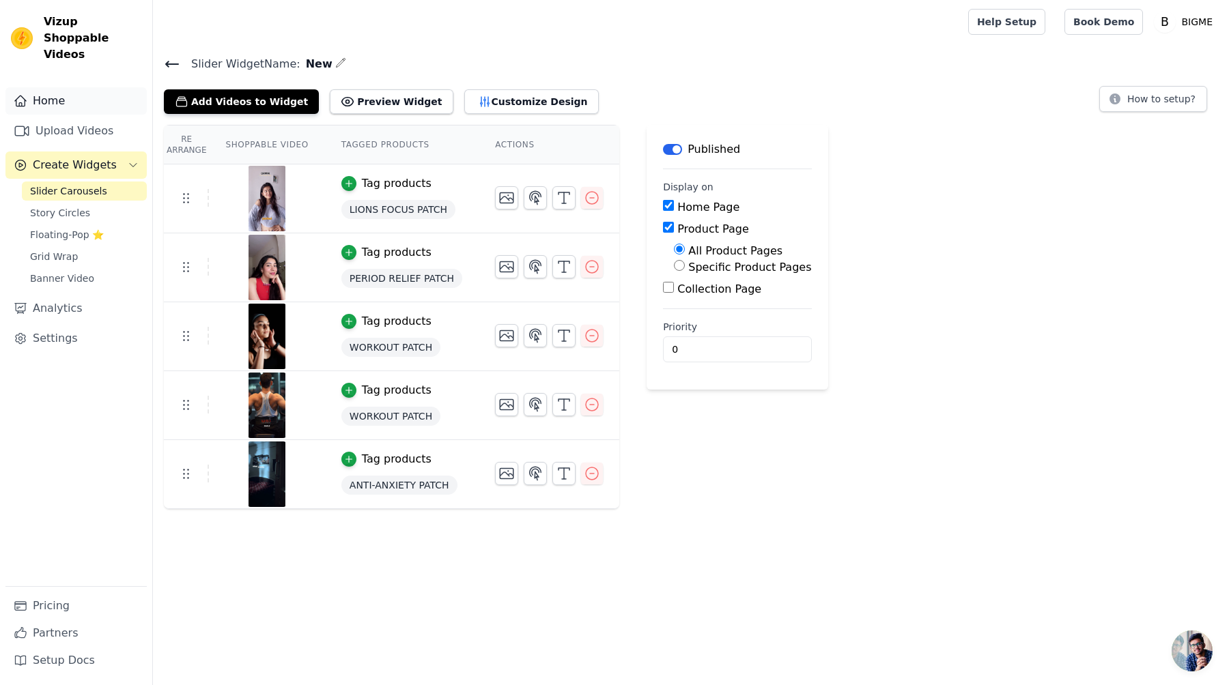
click at [55, 89] on link "Home" at bounding box center [75, 100] width 141 height 27
